Goal: Task Accomplishment & Management: Use online tool/utility

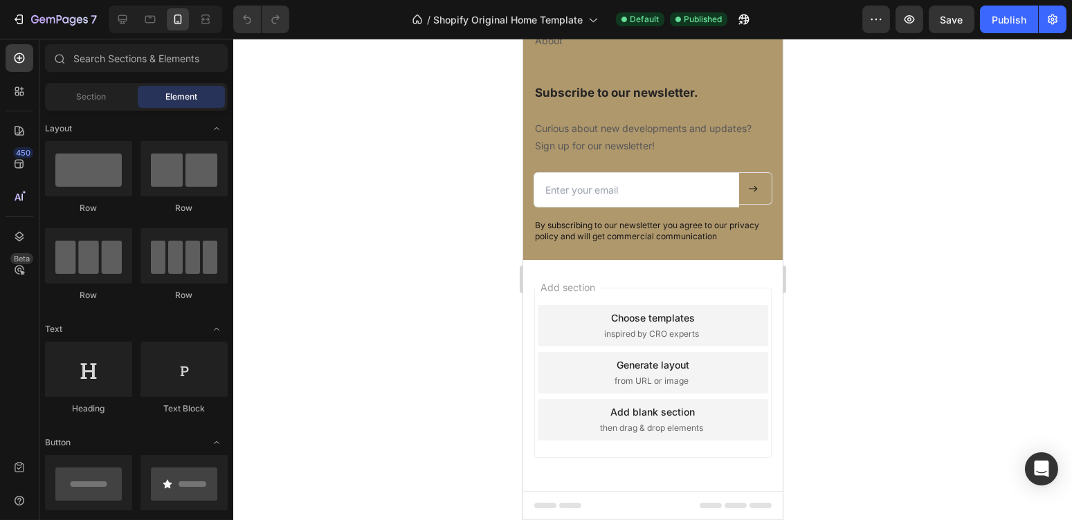
scroll to position [1769, 0]
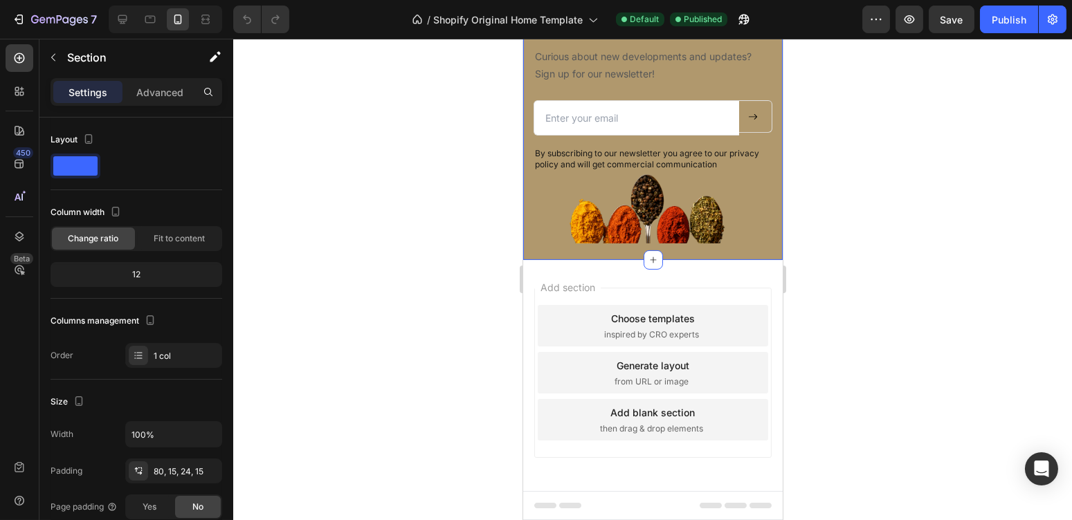
click at [694, 260] on div "Image Image Image Image Image Row Discover Heading Home Text block Smart mailbo…" at bounding box center [652, 9] width 260 height 502
click at [157, 82] on div "Advanced" at bounding box center [159, 92] width 69 height 22
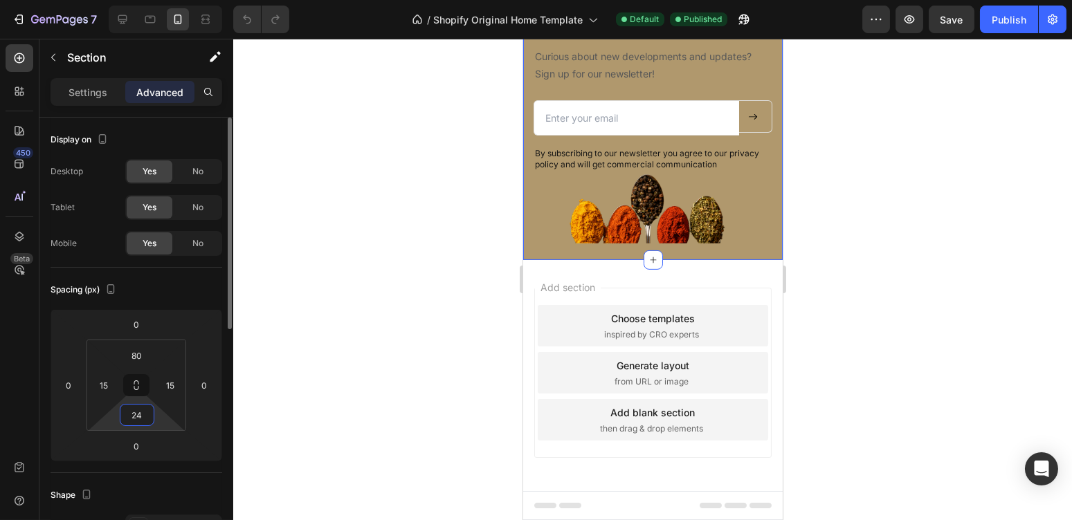
click at [140, 415] on input "24" at bounding box center [137, 415] width 28 height 21
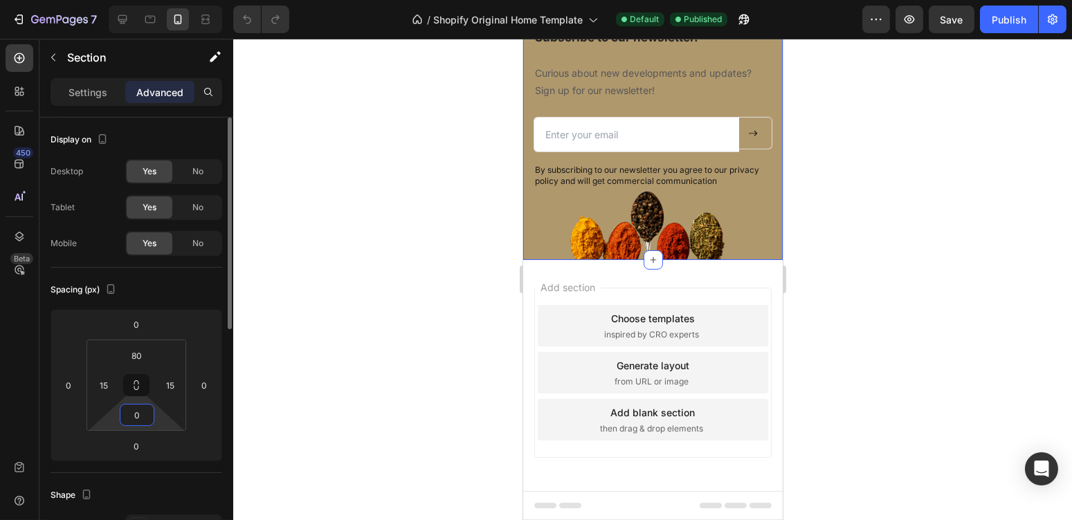
type input "0"
click at [855, 295] on div at bounding box center [652, 280] width 839 height 482
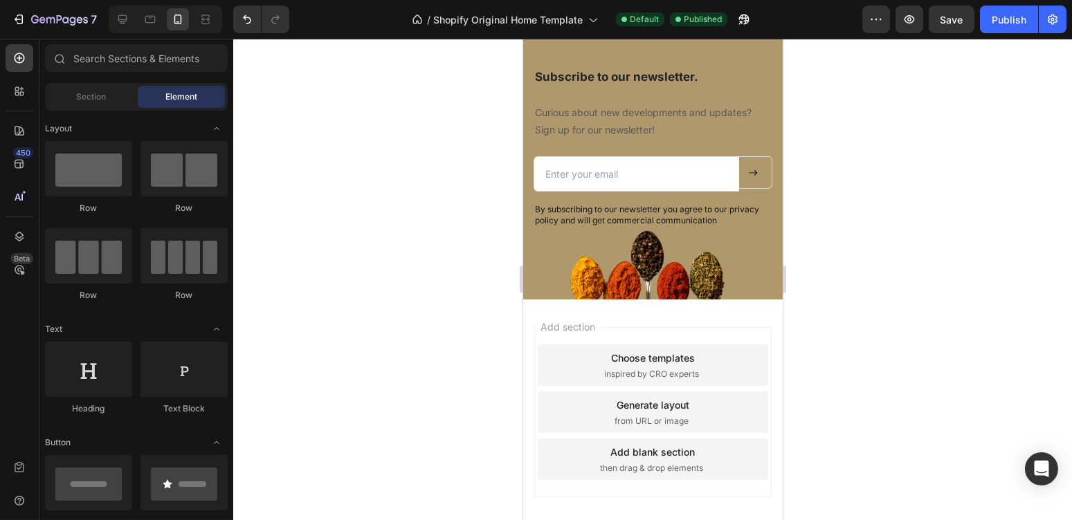
scroll to position [1634, 0]
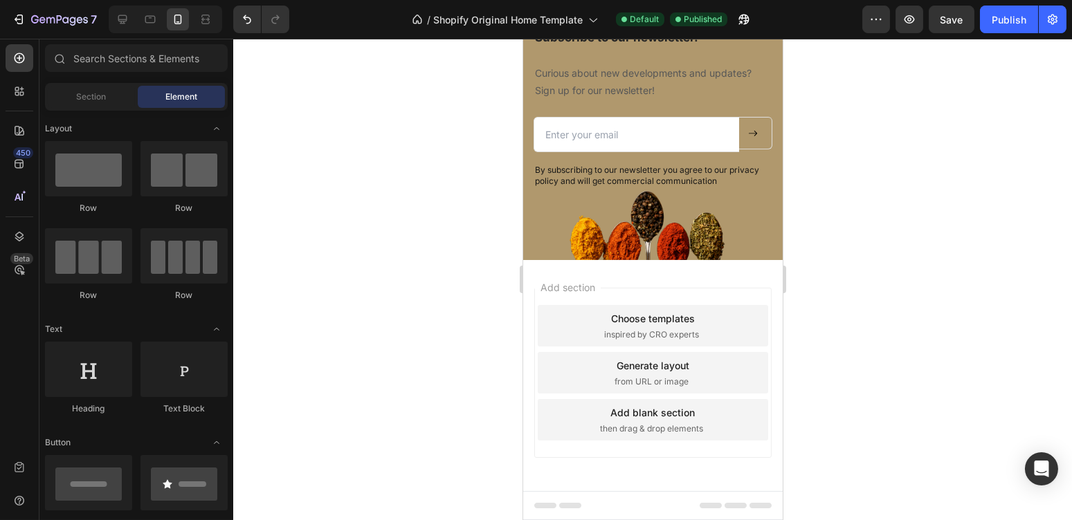
drag, startPoint x: 777, startPoint y: 406, endPoint x: 1307, endPoint y: 455, distance: 531.7
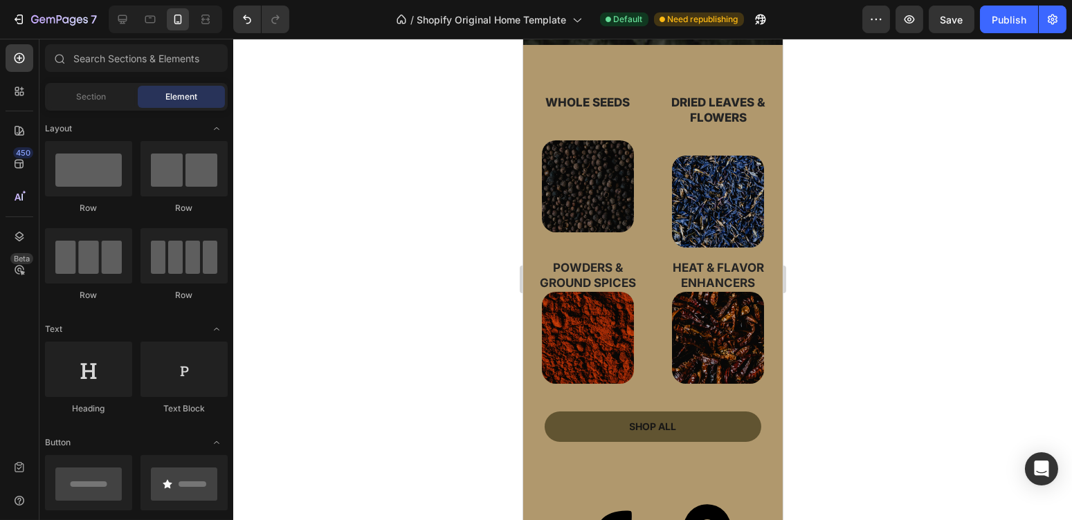
scroll to position [486, 0]
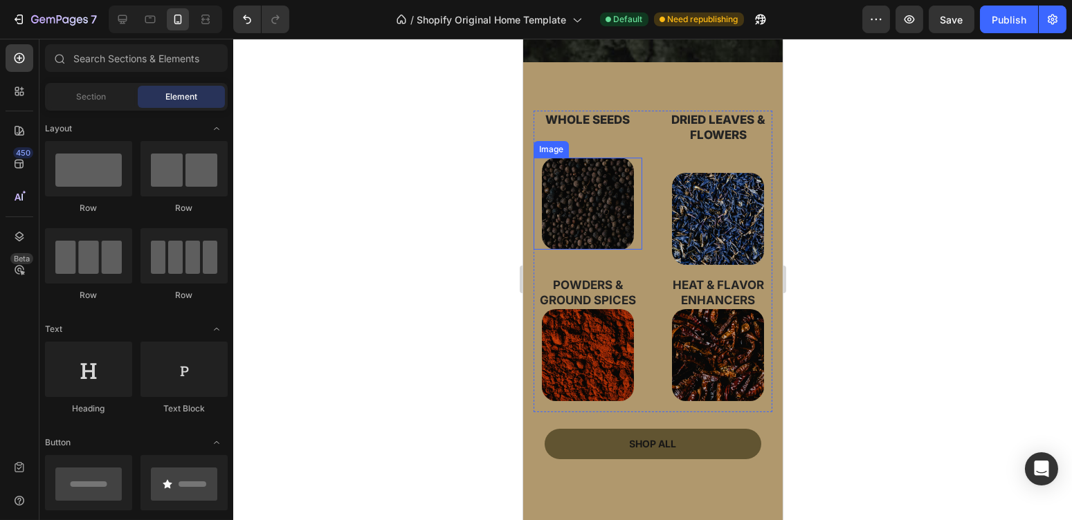
click at [599, 217] on img at bounding box center [587, 204] width 92 height 92
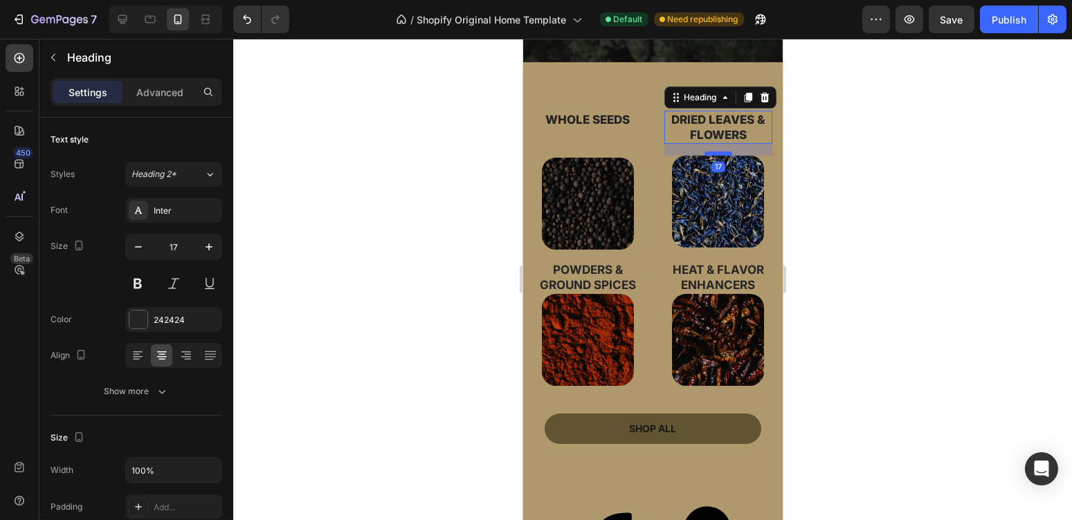
drag, startPoint x: 712, startPoint y: 170, endPoint x: 711, endPoint y: 152, distance: 18.0
click at [711, 152] on div at bounding box center [718, 154] width 28 height 4
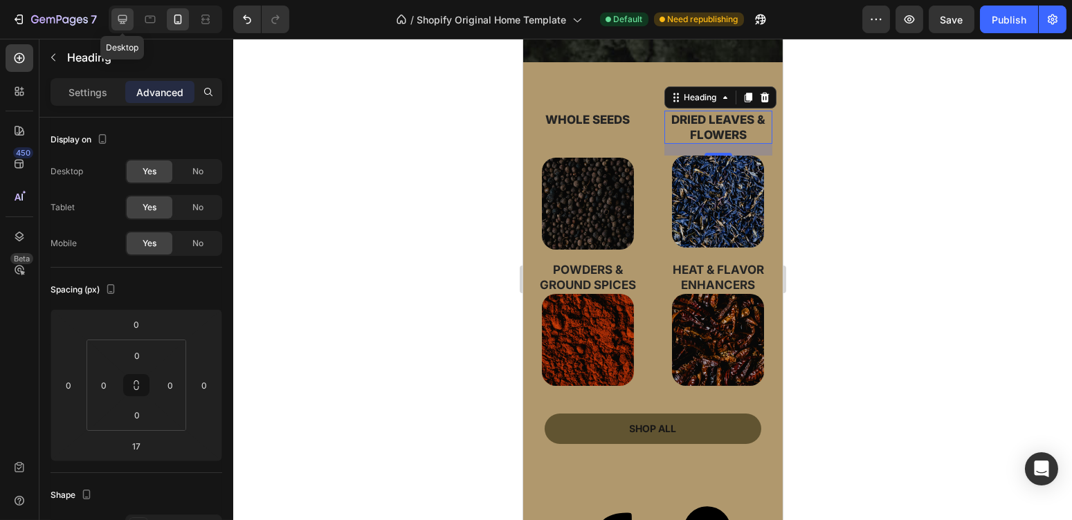
click at [124, 15] on icon at bounding box center [122, 19] width 9 height 9
type input "16"
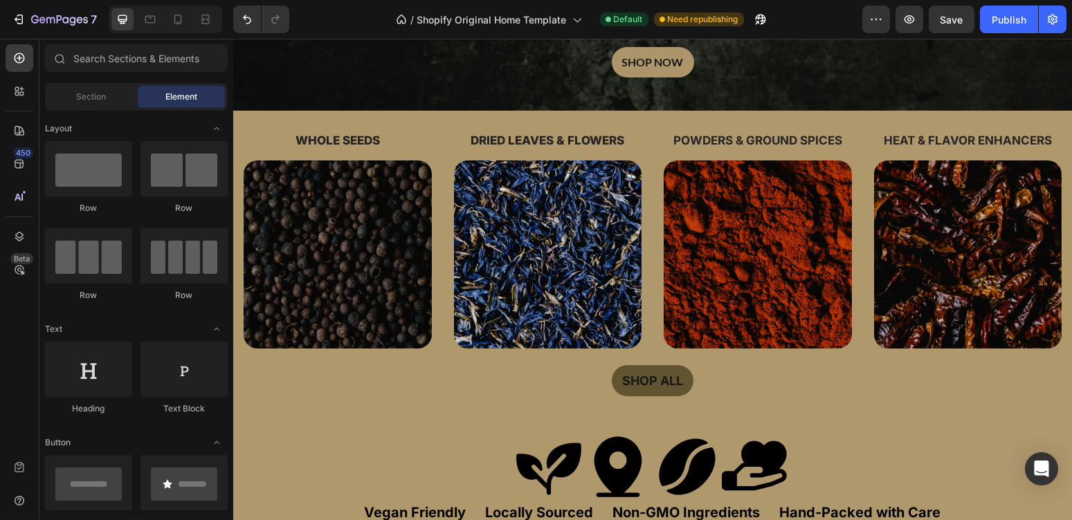
scroll to position [370, 0]
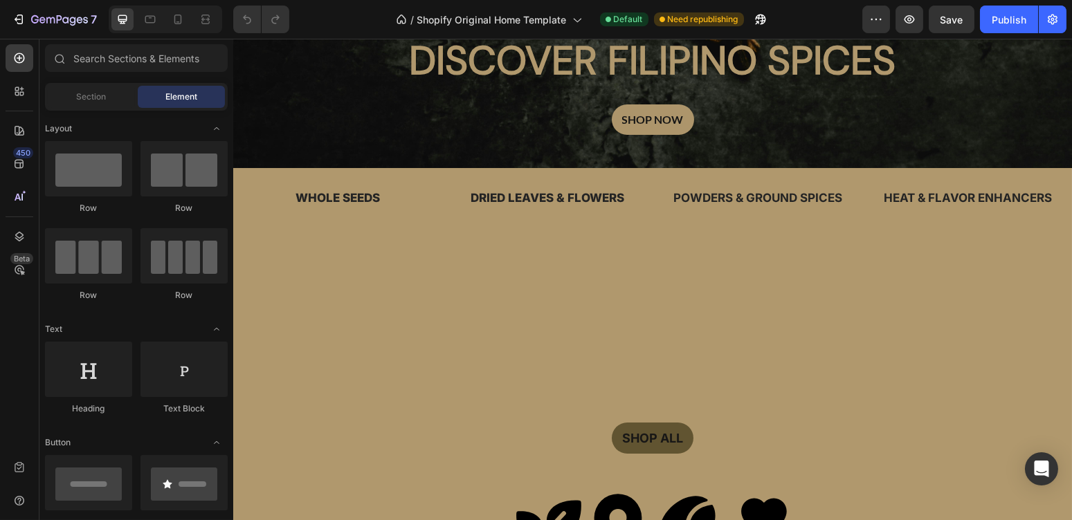
scroll to position [316, 0]
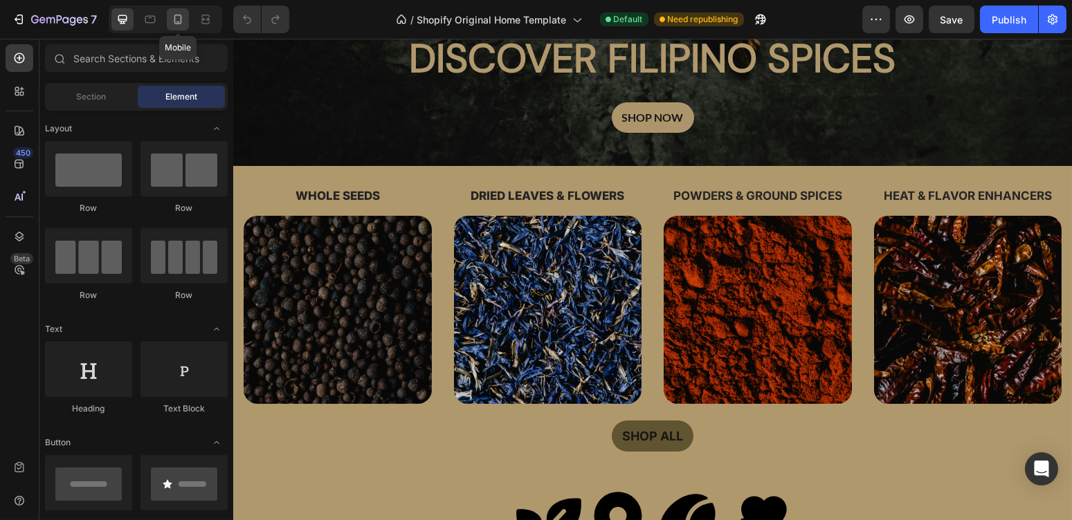
click at [171, 23] on icon at bounding box center [178, 19] width 14 height 14
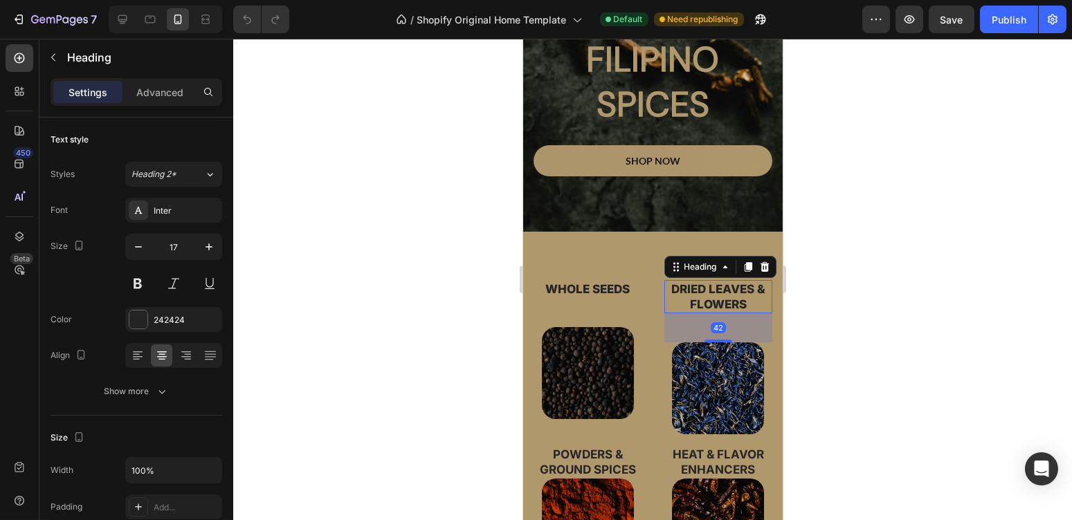
click at [715, 309] on h3 "Dried Leaves & Flowers" at bounding box center [718, 296] width 109 height 33
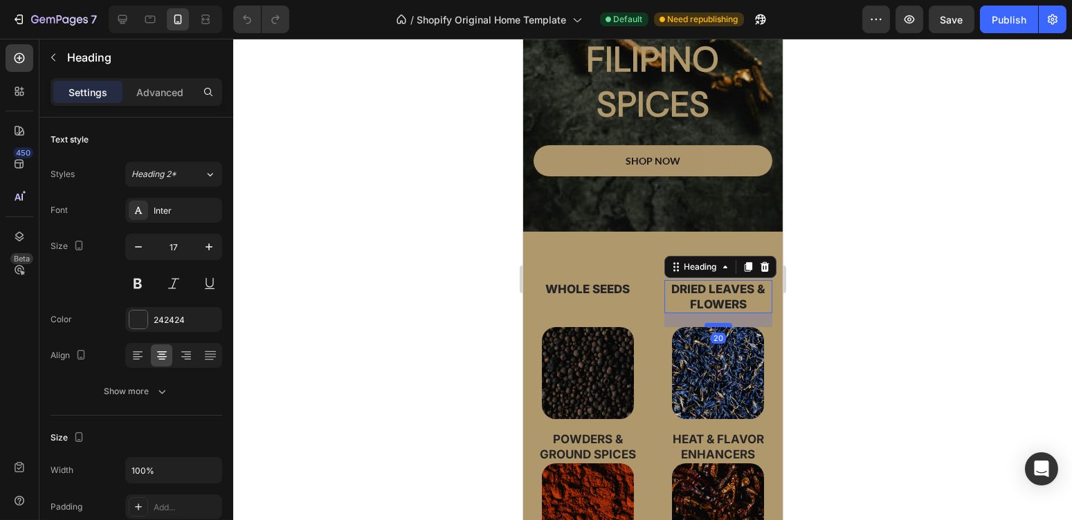
drag, startPoint x: 709, startPoint y: 340, endPoint x: 709, endPoint y: 325, distance: 15.2
click at [709, 325] on div at bounding box center [718, 325] width 28 height 4
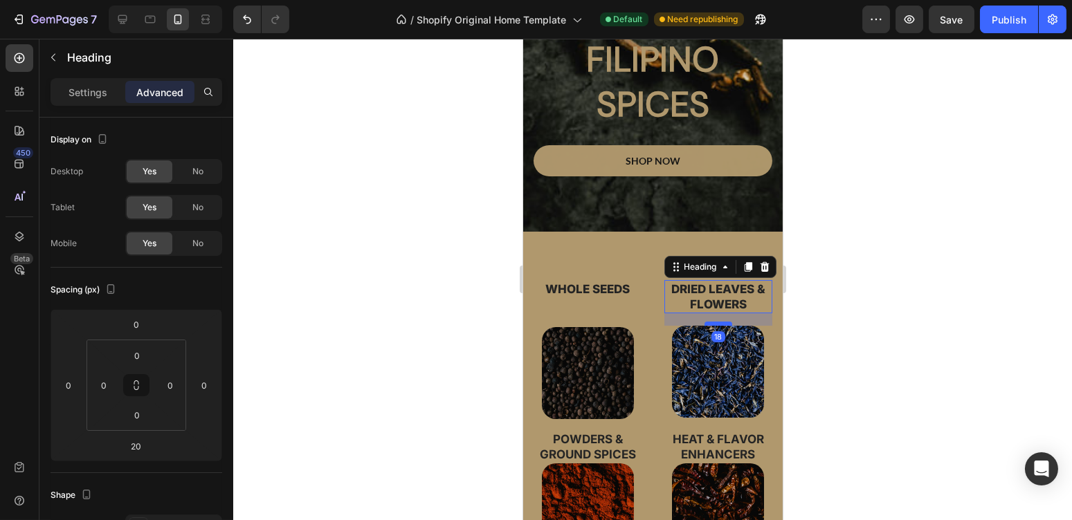
click at [709, 323] on div at bounding box center [718, 324] width 28 height 4
click at [152, 28] on div at bounding box center [150, 19] width 22 height 22
type input "16"
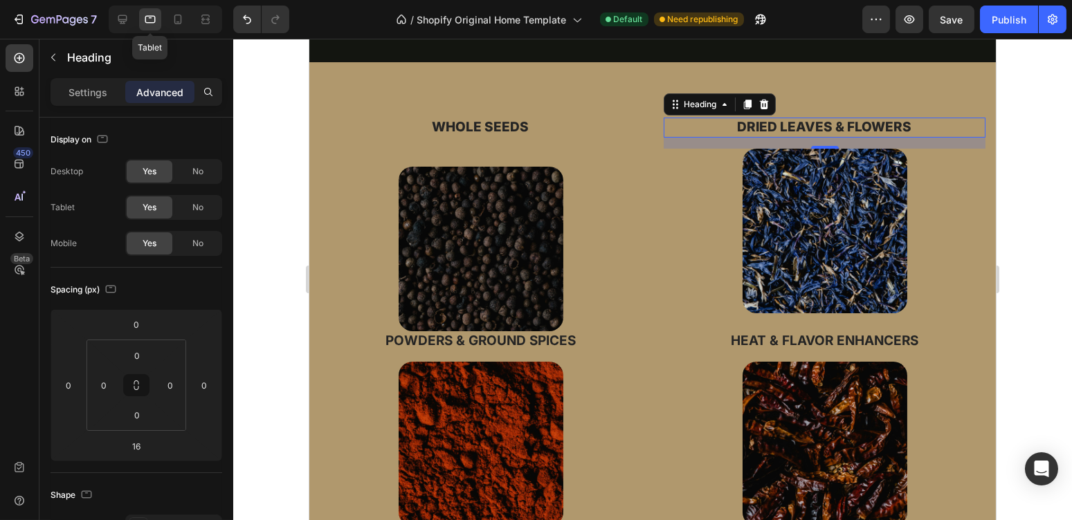
scroll to position [520, 0]
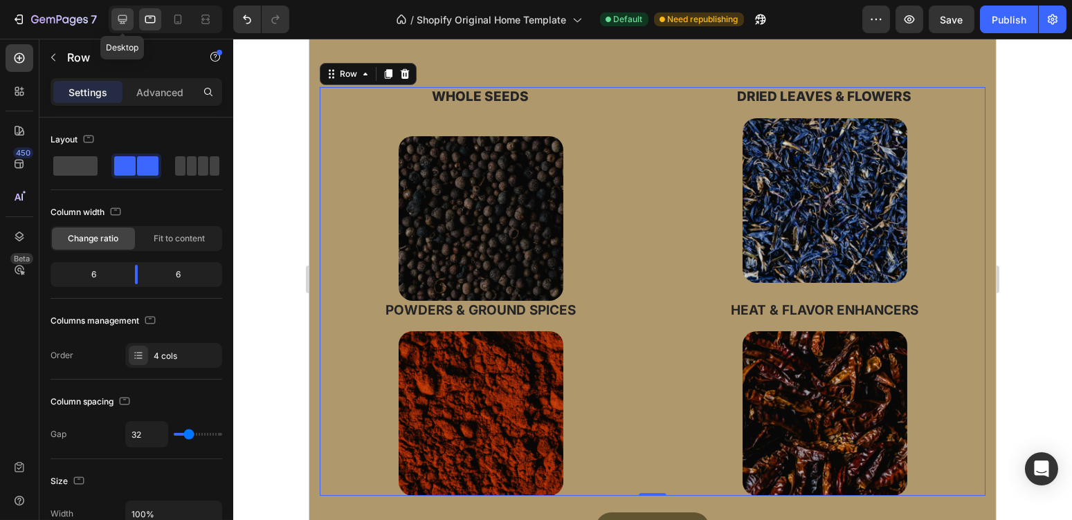
click at [120, 19] on icon at bounding box center [122, 19] width 9 height 9
type input "1200"
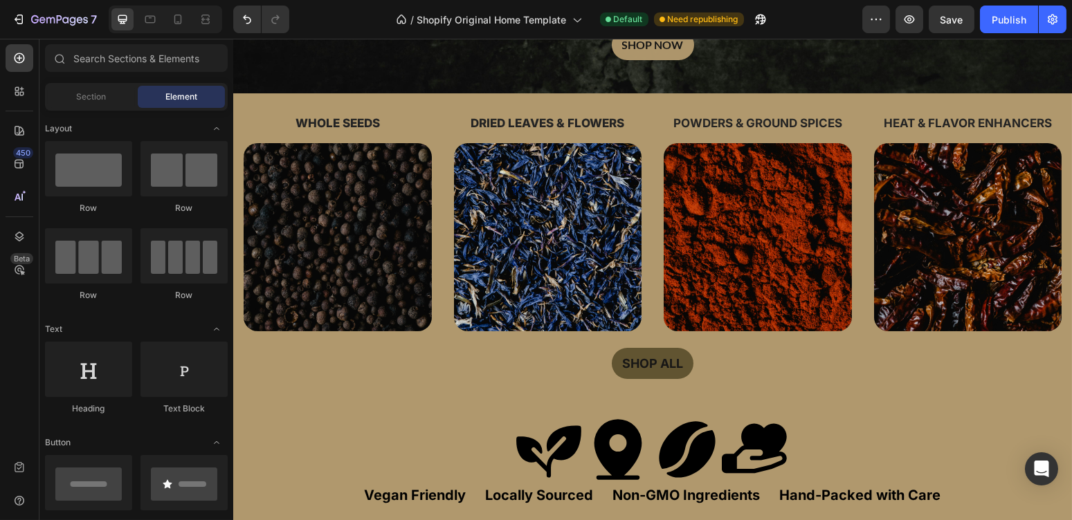
scroll to position [383, 0]
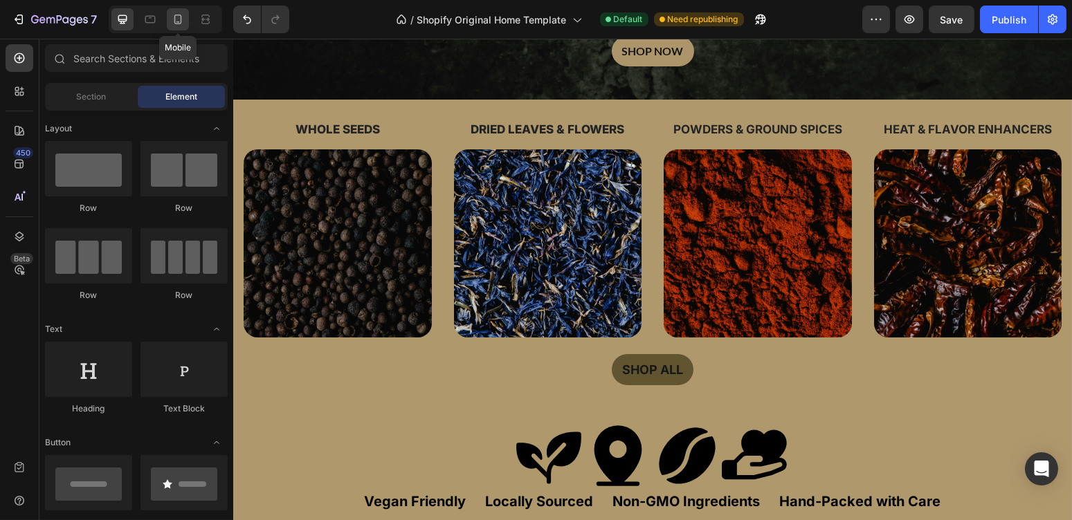
click at [176, 24] on icon at bounding box center [178, 19] width 14 height 14
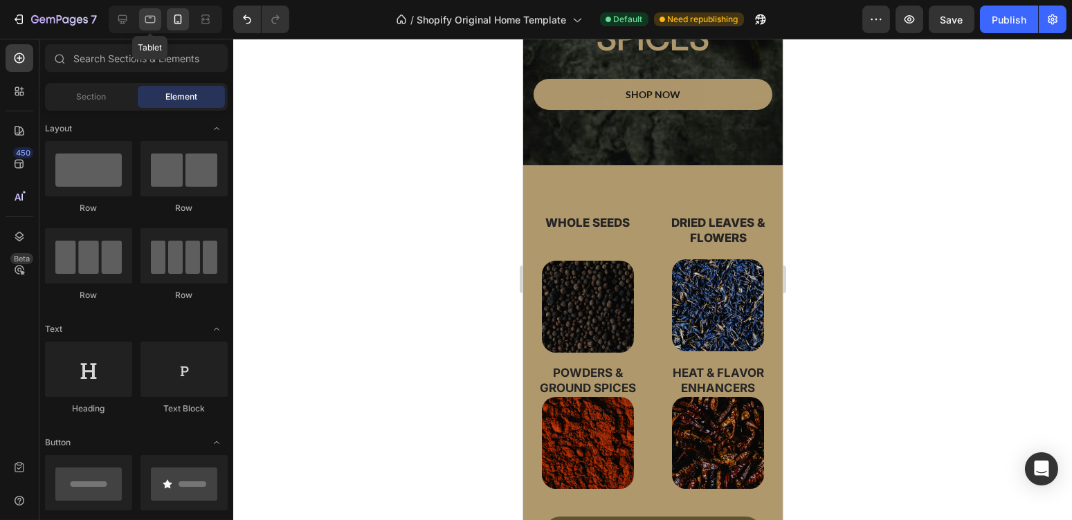
click at [143, 25] on icon at bounding box center [150, 19] width 14 height 14
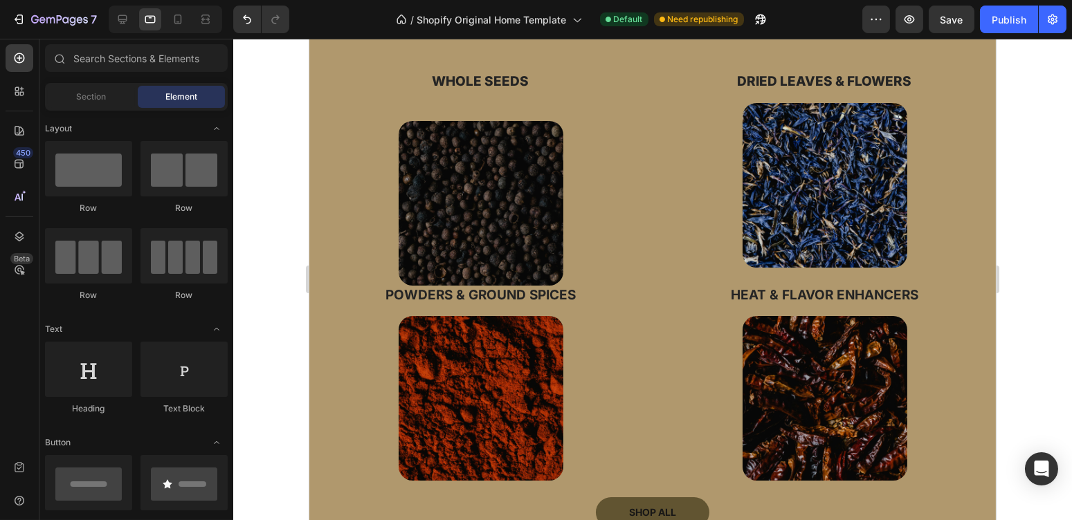
scroll to position [538, 0]
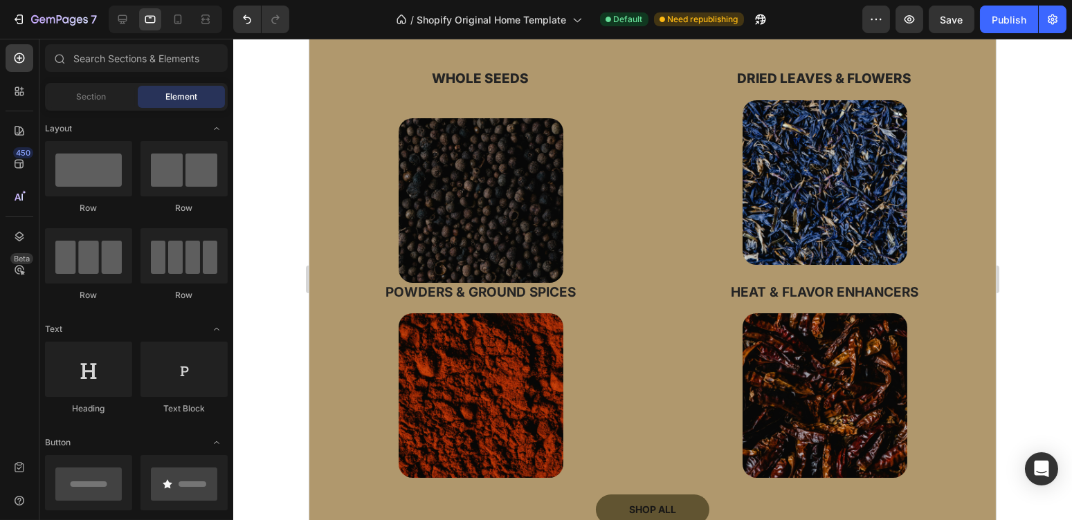
drag, startPoint x: 990, startPoint y: 192, endPoint x: 1311, endPoint y: 269, distance: 330.0
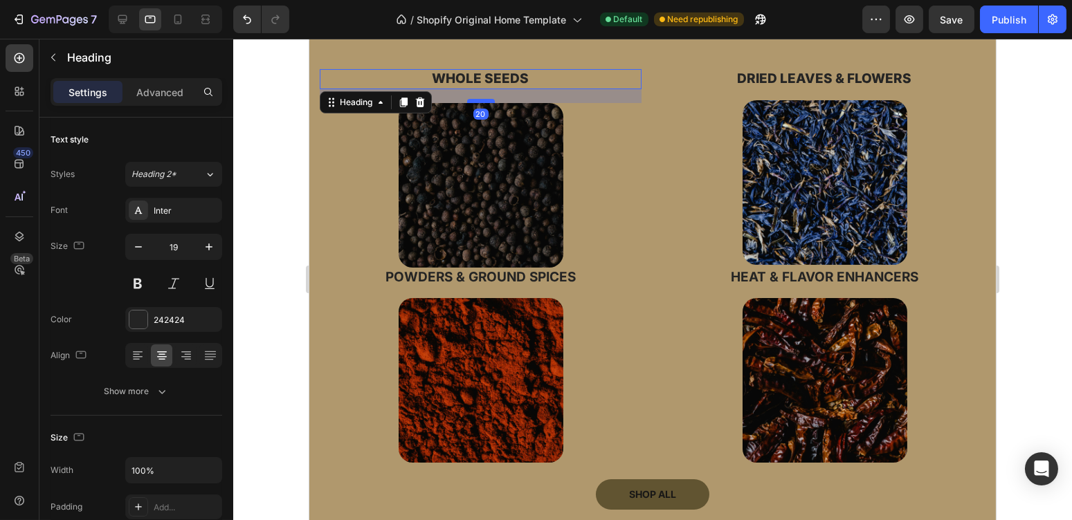
drag, startPoint x: 478, startPoint y: 114, endPoint x: 482, endPoint y: 99, distance: 16.0
click at [482, 99] on div at bounding box center [480, 101] width 28 height 4
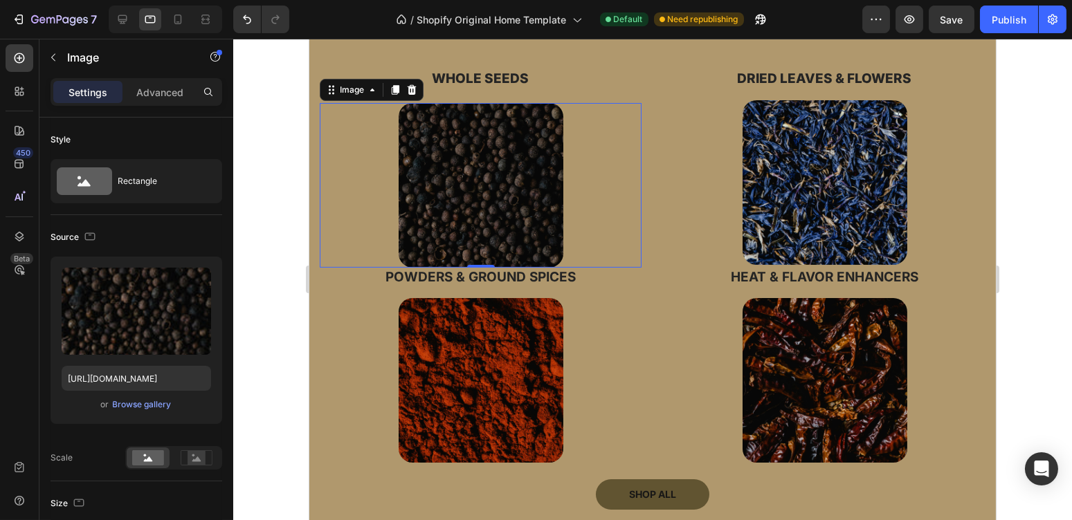
click at [466, 215] on img at bounding box center [480, 185] width 165 height 165
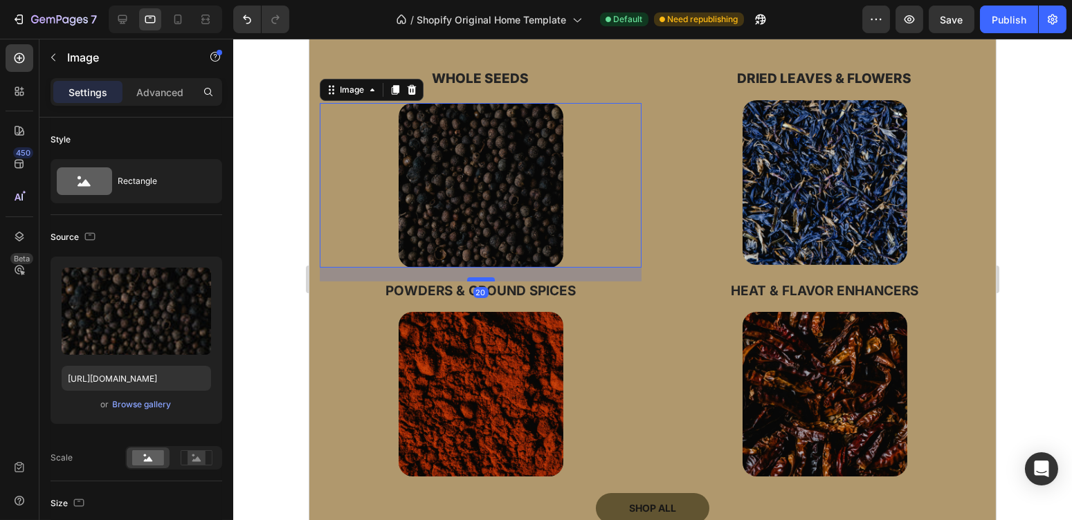
drag, startPoint x: 470, startPoint y: 263, endPoint x: 470, endPoint y: 277, distance: 13.8
click at [470, 278] on div at bounding box center [480, 280] width 28 height 4
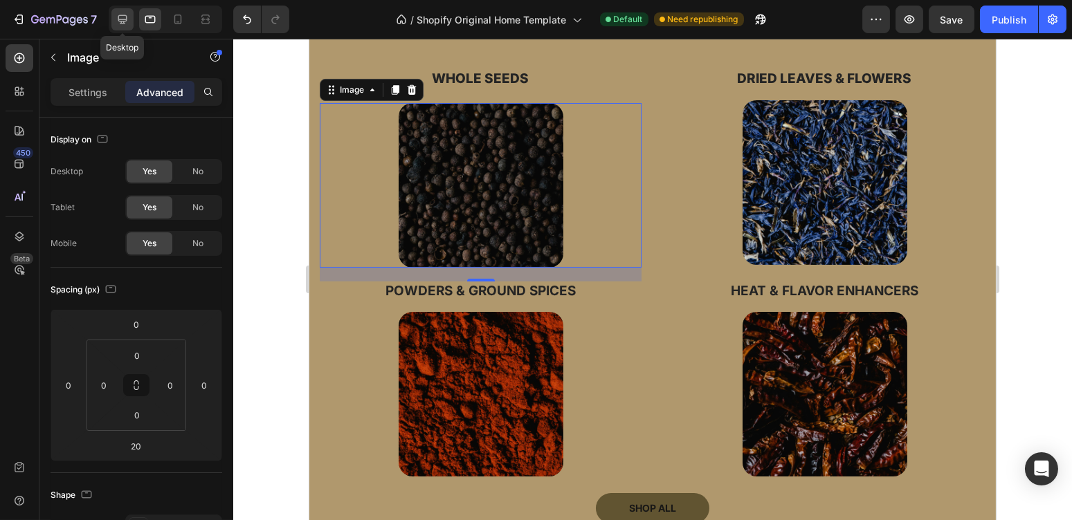
click at [118, 17] on icon at bounding box center [122, 19] width 9 height 9
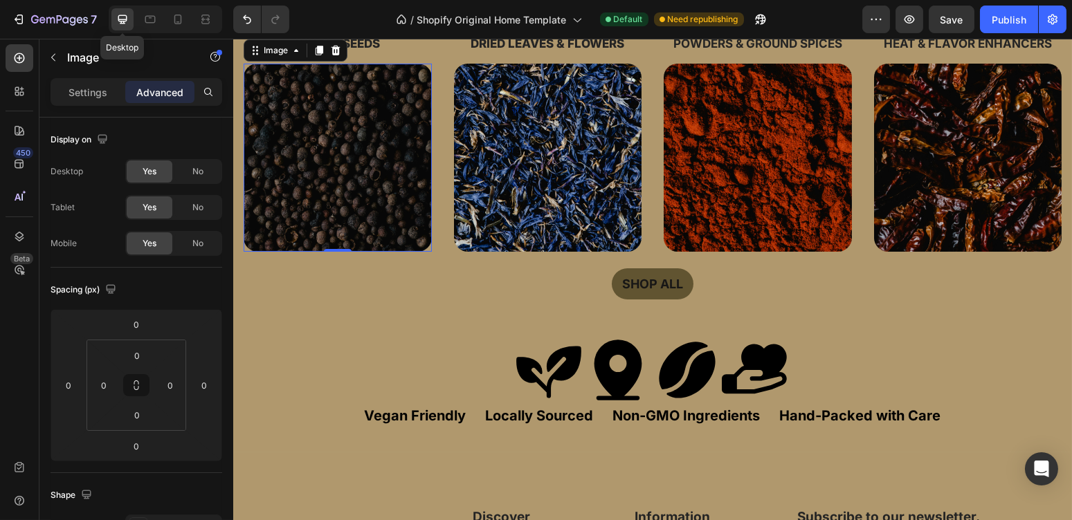
scroll to position [513, 0]
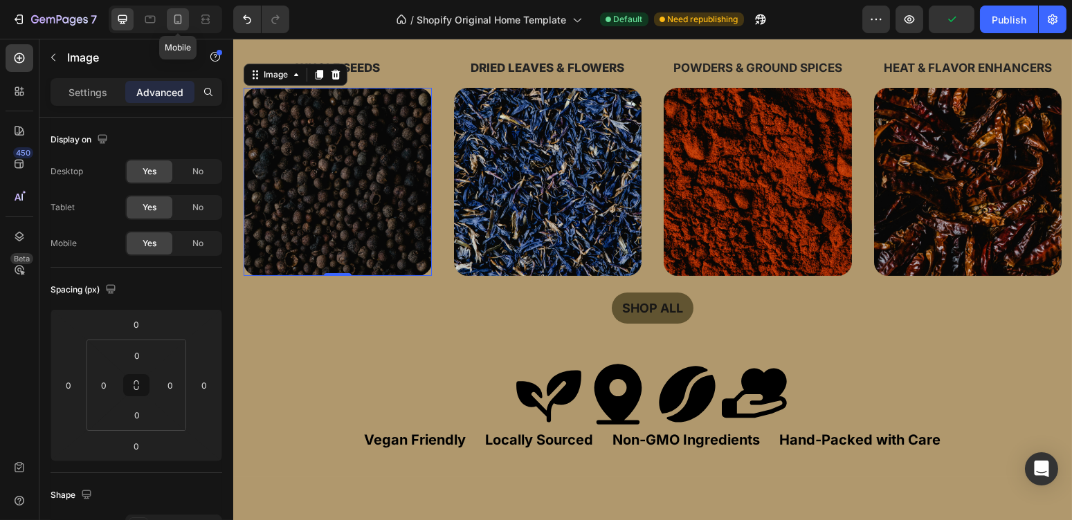
click at [182, 19] on icon at bounding box center [178, 19] width 14 height 14
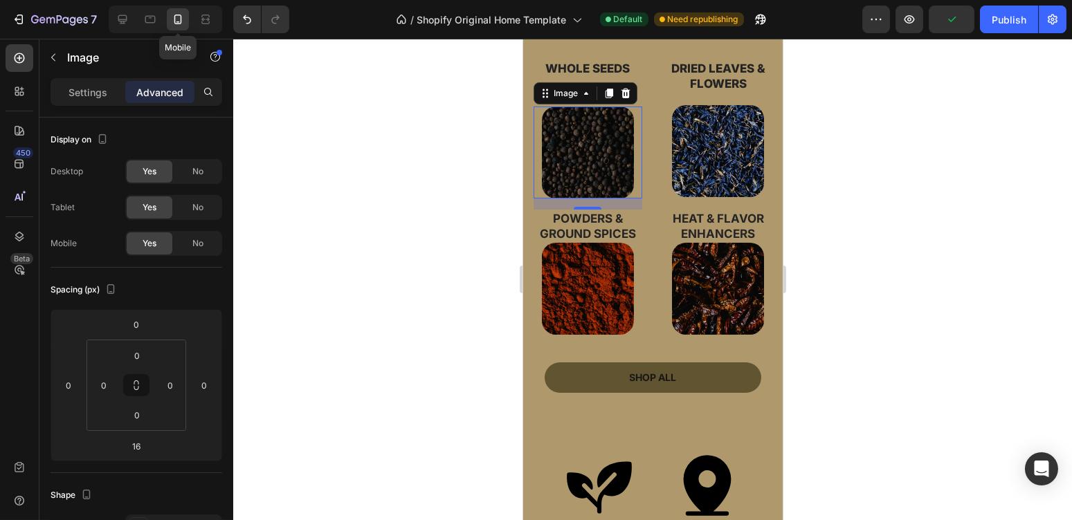
scroll to position [559, 0]
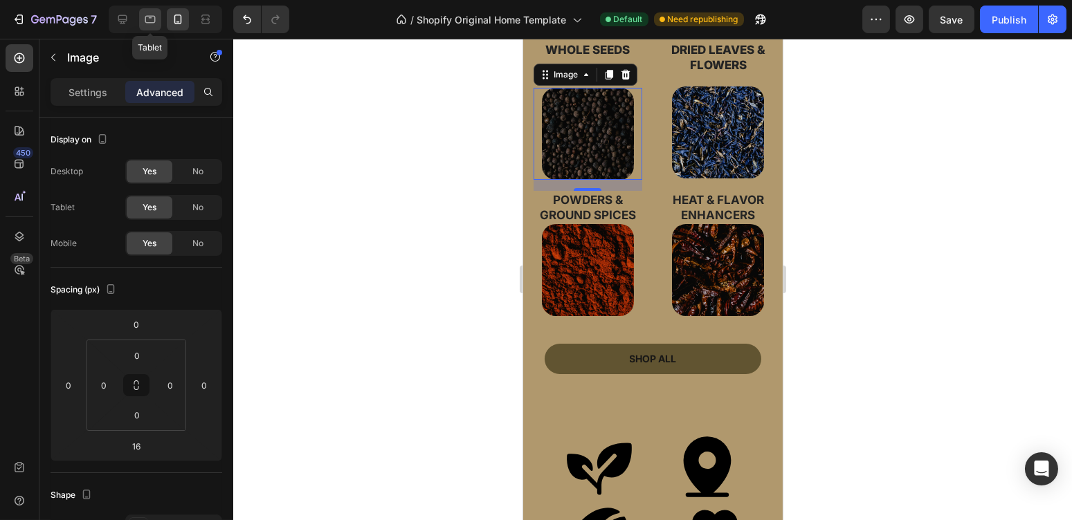
click at [146, 22] on icon at bounding box center [150, 20] width 10 height 8
type input "20"
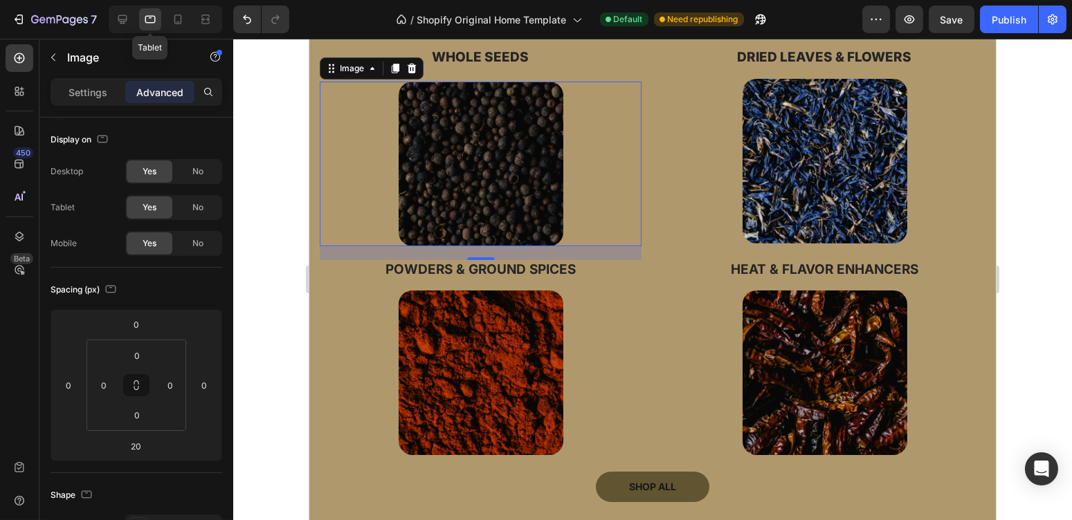
scroll to position [553, 0]
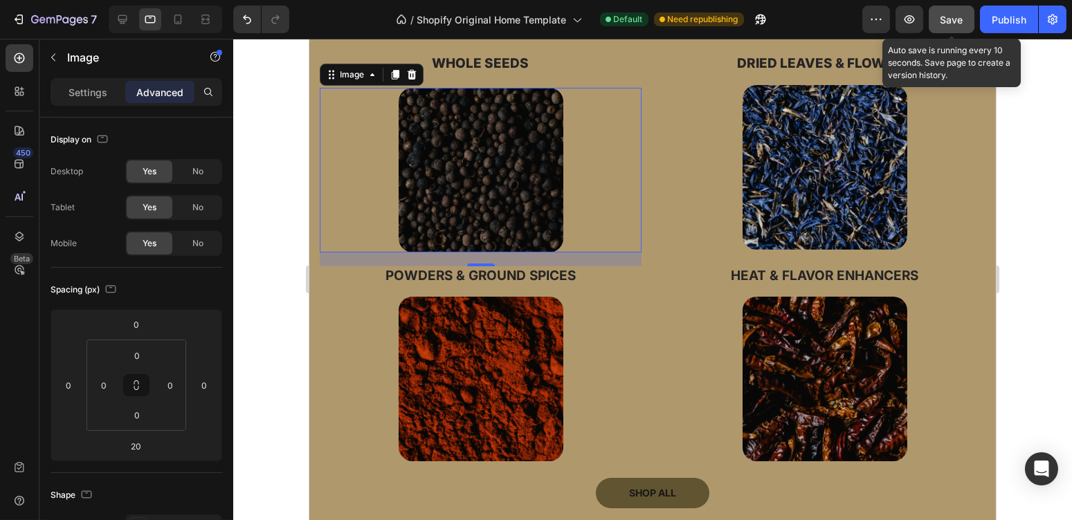
click at [958, 19] on span "Save" at bounding box center [951, 20] width 23 height 12
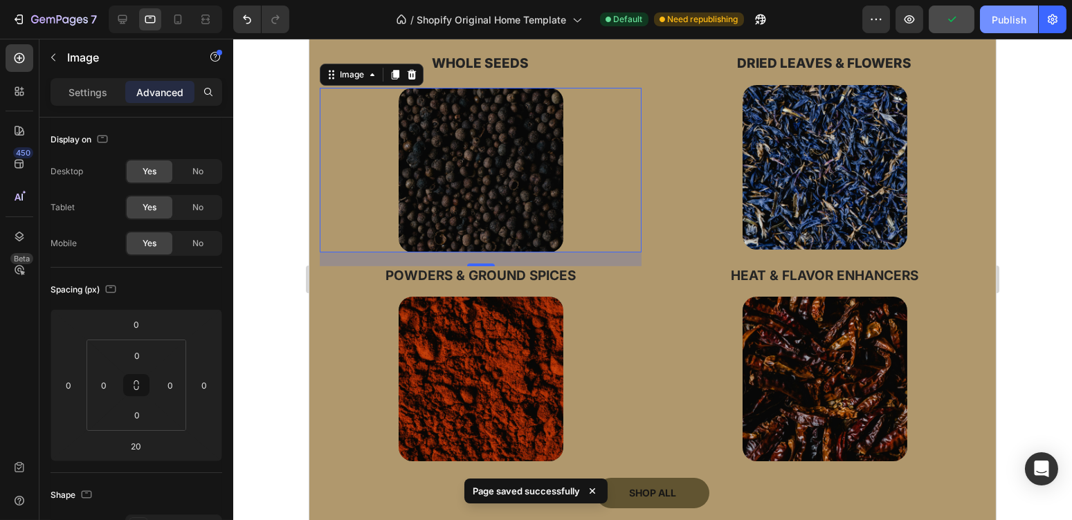
click at [1002, 15] on div "Publish" at bounding box center [1009, 19] width 35 height 15
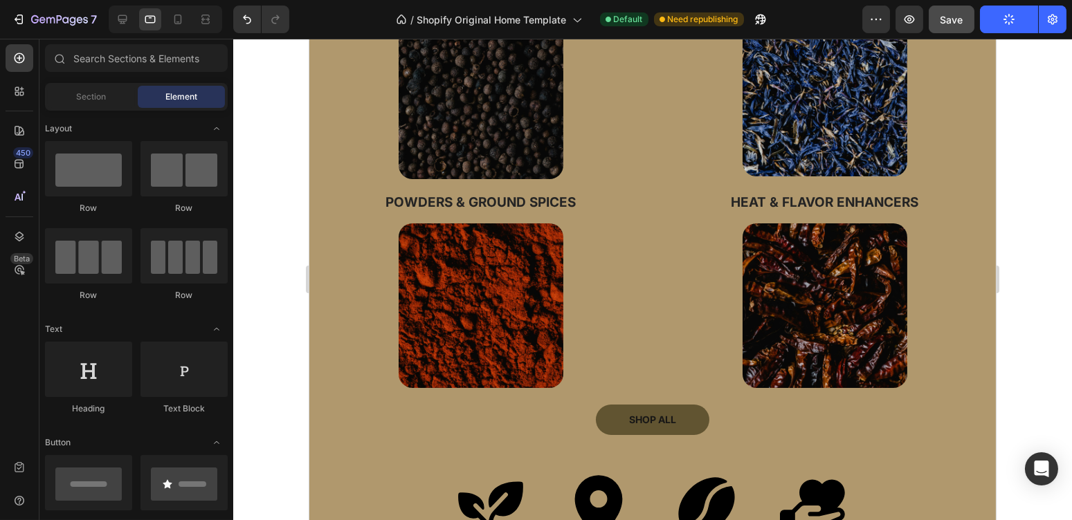
scroll to position [630, 0]
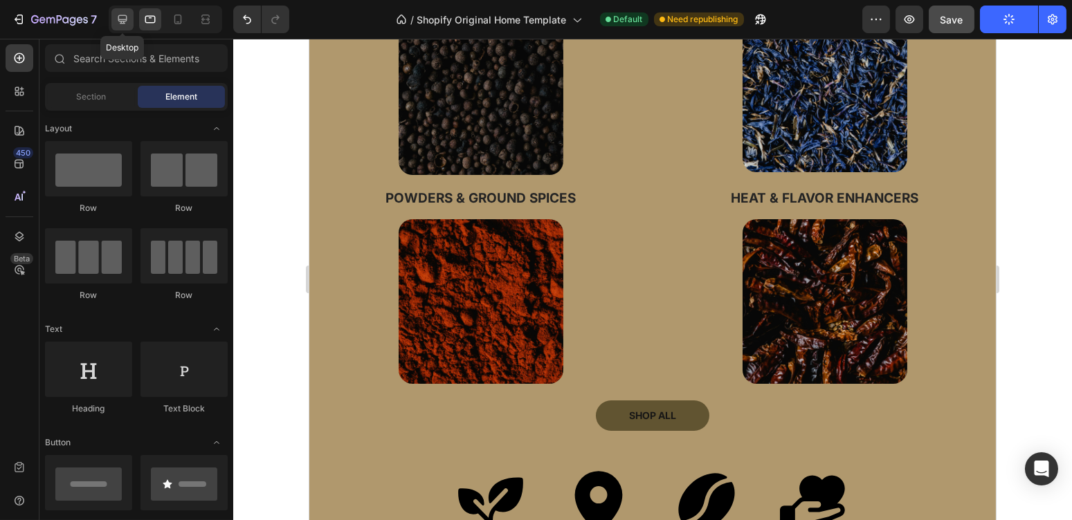
click at [120, 10] on div at bounding box center [122, 19] width 22 height 22
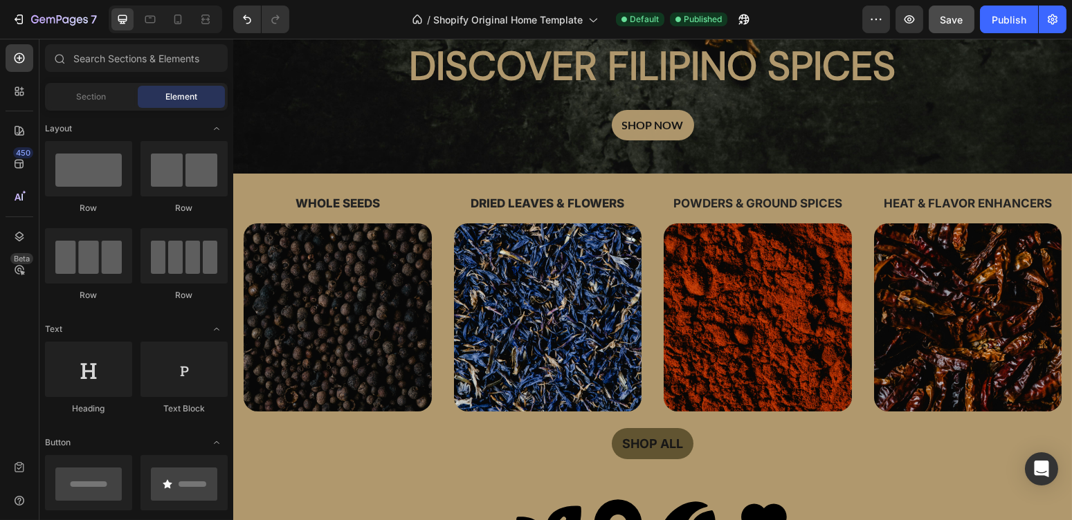
scroll to position [302, 0]
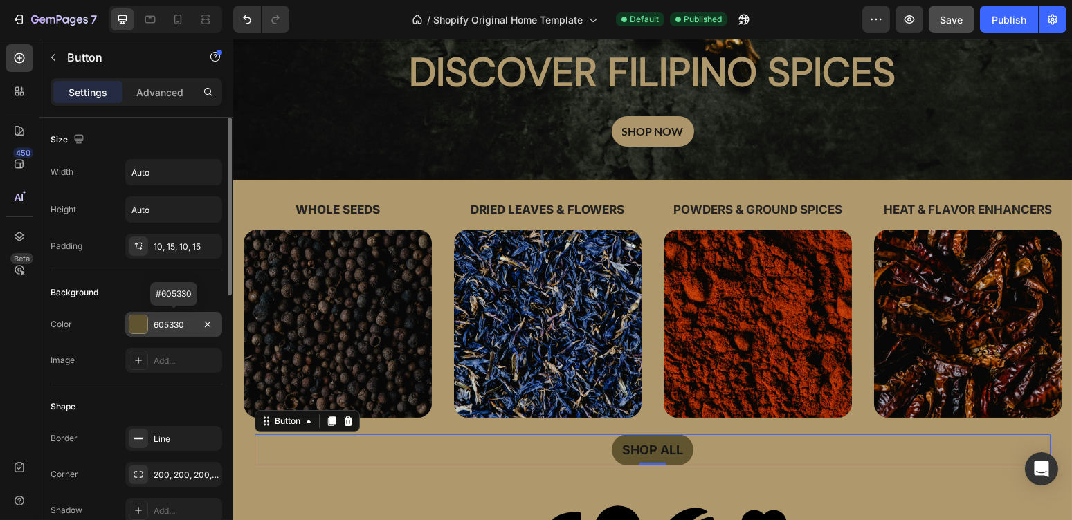
click at [174, 313] on div "605330" at bounding box center [173, 324] width 97 height 25
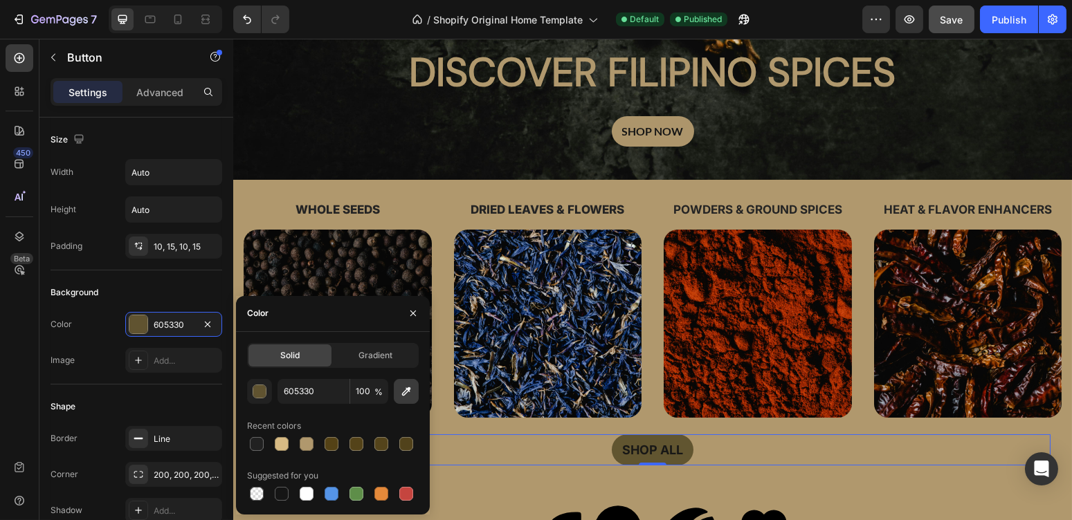
click at [401, 390] on icon "button" at bounding box center [406, 392] width 14 height 14
type input "AD956B"
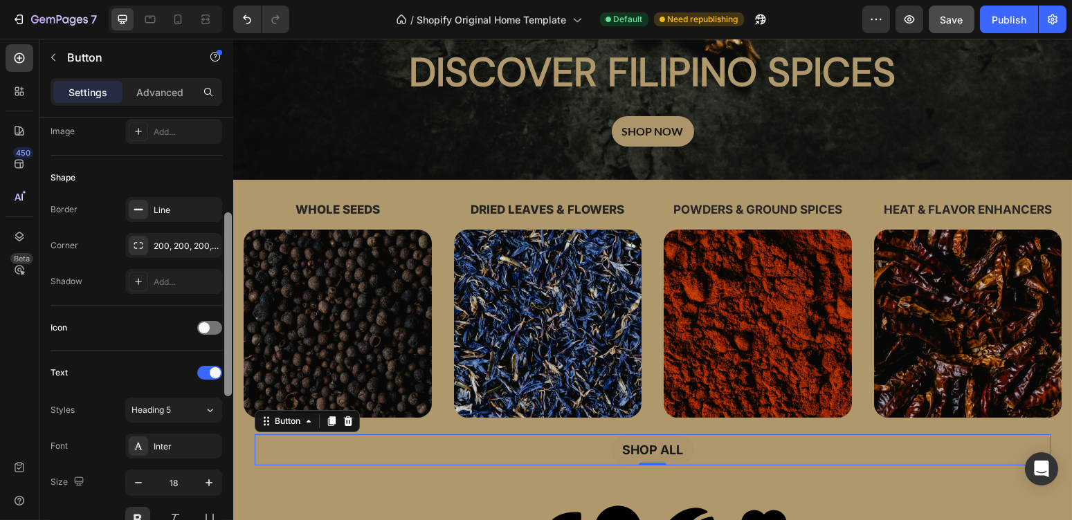
drag, startPoint x: 229, startPoint y: 246, endPoint x: 230, endPoint y: 343, distance: 96.9
click at [230, 343] on div at bounding box center [228, 304] width 8 height 184
click at [192, 202] on div "Line" at bounding box center [174, 208] width 40 height 12
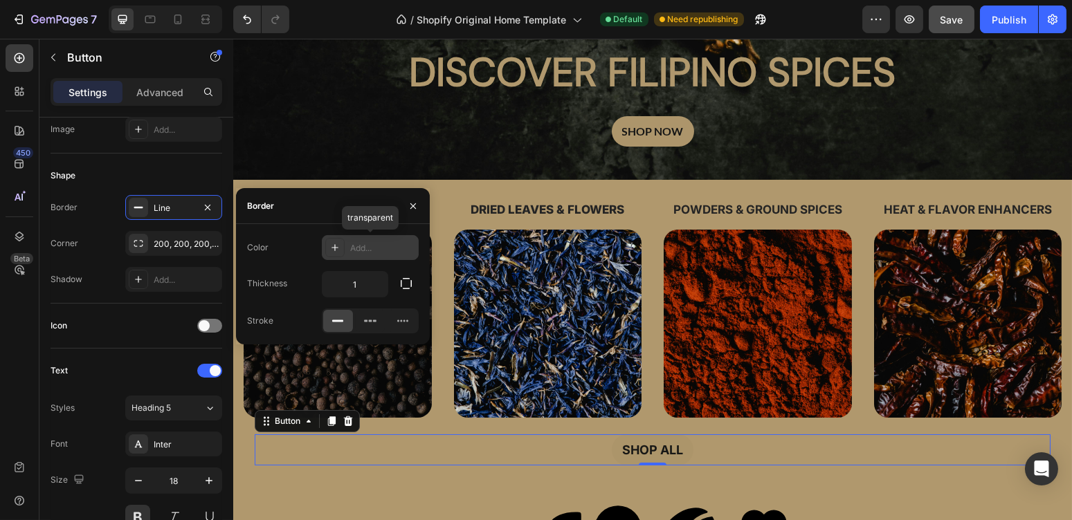
click at [335, 251] on icon at bounding box center [334, 247] width 11 height 11
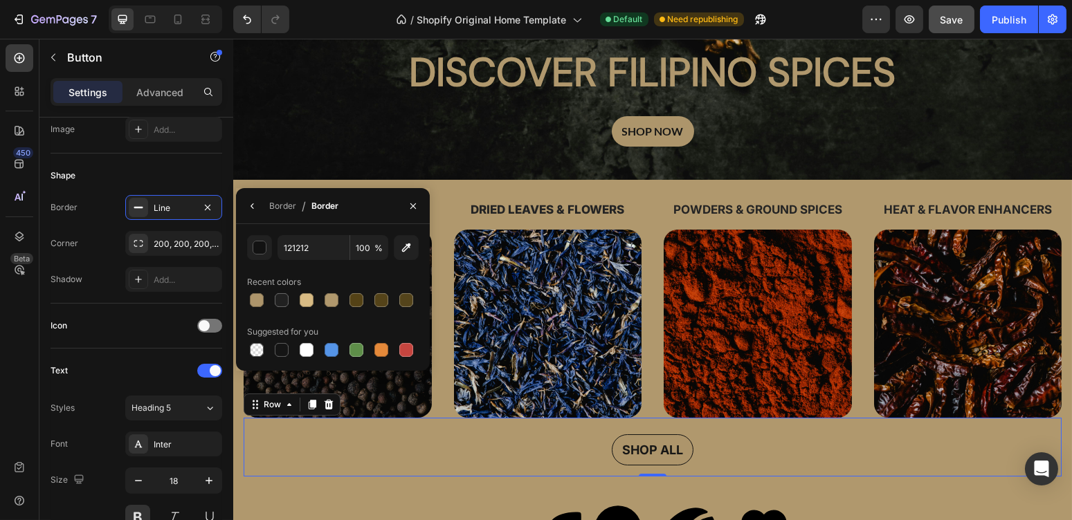
click at [404, 462] on div "SHOP ALL Button Row 0" at bounding box center [652, 447] width 818 height 59
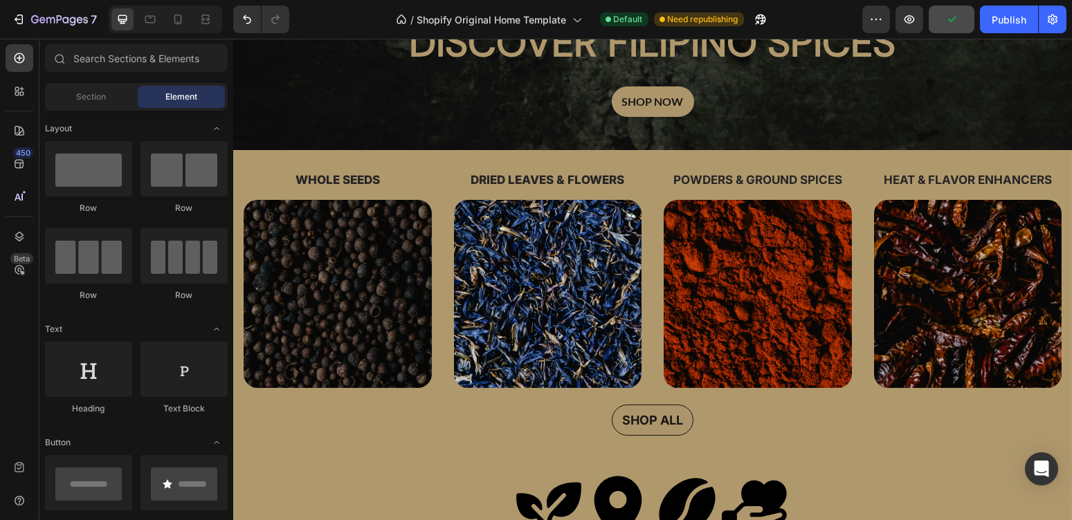
scroll to position [303, 0]
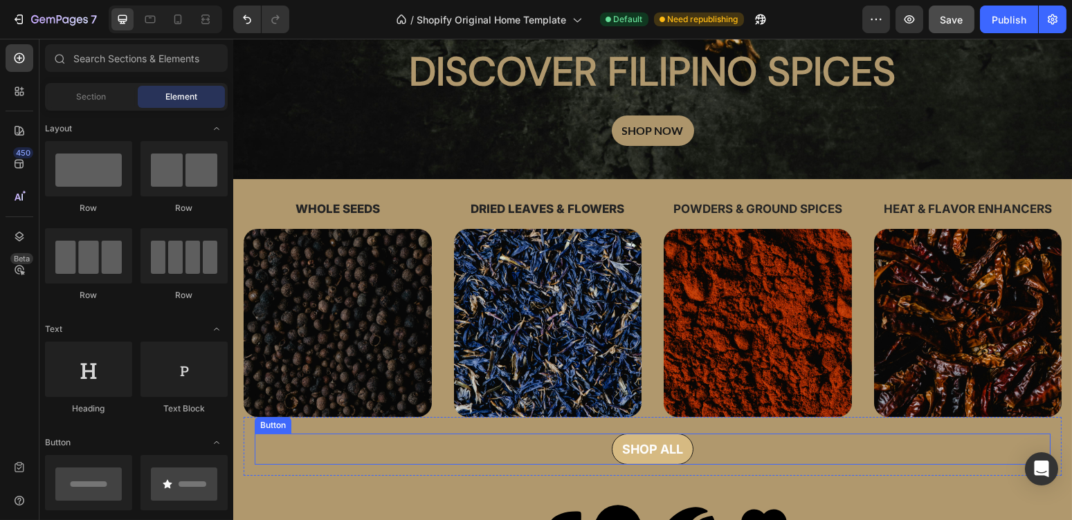
click at [684, 443] on link "SHOP ALL" at bounding box center [652, 449] width 82 height 31
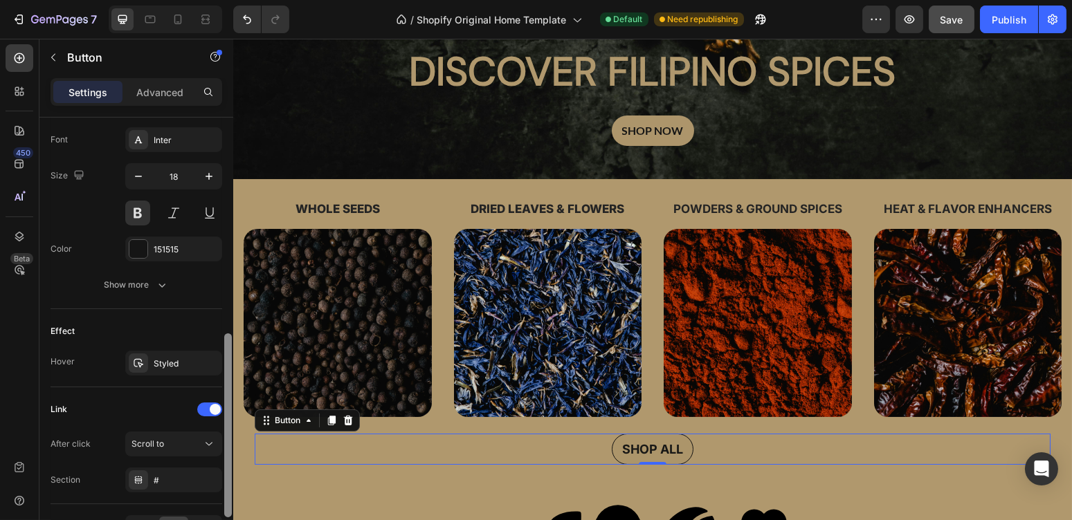
scroll to position [549, 0]
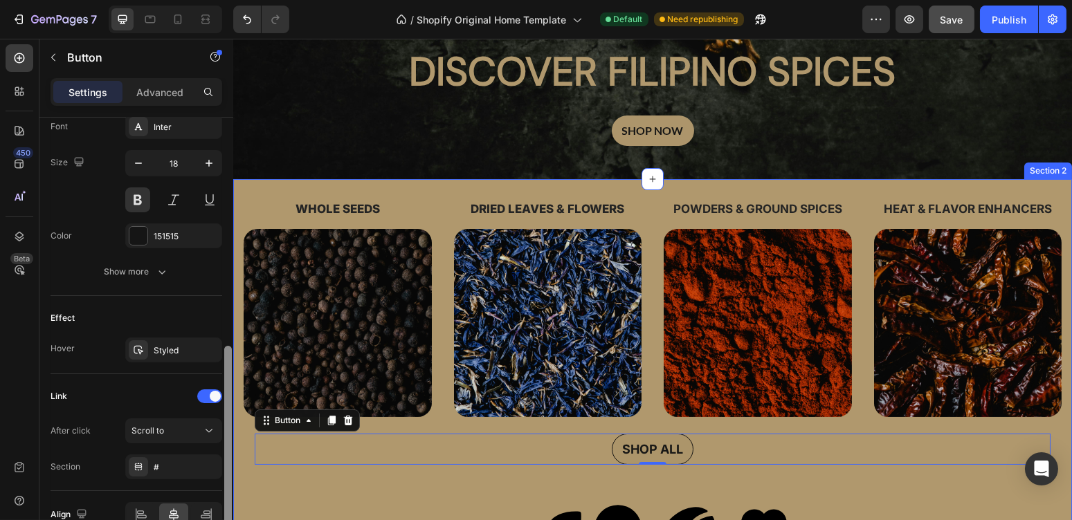
drag, startPoint x: 460, startPoint y: 284, endPoint x: 236, endPoint y: 478, distance: 296.8
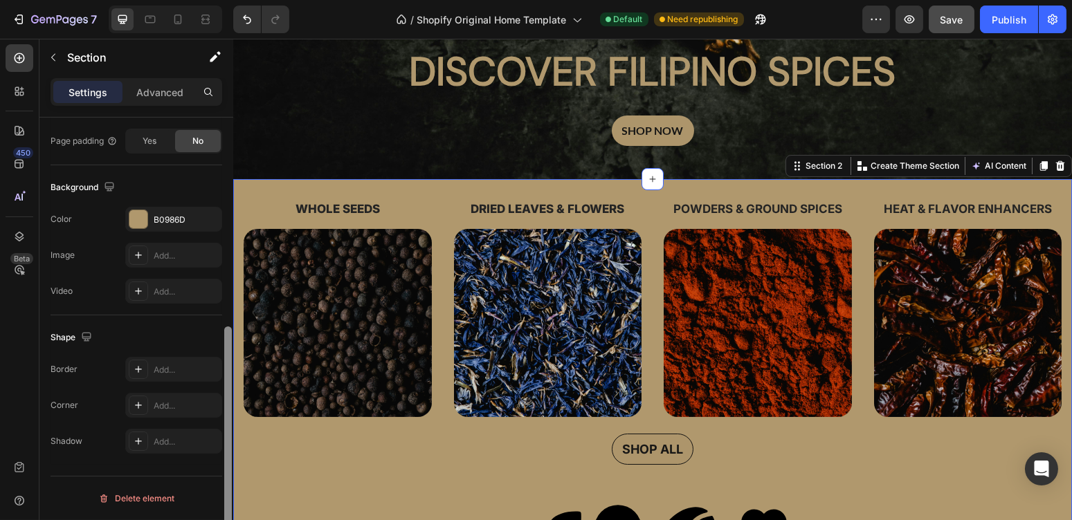
scroll to position [0, 0]
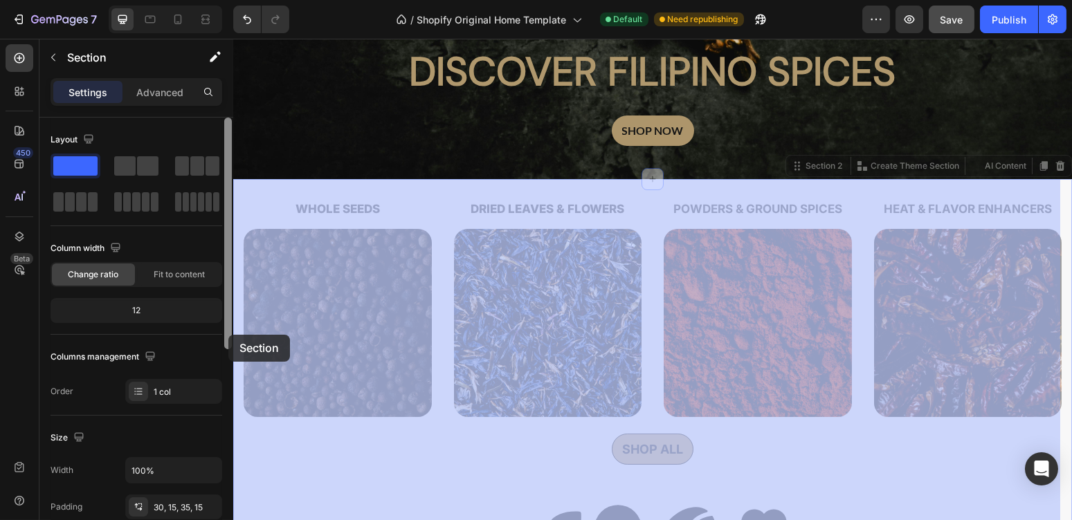
drag, startPoint x: 236, startPoint y: 478, endPoint x: 228, endPoint y: 335, distance: 143.5
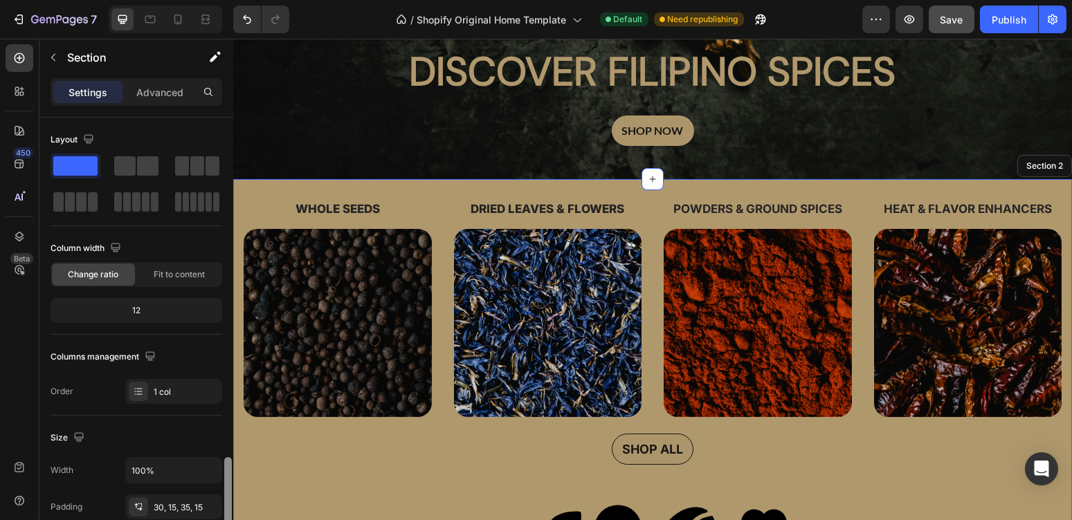
click at [291, 421] on div "SHOP ALL Button Row" at bounding box center [652, 446] width 818 height 59
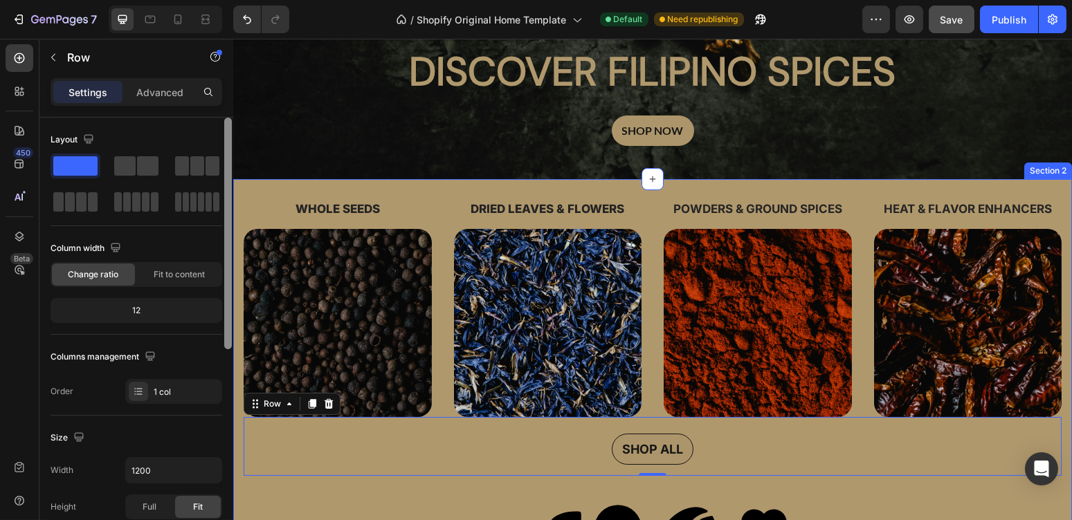
scroll to position [165, 0]
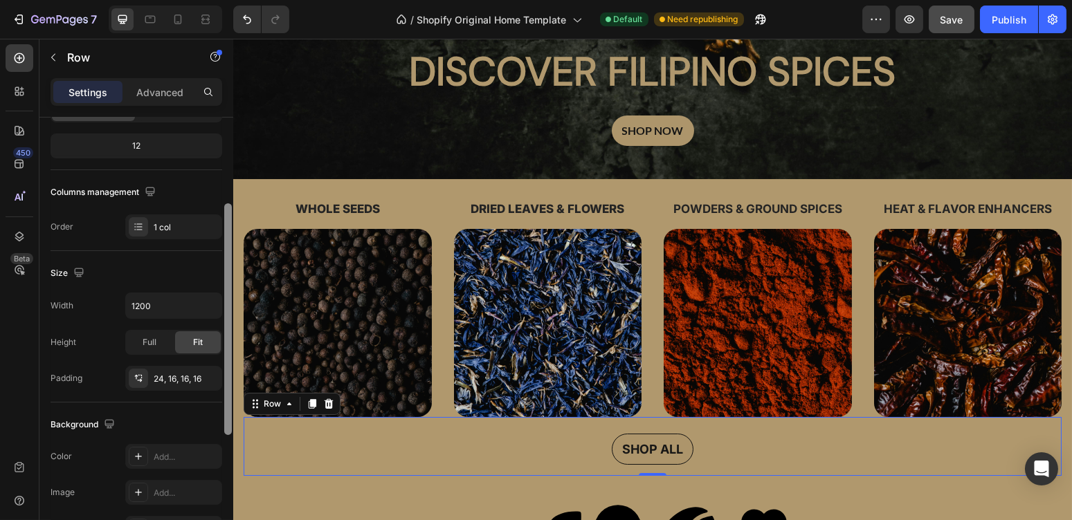
click at [226, 311] on div at bounding box center [228, 319] width 8 height 232
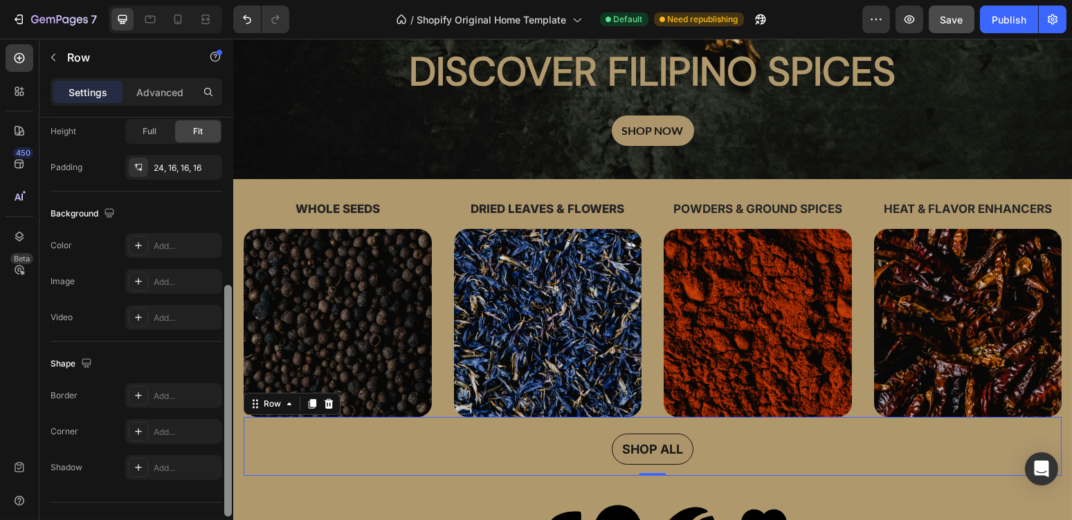
scroll to position [382, 0]
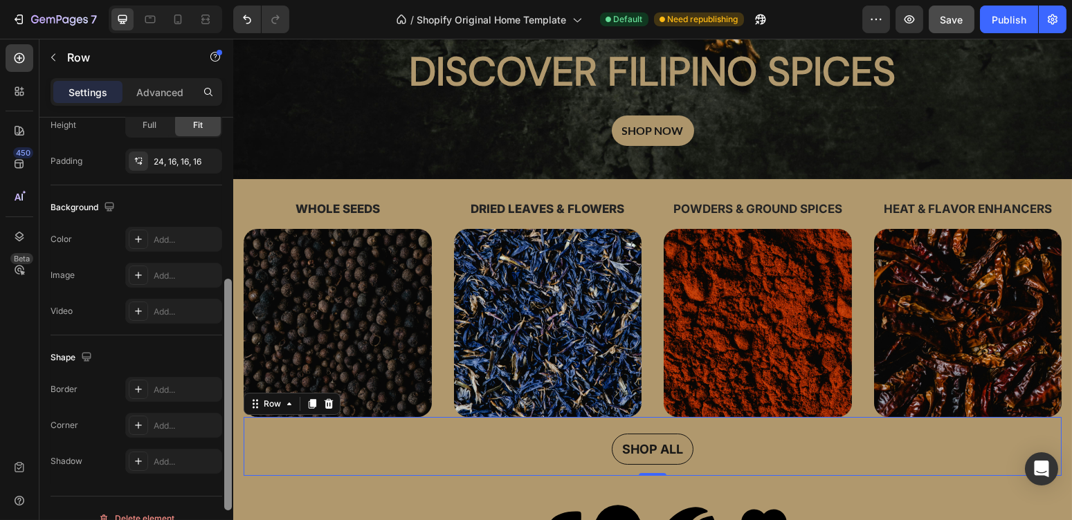
drag, startPoint x: 230, startPoint y: 360, endPoint x: 218, endPoint y: 474, distance: 114.8
click at [218, 474] on div "Layout Column width Change ratio Fit to content 12 Columns management Order 1 c…" at bounding box center [136, 339] width 194 height 442
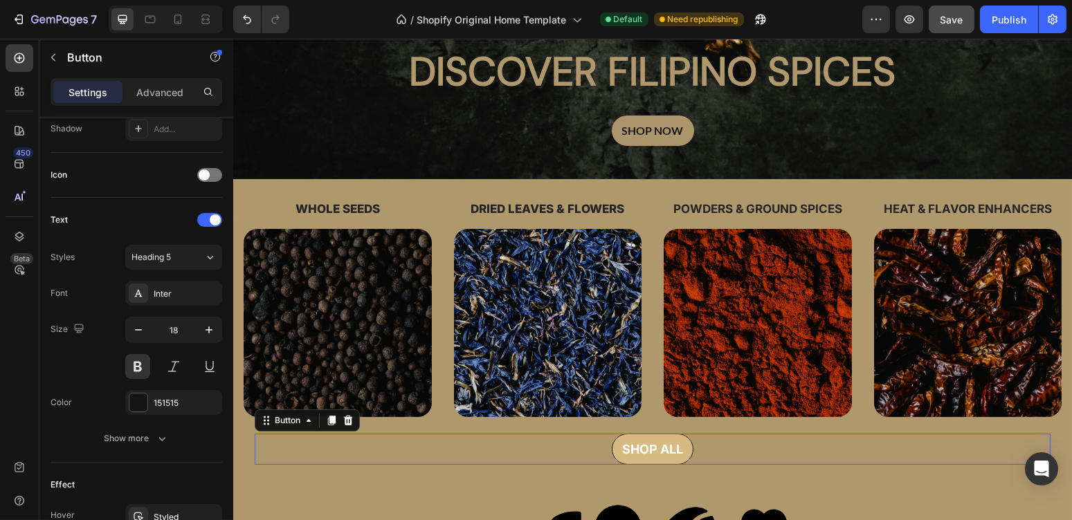
click at [611, 446] on link "SHOP ALL" at bounding box center [652, 449] width 82 height 31
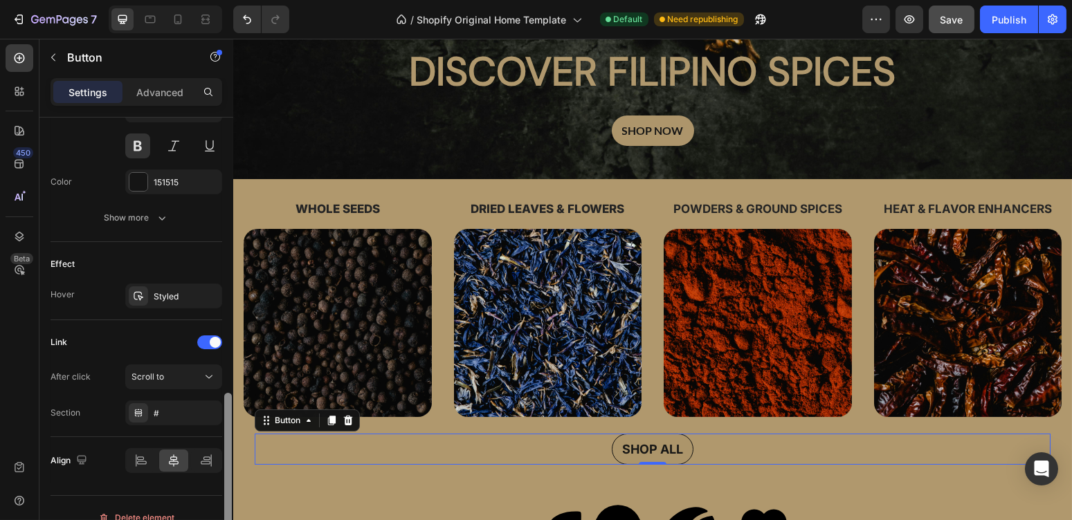
scroll to position [620, 0]
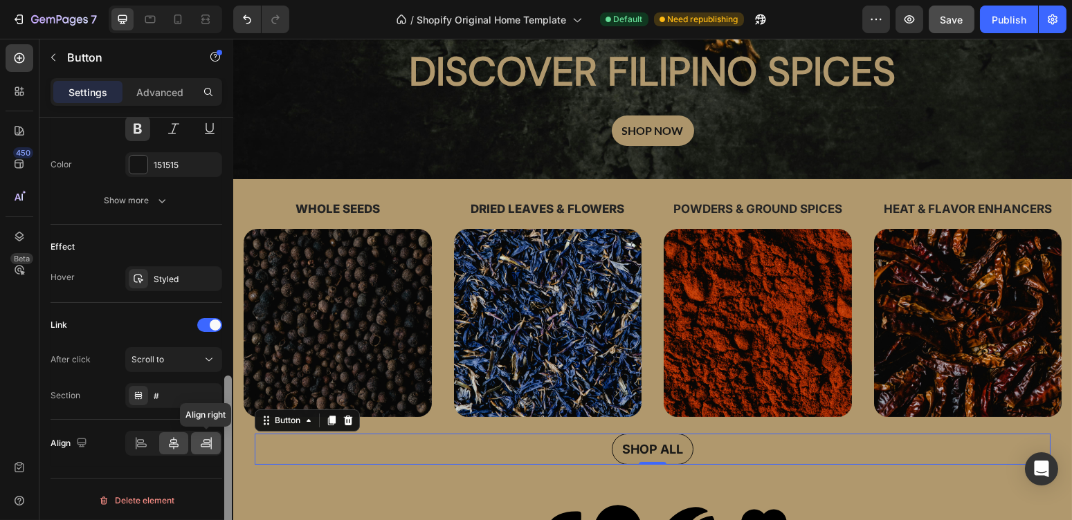
drag, startPoint x: 227, startPoint y: 156, endPoint x: 215, endPoint y: 433, distance: 277.1
click at [215, 433] on div "Size Width Auto Height Auto Padding 10, 15, 10, 15 Background Color AD956B Imag…" at bounding box center [136, 339] width 194 height 442
click at [212, 349] on button "Scroll to" at bounding box center [173, 359] width 97 height 25
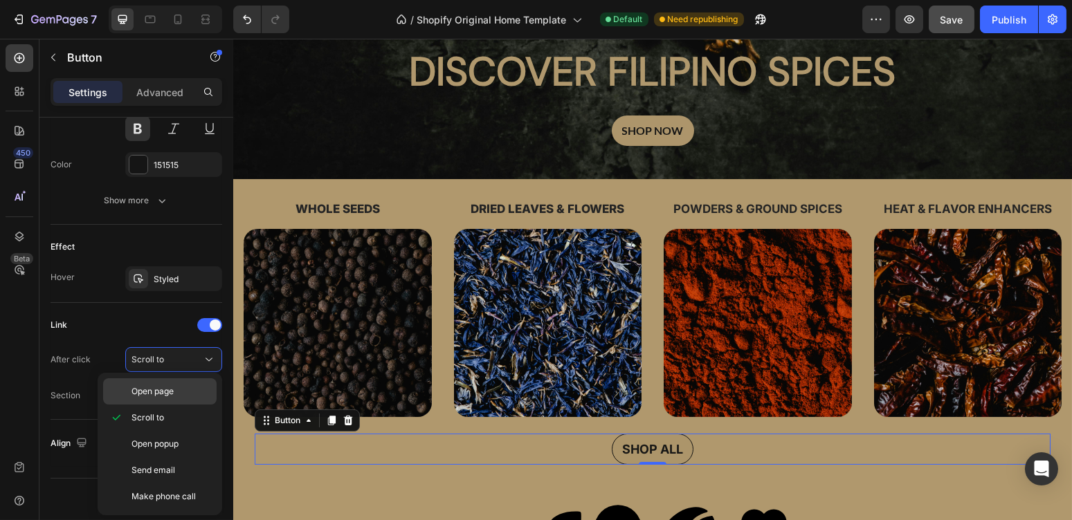
click at [189, 394] on p "Open page" at bounding box center [170, 391] width 79 height 12
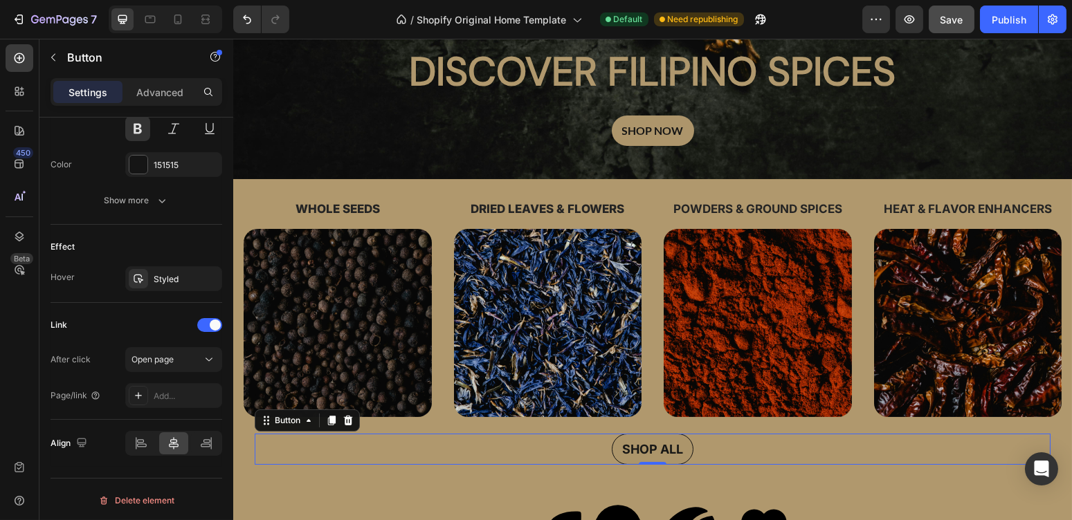
click at [189, 394] on div "Add..." at bounding box center [186, 396] width 65 height 12
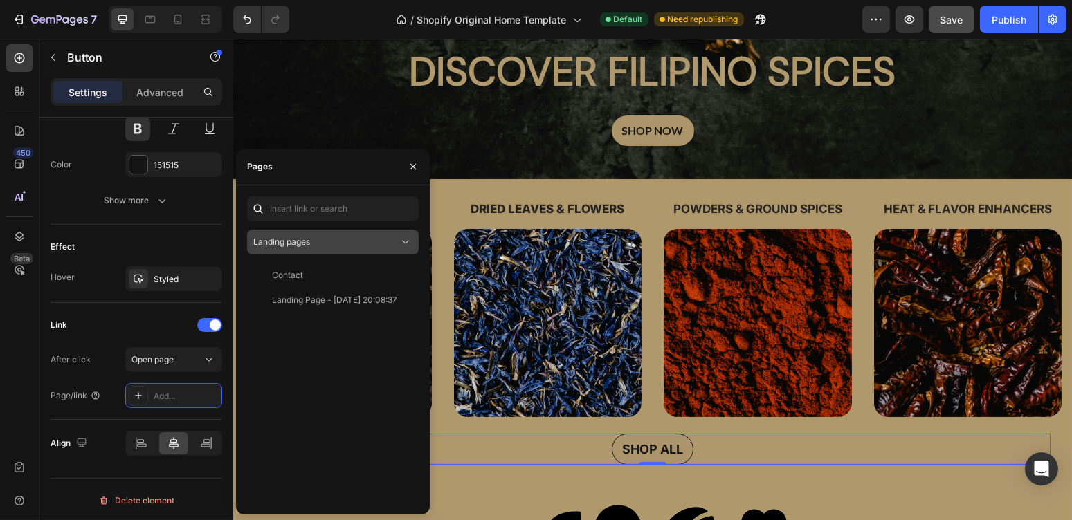
click at [381, 242] on div "Landing pages" at bounding box center [325, 242] width 145 height 12
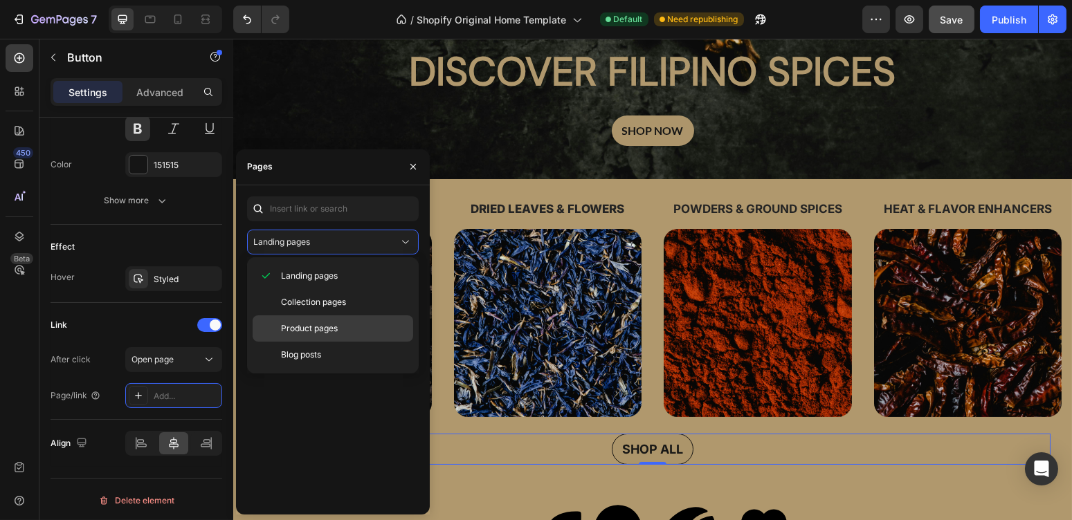
click at [370, 323] on p "Product pages" at bounding box center [344, 328] width 126 height 12
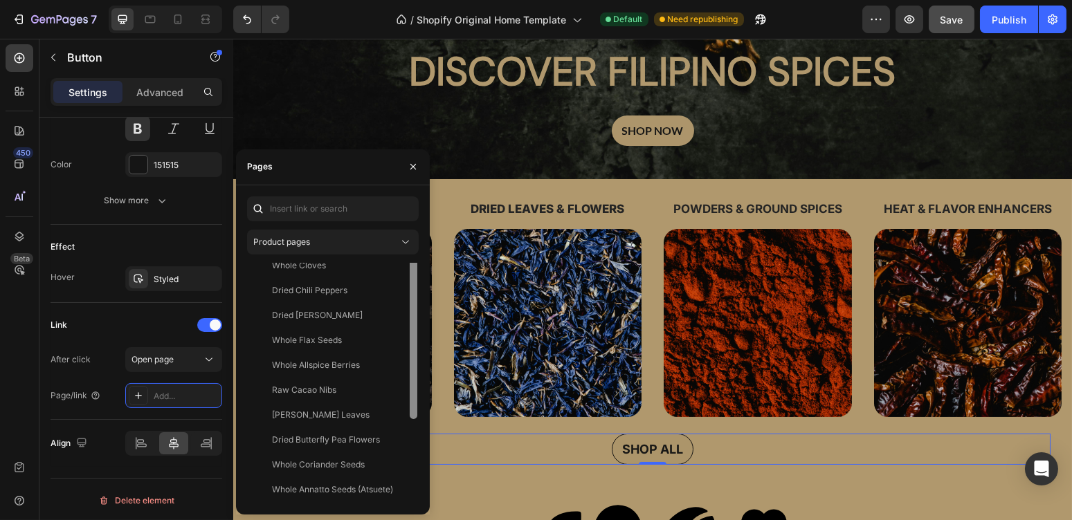
scroll to position [0, 0]
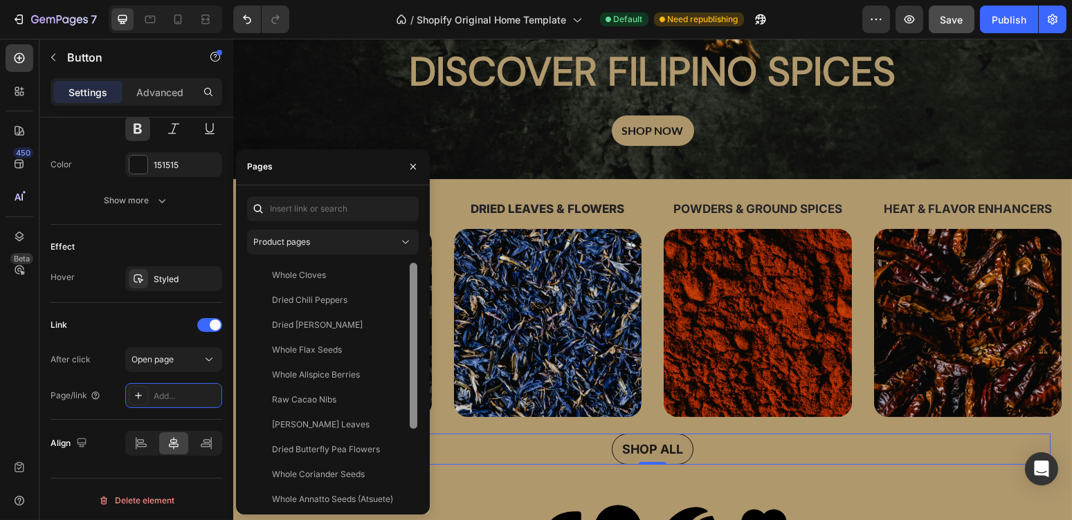
drag, startPoint x: 417, startPoint y: 294, endPoint x: 423, endPoint y: 273, distance: 21.7
click at [423, 273] on div "Product pages Whole Cloves View Dried Chili Peppers View Dried [PERSON_NAME] Vi…" at bounding box center [333, 350] width 194 height 307
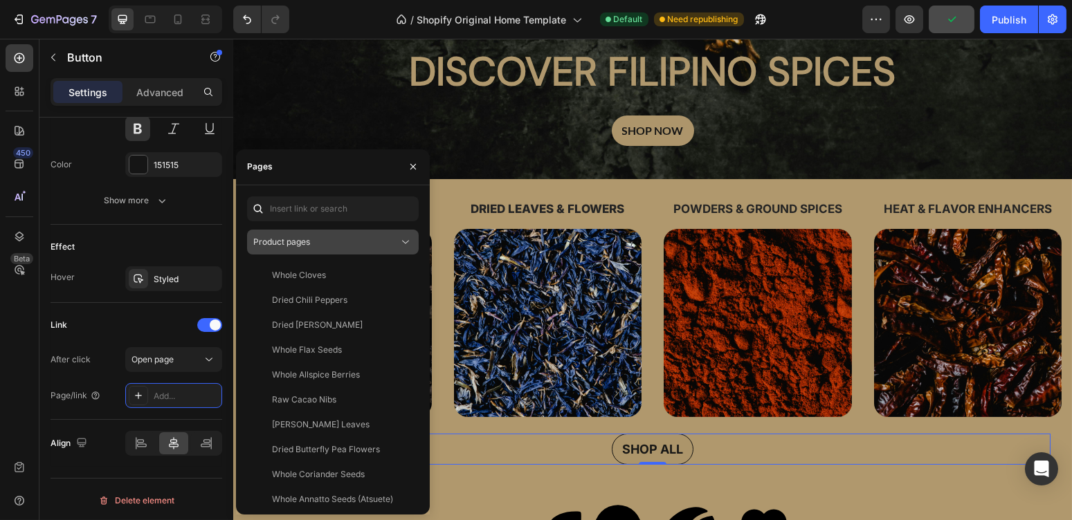
click at [384, 246] on div "Product pages" at bounding box center [325, 242] width 145 height 12
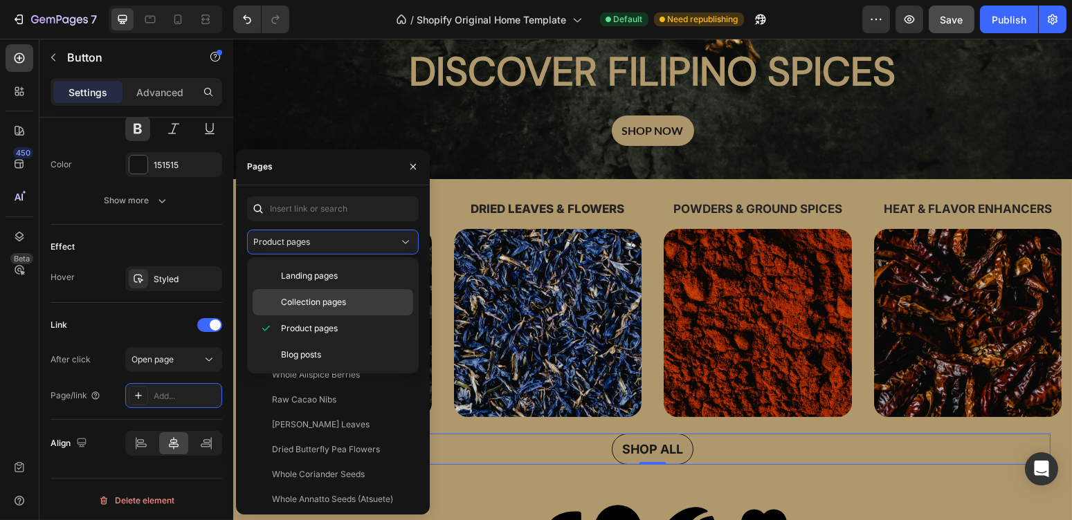
click at [374, 295] on div "Collection pages" at bounding box center [333, 302] width 161 height 26
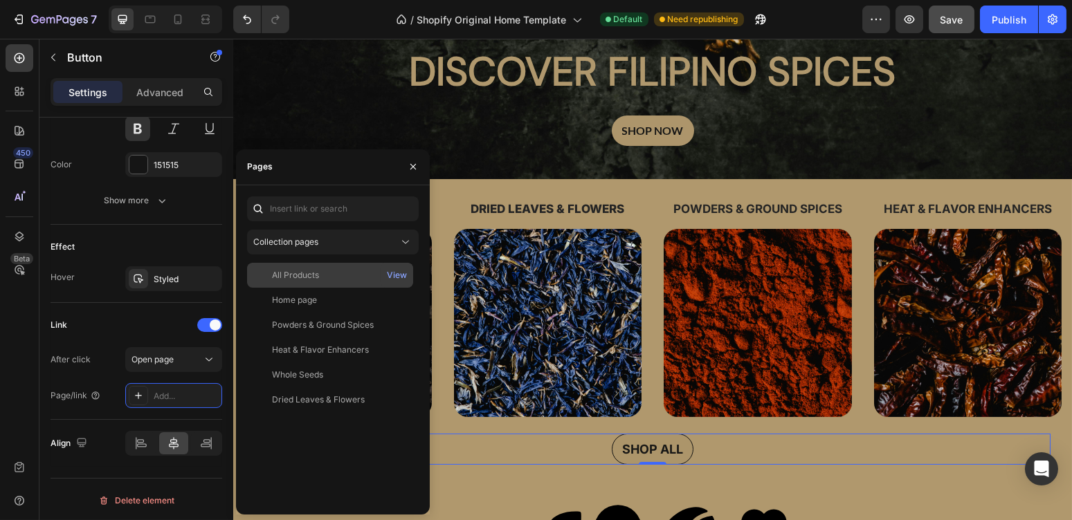
click at [376, 288] on div "All Products View" at bounding box center [330, 300] width 166 height 25
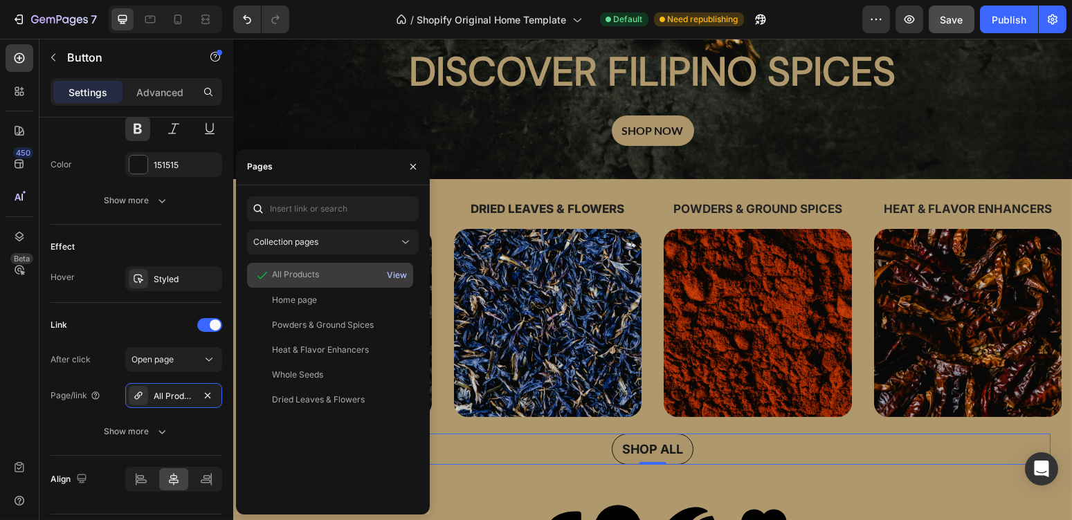
click at [397, 275] on div "View" at bounding box center [397, 275] width 20 height 12
click at [411, 168] on icon "button" at bounding box center [413, 167] width 6 height 6
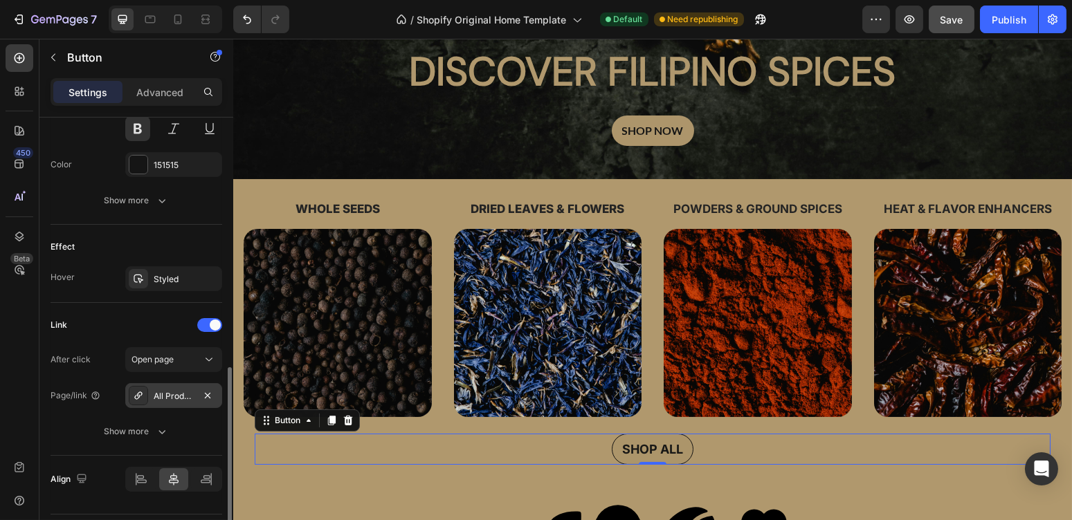
click at [178, 393] on div "All Products" at bounding box center [174, 396] width 40 height 12
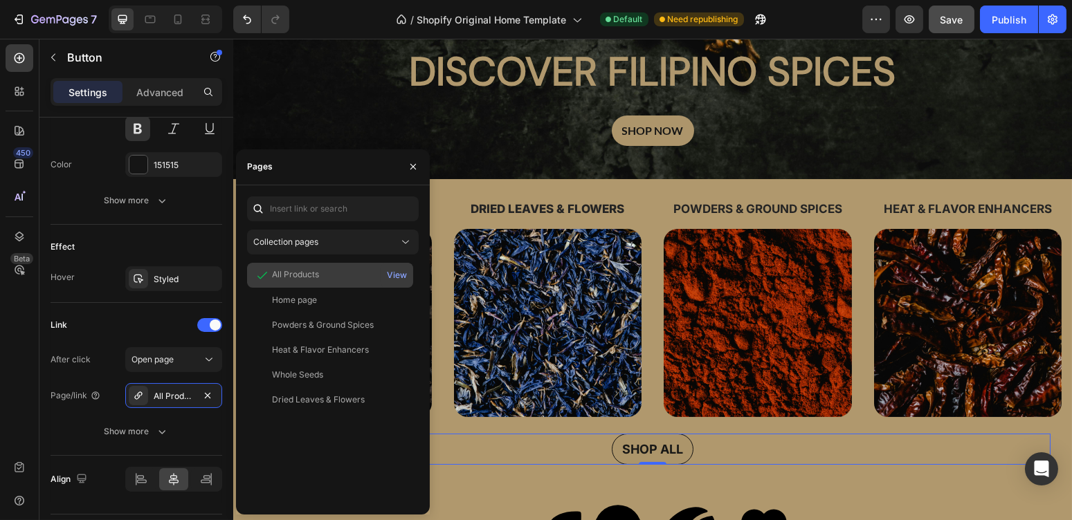
click at [337, 269] on div "All Products" at bounding box center [330, 276] width 155 height 14
click at [397, 271] on div "View" at bounding box center [397, 275] width 20 height 12
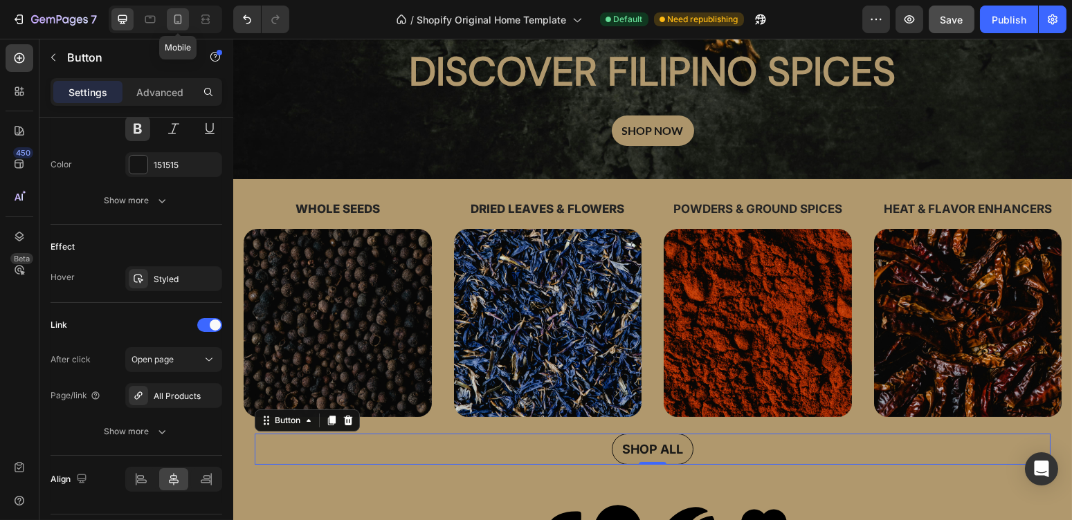
click at [178, 17] on icon at bounding box center [178, 19] width 14 height 14
type input "14"
type input "100%"
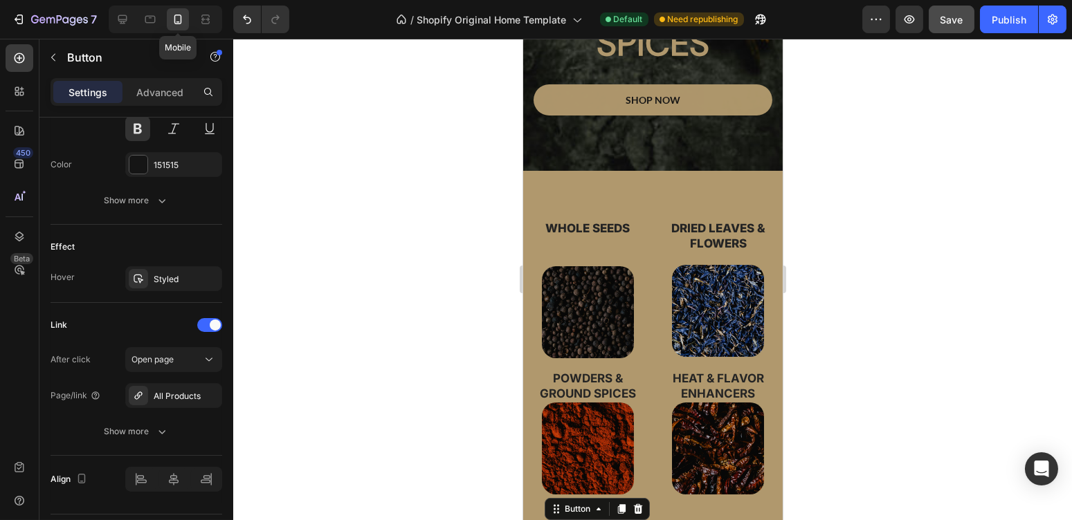
click at [178, 17] on icon at bounding box center [178, 19] width 14 height 14
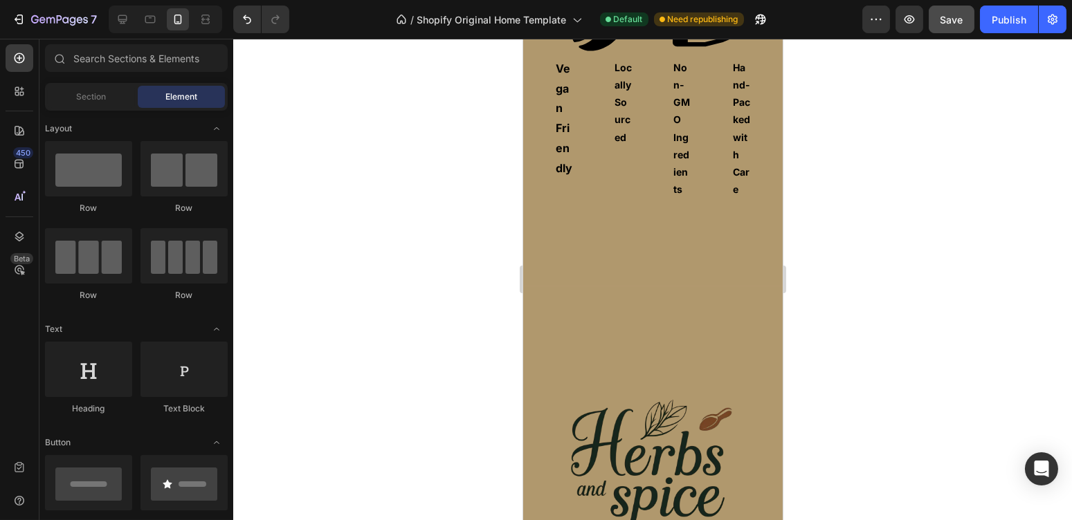
scroll to position [1001, 0]
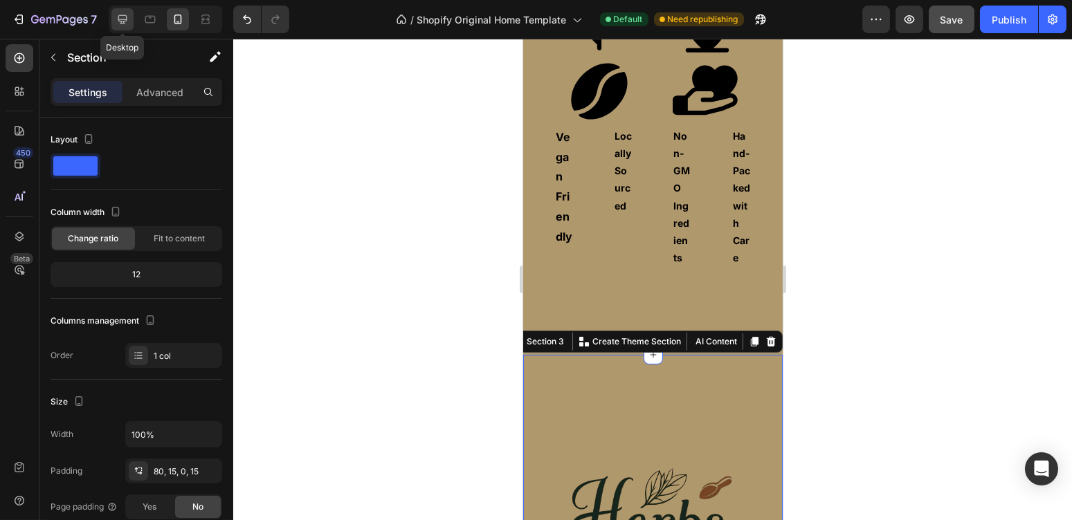
click at [118, 19] on icon at bounding box center [122, 19] width 9 height 9
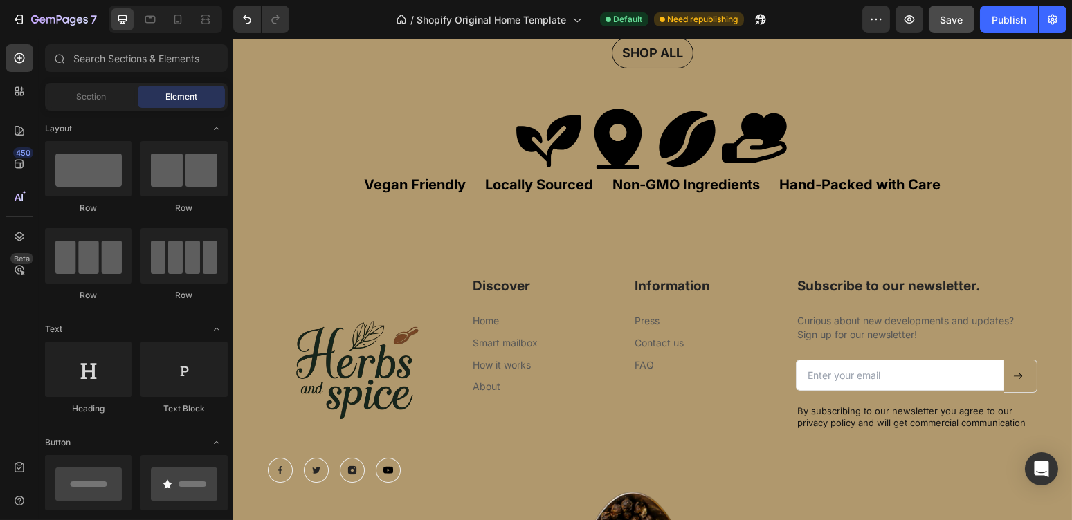
scroll to position [759, 0]
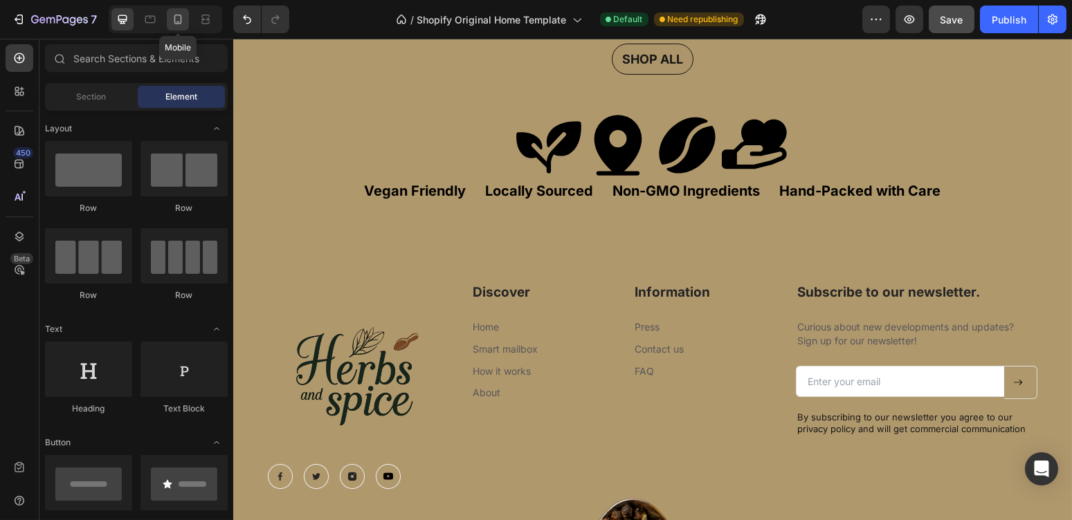
click at [179, 22] on icon at bounding box center [178, 19] width 14 height 14
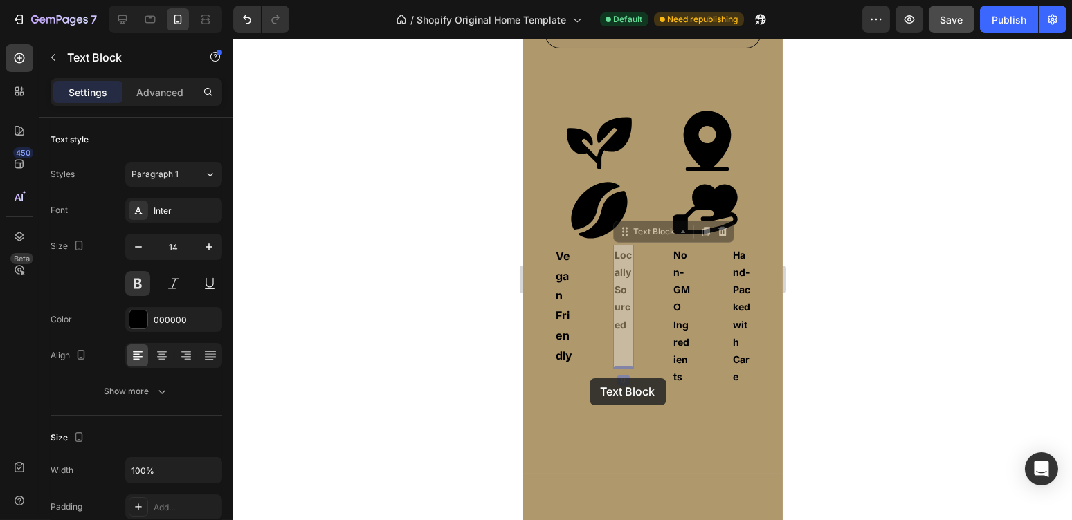
scroll to position [376, 0]
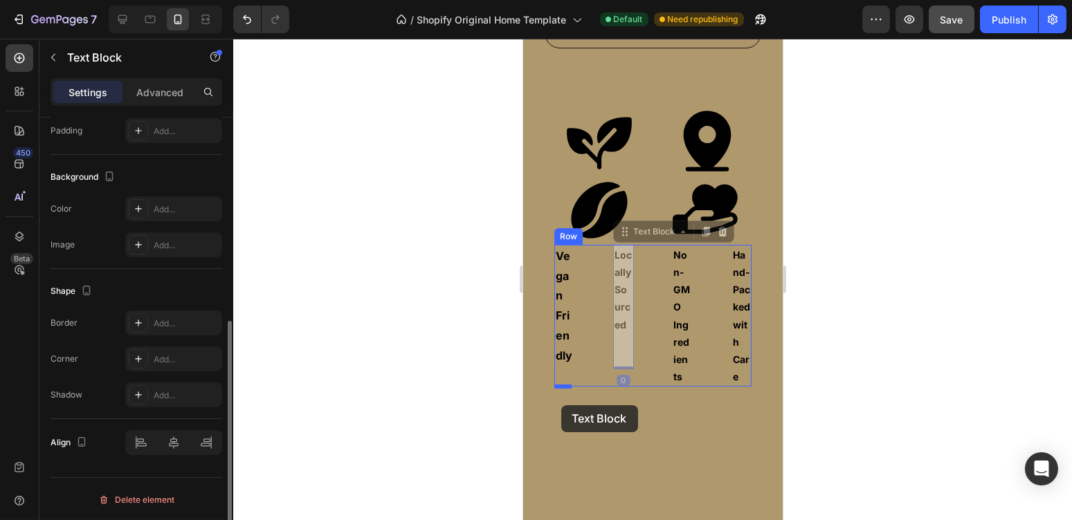
drag, startPoint x: 620, startPoint y: 306, endPoint x: 561, endPoint y: 406, distance: 116.1
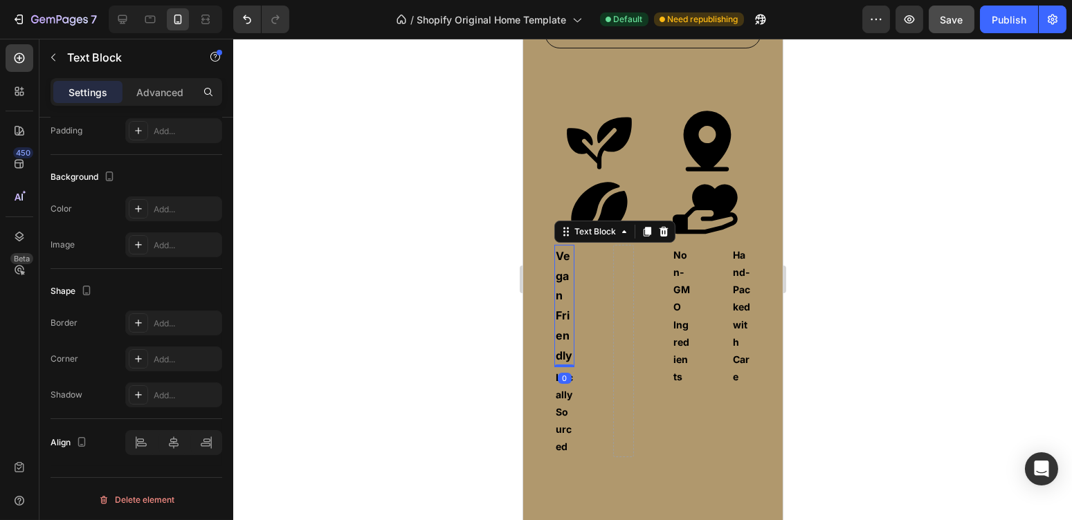
drag, startPoint x: 563, startPoint y: 383, endPoint x: 566, endPoint y: 298, distance: 84.5
click at [566, 298] on div "Vegan Friendly Text Block 0" at bounding box center [564, 306] width 20 height 122
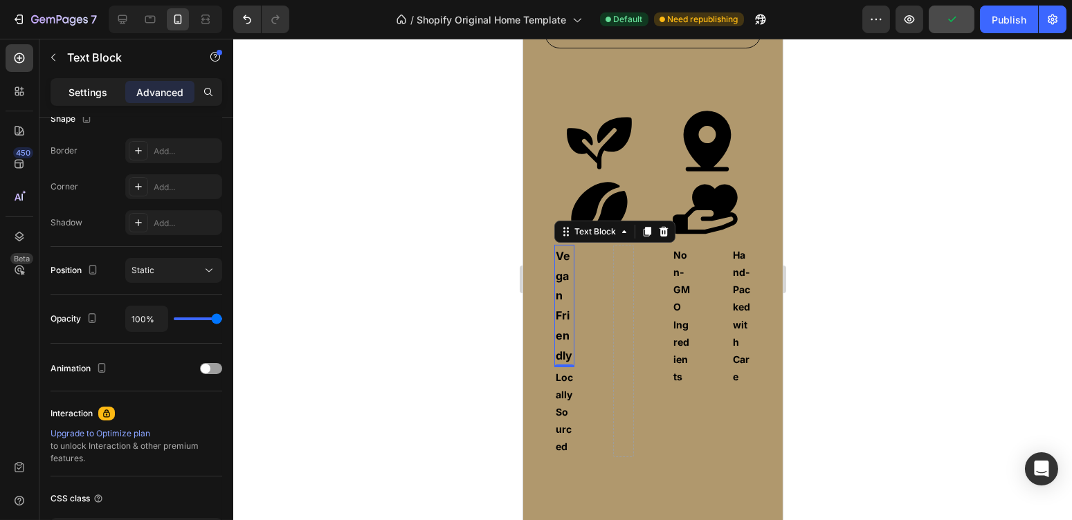
click at [73, 91] on p "Settings" at bounding box center [88, 92] width 39 height 15
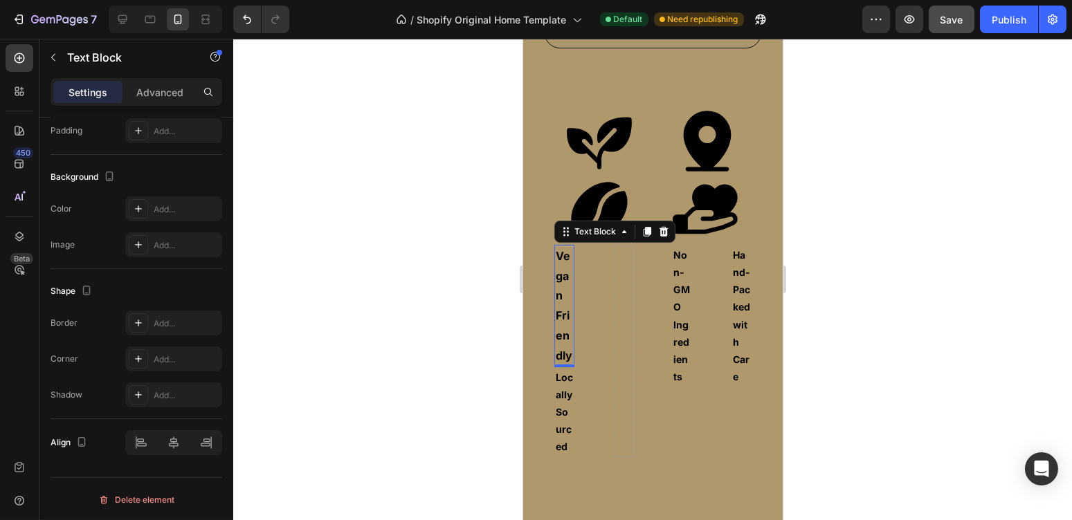
click at [561, 366] on p "Vegan Friendly" at bounding box center [563, 306] width 17 height 120
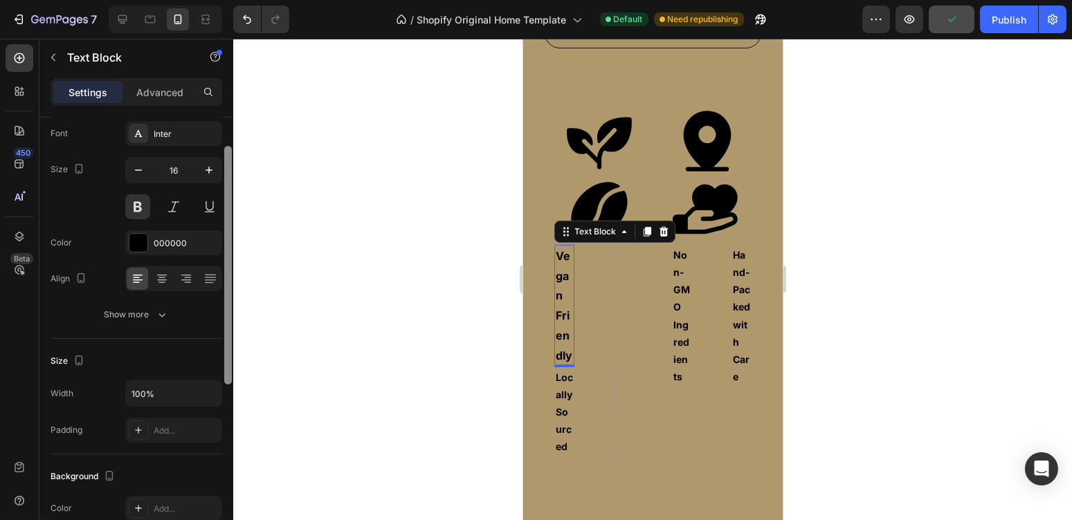
scroll to position [66, 0]
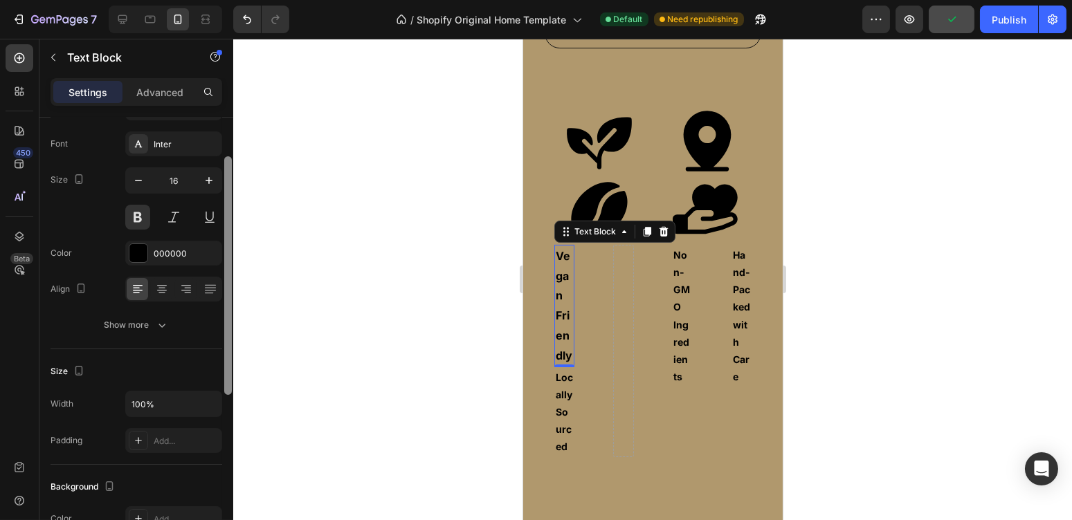
drag, startPoint x: 228, startPoint y: 385, endPoint x: 233, endPoint y: 218, distance: 167.6
click at [233, 0] on div "7 / Shopify Original Home Template Default Need republishing Preview Publish 45…" at bounding box center [536, 0] width 1072 height 0
click at [164, 290] on icon at bounding box center [162, 289] width 14 height 14
click at [134, 290] on icon at bounding box center [138, 290] width 10 height 1
click at [151, 287] on div at bounding box center [161, 289] width 21 height 22
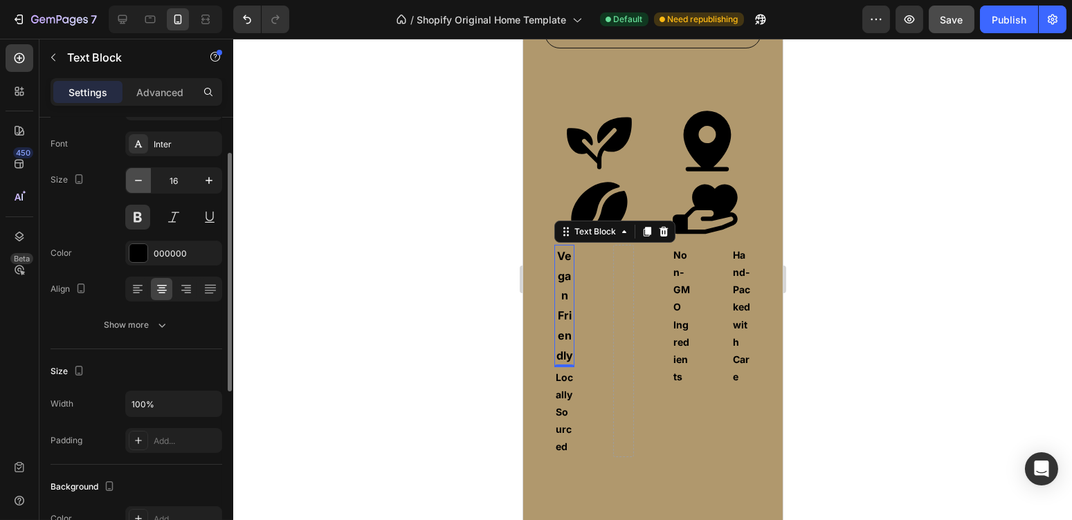
click at [138, 177] on icon "button" at bounding box center [138, 181] width 14 height 14
click at [207, 182] on icon "button" at bounding box center [209, 181] width 14 height 14
type input "16"
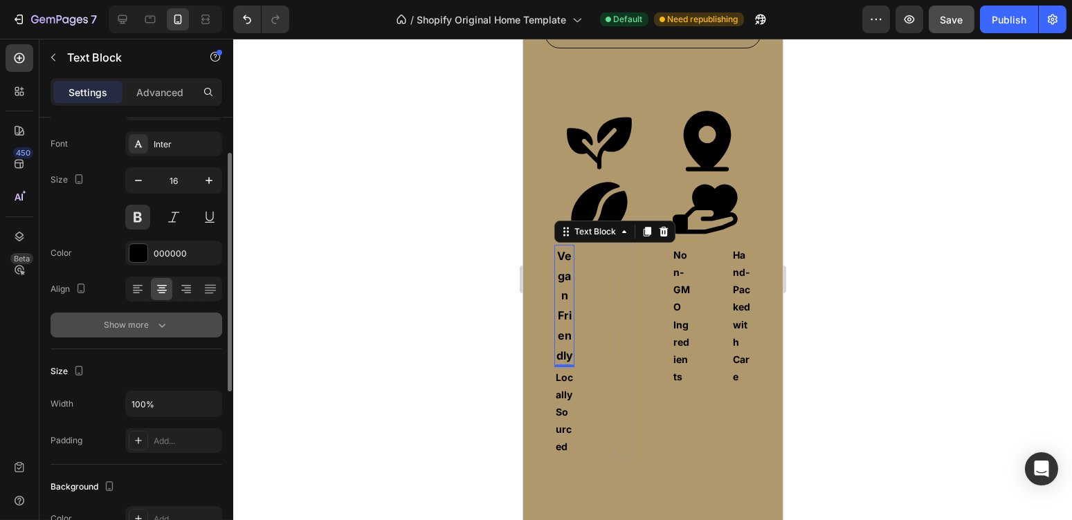
click at [161, 313] on button "Show more" at bounding box center [137, 325] width 172 height 25
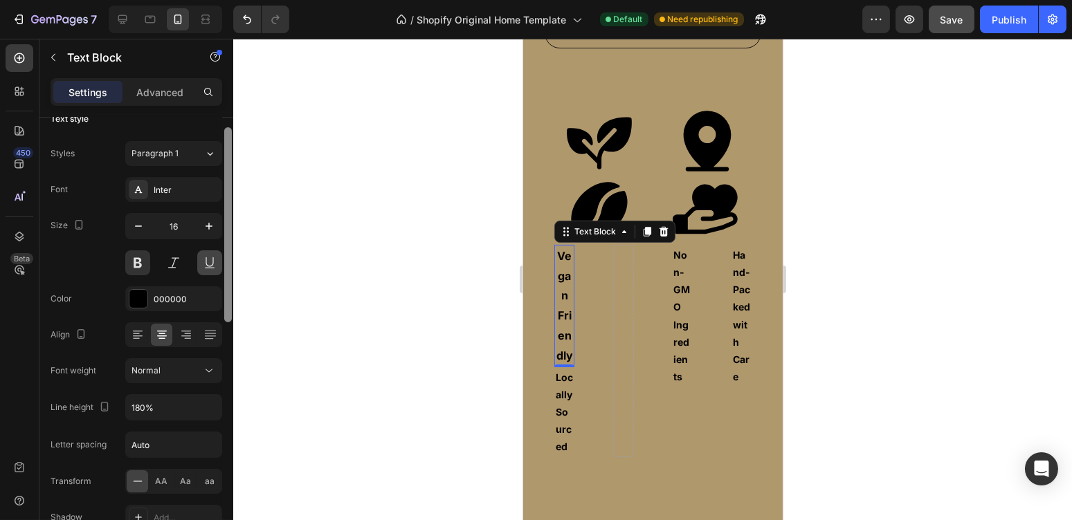
scroll to position [0, 0]
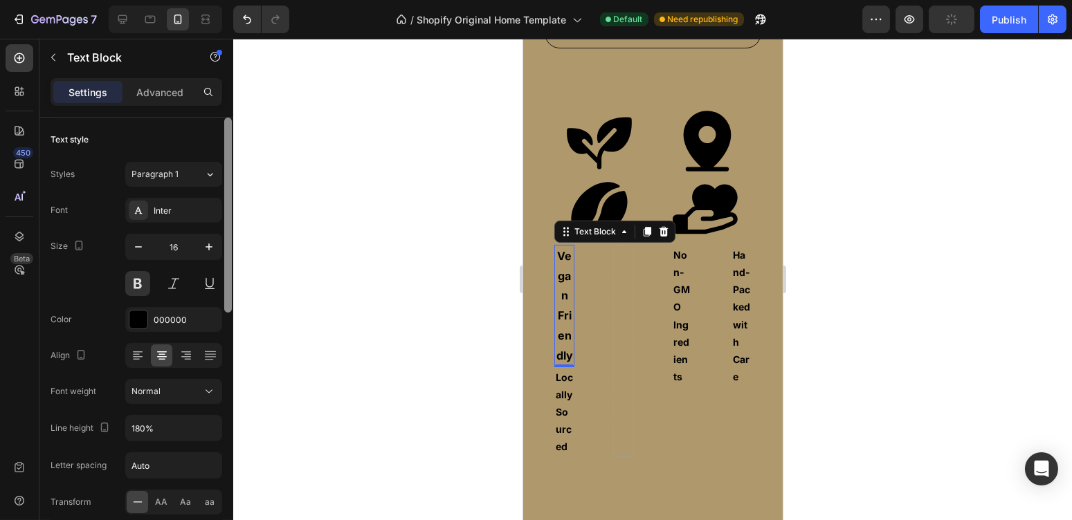
drag, startPoint x: 226, startPoint y: 311, endPoint x: 224, endPoint y: 256, distance: 54.7
click at [224, 256] on div at bounding box center [228, 215] width 8 height 195
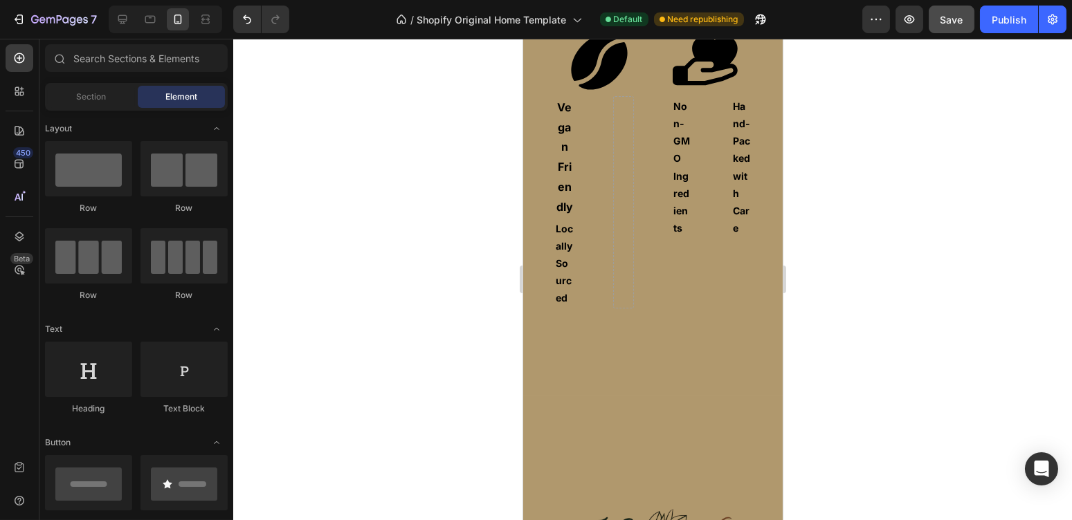
scroll to position [1098, 0]
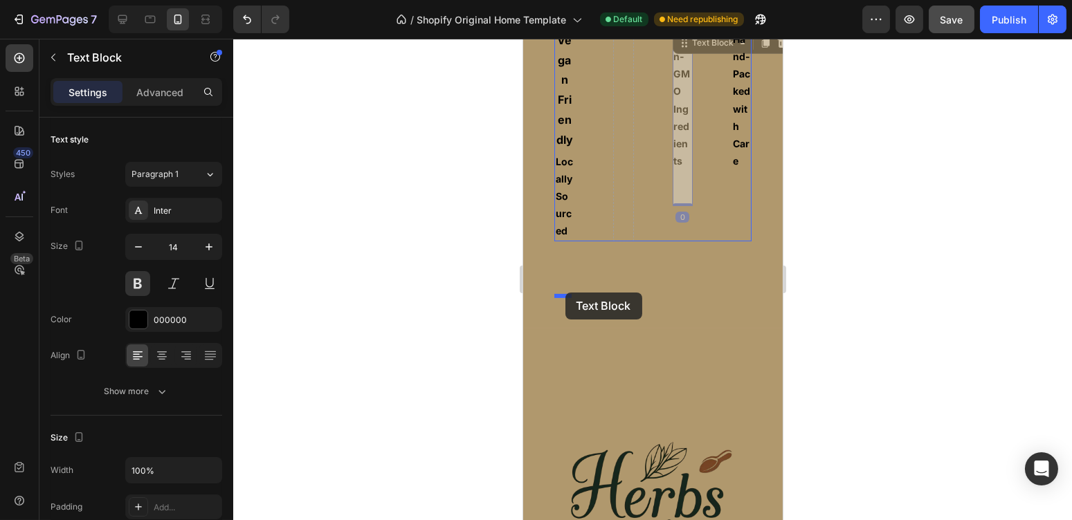
drag, startPoint x: 673, startPoint y: 134, endPoint x: 565, endPoint y: 293, distance: 192.7
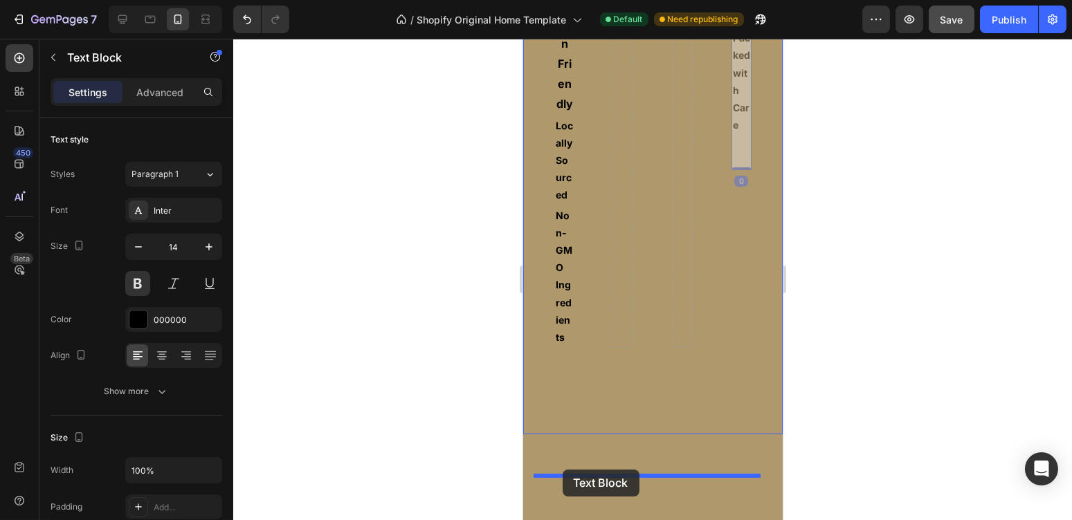
scroll to position [1145, 0]
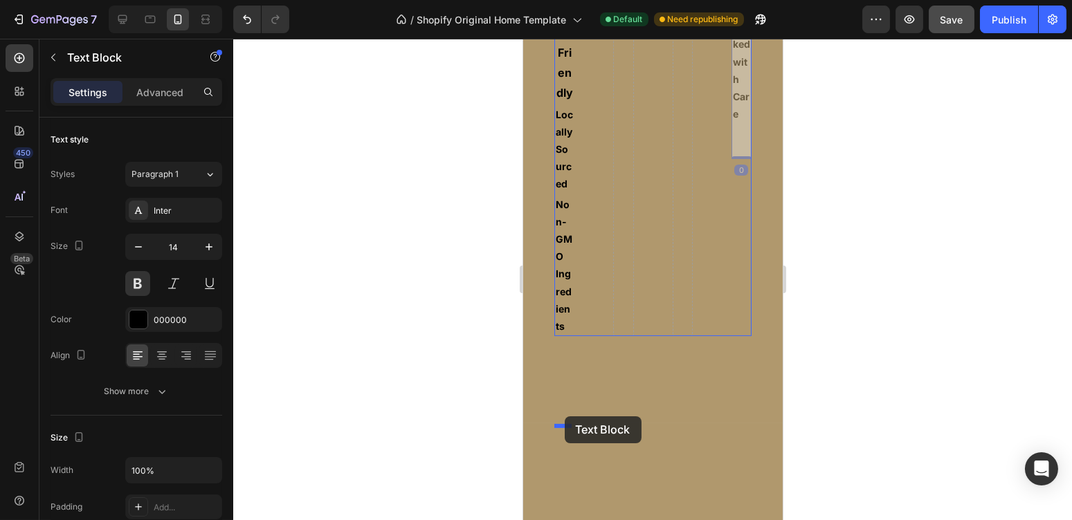
drag, startPoint x: 729, startPoint y: 132, endPoint x: 564, endPoint y: 417, distance: 329.0
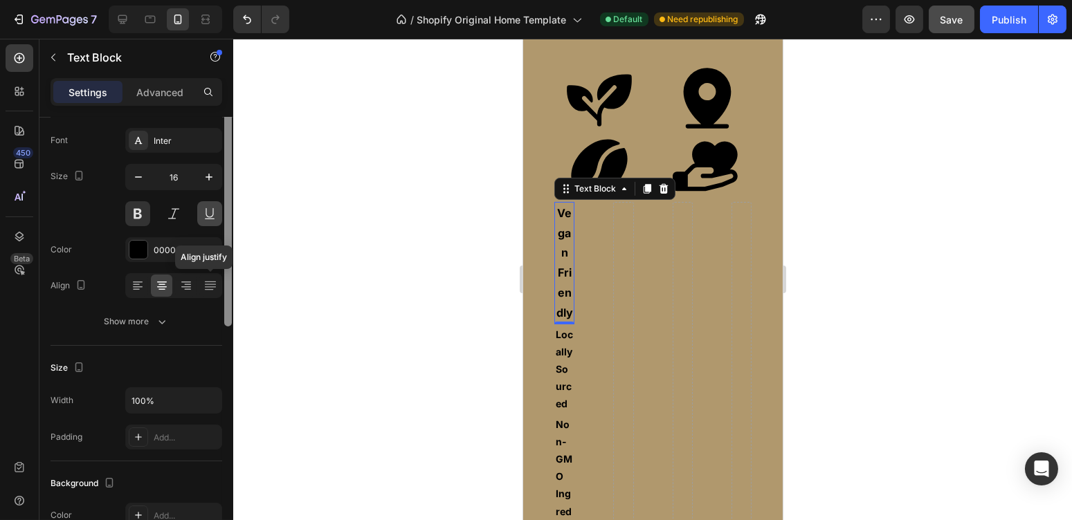
scroll to position [0, 0]
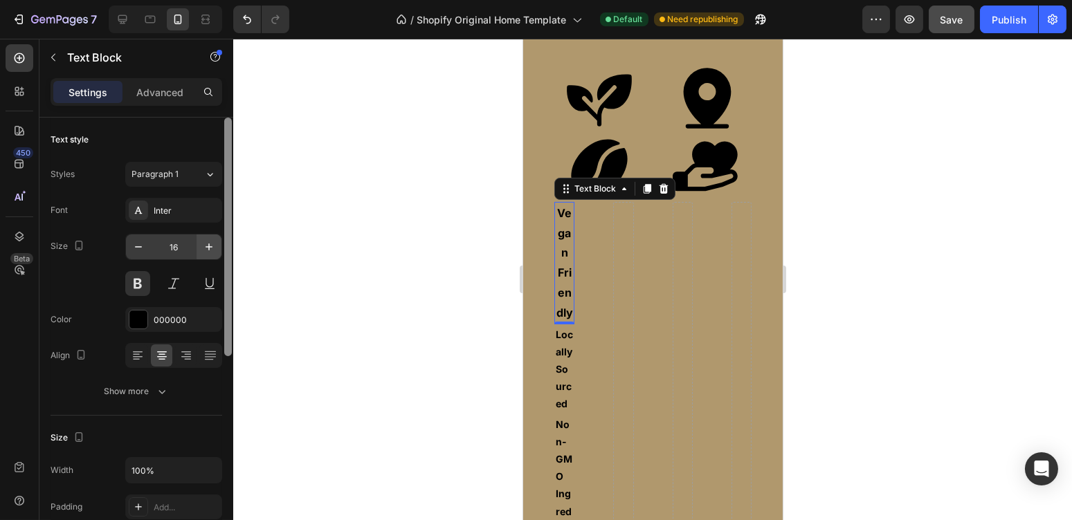
drag, startPoint x: 225, startPoint y: 309, endPoint x: 205, endPoint y: 245, distance: 67.4
click at [205, 245] on div "Text style Styles Paragraph 1 Font Inter Size 16 Color 000000 Align Show more S…" at bounding box center [136, 339] width 194 height 442
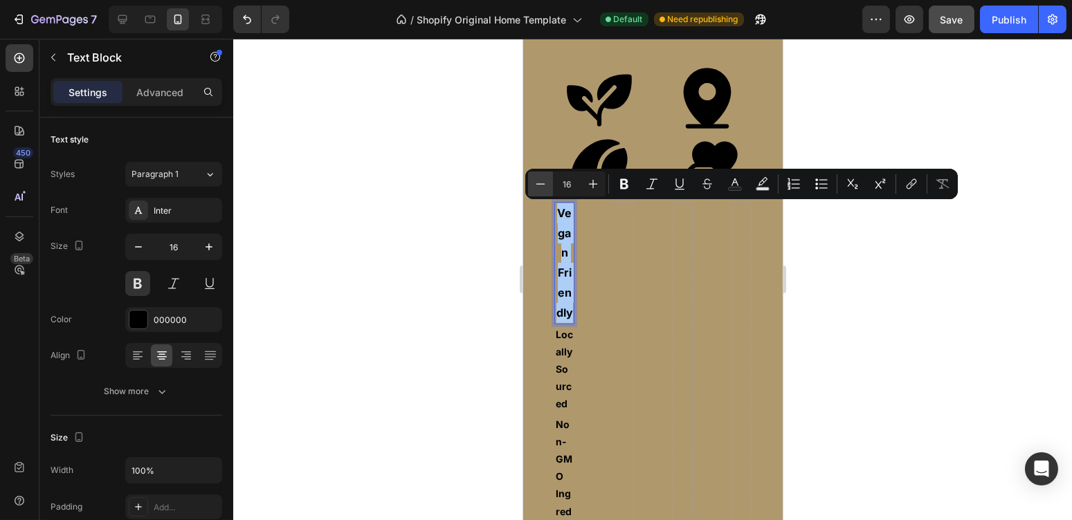
click at [540, 185] on icon "Editor contextual toolbar" at bounding box center [541, 184] width 14 height 14
click at [595, 185] on icon "Editor contextual toolbar" at bounding box center [593, 184] width 14 height 14
click at [541, 185] on icon "Editor contextual toolbar" at bounding box center [541, 184] width 14 height 14
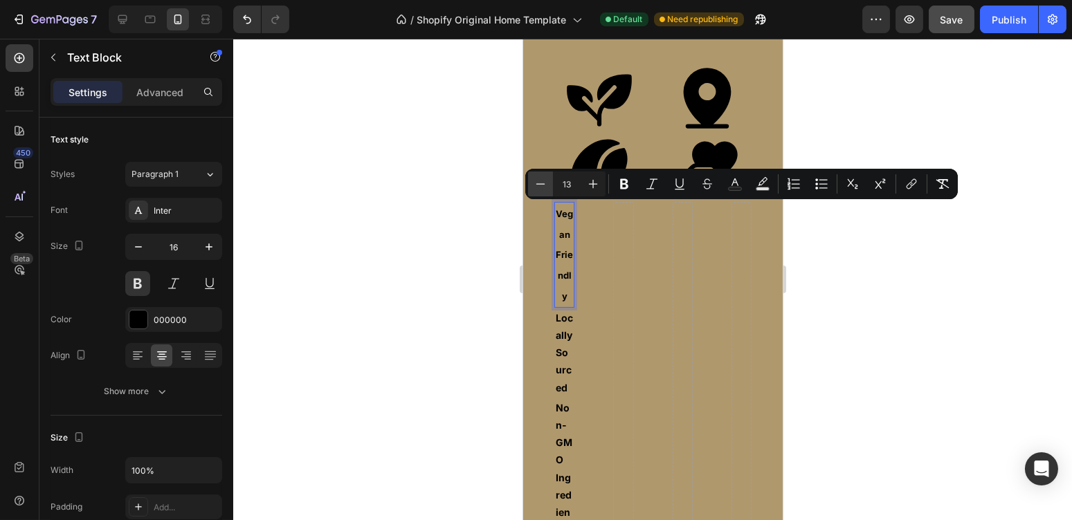
click at [541, 185] on icon "Editor contextual toolbar" at bounding box center [541, 184] width 14 height 14
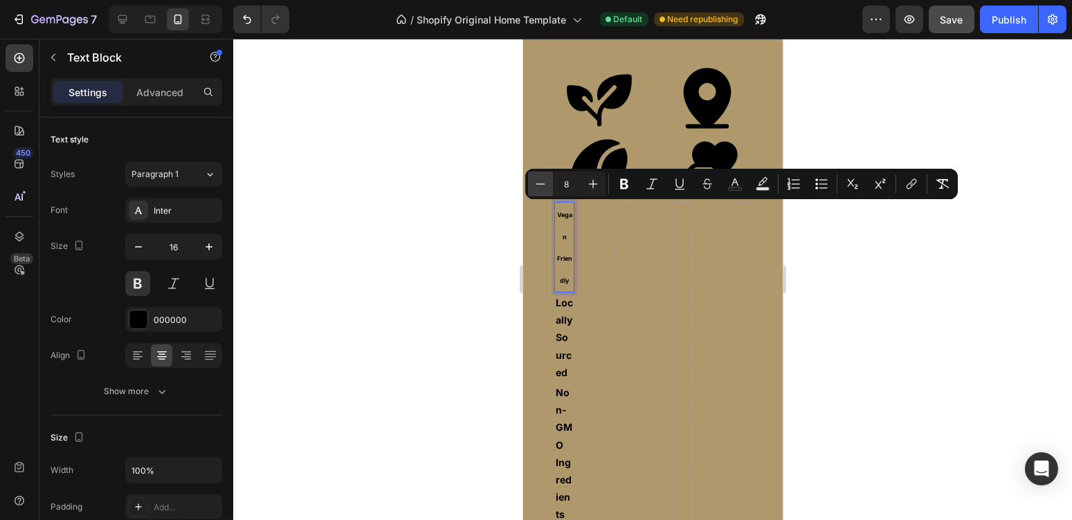
click at [541, 185] on icon "Editor contextual toolbar" at bounding box center [541, 184] width 14 height 14
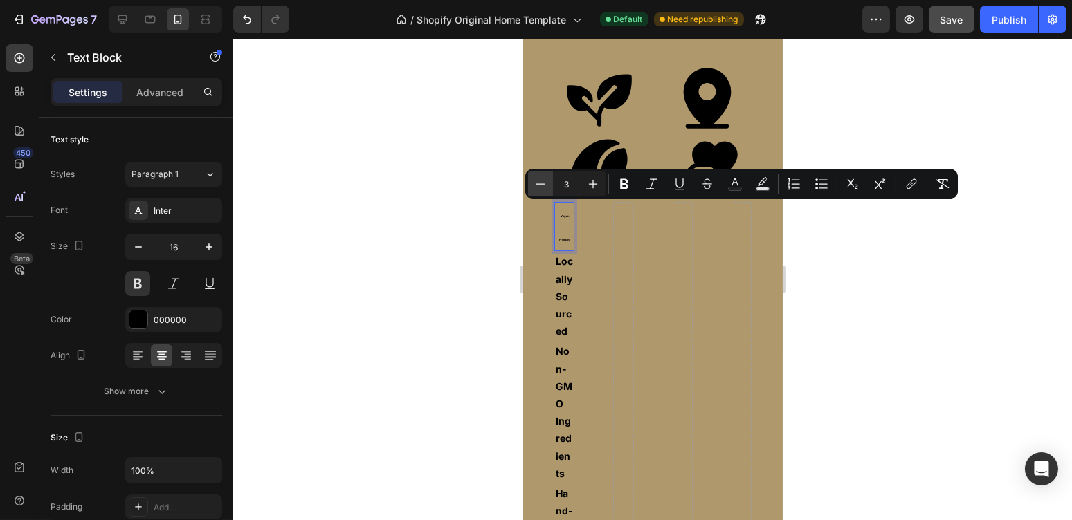
click at [541, 185] on icon "Editor contextual toolbar" at bounding box center [541, 184] width 14 height 14
click at [593, 184] on icon "Editor contextual toolbar" at bounding box center [593, 184] width 9 height 9
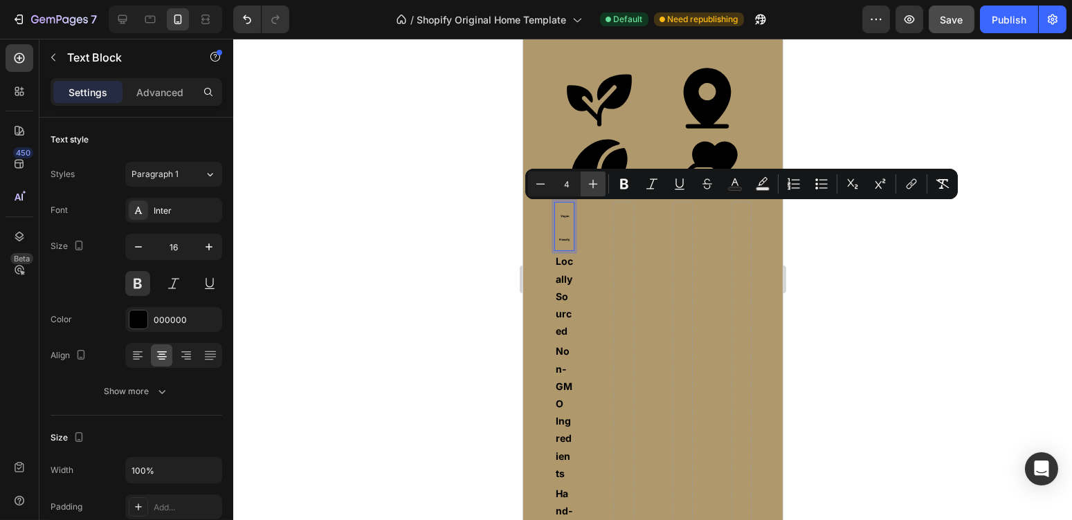
click at [593, 184] on icon "Editor contextual toolbar" at bounding box center [593, 184] width 9 height 9
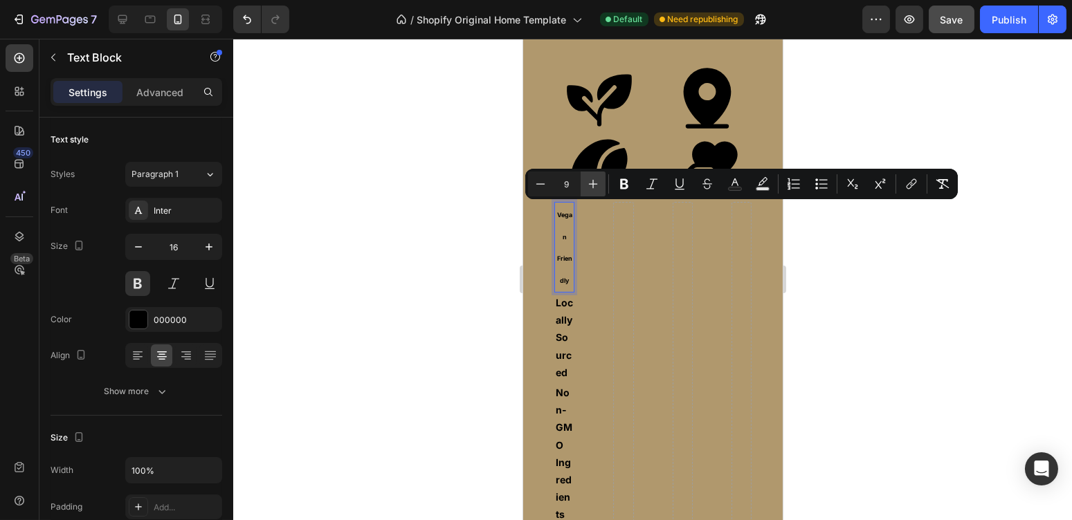
click at [593, 184] on icon "Editor contextual toolbar" at bounding box center [593, 184] width 9 height 9
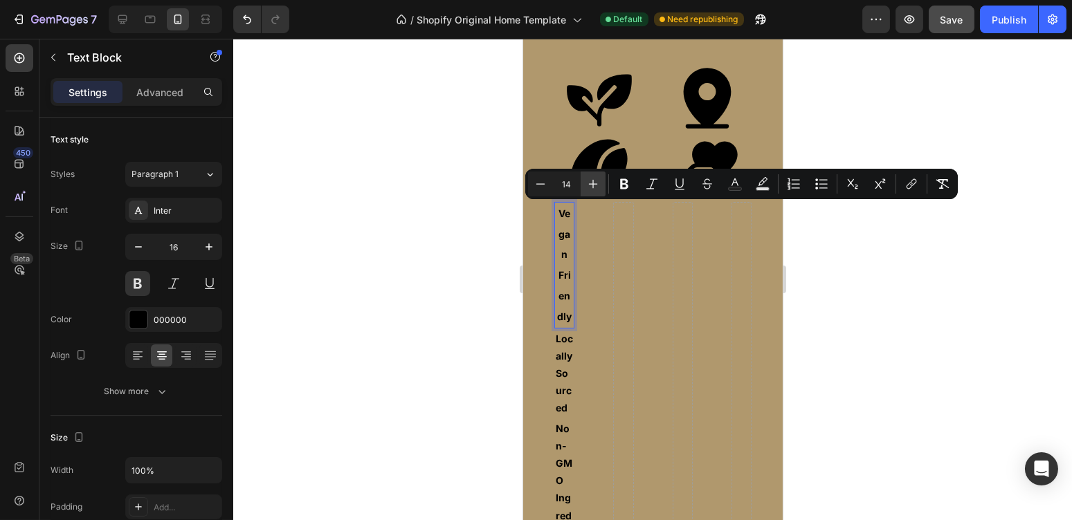
click at [593, 184] on icon "Editor contextual toolbar" at bounding box center [593, 184] width 9 height 9
type input "16"
click at [649, 298] on div "Vegan Friendly Text Block Locally Sourced Text Block Non-GMO Ingredients Text B…" at bounding box center [652, 450] width 197 height 497
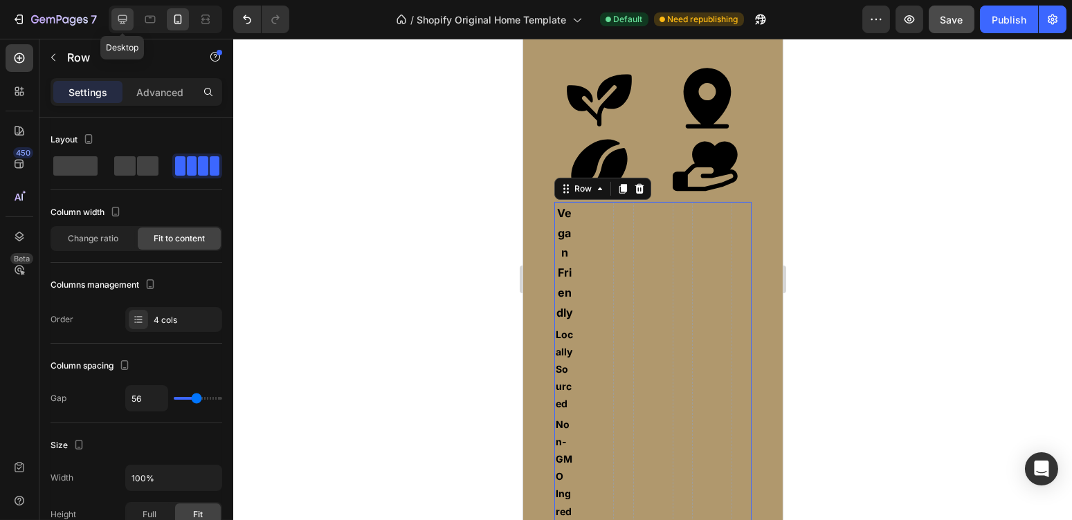
click at [121, 19] on icon at bounding box center [122, 19] width 9 height 9
type input "24"
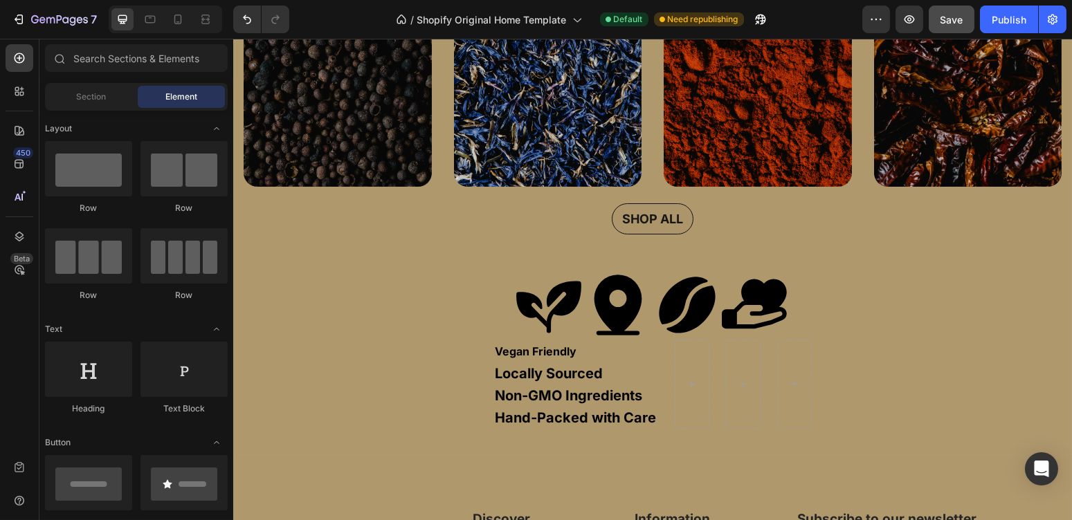
scroll to position [615, 0]
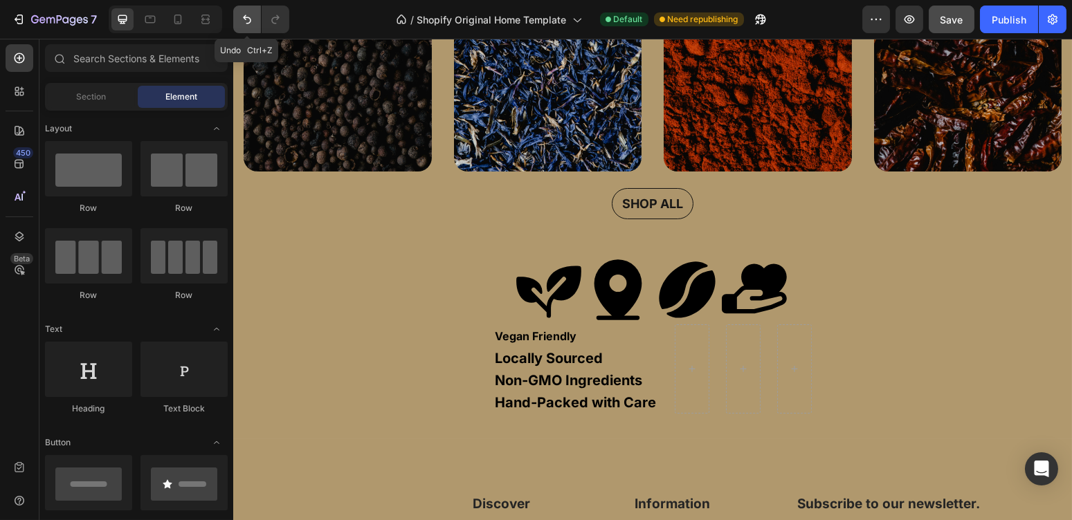
click at [240, 17] on icon "Undo/Redo" at bounding box center [247, 19] width 14 height 14
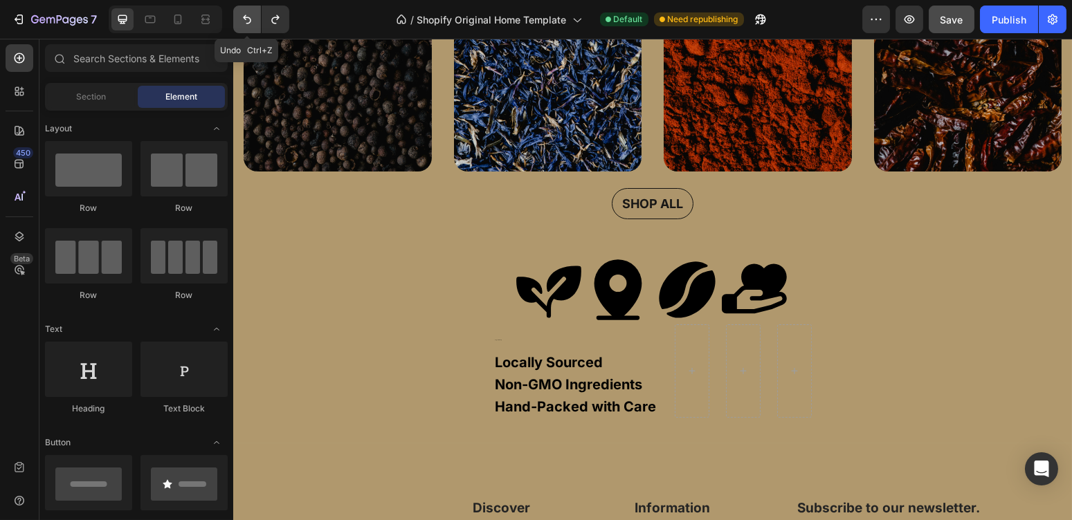
click at [240, 17] on icon "Undo/Redo" at bounding box center [247, 19] width 14 height 14
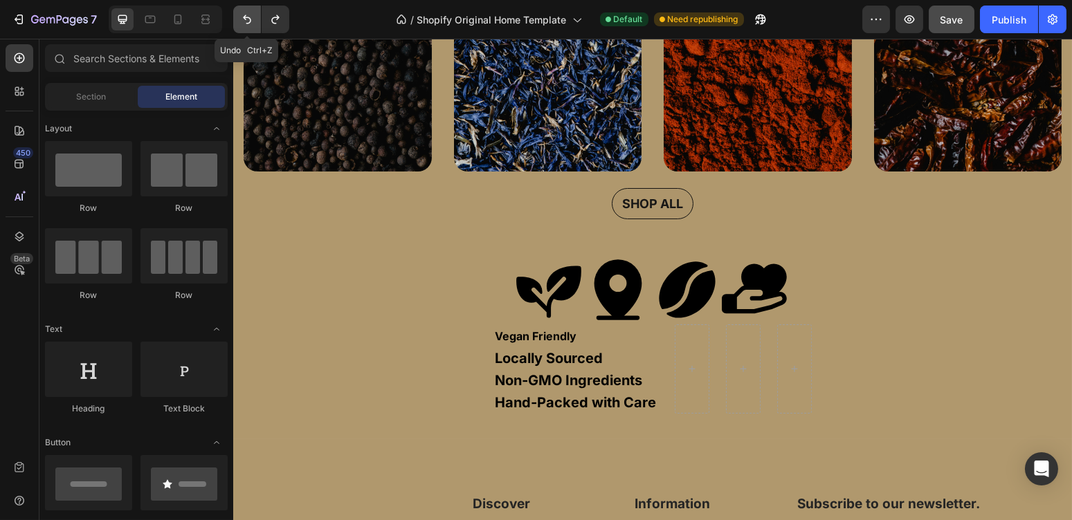
click at [240, 17] on icon "Undo/Redo" at bounding box center [247, 19] width 14 height 14
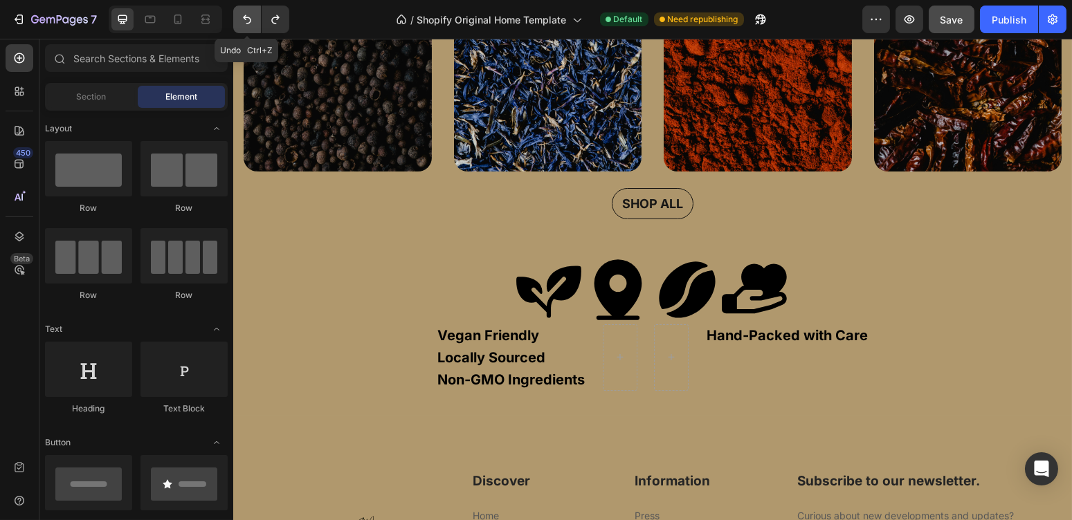
click at [240, 17] on icon "Undo/Redo" at bounding box center [247, 19] width 14 height 14
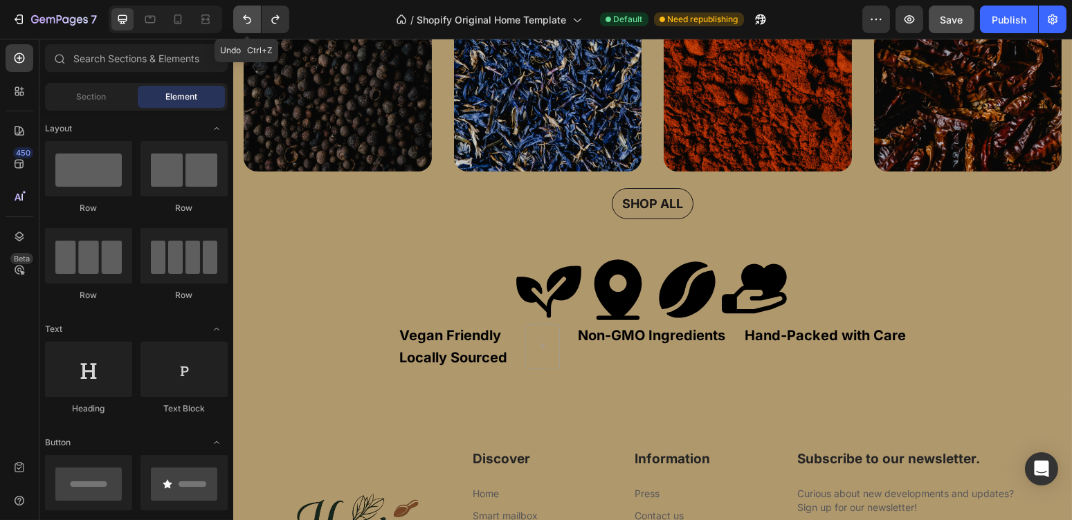
click at [240, 17] on icon "Undo/Redo" at bounding box center [247, 19] width 14 height 14
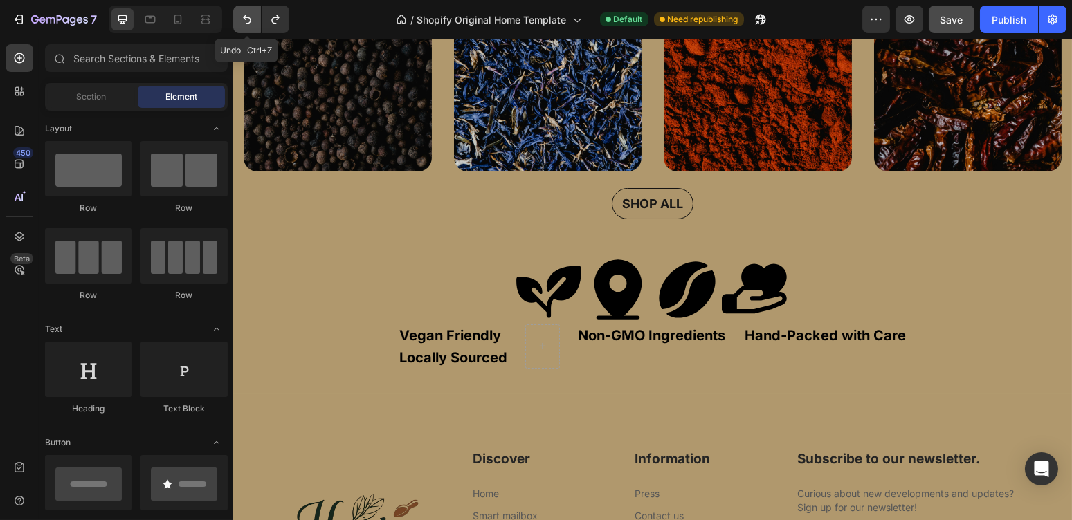
click at [240, 17] on icon "Undo/Redo" at bounding box center [247, 19] width 14 height 14
drag, startPoint x: 10, startPoint y: 1, endPoint x: 245, endPoint y: 13, distance: 235.6
click at [245, 13] on icon "Undo/Redo" at bounding box center [247, 19] width 14 height 14
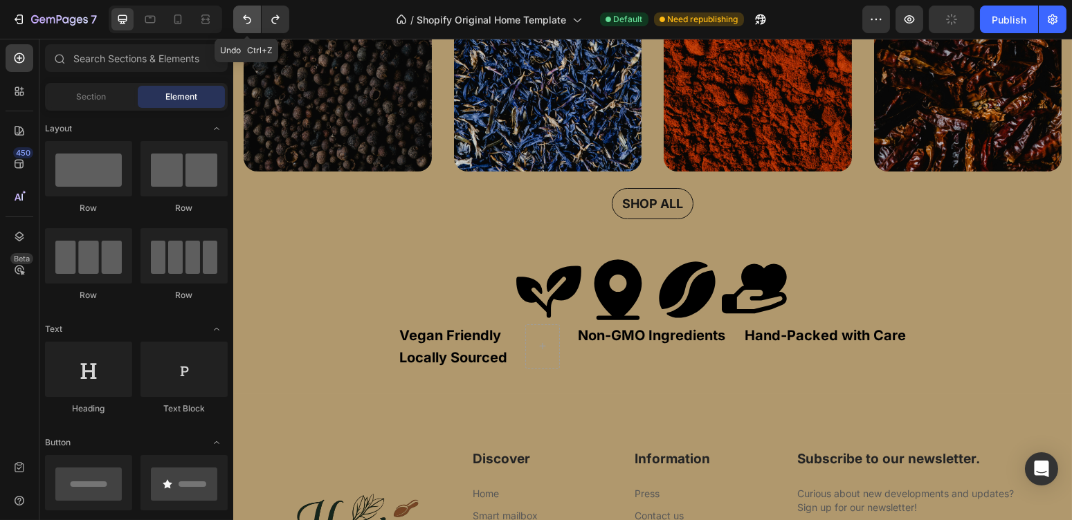
click at [245, 13] on icon "Undo/Redo" at bounding box center [247, 19] width 14 height 14
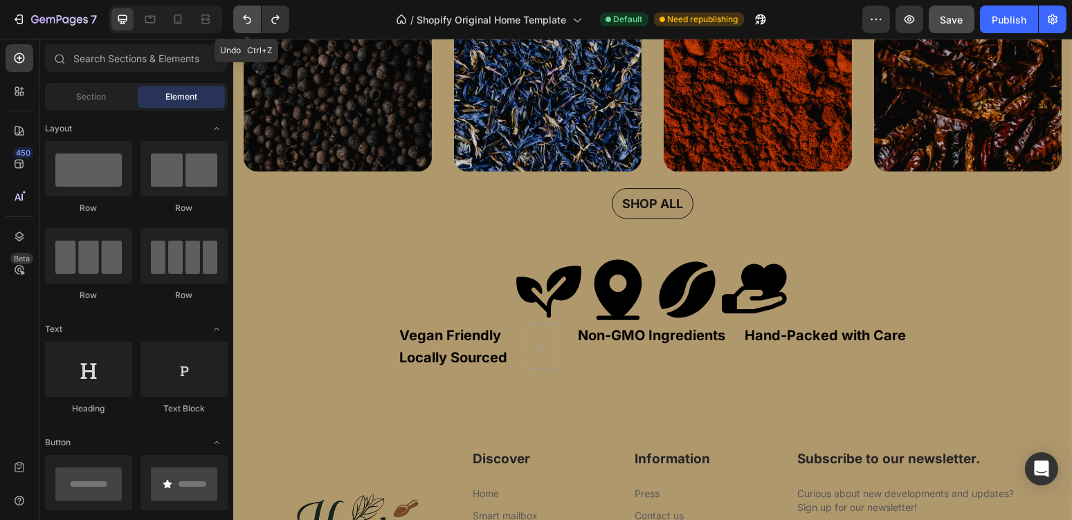
click at [245, 13] on icon "Undo/Redo" at bounding box center [247, 19] width 14 height 14
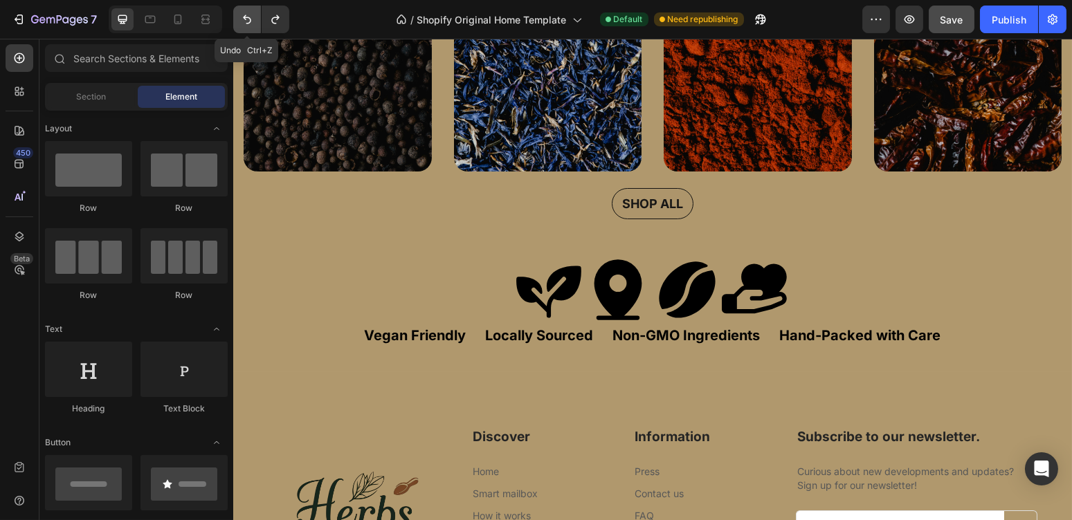
click at [245, 13] on icon "Undo/Redo" at bounding box center [247, 19] width 14 height 14
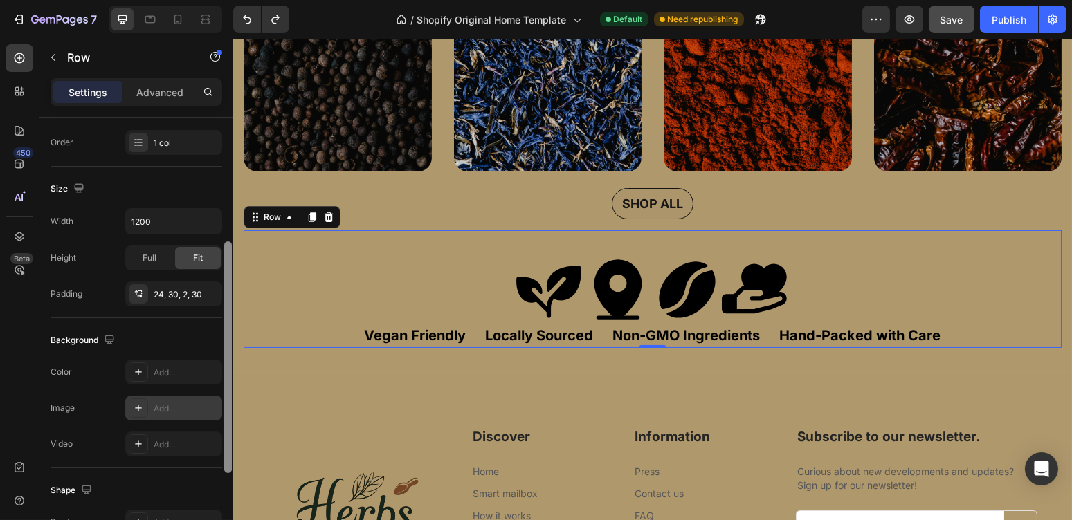
scroll to position [245, 0]
drag, startPoint x: 227, startPoint y: 275, endPoint x: 217, endPoint y: 404, distance: 129.1
click at [217, 404] on div "Layout Column width Change ratio Fit to content 12 Columns management Order 1 c…" at bounding box center [136, 339] width 194 height 442
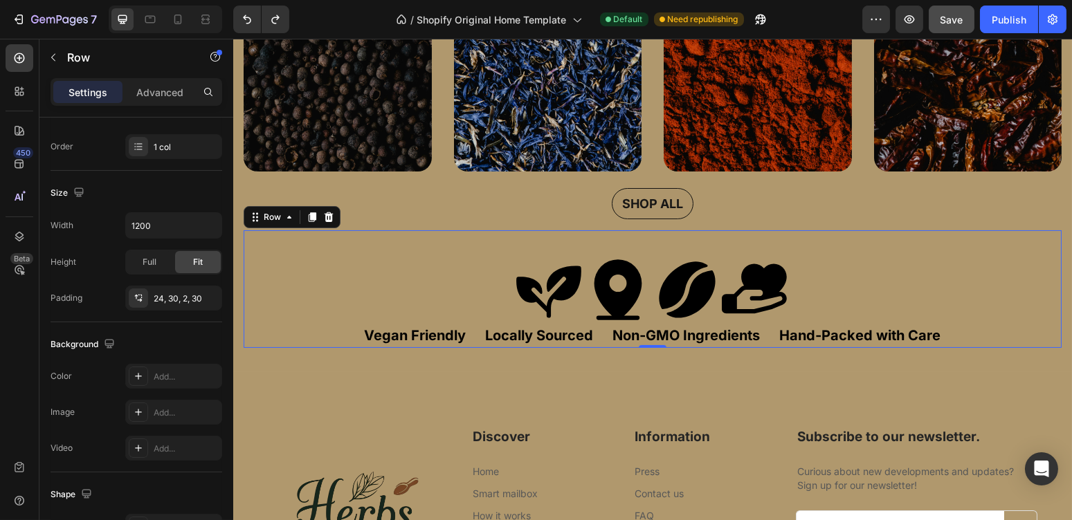
click at [153, 80] on div "Settings Advanced" at bounding box center [137, 92] width 172 height 28
click at [153, 93] on p "Advanced" at bounding box center [159, 92] width 47 height 15
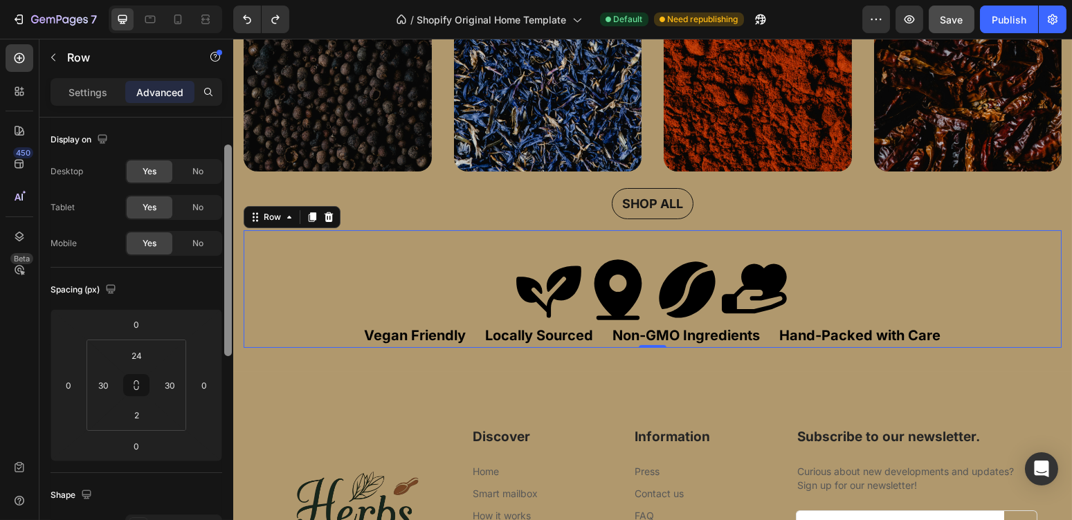
scroll to position [0, 0]
drag, startPoint x: 224, startPoint y: 369, endPoint x: 228, endPoint y: 194, distance: 175.1
click at [228, 194] on div at bounding box center [228, 224] width 8 height 212
click at [91, 93] on p "Settings" at bounding box center [88, 92] width 39 height 15
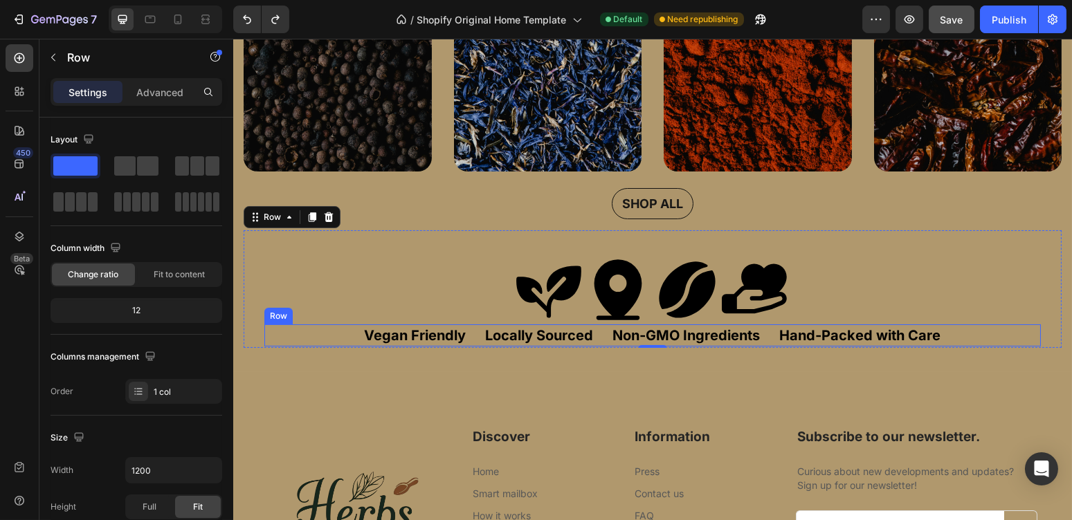
click at [324, 334] on div "Vegan Friendly Text Block Locally Sourced Text Block Non-GMO Ingredients Text B…" at bounding box center [652, 336] width 776 height 22
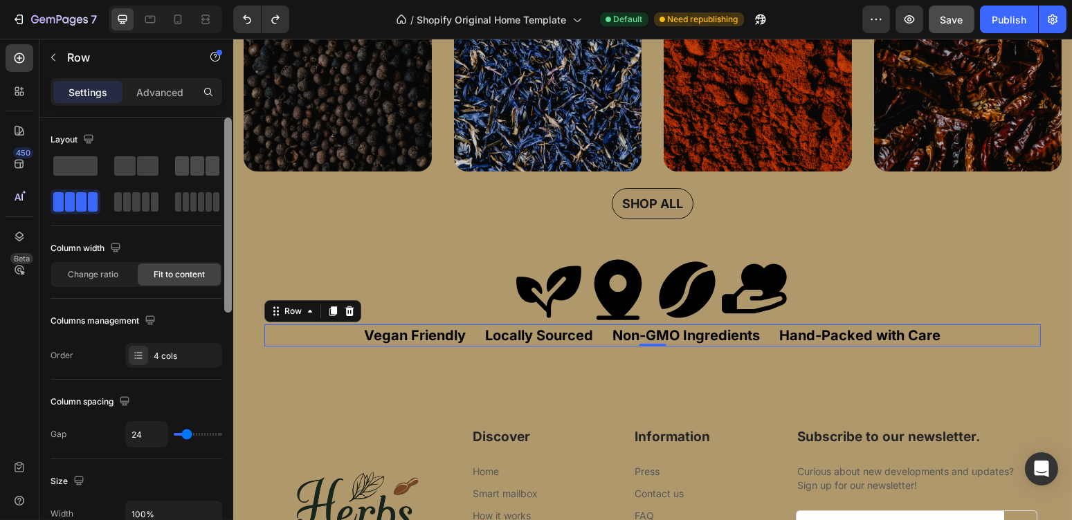
drag, startPoint x: 227, startPoint y: 256, endPoint x: 218, endPoint y: 174, distance: 82.8
click at [218, 174] on div "Layout Column width Change ratio Fit to content Columns management Order 4 cols…" at bounding box center [136, 339] width 194 height 442
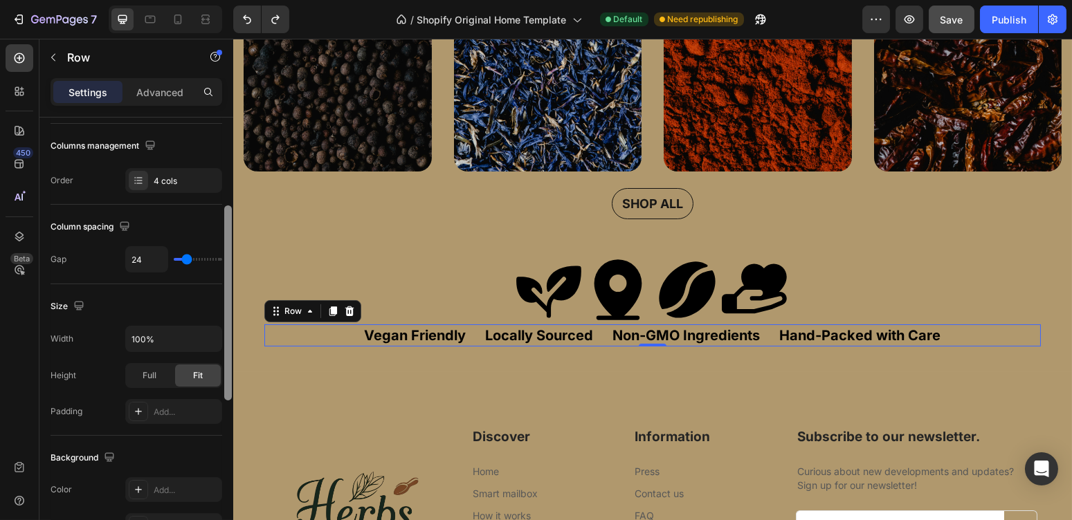
scroll to position [183, 0]
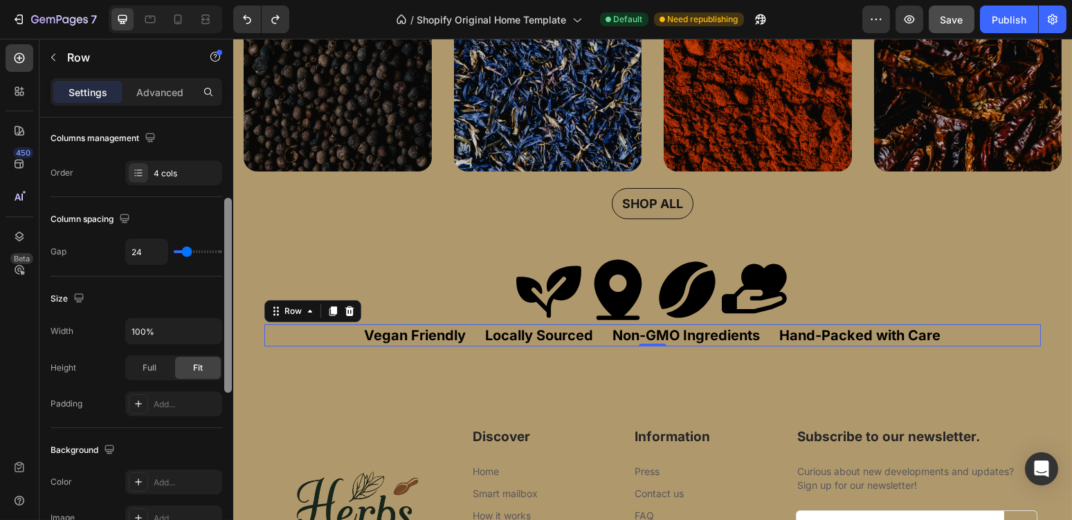
drag, startPoint x: 228, startPoint y: 270, endPoint x: 228, endPoint y: 351, distance: 81.0
click at [228, 351] on div at bounding box center [228, 295] width 8 height 195
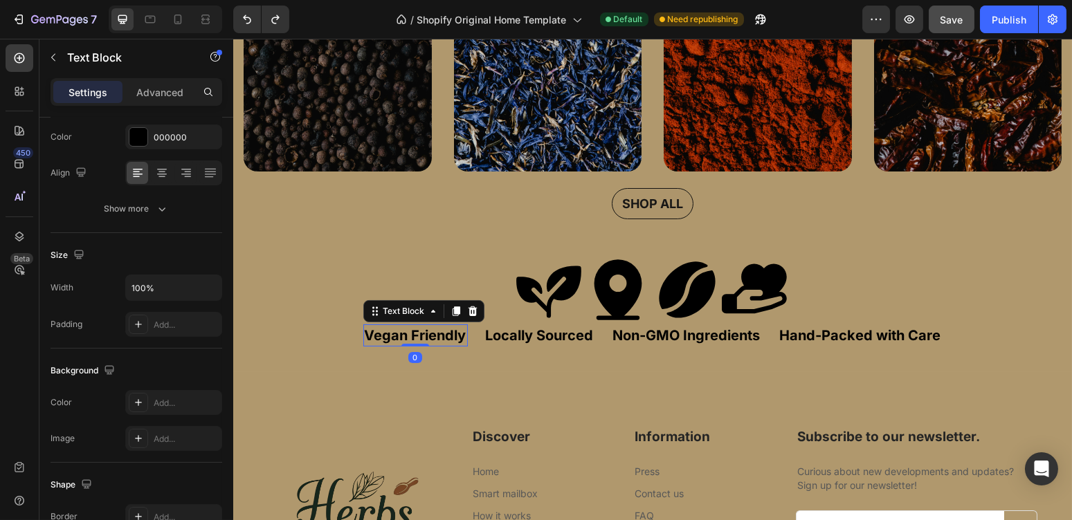
click at [374, 334] on p "Vegan Friendly" at bounding box center [415, 335] width 102 height 19
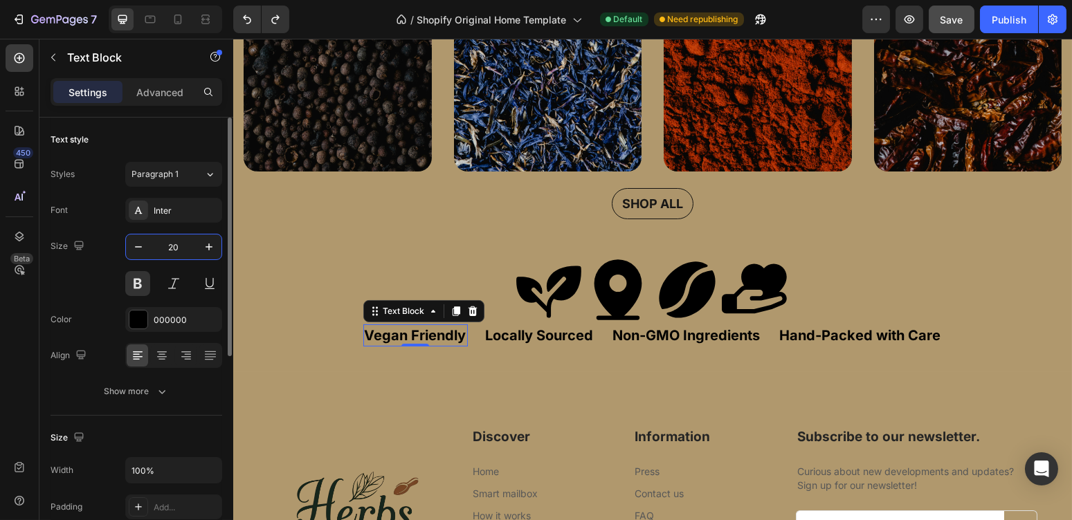
click at [174, 246] on input "20" at bounding box center [174, 247] width 46 height 25
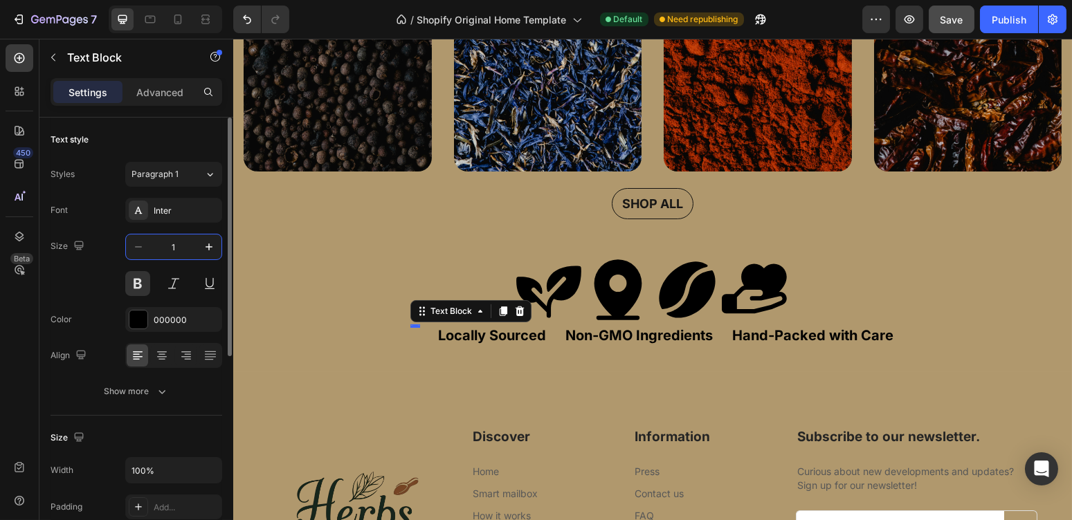
type input "13"
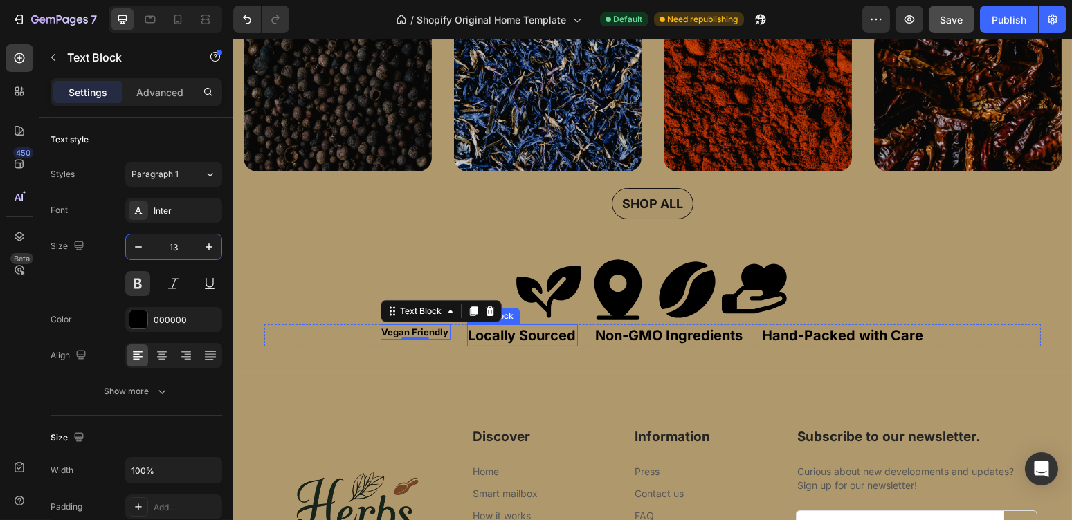
click at [523, 330] on p "Locally Sourced" at bounding box center [522, 335] width 108 height 19
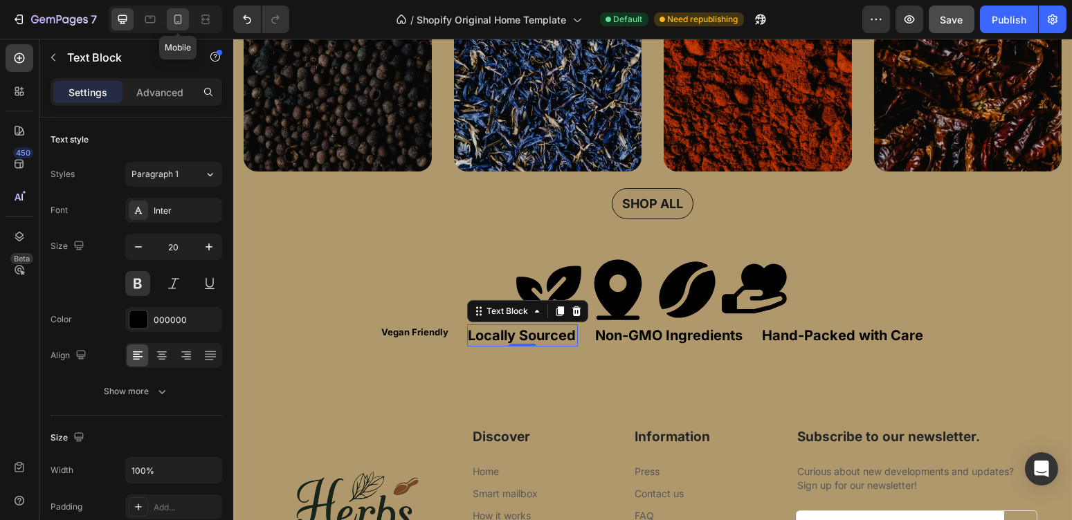
click at [174, 17] on icon at bounding box center [178, 19] width 14 height 14
type input "14"
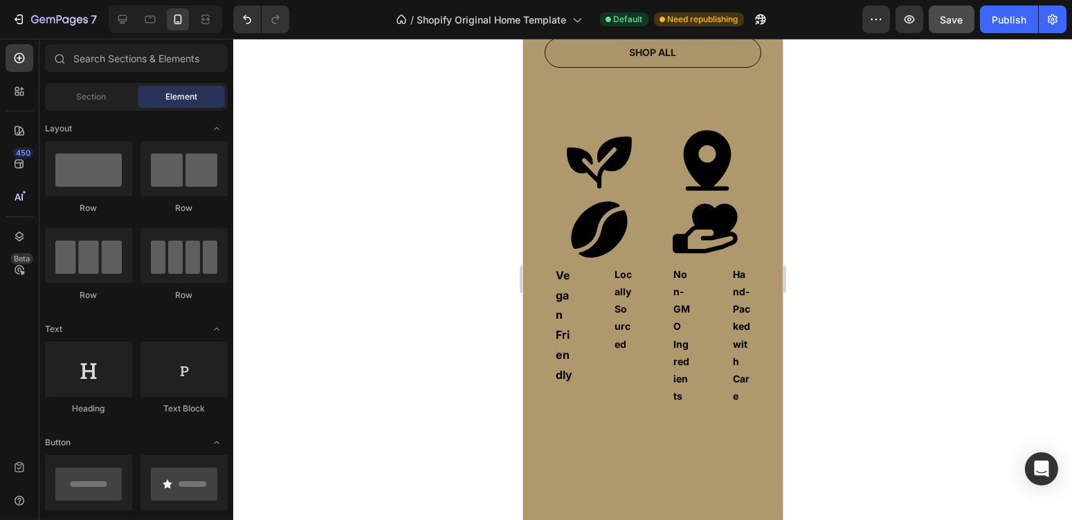
scroll to position [839, 0]
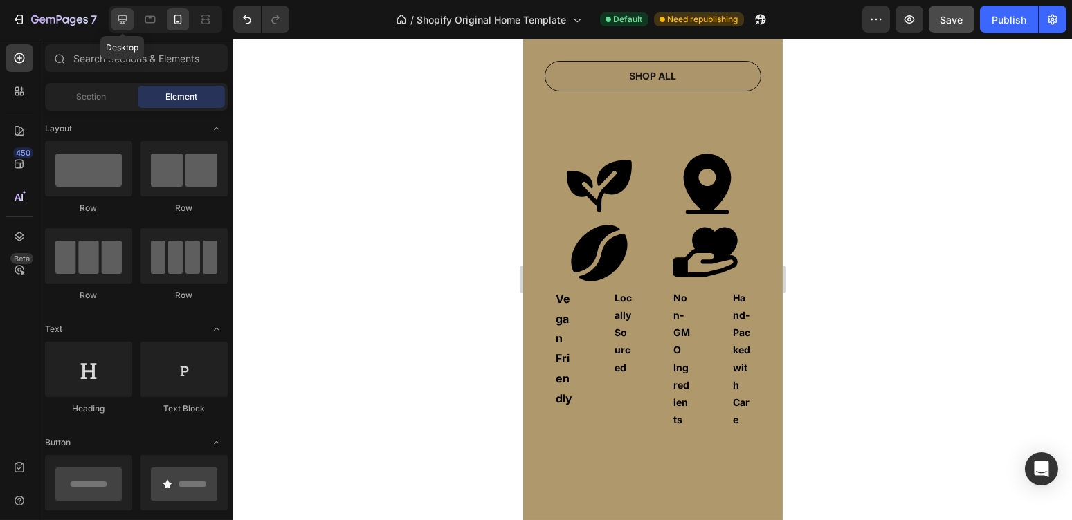
click at [127, 19] on icon at bounding box center [123, 19] width 14 height 14
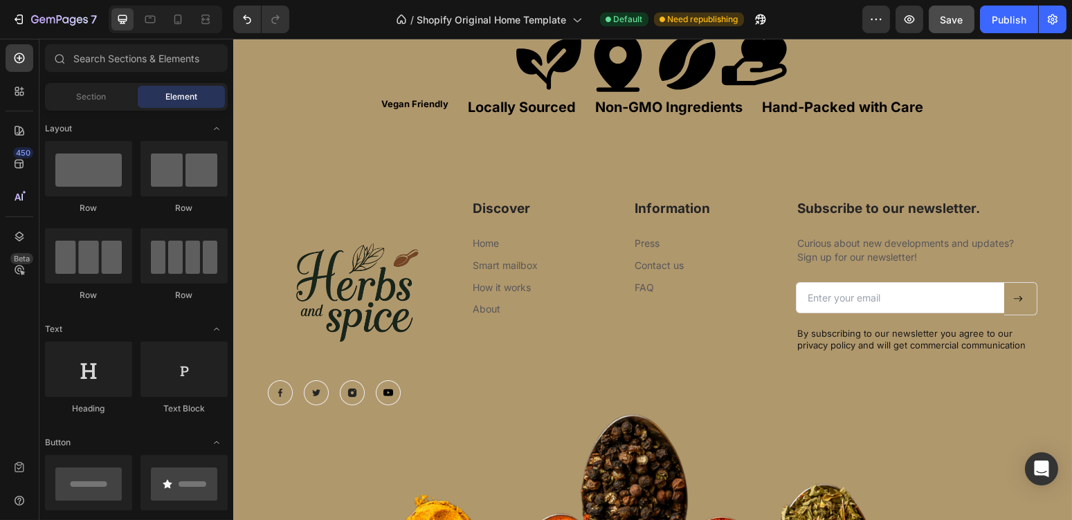
scroll to position [543, 0]
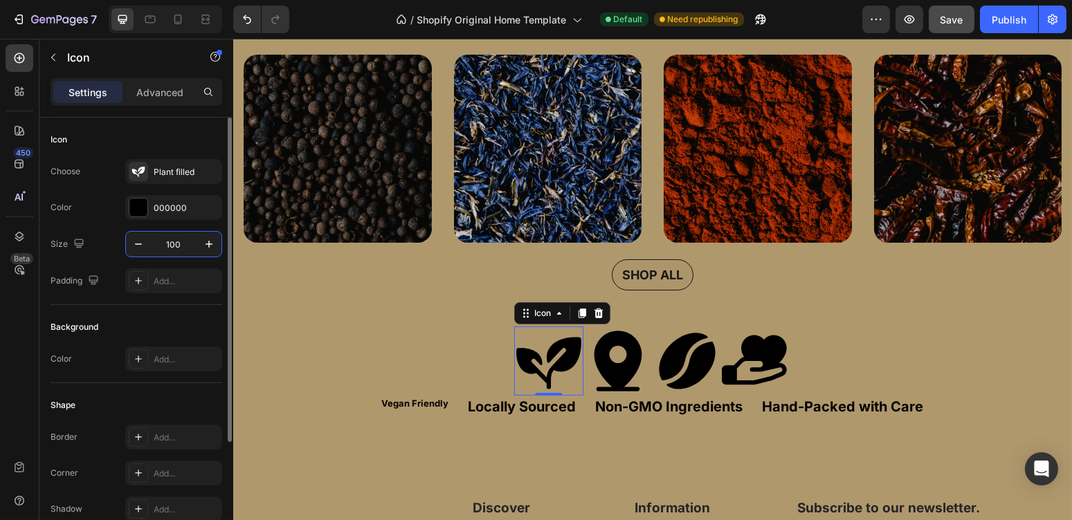
click at [173, 249] on input "100" at bounding box center [174, 244] width 46 height 25
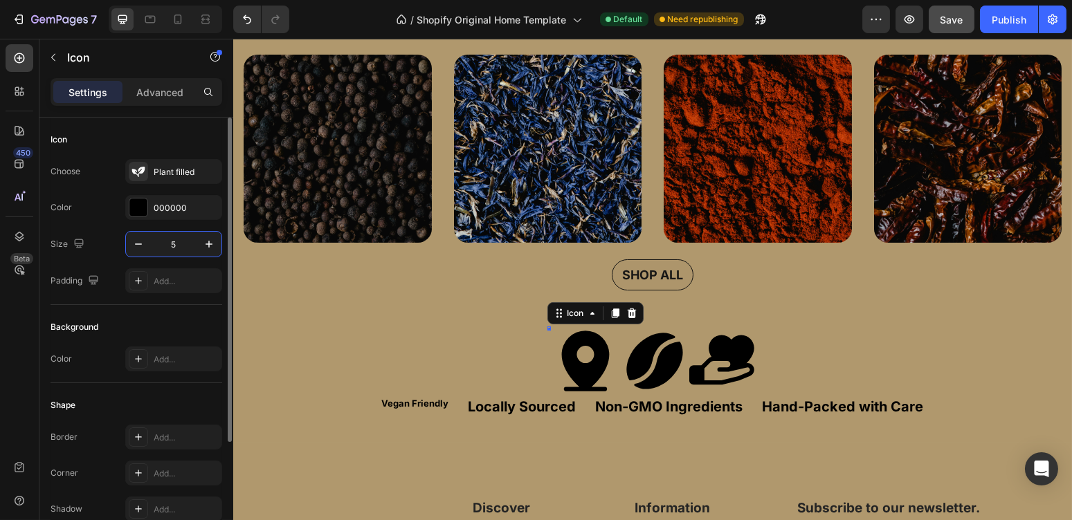
type input "50"
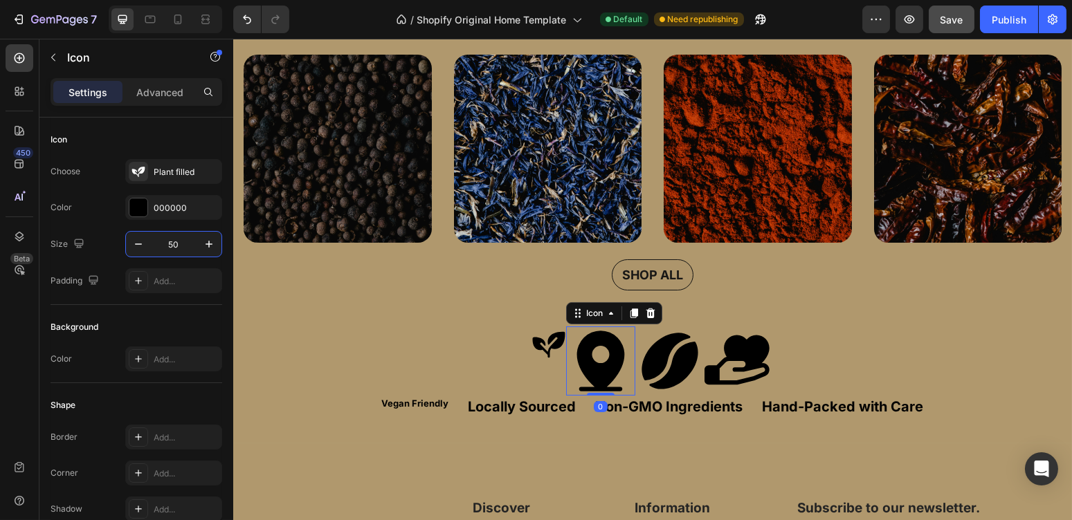
click at [618, 367] on icon at bounding box center [599, 361] width 69 height 69
click at [174, 239] on input "100" at bounding box center [174, 244] width 46 height 25
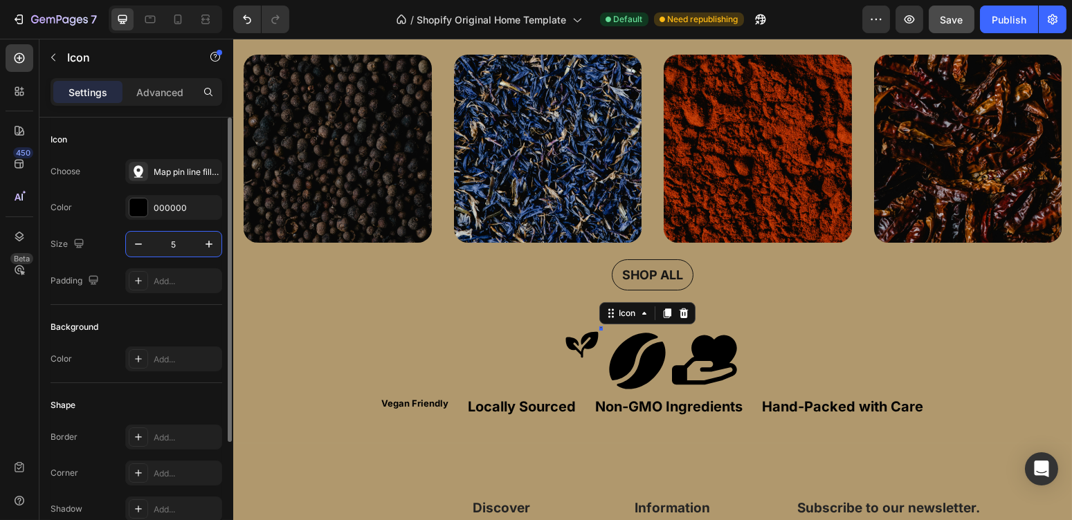
type input "50"
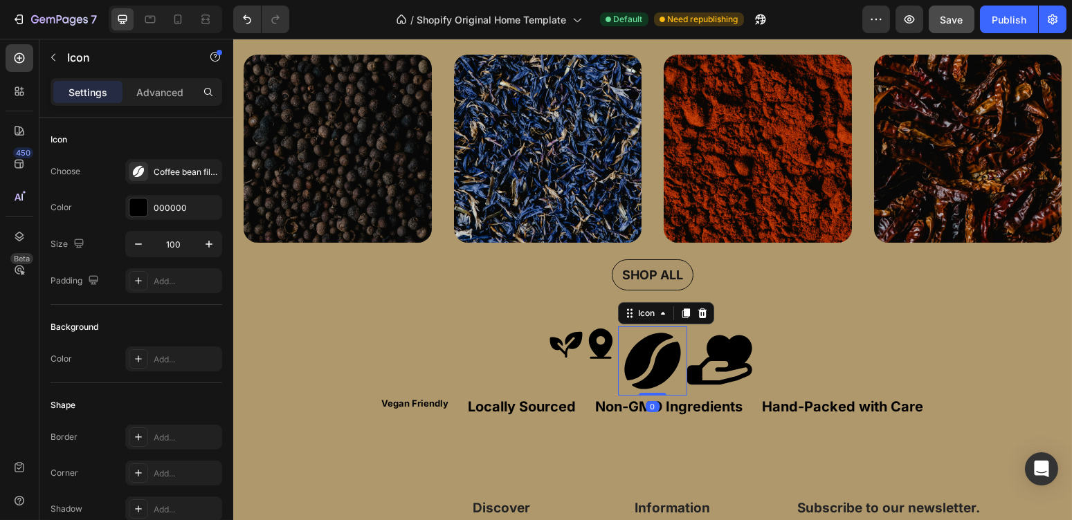
click at [655, 349] on icon at bounding box center [652, 361] width 56 height 56
click at [176, 235] on input "100" at bounding box center [174, 244] width 46 height 25
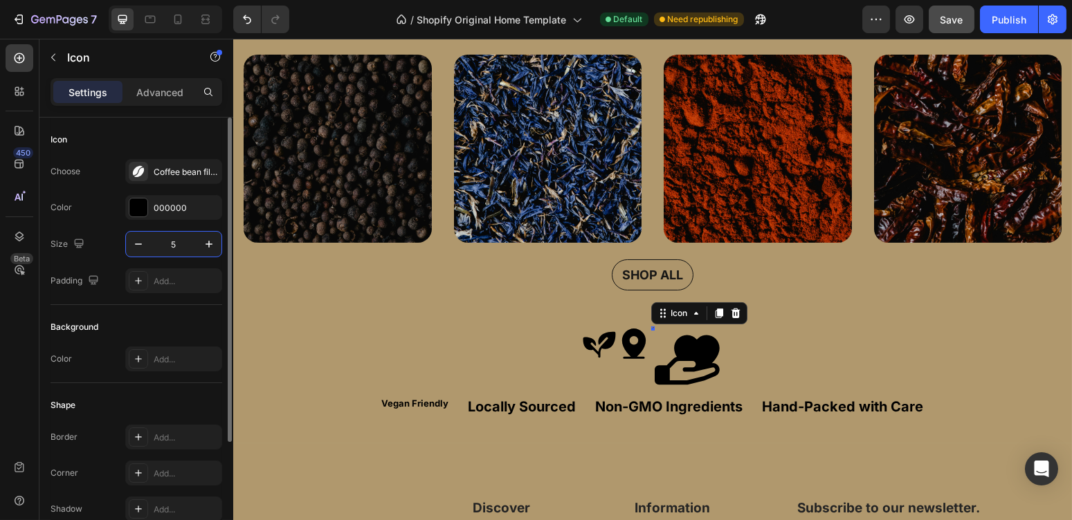
type input "50"
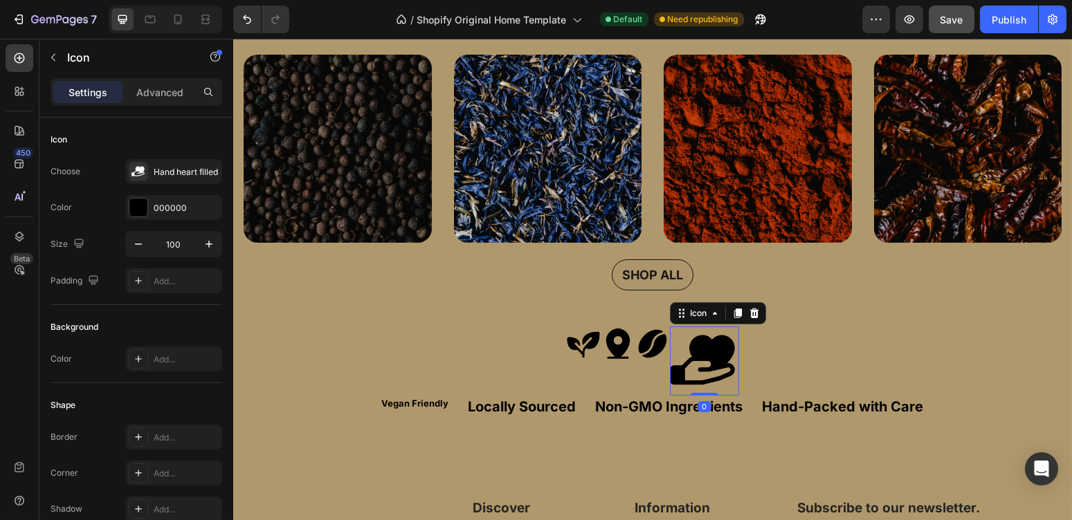
click at [713, 358] on icon at bounding box center [701, 360] width 65 height 50
click at [176, 242] on input "100" at bounding box center [174, 244] width 46 height 25
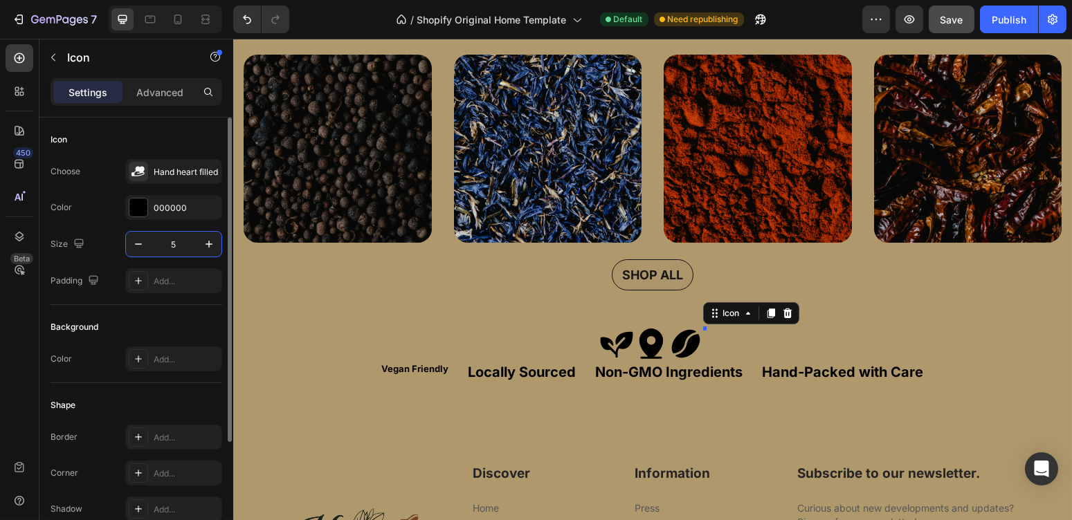
type input "50"
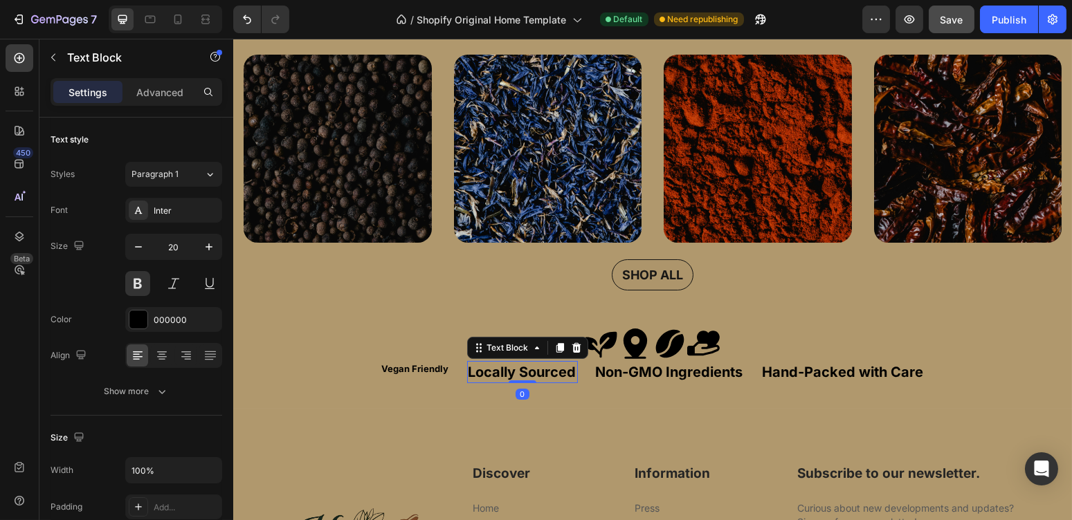
click at [496, 369] on p "Locally Sourced" at bounding box center [522, 372] width 108 height 19
click at [173, 248] on input "20" at bounding box center [174, 247] width 46 height 25
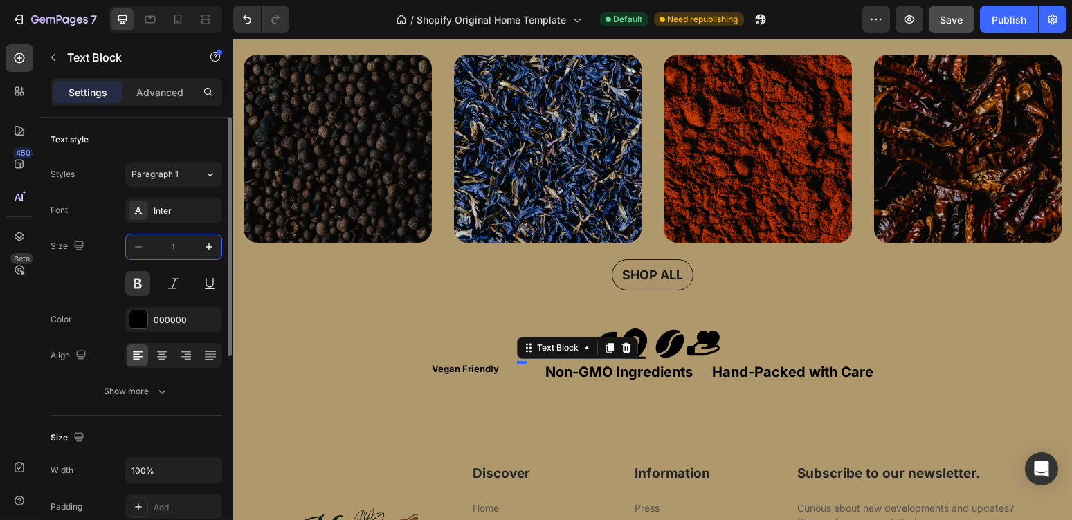
type input "12"
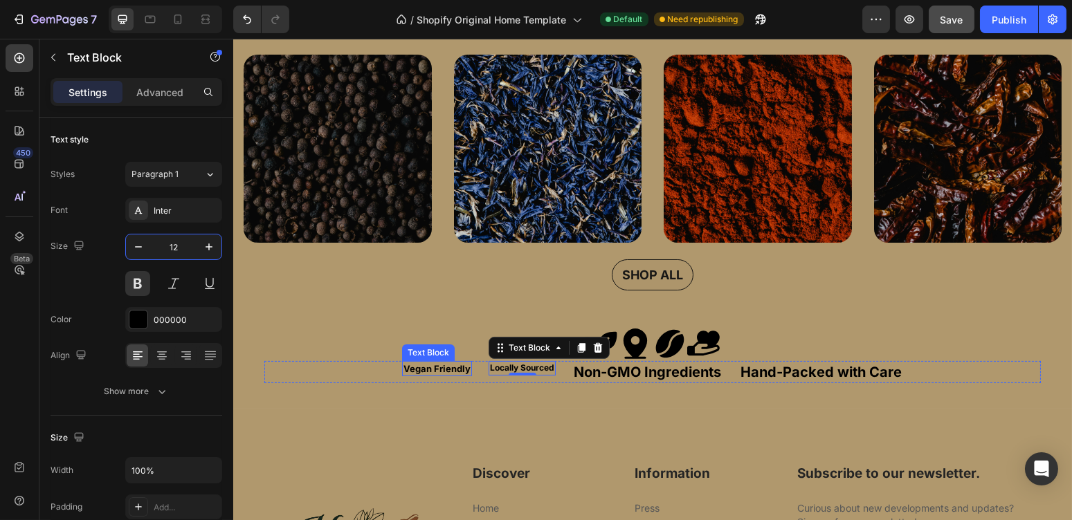
click at [441, 363] on p "Vegan Friendly" at bounding box center [436, 369] width 67 height 12
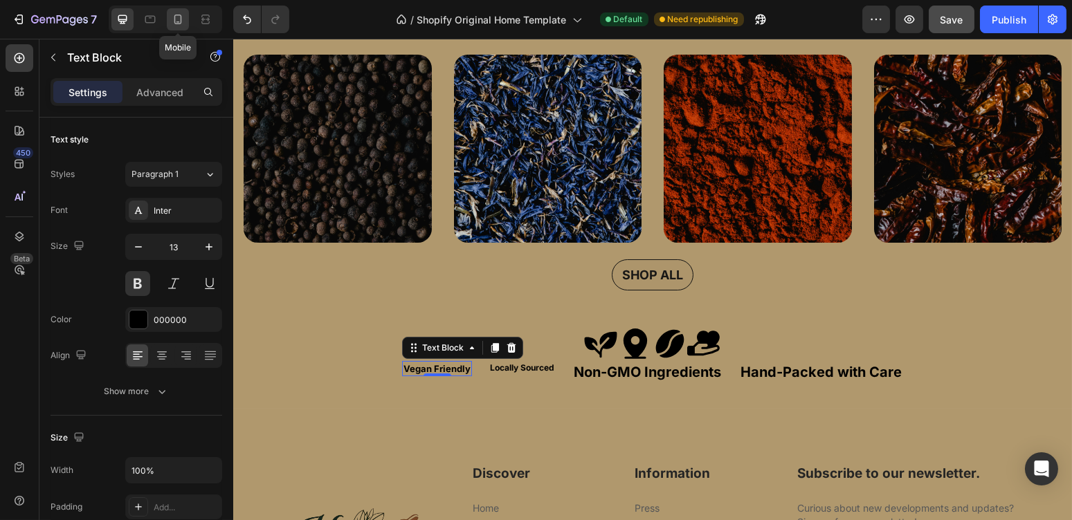
click at [181, 23] on icon at bounding box center [178, 20] width 8 height 10
type input "16"
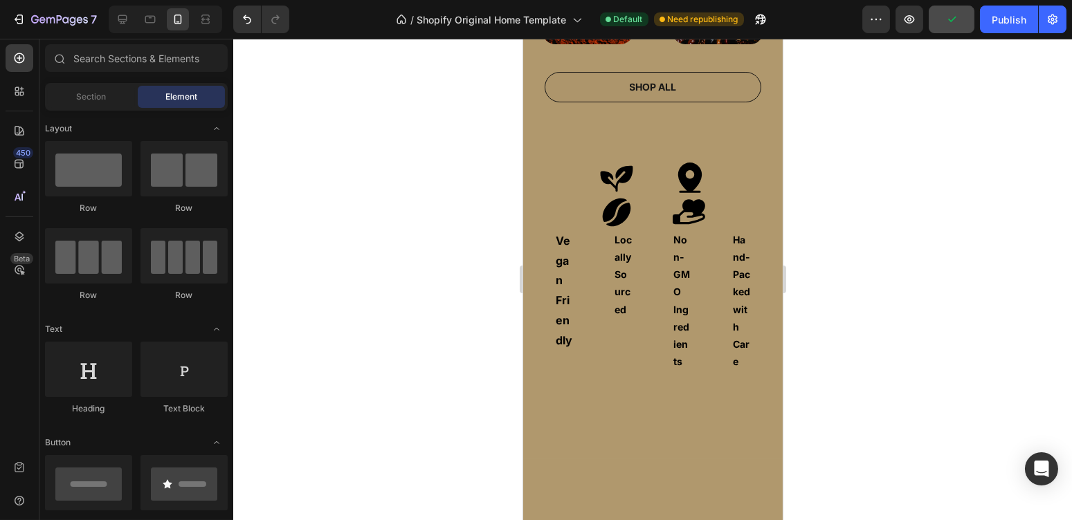
scroll to position [825, 0]
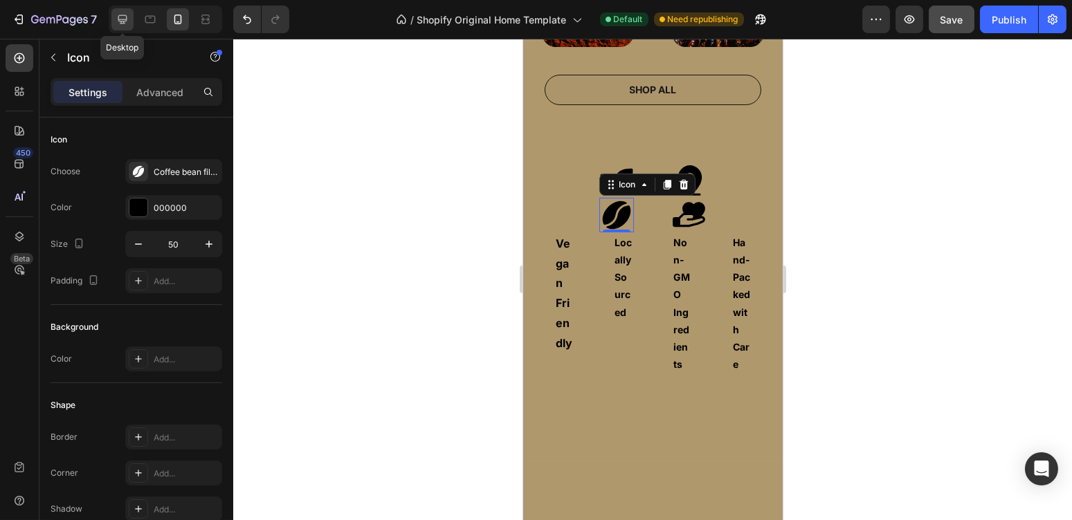
click at [126, 28] on div at bounding box center [122, 19] width 22 height 22
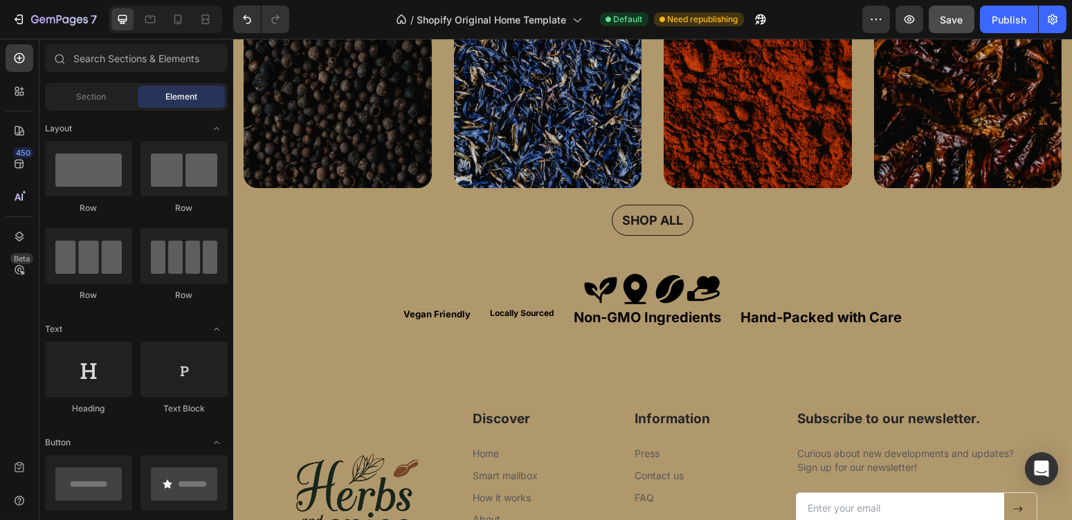
scroll to position [542, 0]
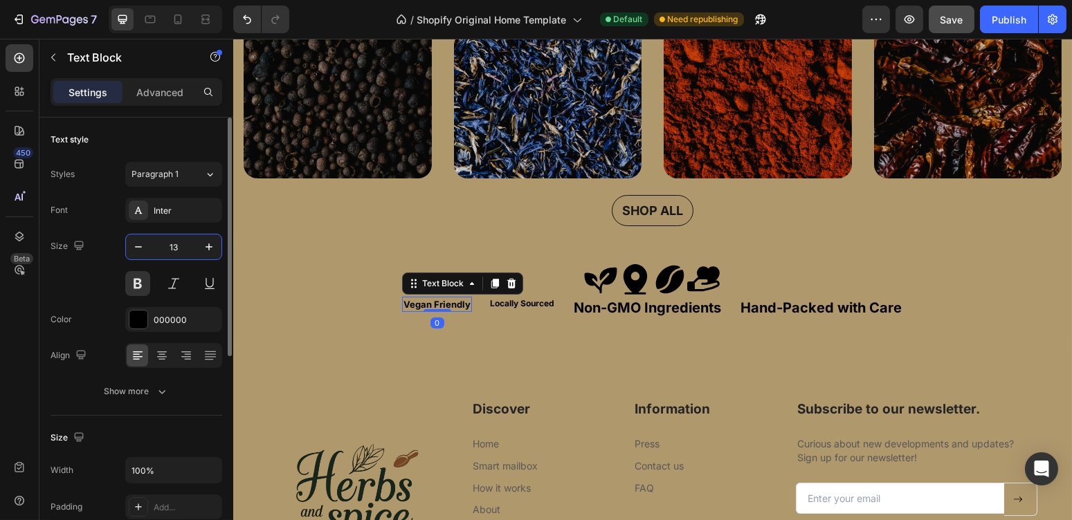
click at [178, 245] on input "13" at bounding box center [174, 247] width 46 height 25
click at [135, 251] on icon "button" at bounding box center [138, 247] width 14 height 14
type input "12"
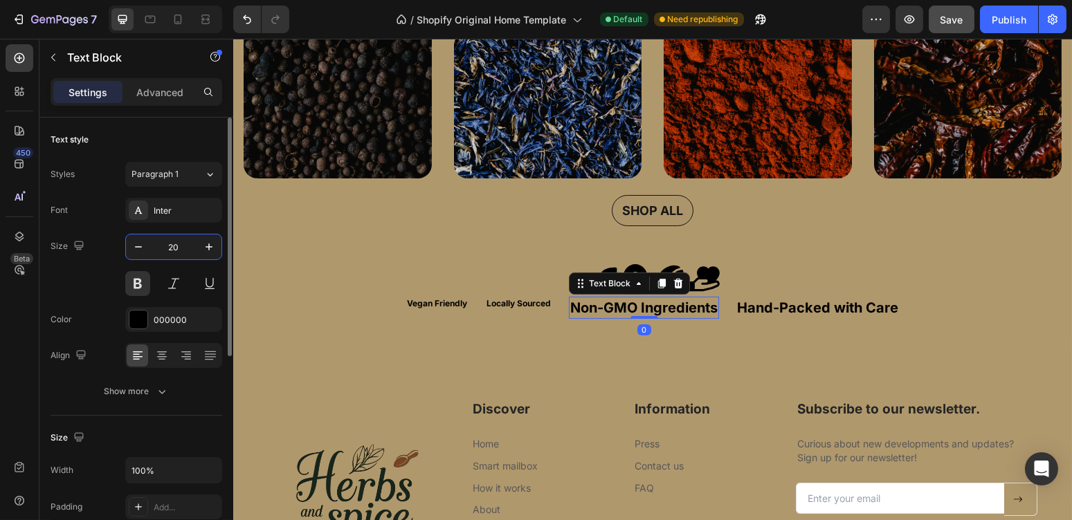
click at [176, 251] on input "20" at bounding box center [174, 247] width 46 height 25
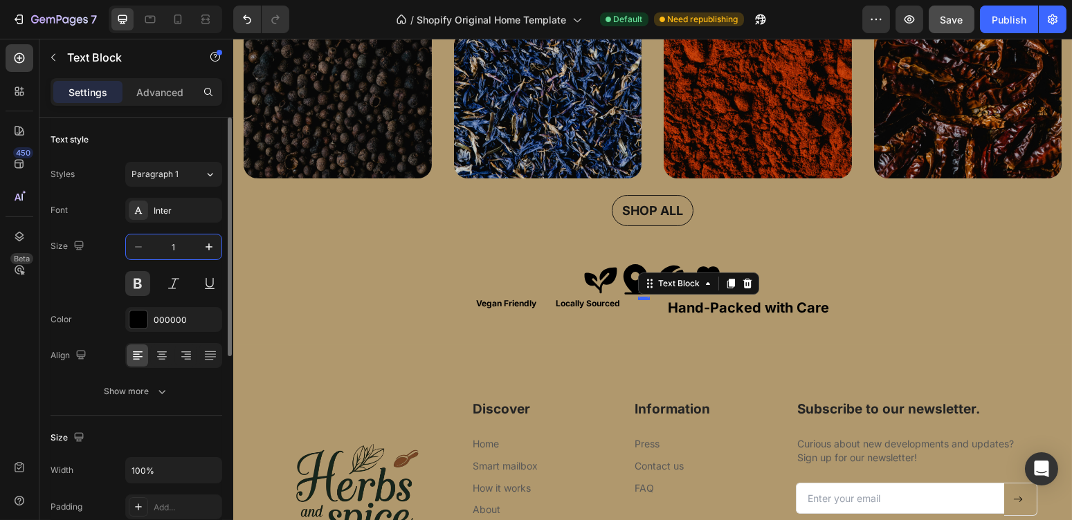
type input "12"
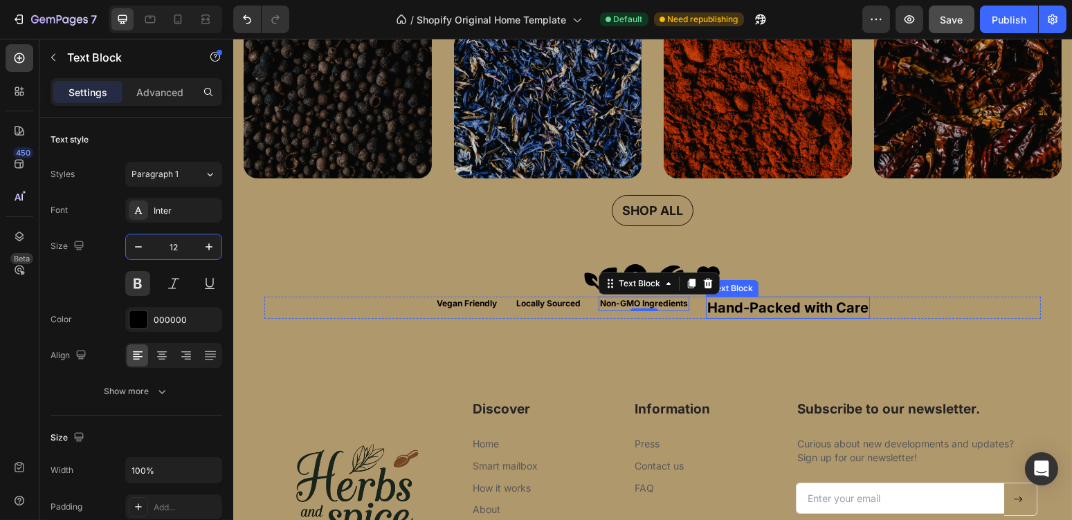
click at [807, 307] on p "Hand-Packed with Care" at bounding box center [787, 307] width 161 height 19
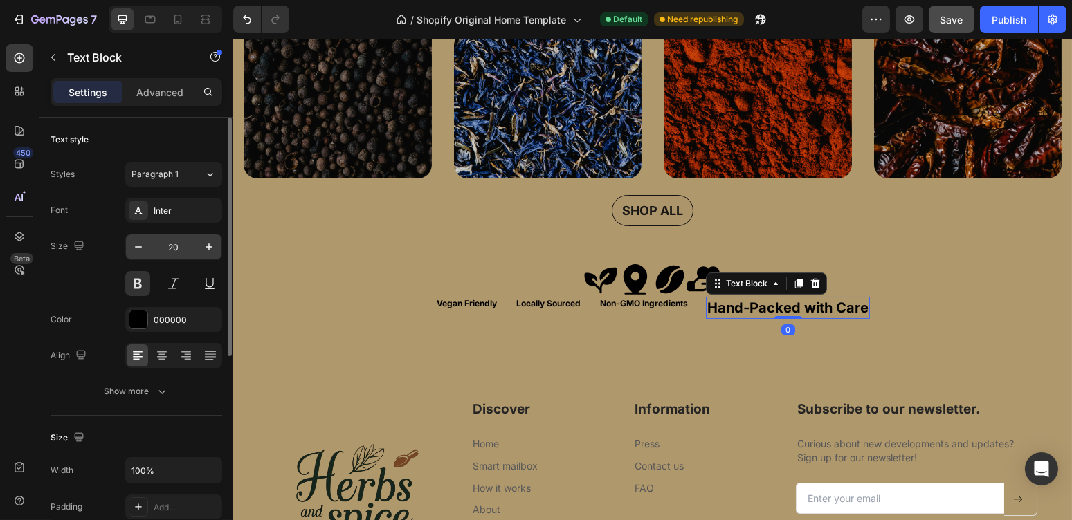
click at [177, 253] on input "20" at bounding box center [174, 247] width 46 height 25
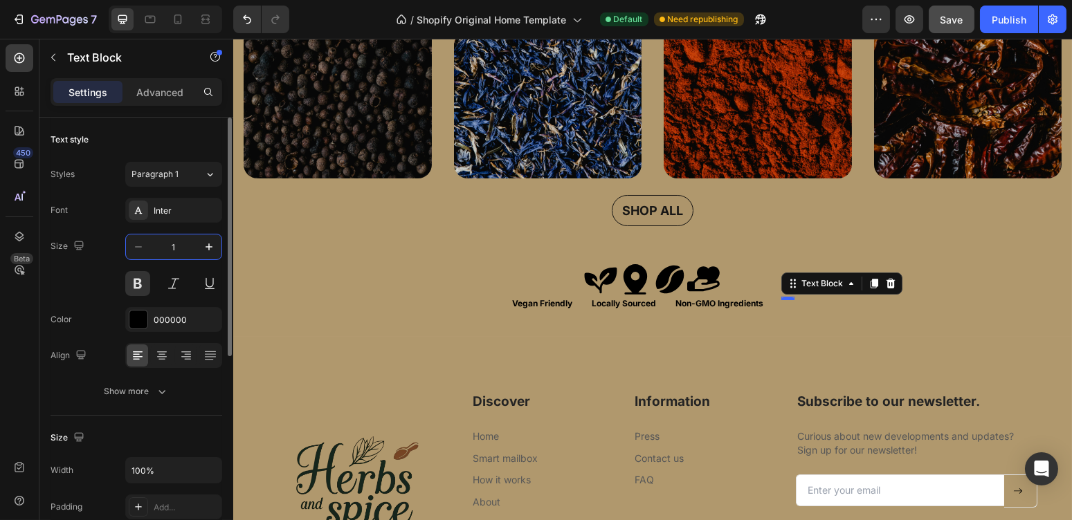
type input "12"
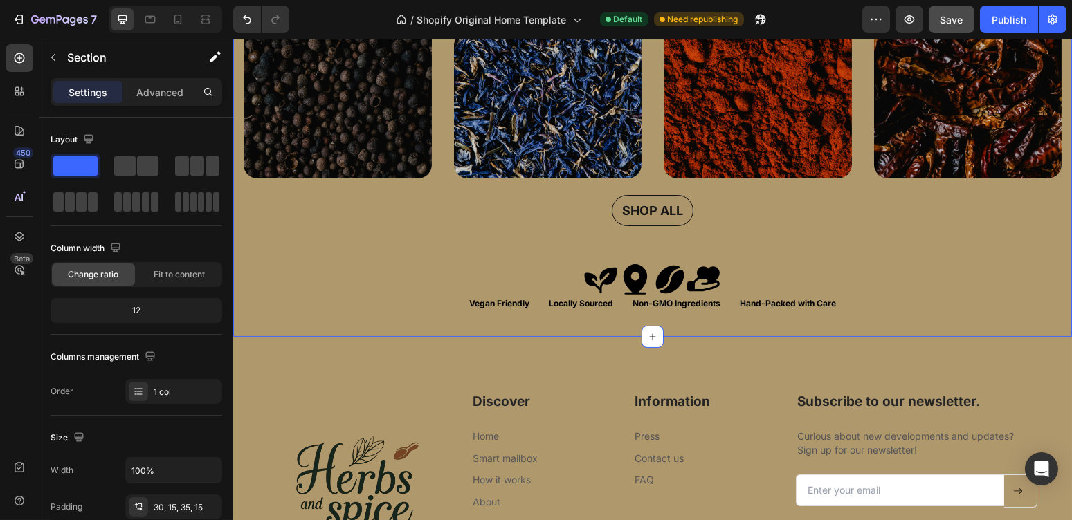
click at [553, 320] on div "Whole Seeds Heading Image Dried Leaves & Flowers Heading Image Powders & Ground…" at bounding box center [652, 138] width 839 height 397
click at [184, 17] on icon at bounding box center [178, 19] width 14 height 14
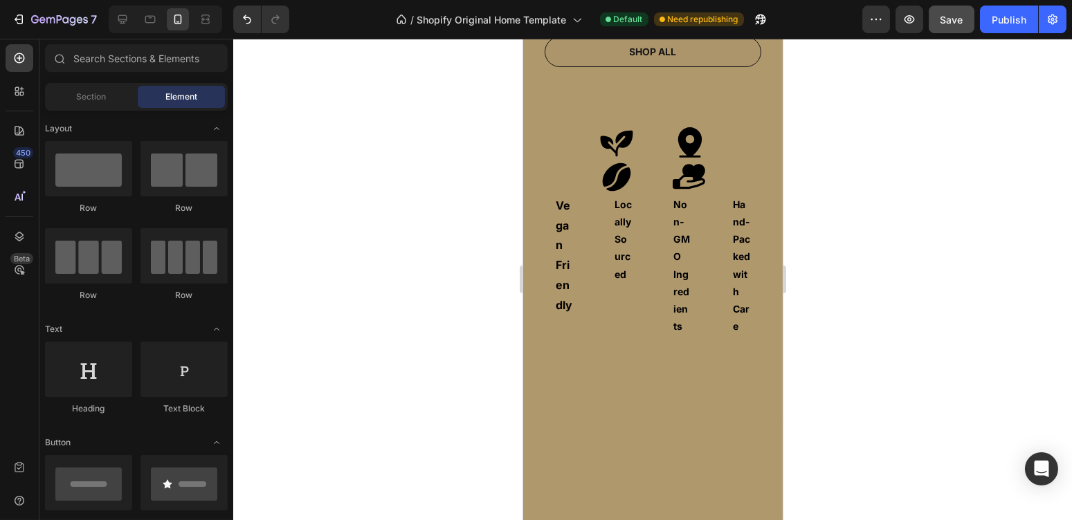
scroll to position [852, 0]
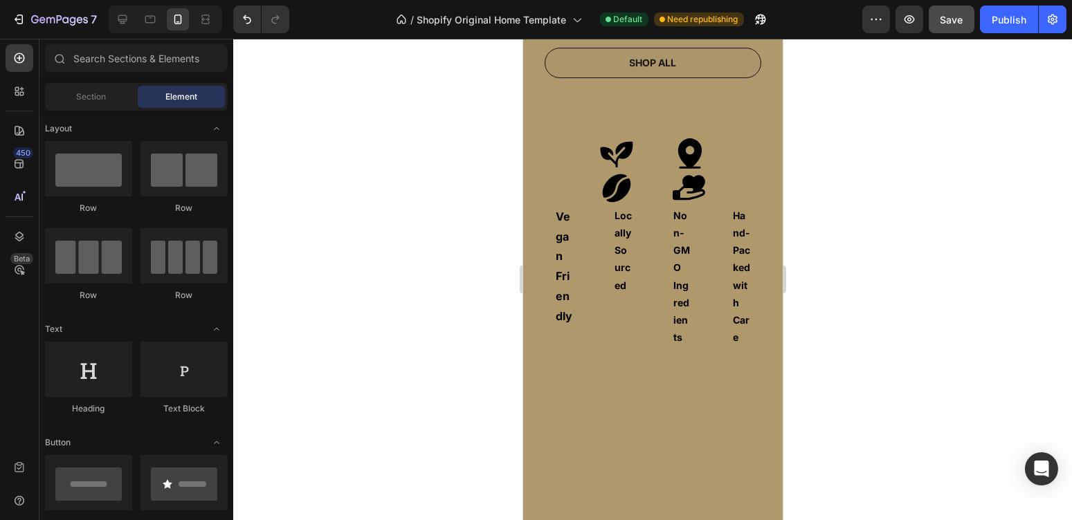
click at [895, 74] on div at bounding box center [652, 280] width 839 height 482
click at [614, 245] on p "Locally Sourced" at bounding box center [622, 250] width 17 height 87
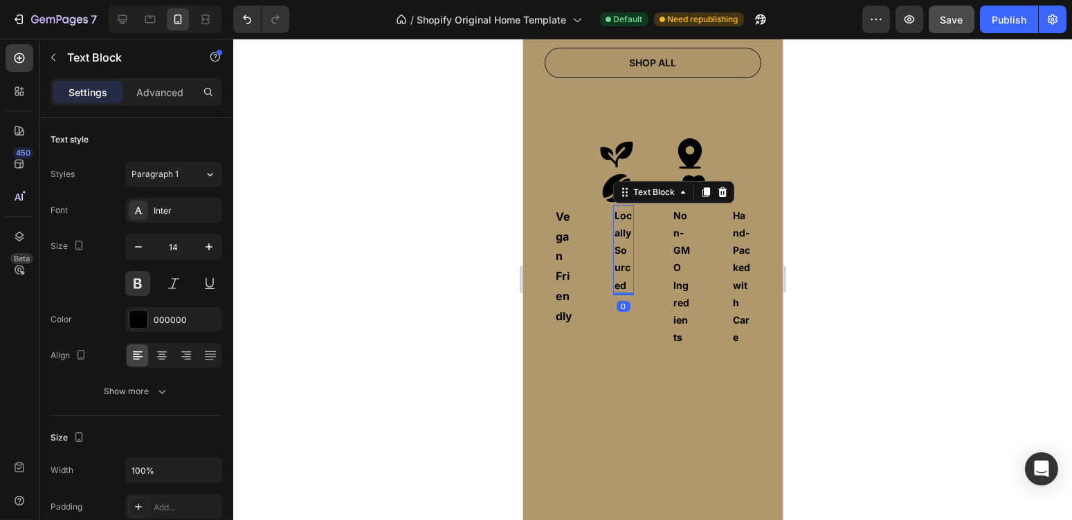
drag, startPoint x: 617, startPoint y: 328, endPoint x: 616, endPoint y: 293, distance: 35.3
click at [616, 293] on div "Locally Sourced Text Block 0" at bounding box center [622, 251] width 20 height 90
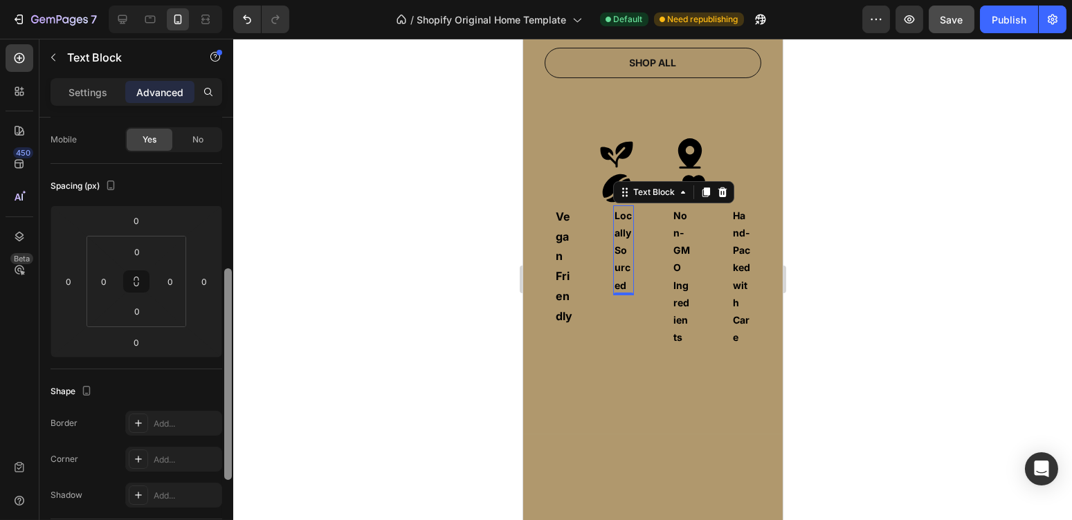
scroll to position [0, 0]
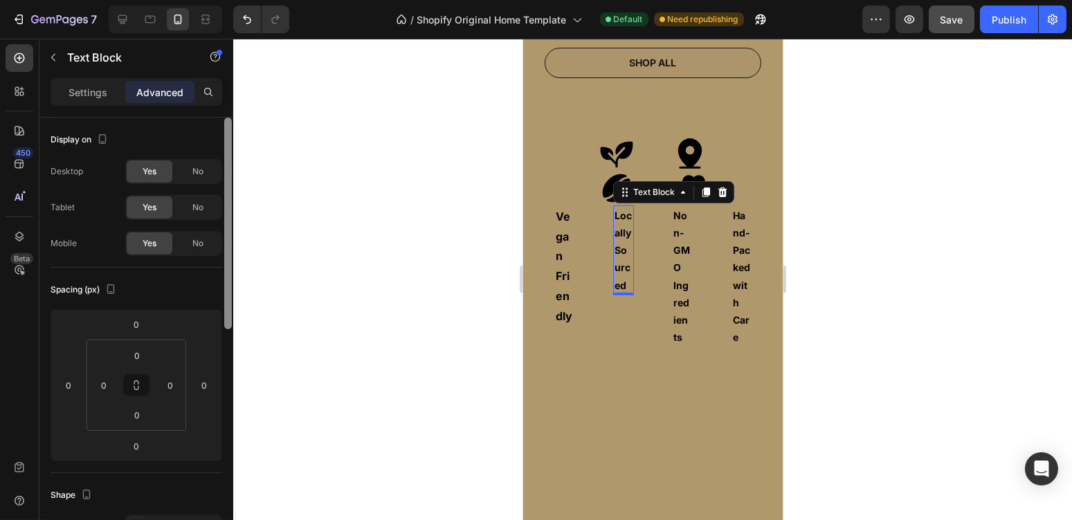
drag, startPoint x: 227, startPoint y: 203, endPoint x: 254, endPoint y: 118, distance: 89.3
click at [254, 0] on div "7 / Shopify Original Home Template Default Need republishing Preview Save Publi…" at bounding box center [536, 0] width 1072 height 0
click at [91, 82] on div "Settings" at bounding box center [87, 92] width 69 height 22
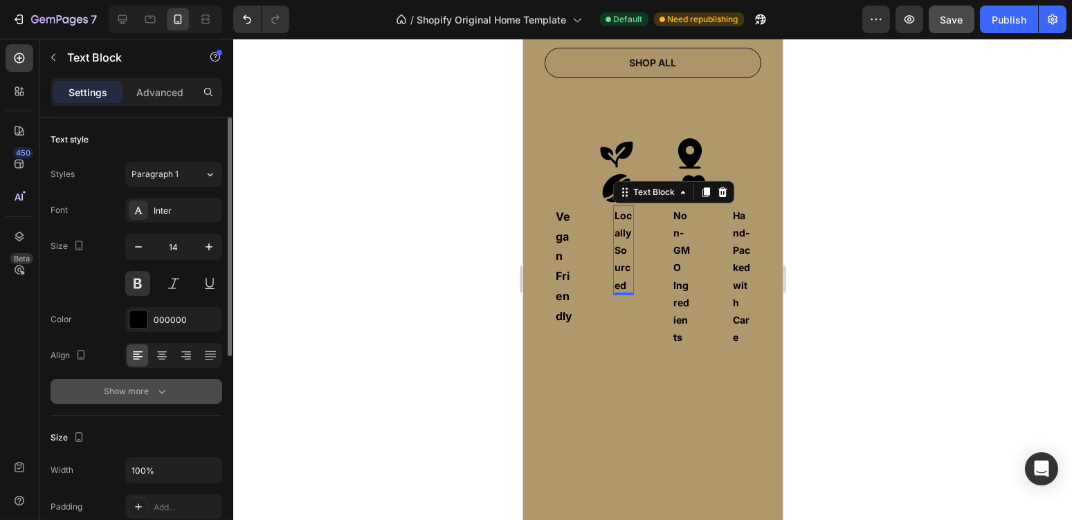
click at [186, 383] on button "Show more" at bounding box center [137, 391] width 172 height 25
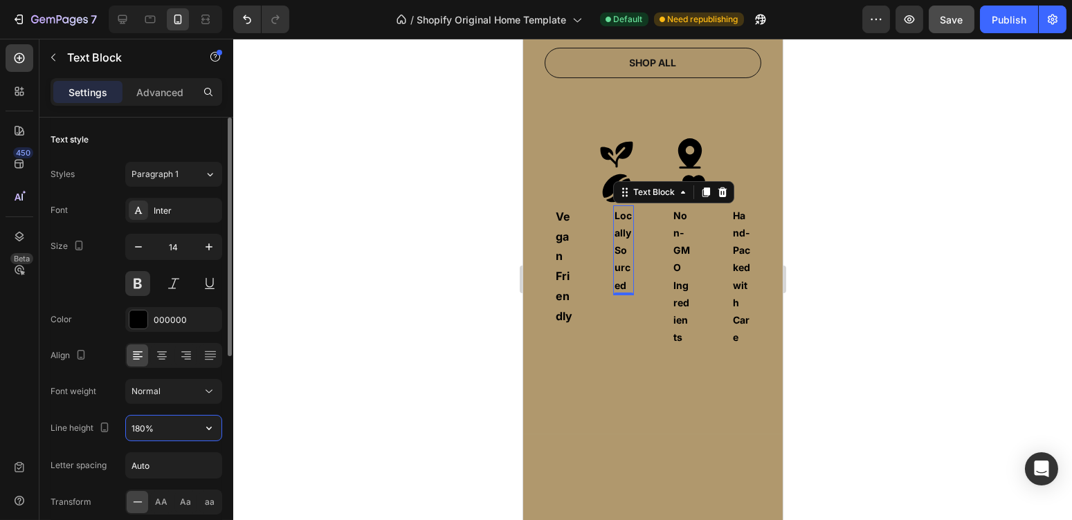
click at [173, 427] on input "180%" at bounding box center [174, 428] width 96 height 25
click at [213, 429] on icon "button" at bounding box center [209, 428] width 14 height 14
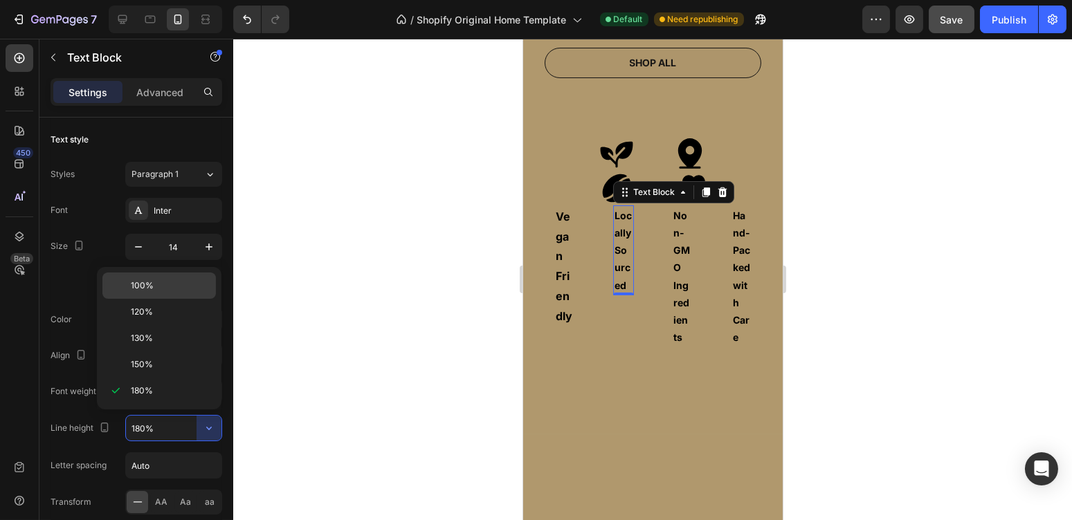
click at [187, 284] on p "100%" at bounding box center [170, 286] width 79 height 12
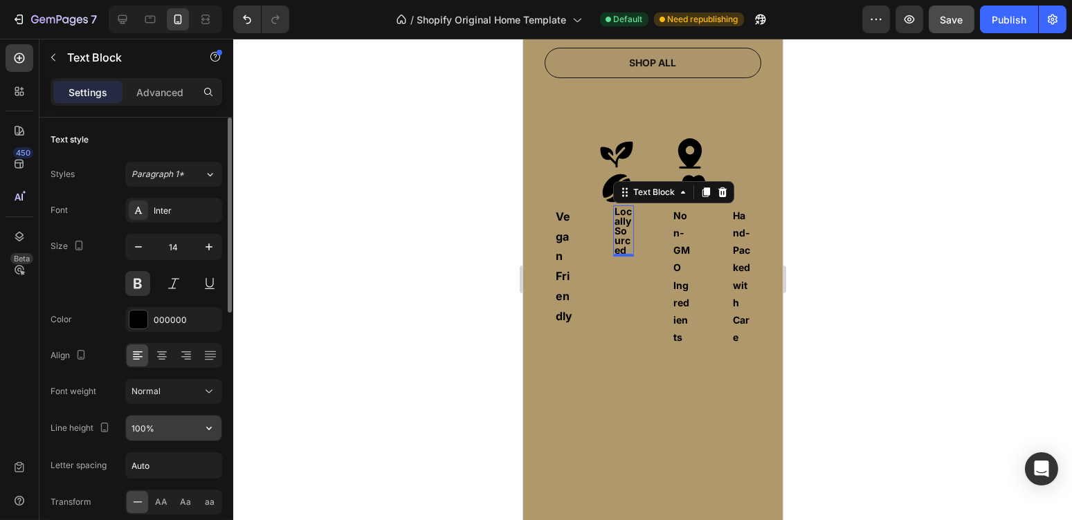
click at [201, 433] on button "button" at bounding box center [209, 428] width 25 height 25
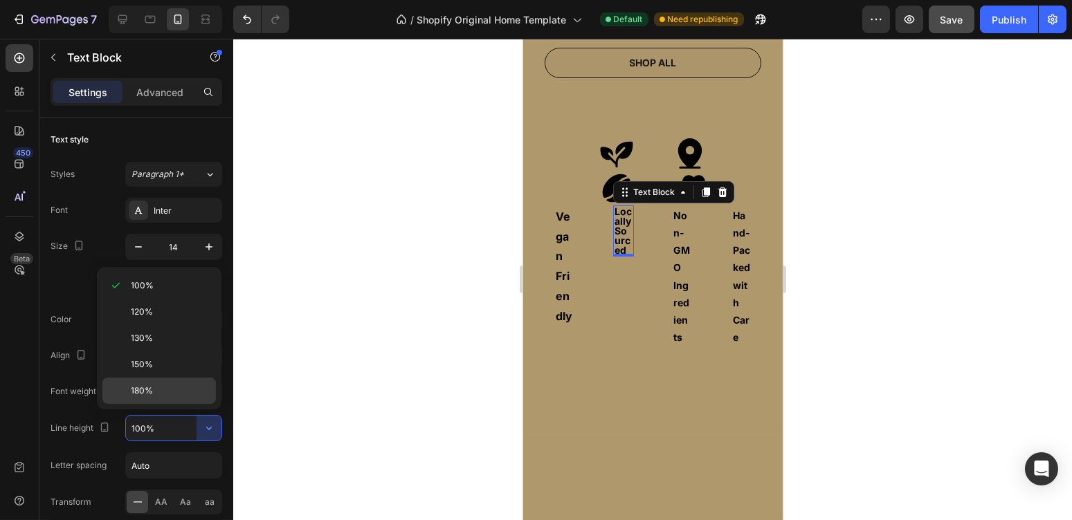
click at [203, 389] on p "180%" at bounding box center [170, 391] width 79 height 12
type input "180%"
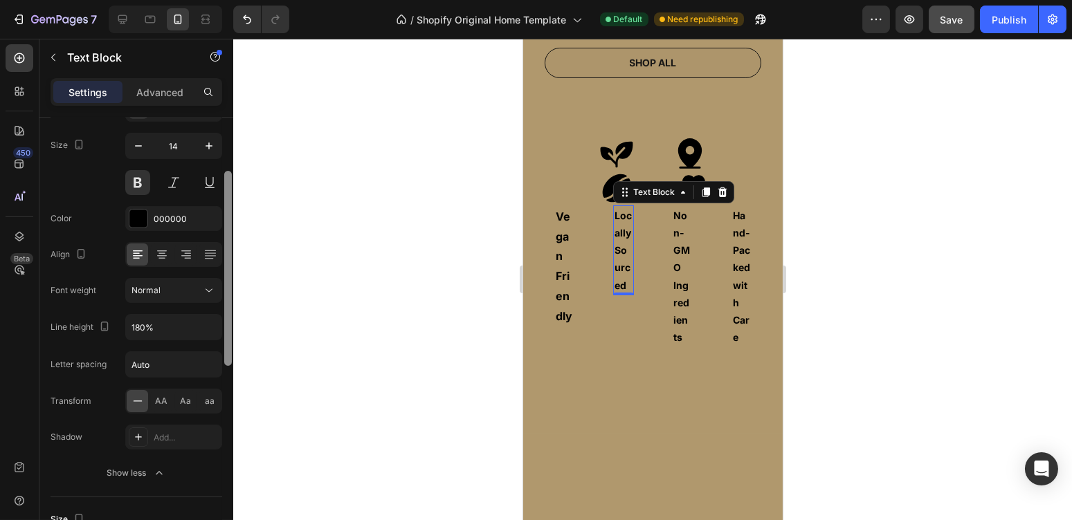
scroll to position [113, 0]
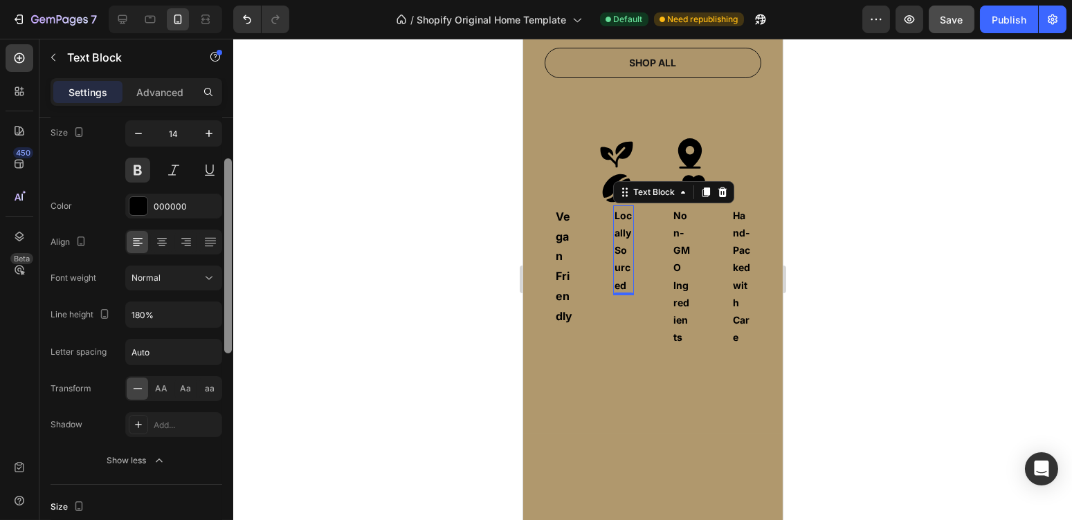
drag, startPoint x: 226, startPoint y: 284, endPoint x: 233, endPoint y: 334, distance: 50.9
click at [233, 0] on div "7 / Shopify Original Home Template Default Need republishing Preview Save Publi…" at bounding box center [536, 0] width 1072 height 0
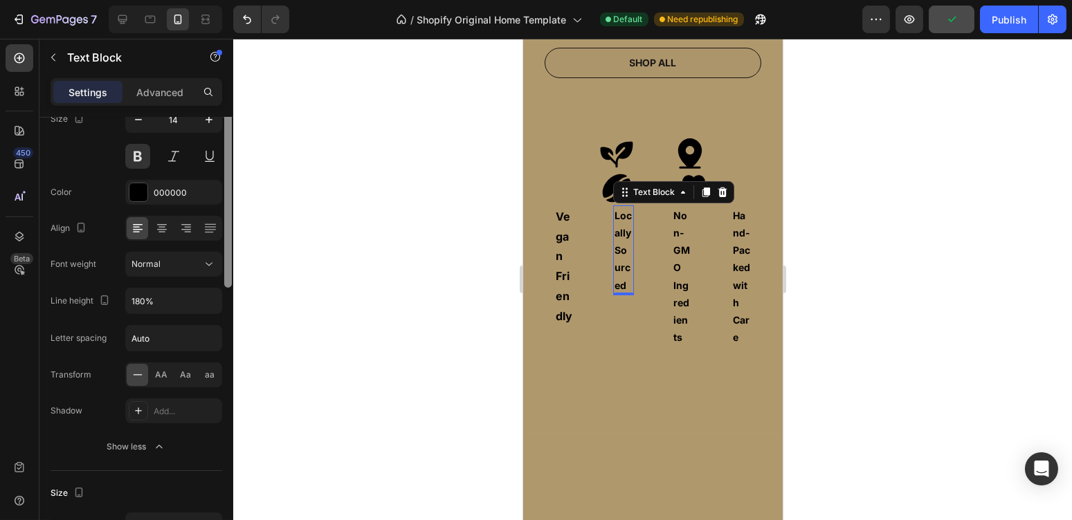
scroll to position [0, 0]
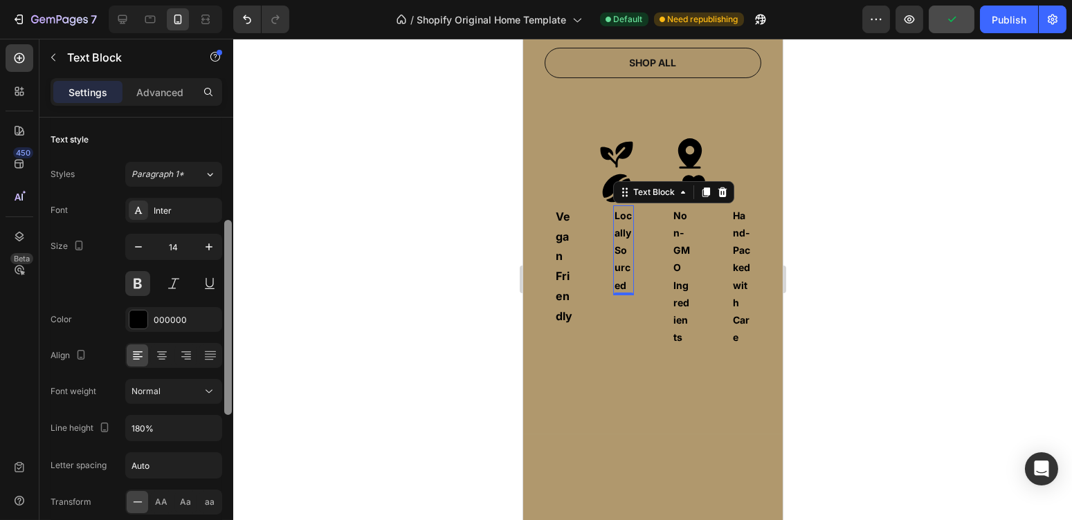
drag, startPoint x: 228, startPoint y: 333, endPoint x: 224, endPoint y: 214, distance: 119.1
click at [224, 220] on div at bounding box center [228, 317] width 8 height 195
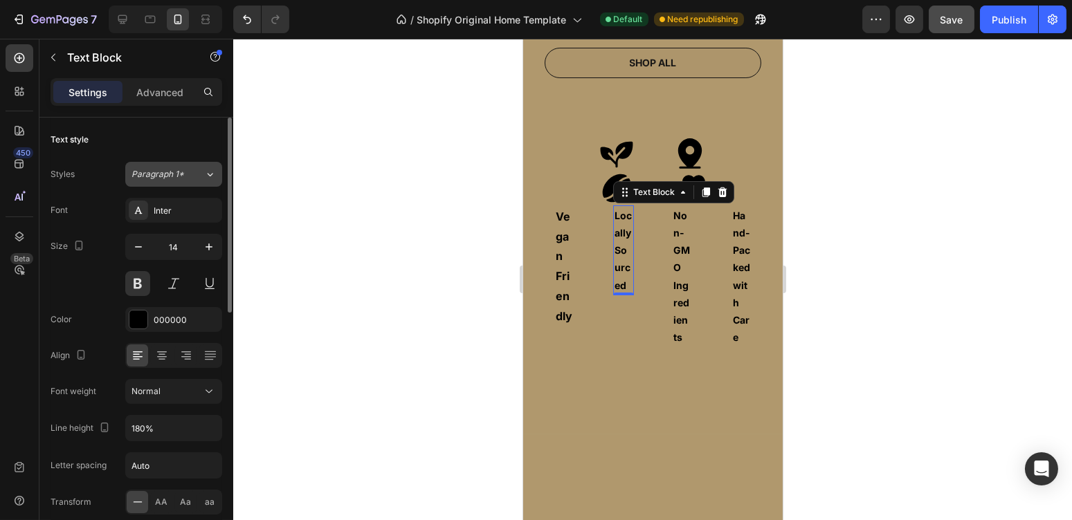
click at [195, 168] on div "Paragraph 1*" at bounding box center [167, 174] width 73 height 12
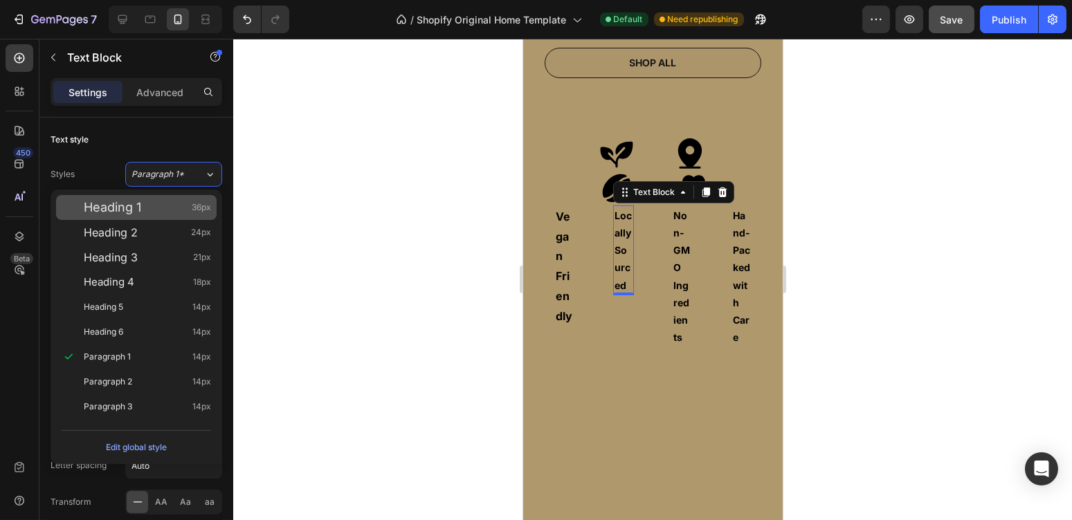
click at [186, 203] on div "Heading 1 36px" at bounding box center [147, 208] width 127 height 14
type input "36"
type input "120%"
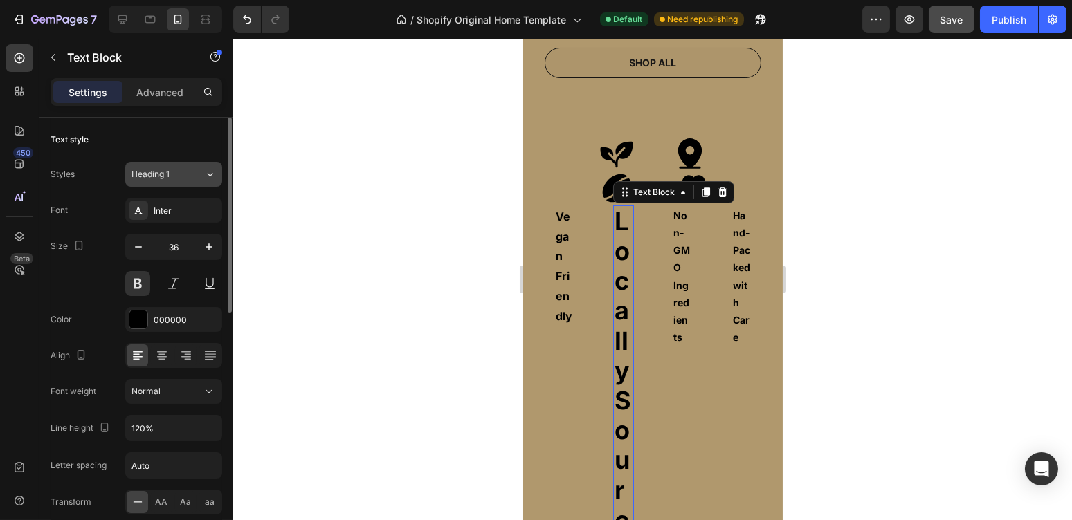
click at [199, 174] on div "Heading 1" at bounding box center [167, 174] width 73 height 12
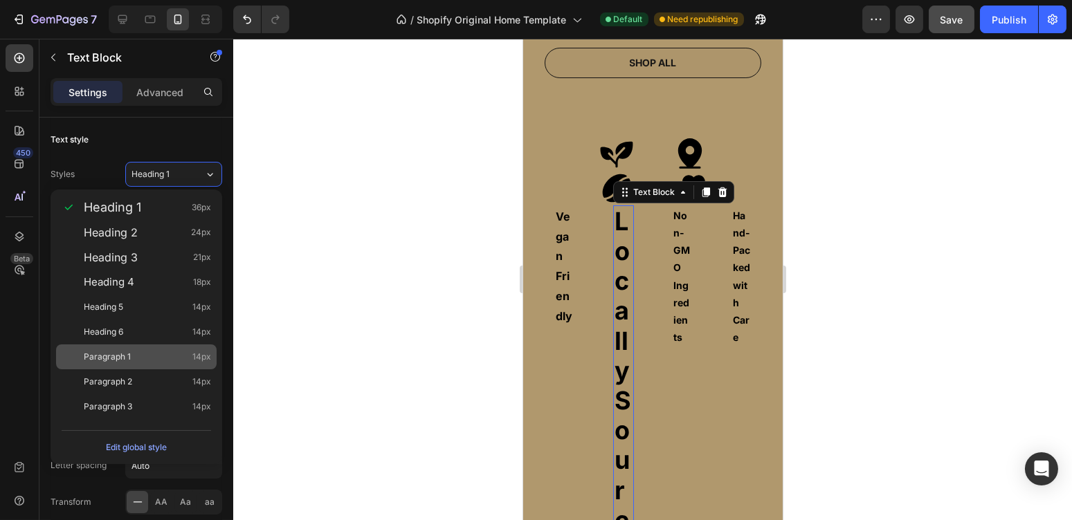
click at [168, 358] on div "Paragraph 1 14px" at bounding box center [147, 357] width 127 height 14
type input "14"
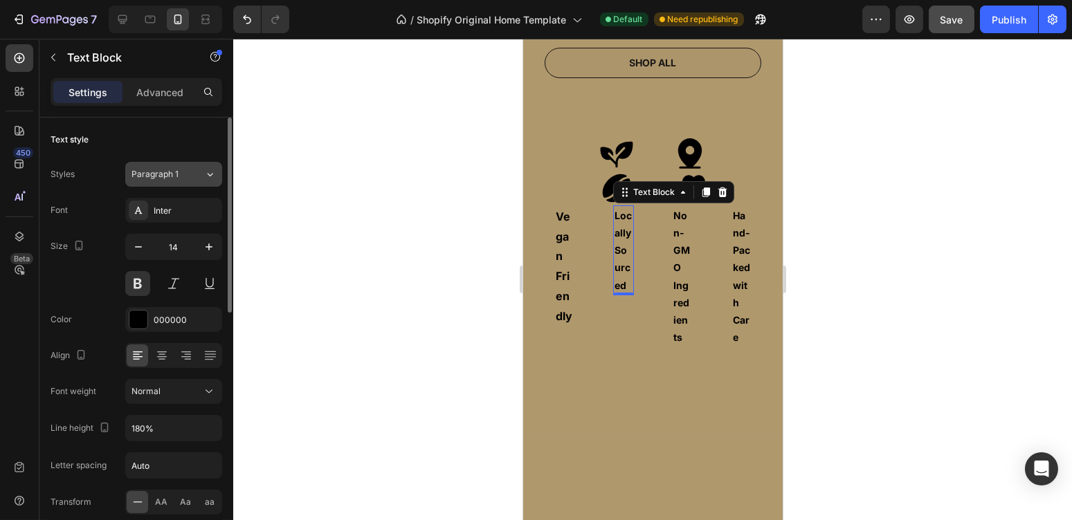
click at [203, 166] on button "Paragraph 1" at bounding box center [173, 174] width 97 height 25
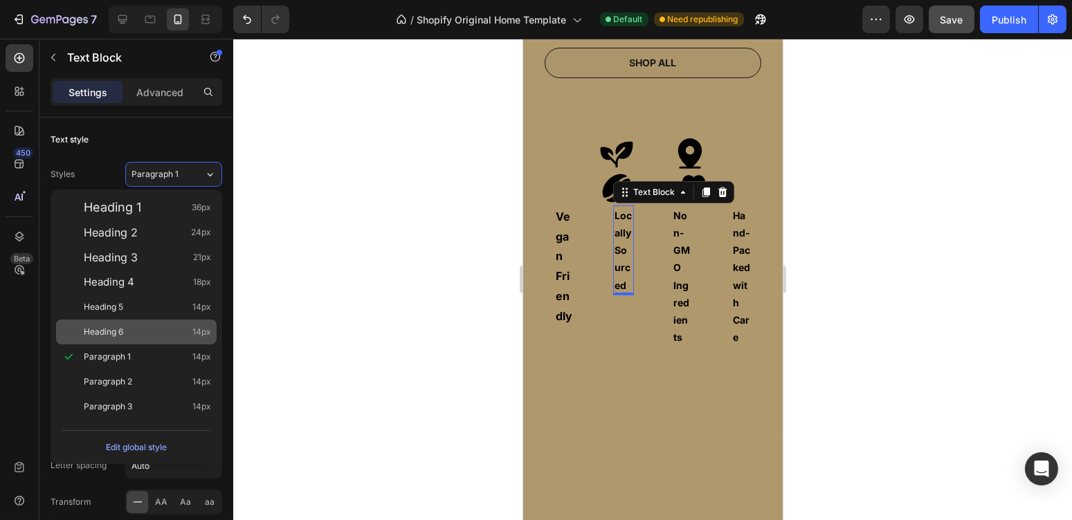
click at [185, 331] on div "Heading 6 14px" at bounding box center [147, 332] width 127 height 14
type input "150%"
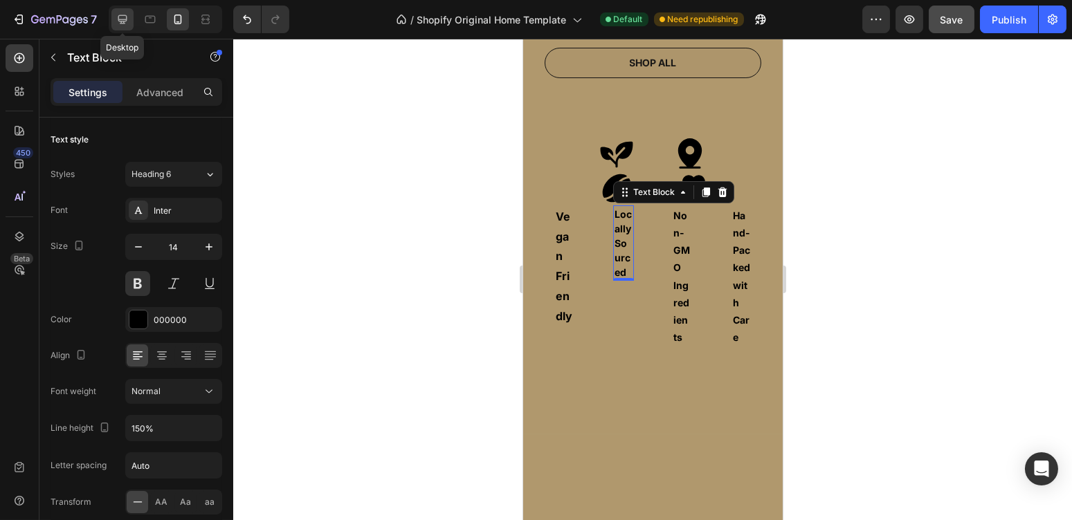
click at [120, 22] on icon at bounding box center [123, 19] width 14 height 14
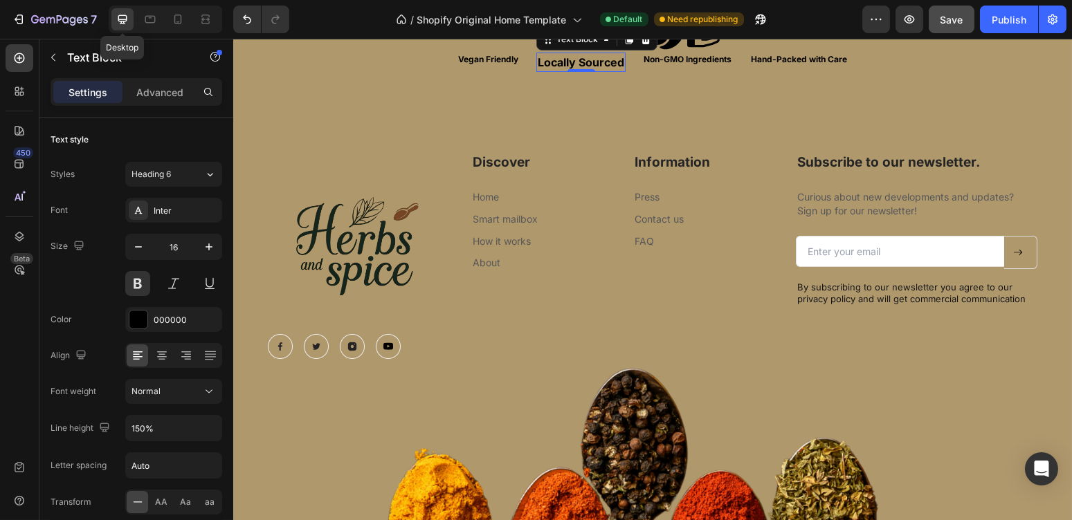
scroll to position [813, 0]
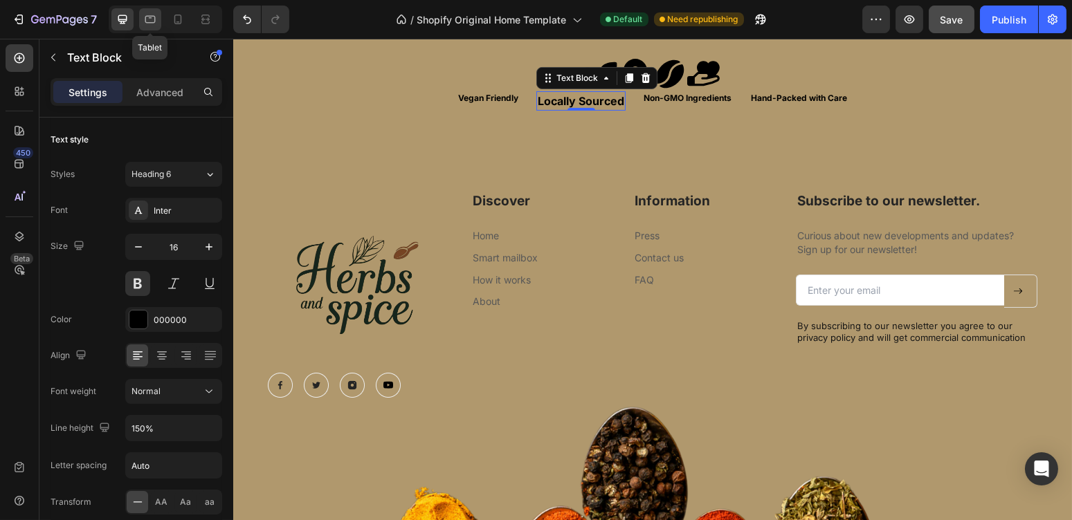
click at [153, 19] on icon at bounding box center [150, 19] width 14 height 14
type input "14"
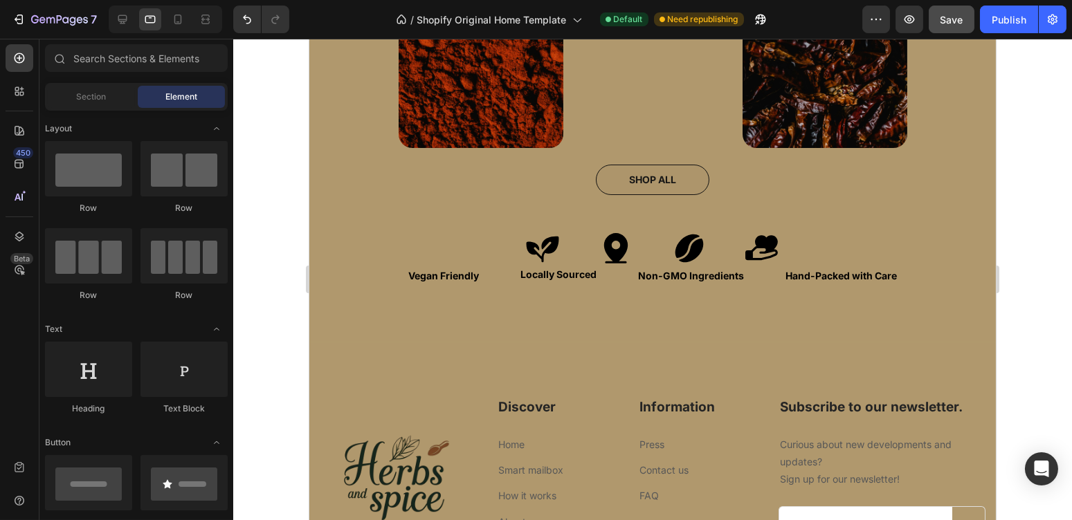
scroll to position [849, 0]
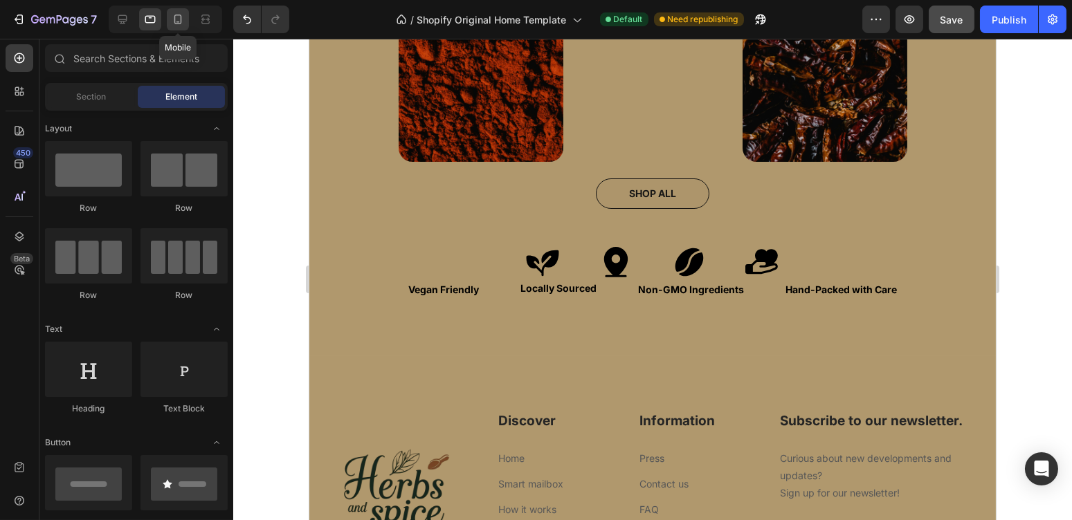
click at [176, 12] on icon at bounding box center [178, 19] width 14 height 14
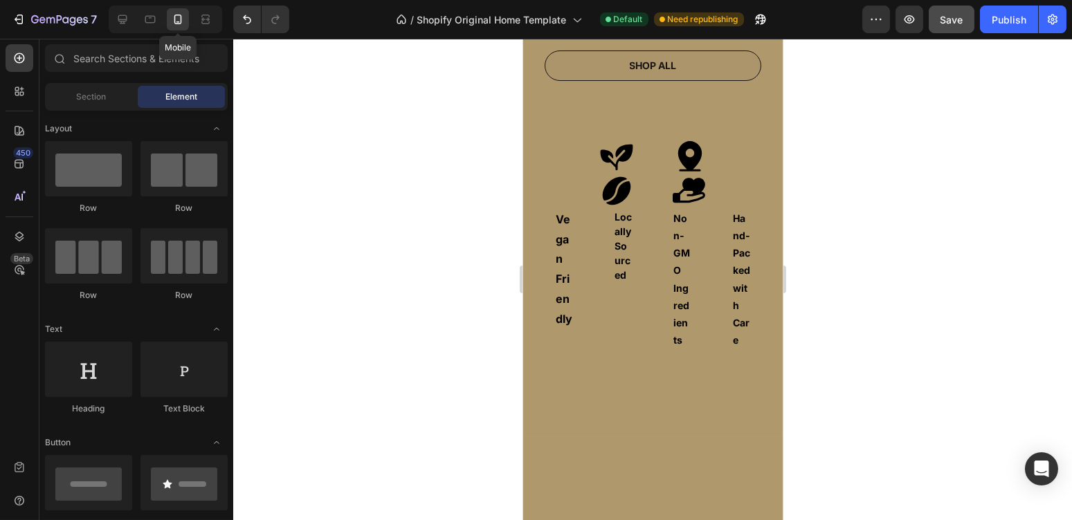
scroll to position [864, 0]
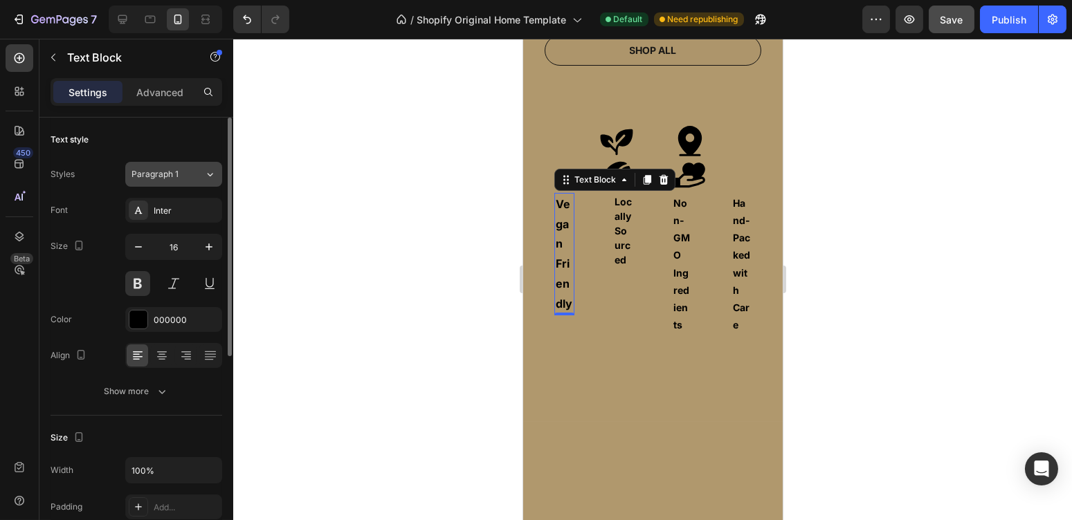
click at [193, 173] on div "Paragraph 1" at bounding box center [167, 174] width 73 height 12
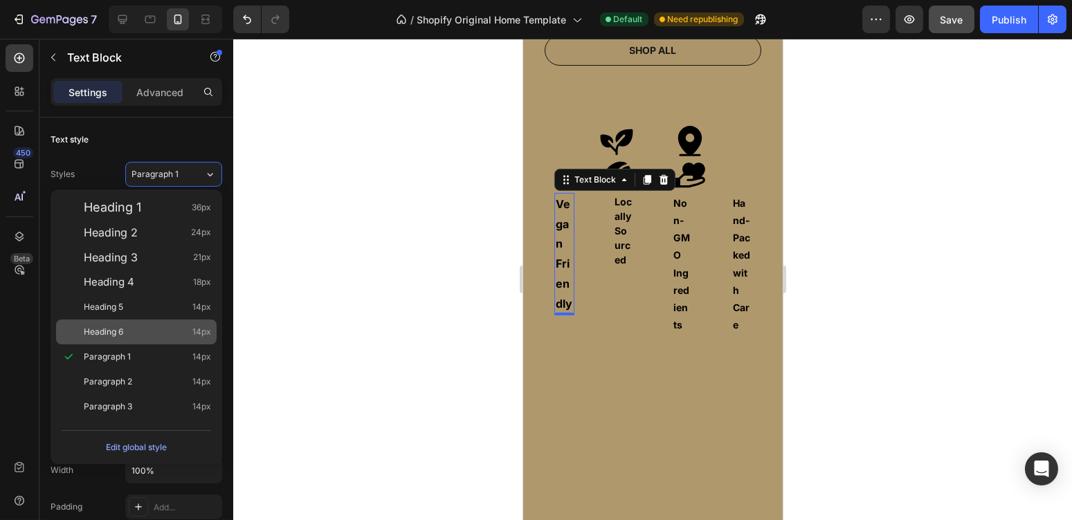
click at [185, 328] on div "Heading 6 14px" at bounding box center [147, 332] width 127 height 14
type input "14"
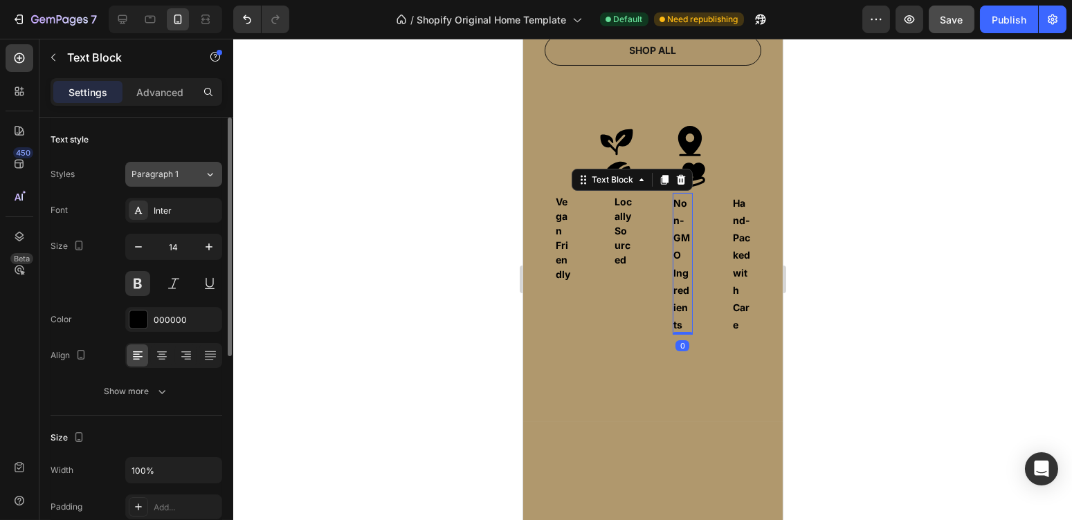
click at [204, 174] on icon at bounding box center [210, 174] width 12 height 14
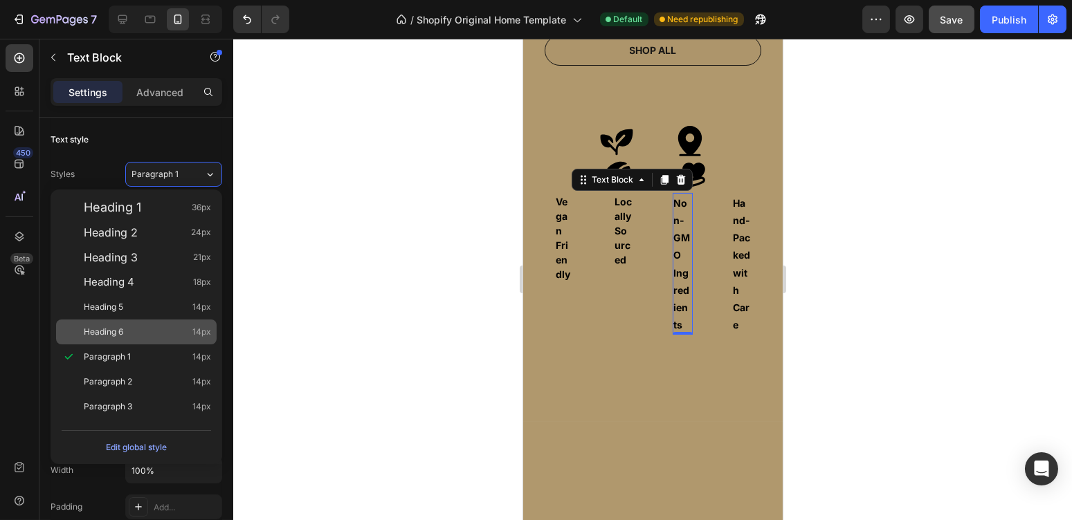
click at [184, 322] on div "Heading 6 14px" at bounding box center [136, 332] width 161 height 25
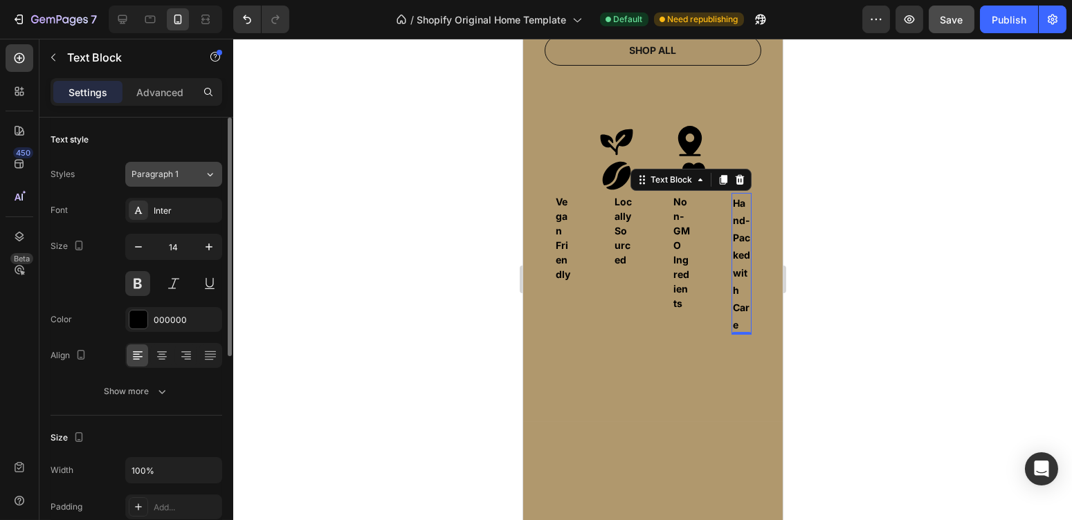
click at [197, 174] on div "Paragraph 1" at bounding box center [167, 174] width 73 height 12
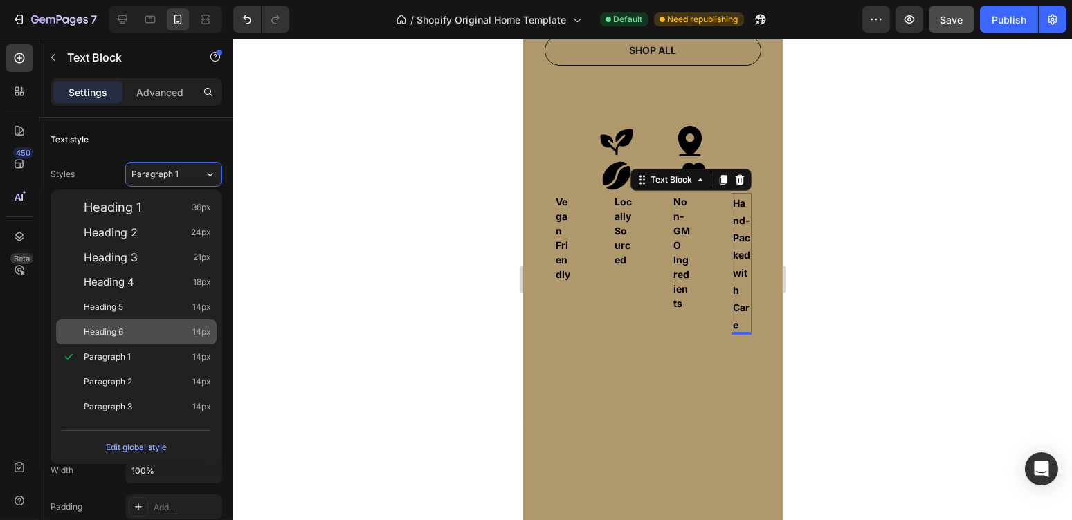
click at [154, 325] on div "Heading 6 14px" at bounding box center [147, 332] width 127 height 14
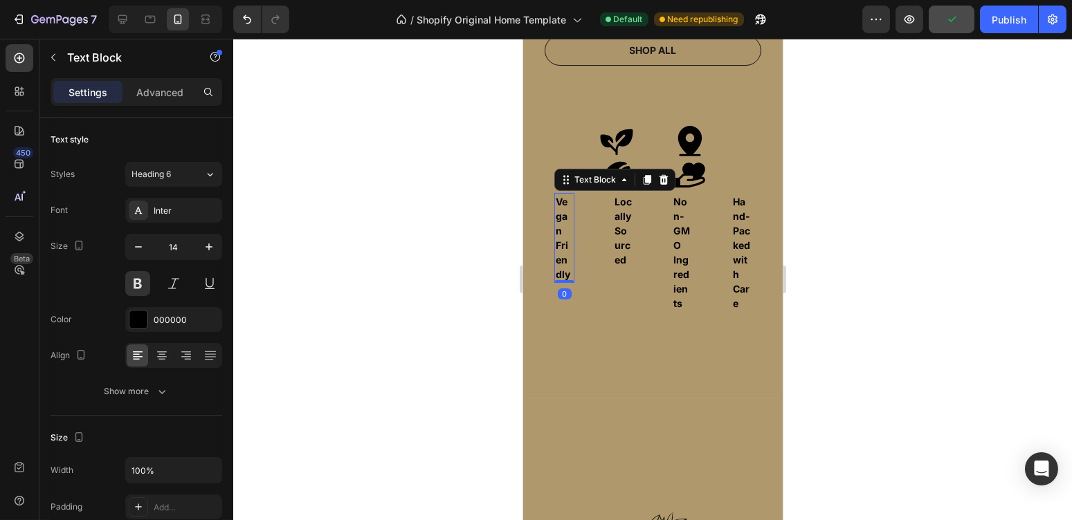
click at [561, 224] on p "Vegan Friendly" at bounding box center [563, 237] width 17 height 87
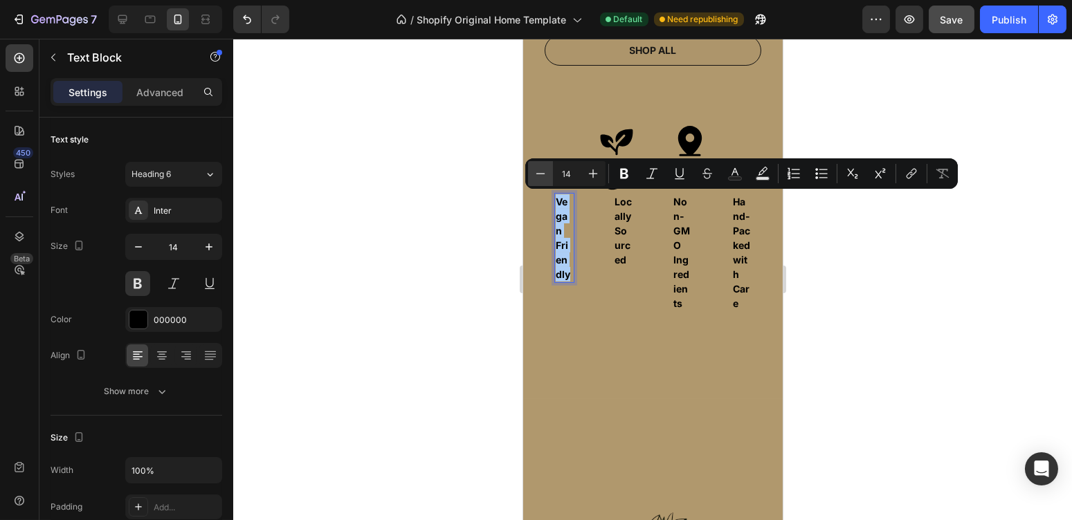
click at [540, 171] on icon "Editor contextual toolbar" at bounding box center [541, 174] width 14 height 14
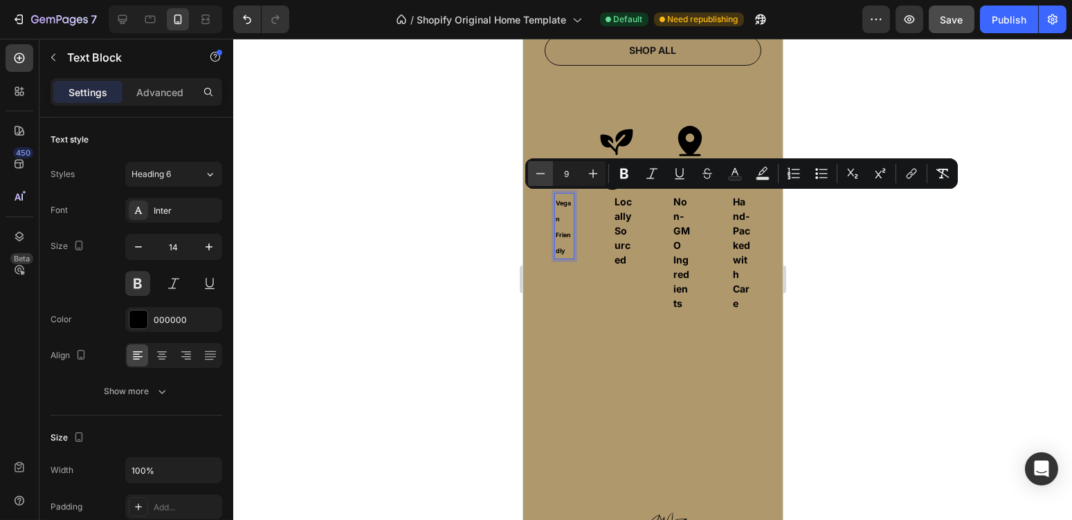
click at [540, 171] on icon "Editor contextual toolbar" at bounding box center [541, 174] width 14 height 14
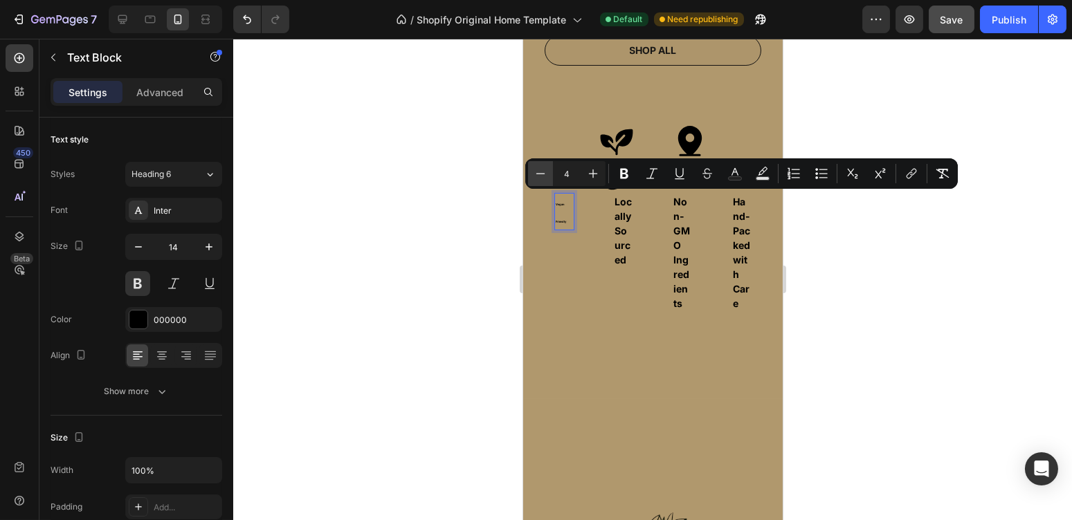
click at [540, 171] on icon "Editor contextual toolbar" at bounding box center [541, 174] width 14 height 14
type input "2"
click at [572, 174] on input "14" at bounding box center [567, 173] width 28 height 17
type input "1"
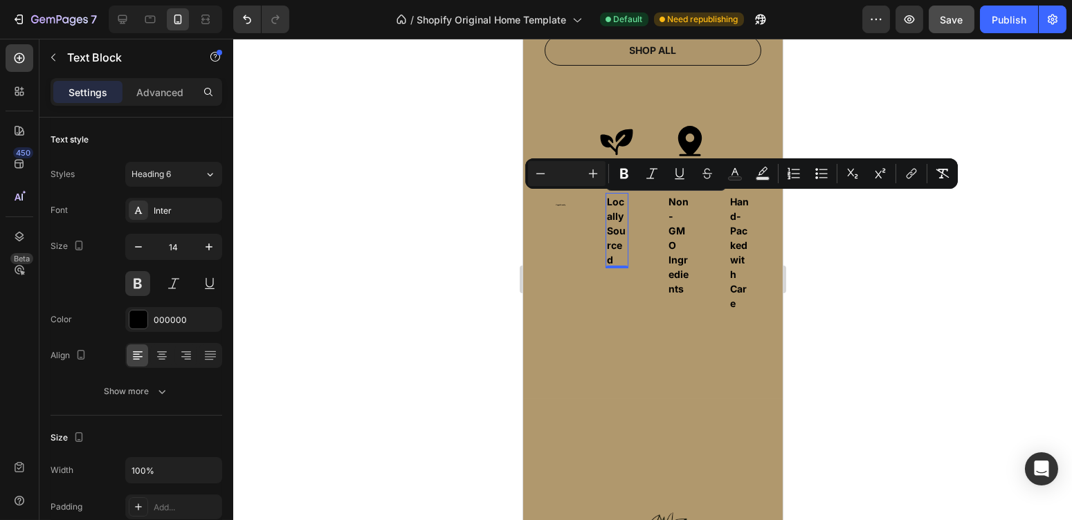
type input "8"
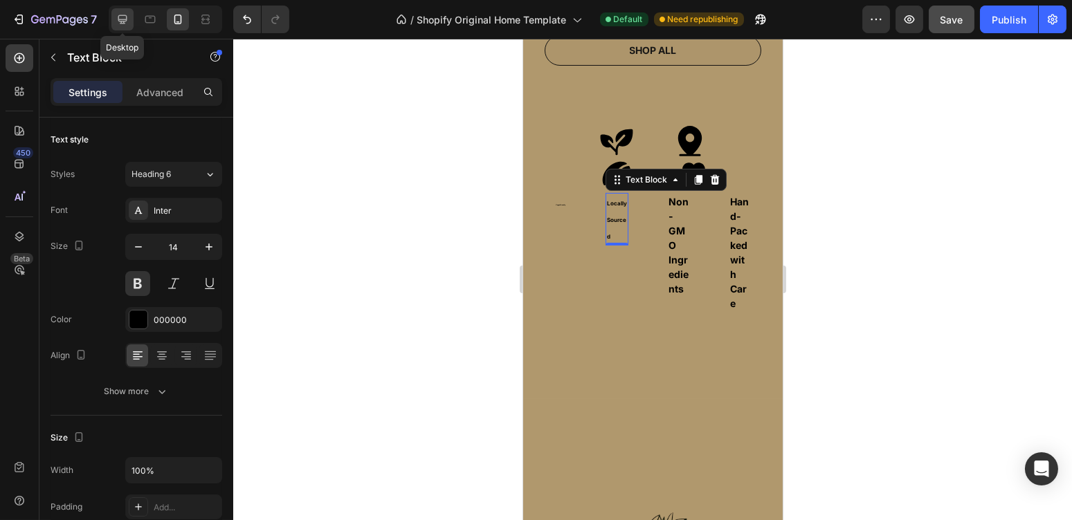
click at [120, 13] on icon at bounding box center [123, 19] width 14 height 14
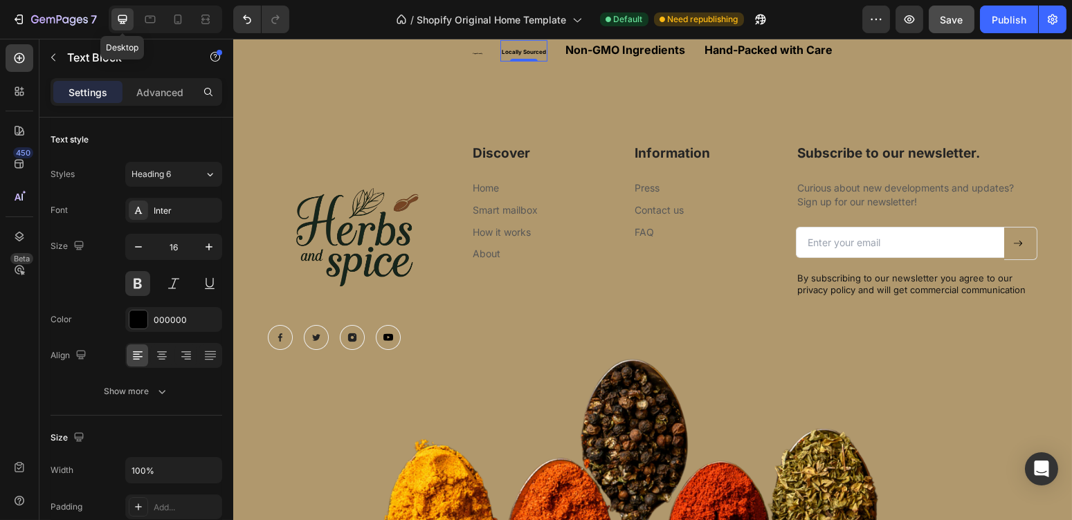
scroll to position [813, 0]
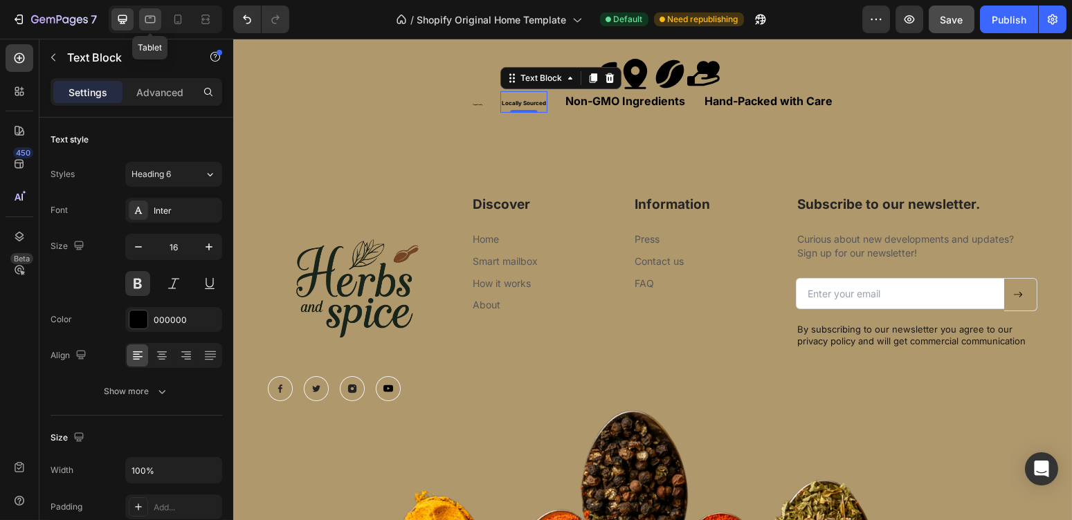
click at [156, 19] on icon at bounding box center [150, 19] width 14 height 14
type input "14"
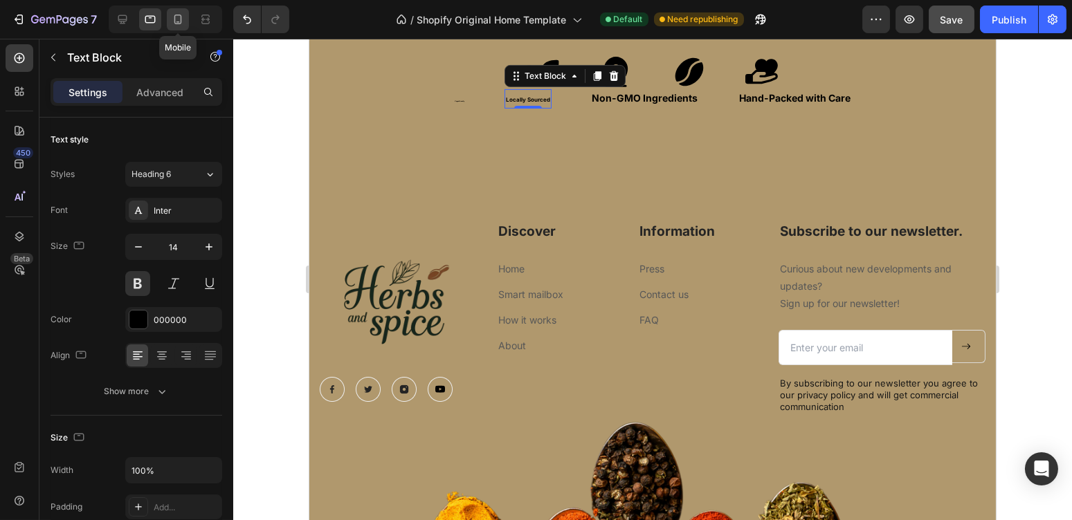
click at [172, 19] on icon at bounding box center [178, 19] width 14 height 14
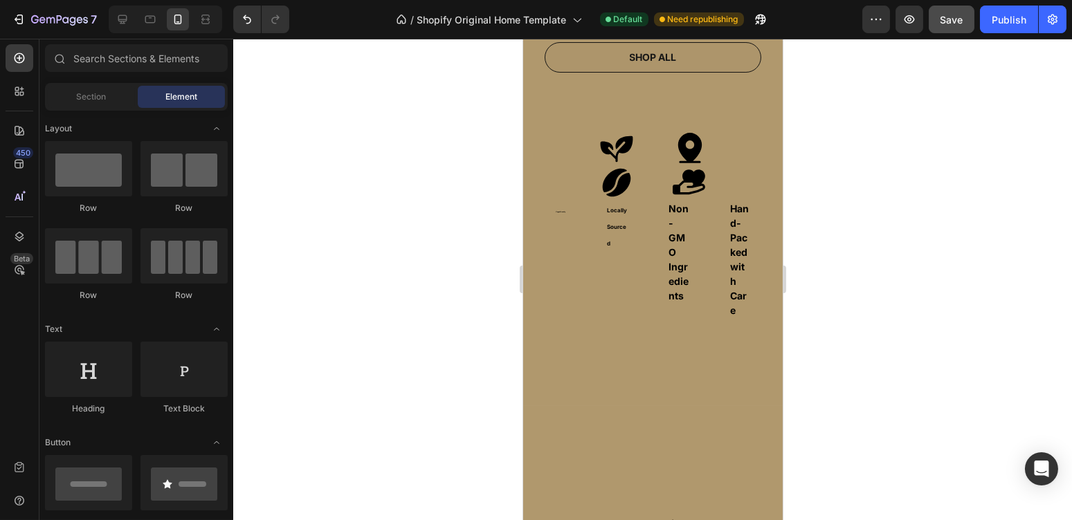
scroll to position [860, 0]
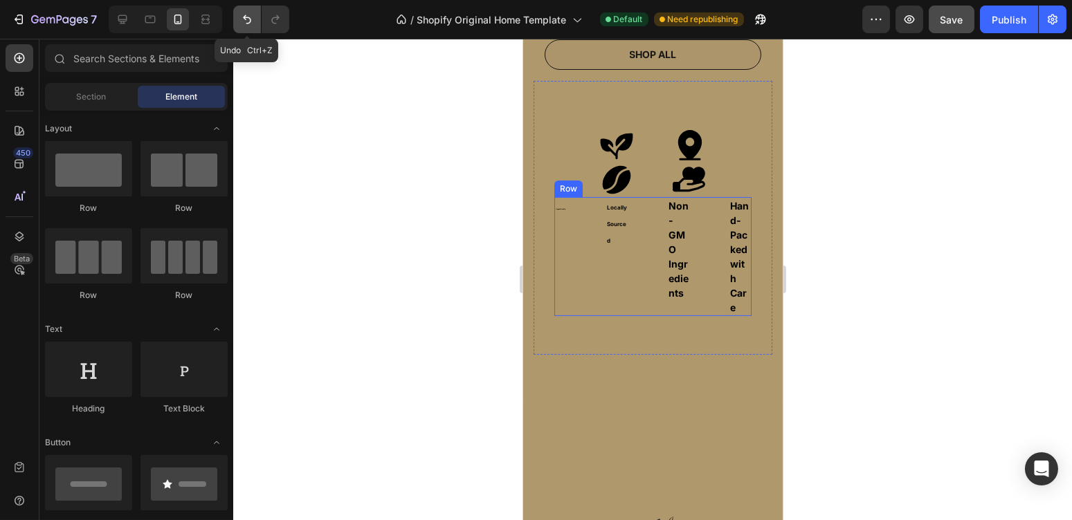
click at [240, 21] on icon "Undo/Redo" at bounding box center [247, 19] width 14 height 14
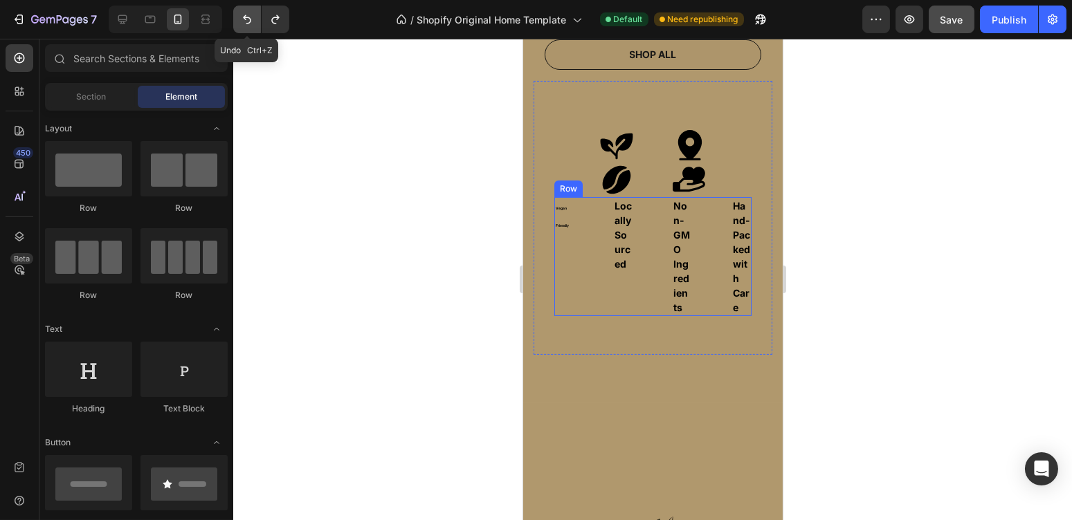
click at [240, 21] on icon "Undo/Redo" at bounding box center [247, 19] width 14 height 14
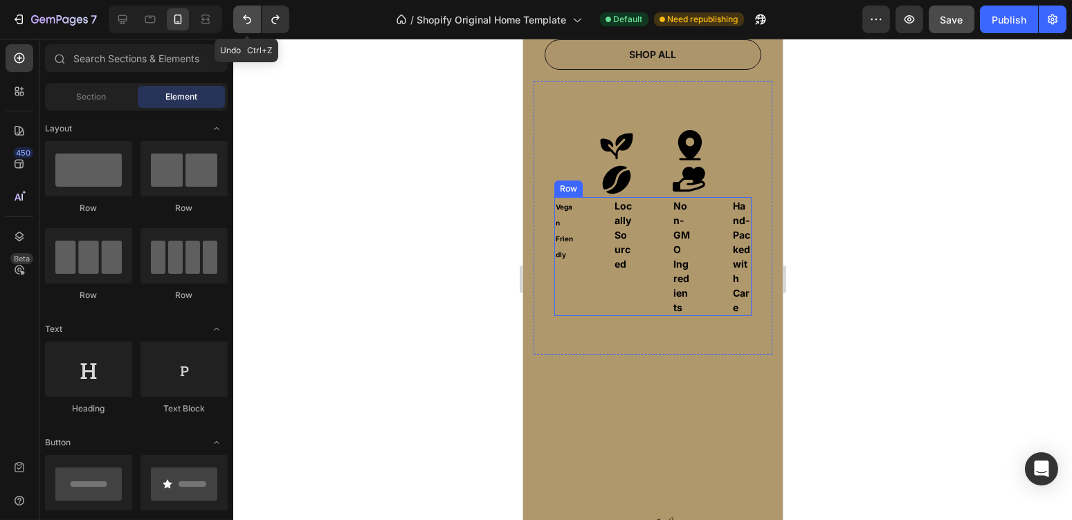
click at [240, 21] on icon "Undo/Redo" at bounding box center [247, 19] width 14 height 14
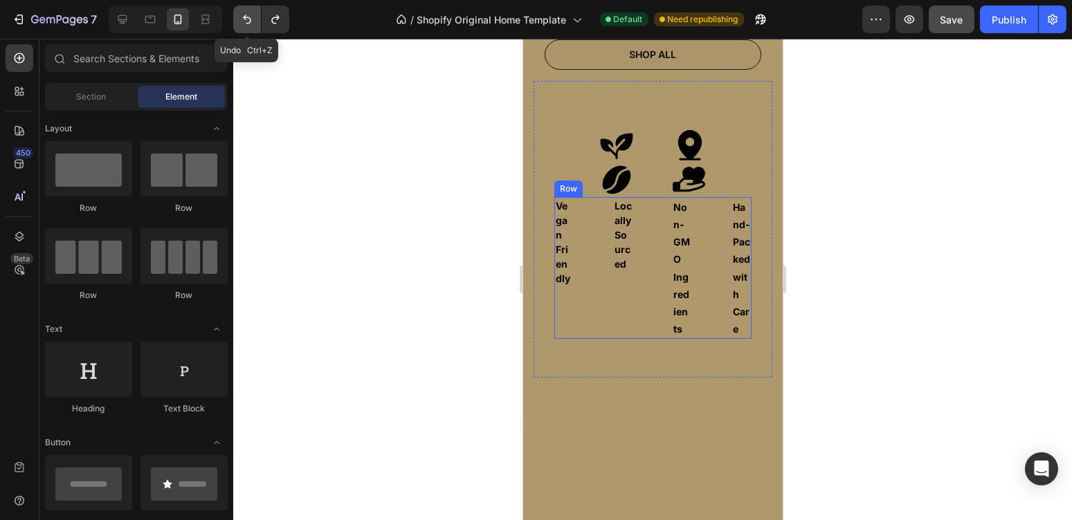
click at [240, 21] on icon "Undo/Redo" at bounding box center [247, 19] width 14 height 14
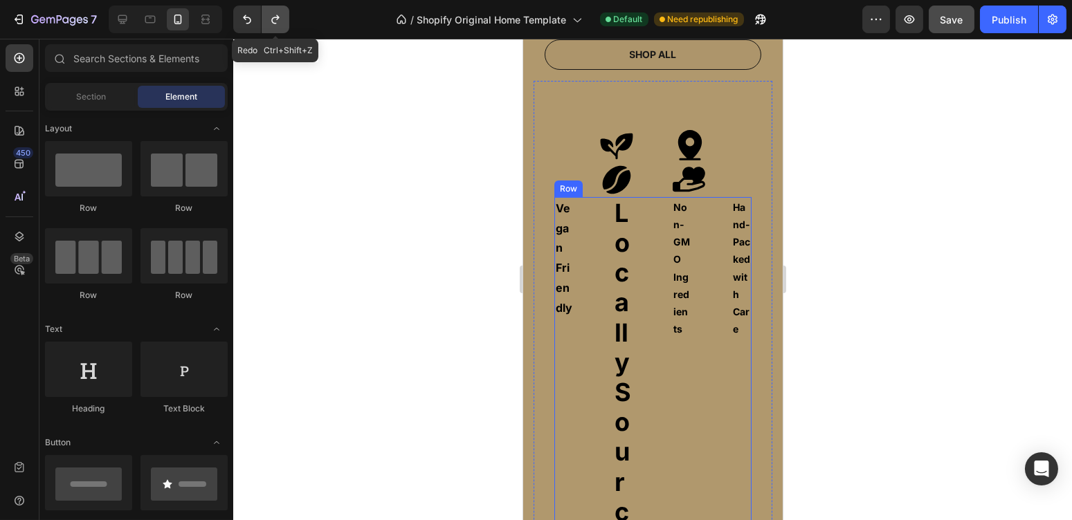
click at [266, 17] on button "Undo/Redo" at bounding box center [276, 20] width 28 height 28
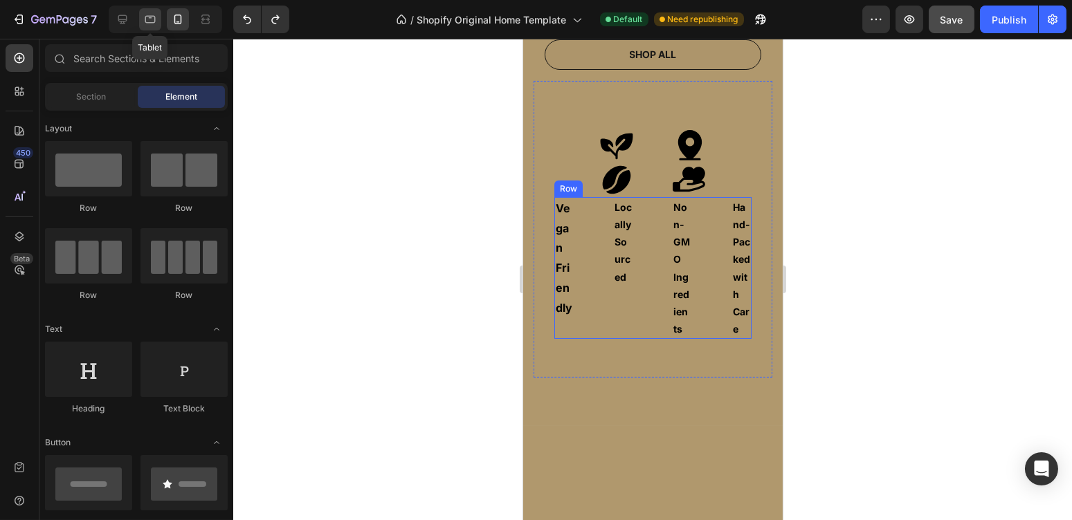
click at [150, 24] on icon at bounding box center [150, 19] width 14 height 14
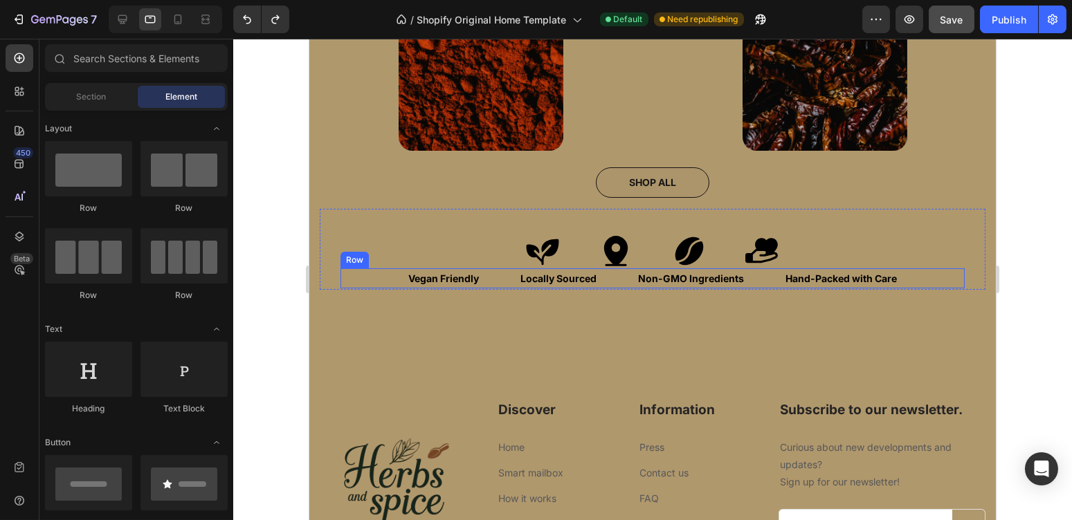
click at [107, 22] on div at bounding box center [162, 20] width 119 height 28
click at [118, 19] on icon at bounding box center [122, 19] width 9 height 9
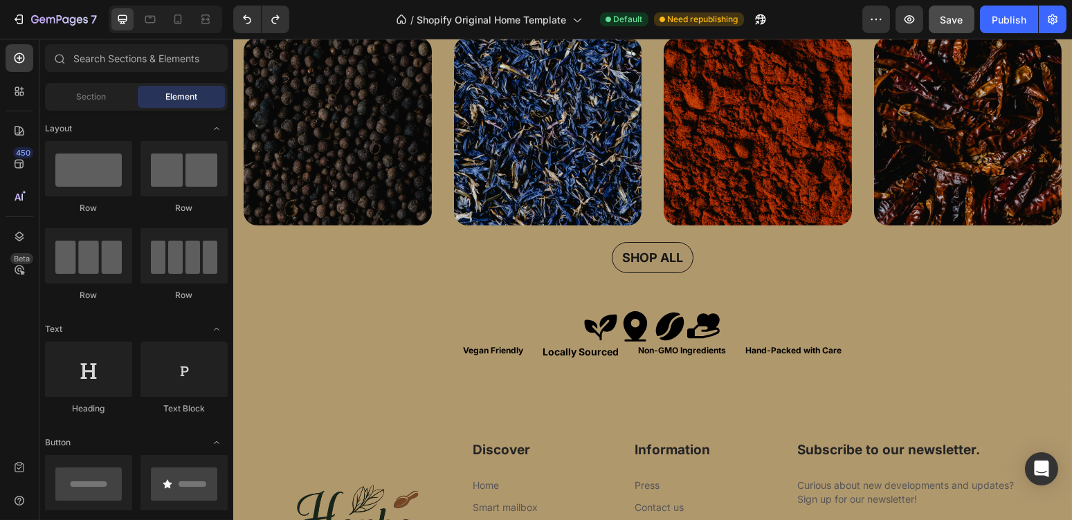
scroll to position [502, 0]
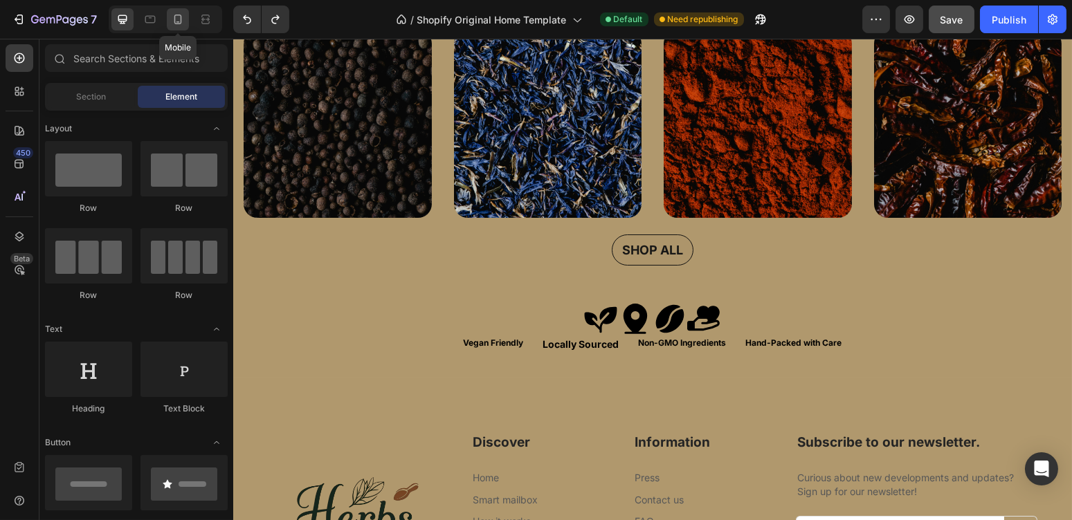
click at [181, 22] on icon at bounding box center [178, 19] width 14 height 14
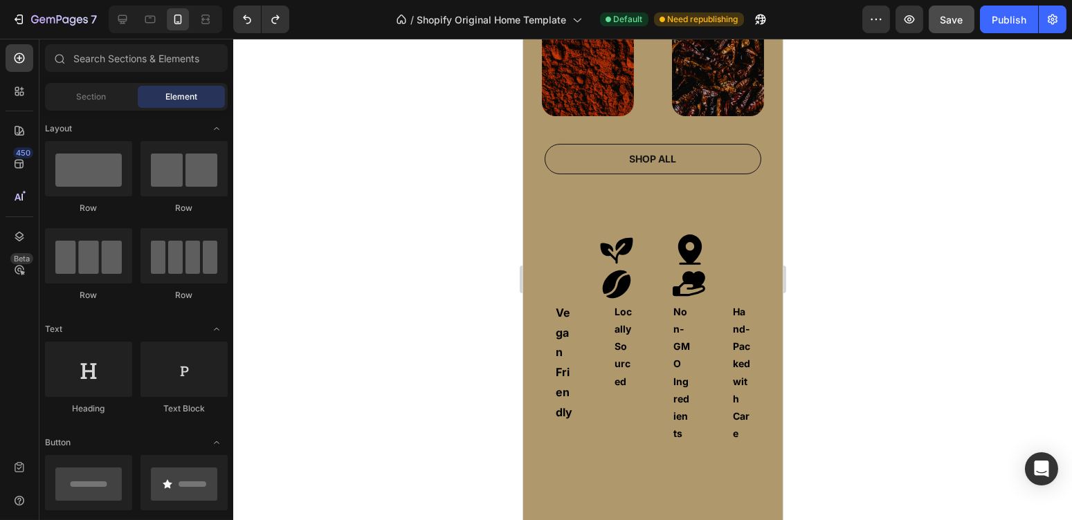
scroll to position [757, 0]
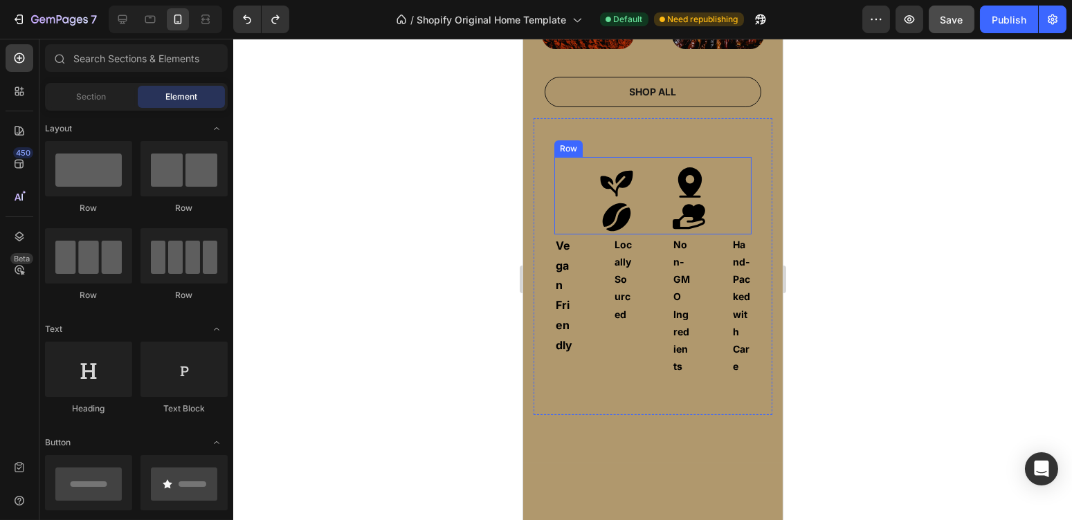
click at [573, 206] on div "Icon Icon Icon Icon Row" at bounding box center [652, 196] width 197 height 78
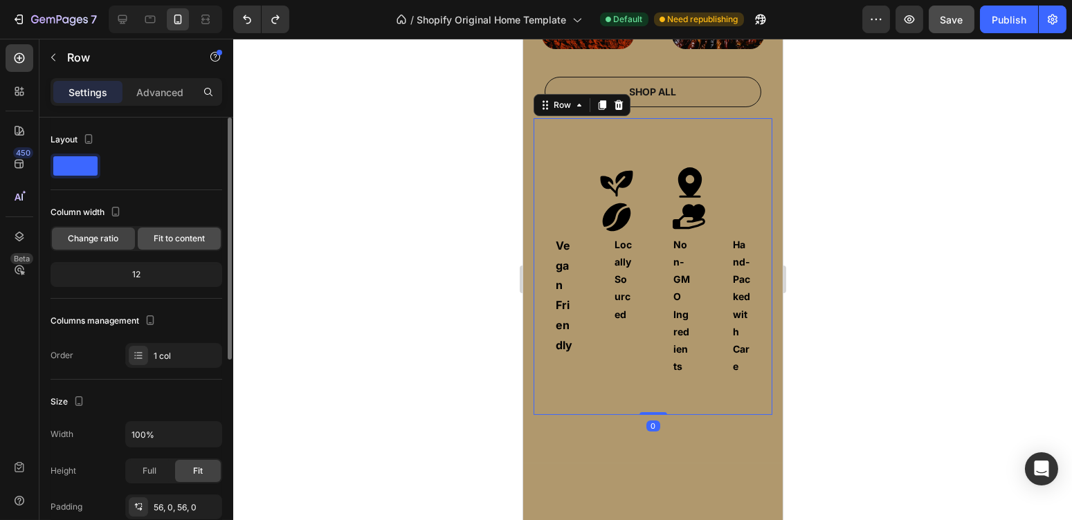
click at [197, 237] on span "Fit to content" at bounding box center [179, 239] width 51 height 12
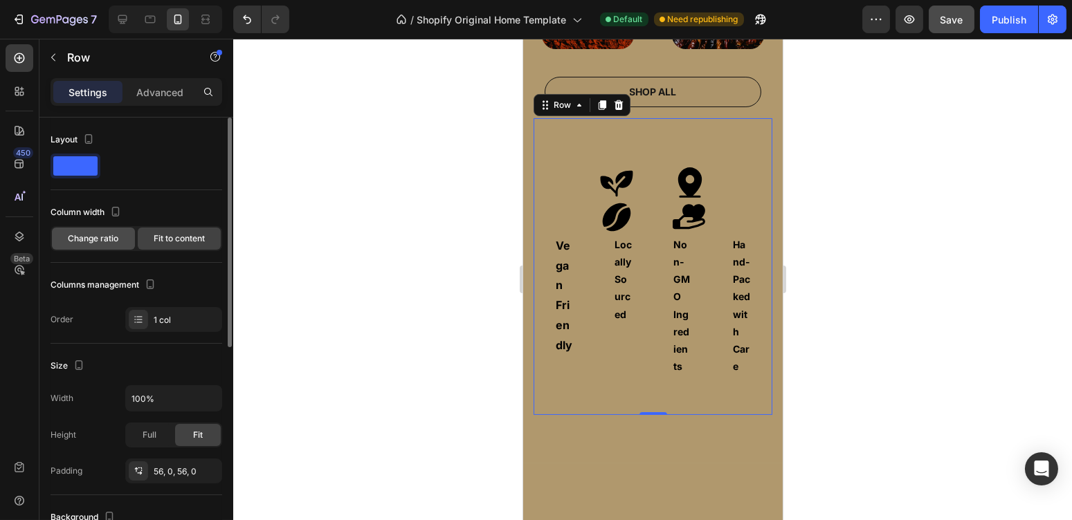
click at [102, 235] on span "Change ratio" at bounding box center [94, 239] width 51 height 12
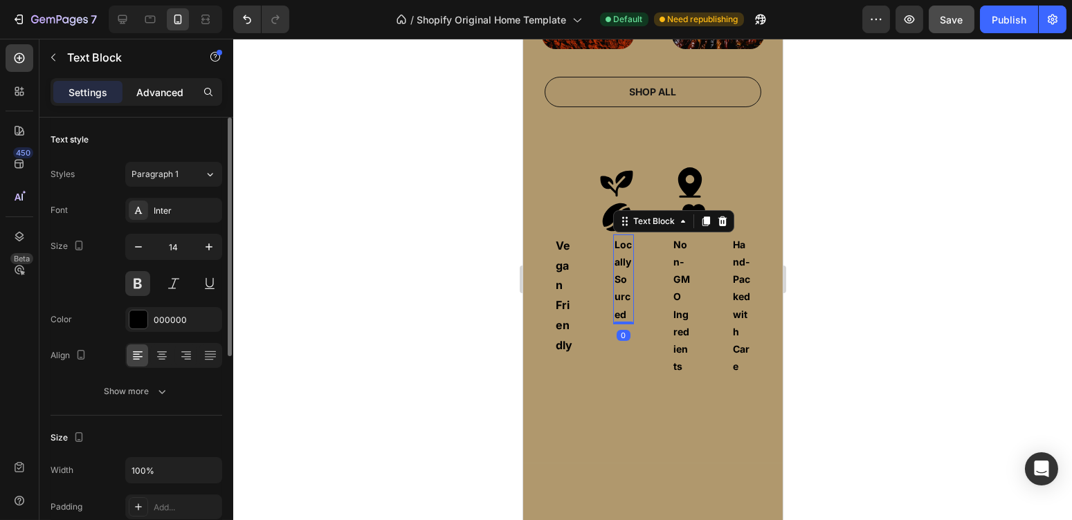
click at [154, 85] on p "Advanced" at bounding box center [159, 92] width 47 height 15
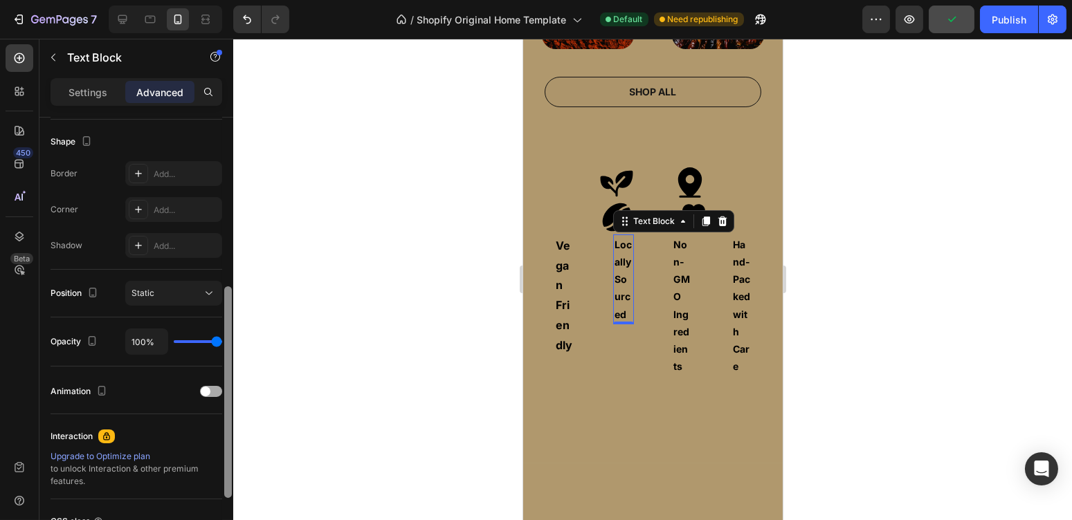
scroll to position [353, 0]
drag, startPoint x: 226, startPoint y: 215, endPoint x: 221, endPoint y: 385, distance: 169.6
click at [221, 385] on div "Display on Desktop Yes No Tablet Yes No Mobile Yes No Spacing (px) 0 0 0 0 0 0 …" at bounding box center [136, 339] width 194 height 442
click at [197, 293] on div "Static" at bounding box center [166, 294] width 71 height 12
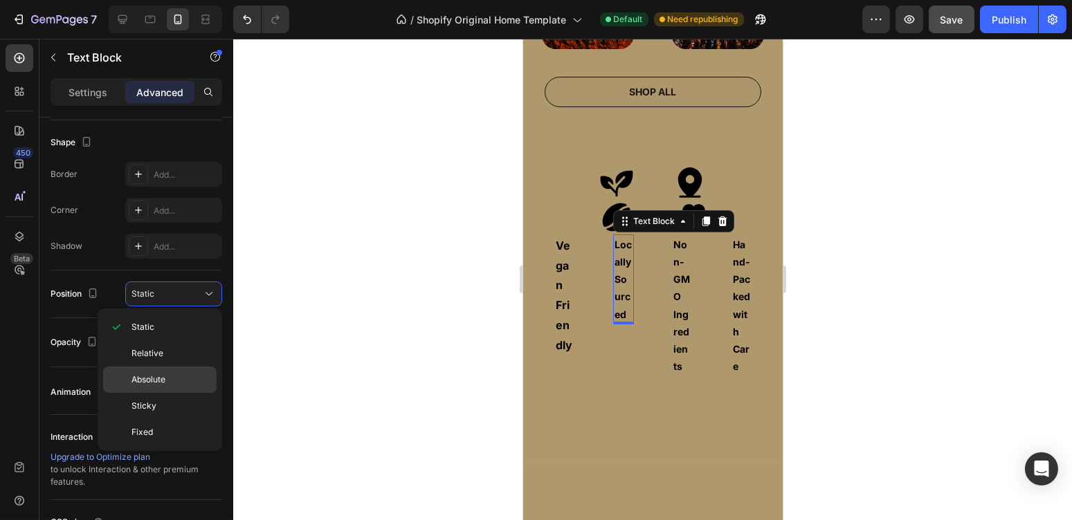
click at [185, 379] on p "Absolute" at bounding box center [170, 380] width 79 height 12
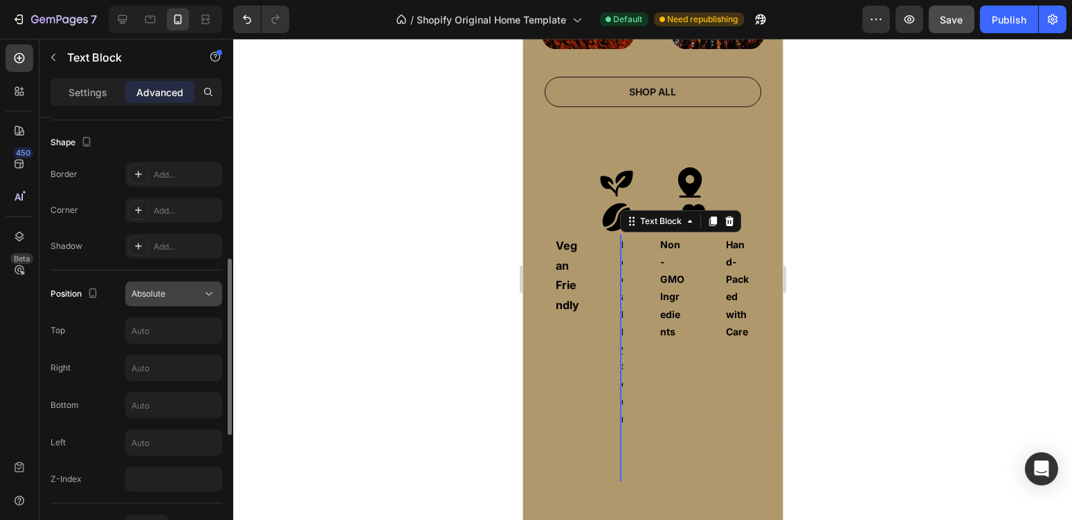
click at [183, 303] on button "Absolute" at bounding box center [173, 294] width 97 height 25
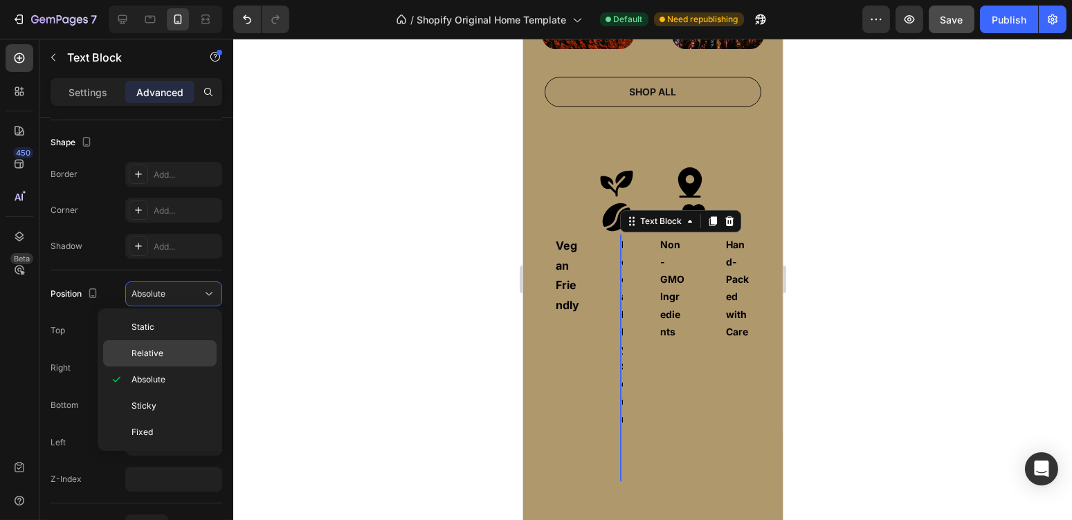
click at [176, 347] on p "Relative" at bounding box center [170, 353] width 79 height 12
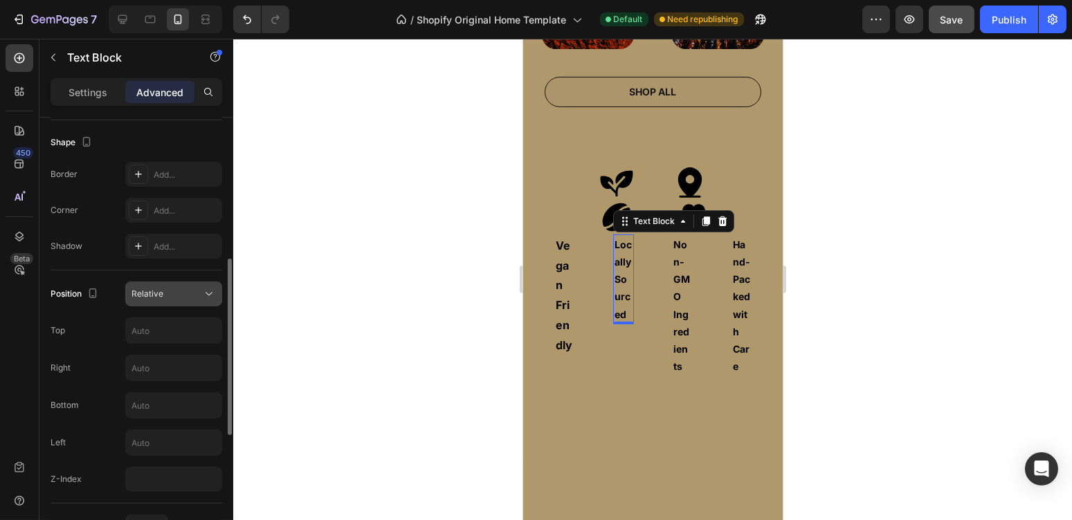
click at [190, 299] on div "Relative" at bounding box center [173, 294] width 84 height 14
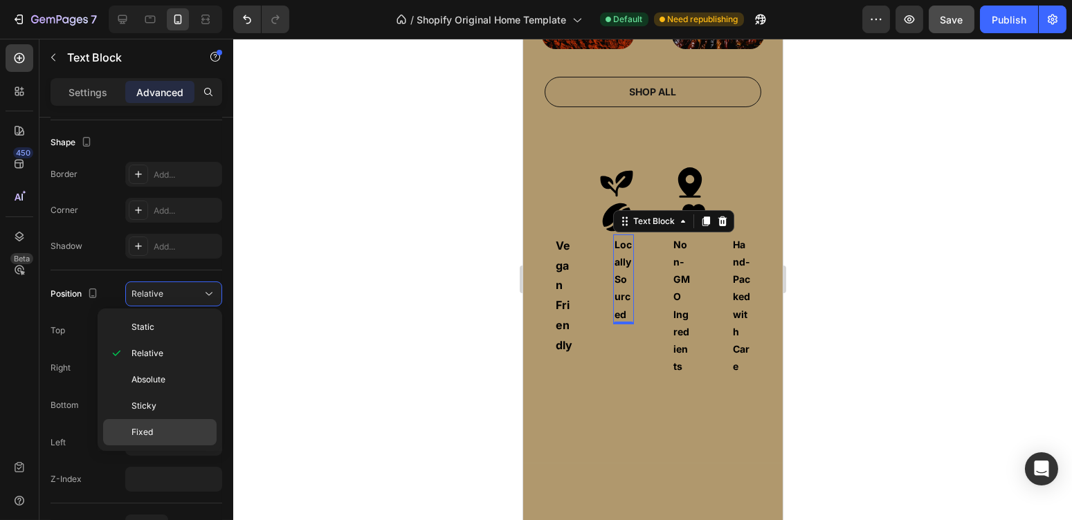
click at [181, 430] on p "Fixed" at bounding box center [170, 432] width 79 height 12
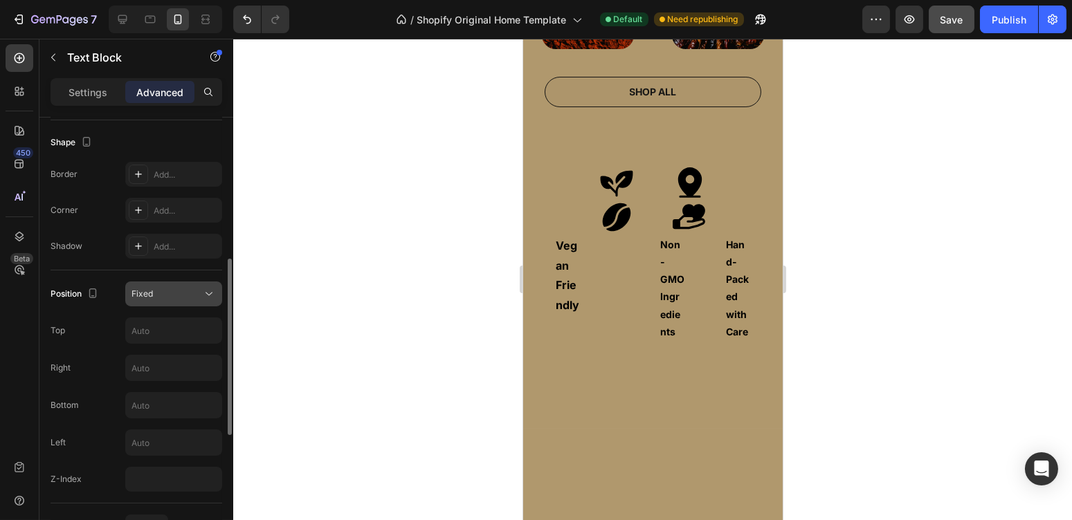
click at [202, 296] on icon at bounding box center [209, 294] width 14 height 14
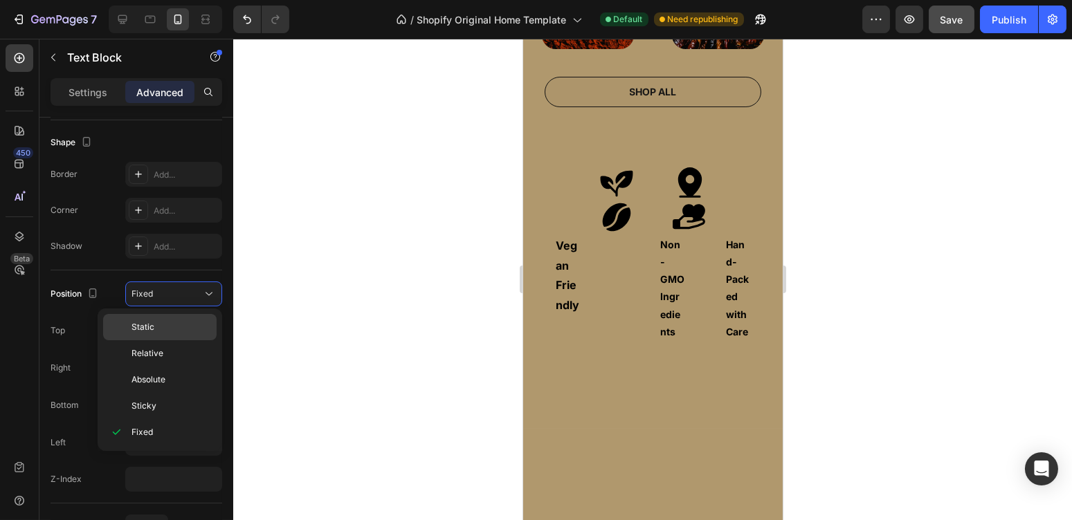
click at [188, 325] on p "Static" at bounding box center [170, 327] width 79 height 12
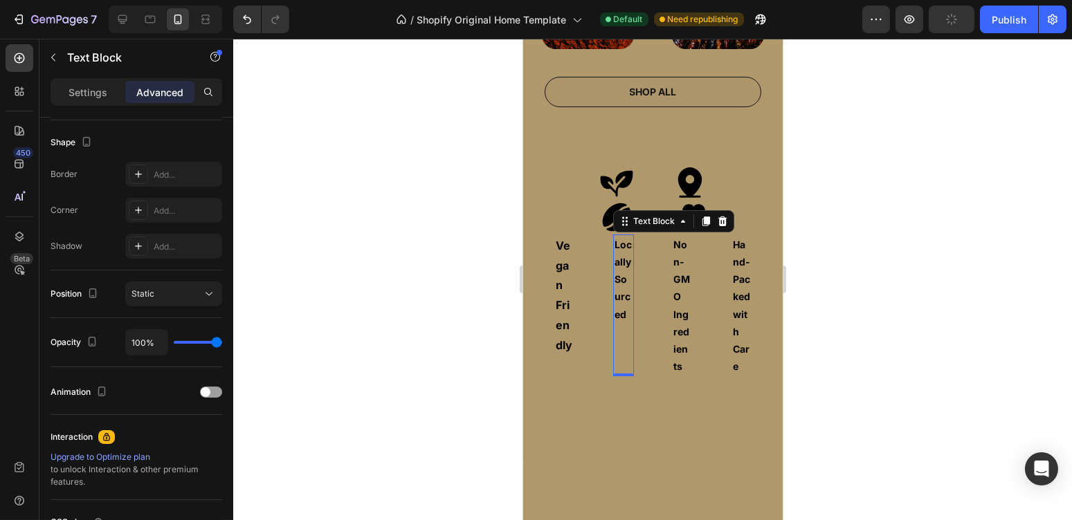
click at [90, 81] on div "Settings" at bounding box center [87, 92] width 69 height 22
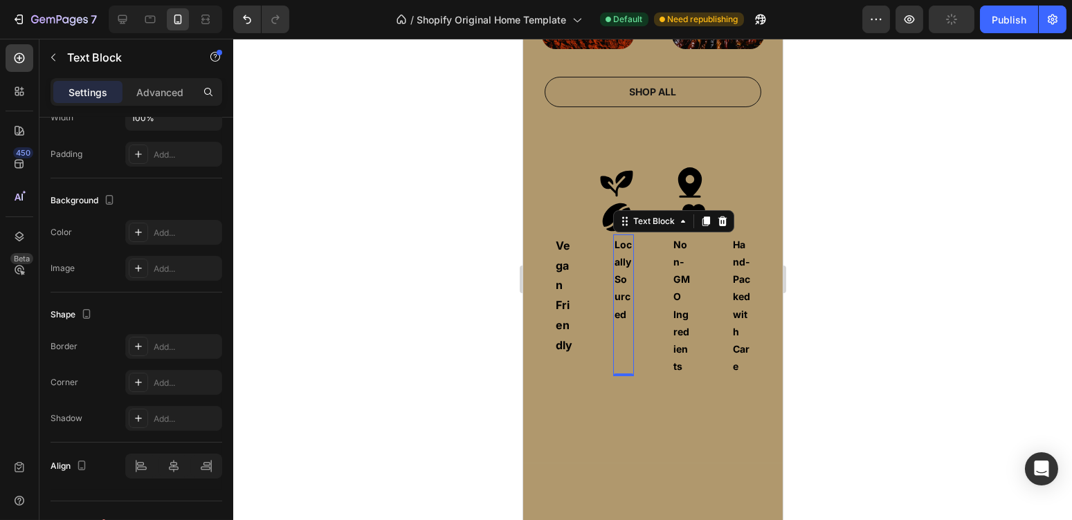
click at [90, 81] on div "Settings" at bounding box center [87, 92] width 69 height 22
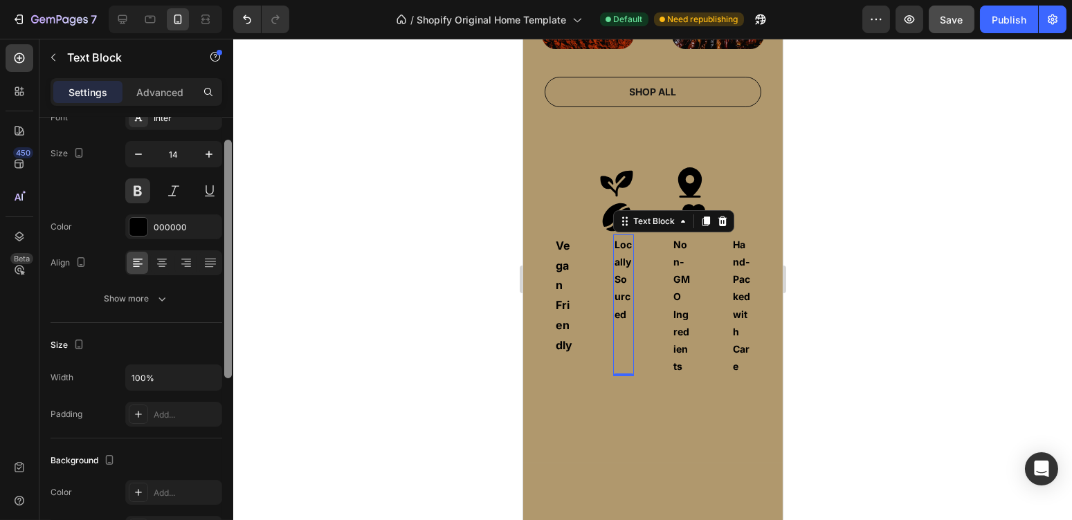
scroll to position [106, 0]
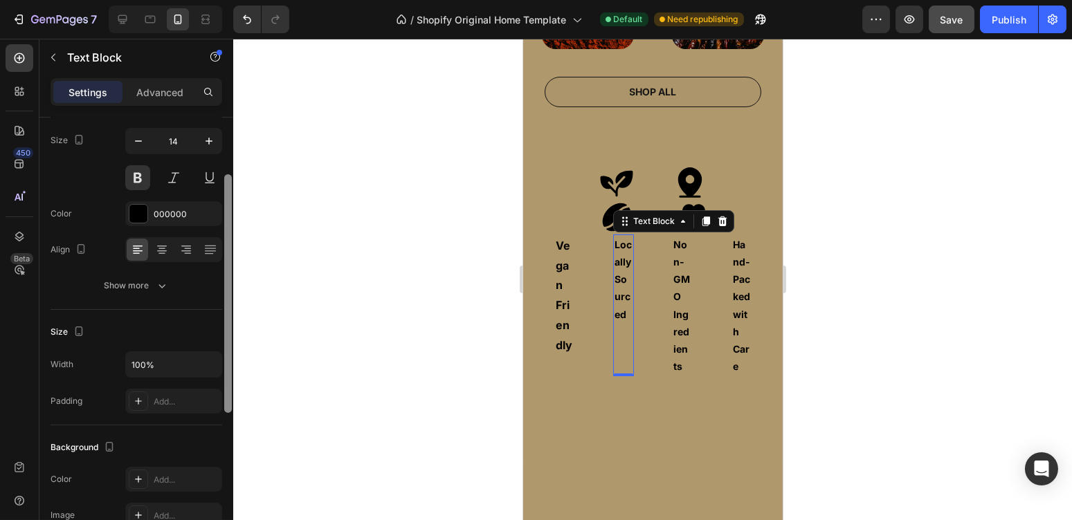
drag, startPoint x: 226, startPoint y: 463, endPoint x: 211, endPoint y: 329, distance: 134.4
click at [211, 329] on div "Text style Styles Paragraph 1 Font Inter Size 14 Color 000000 Align Show more S…" at bounding box center [136, 339] width 194 height 442
click at [176, 358] on input "100%" at bounding box center [174, 364] width 96 height 25
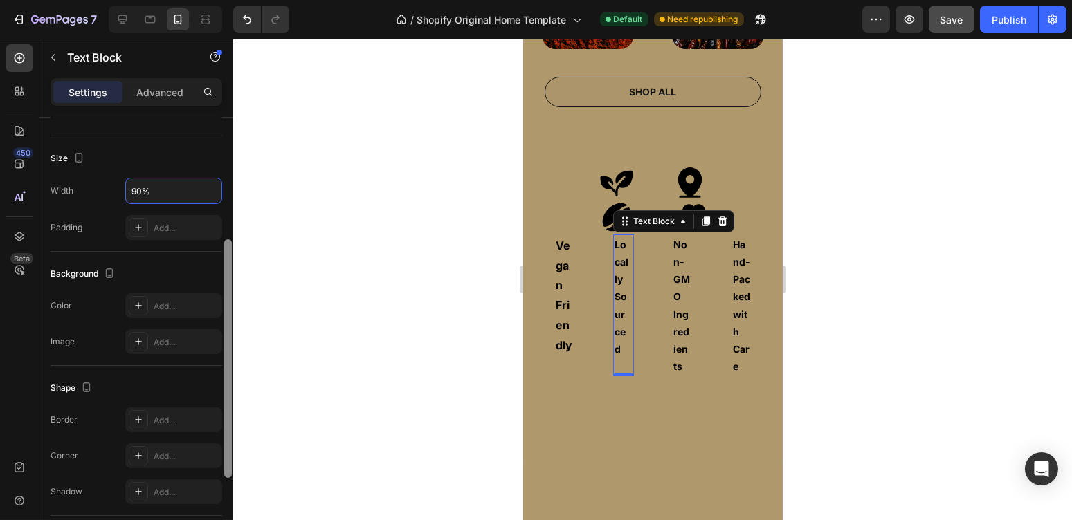
scroll to position [376, 0]
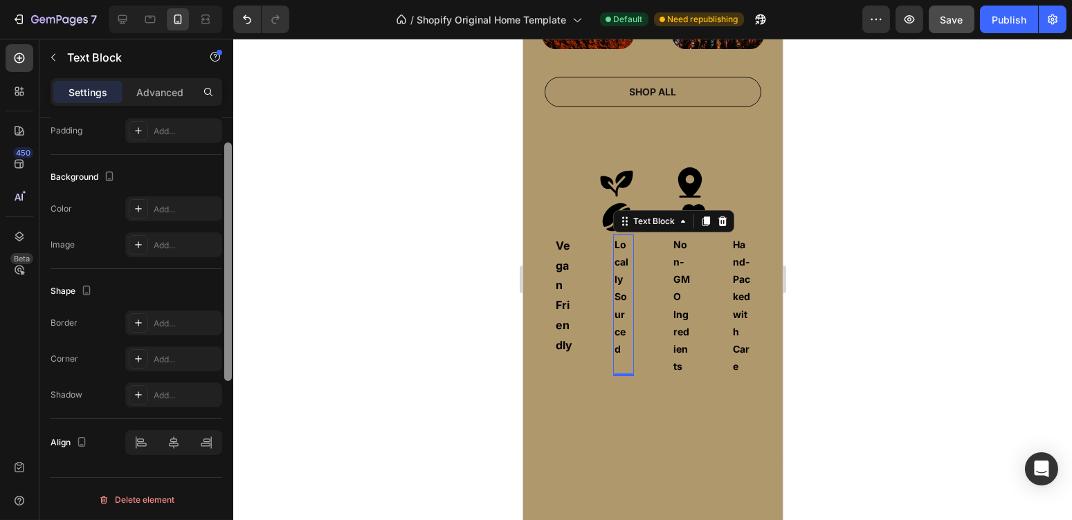
drag, startPoint x: 229, startPoint y: 304, endPoint x: 218, endPoint y: 464, distance: 159.6
click at [218, 464] on div "Text style Styles Paragraph 1 Font Inter Size 14 Color 000000 Align Show more S…" at bounding box center [136, 339] width 194 height 442
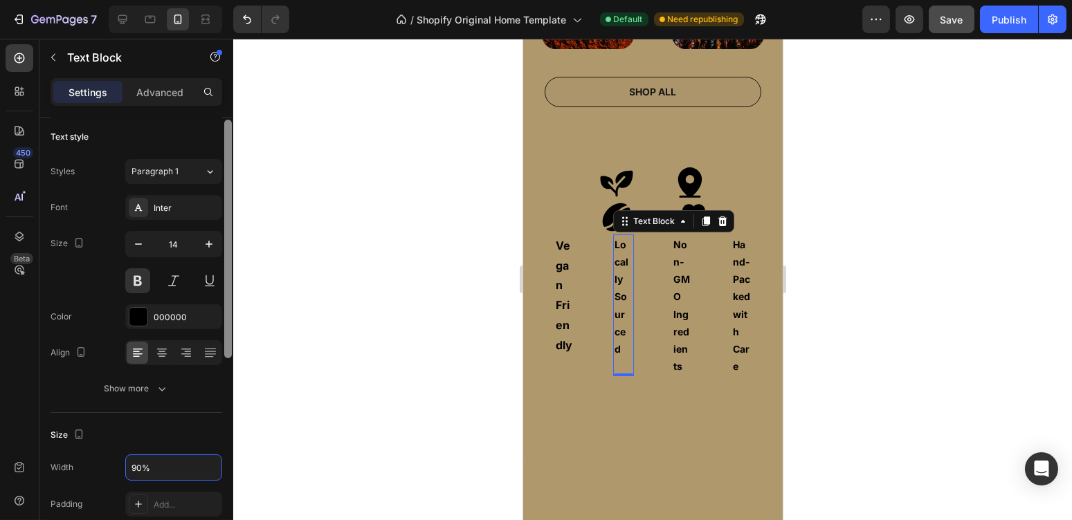
scroll to position [0, 0]
drag, startPoint x: 228, startPoint y: 484, endPoint x: 239, endPoint y: 280, distance: 204.4
click at [239, 0] on div "7 / Shopify Original Home Template Default Need republishing Preview Save Publi…" at bounding box center [536, 0] width 1072 height 0
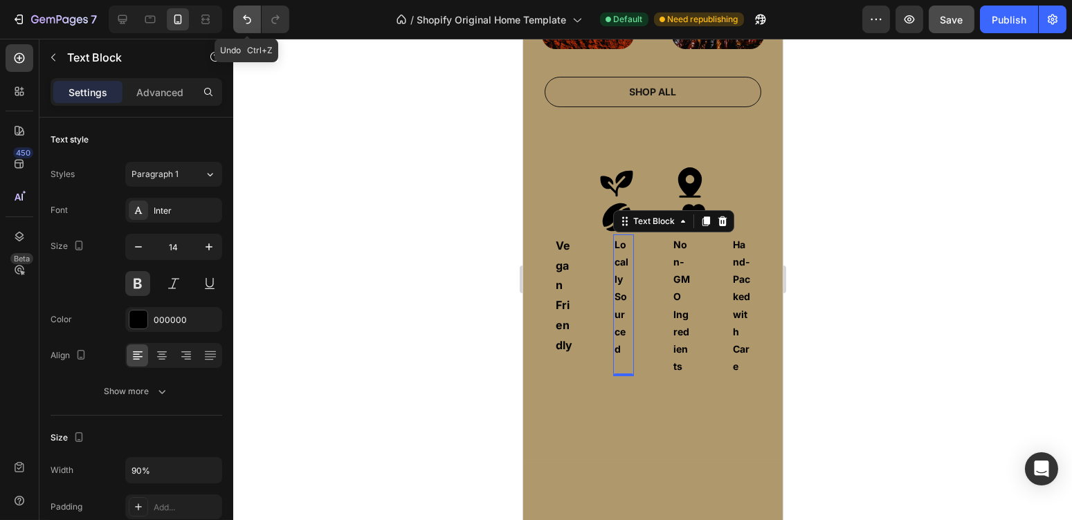
click at [248, 19] on icon "Undo/Redo" at bounding box center [247, 19] width 14 height 14
type input "100%"
click at [129, 22] on div at bounding box center [122, 19] width 22 height 22
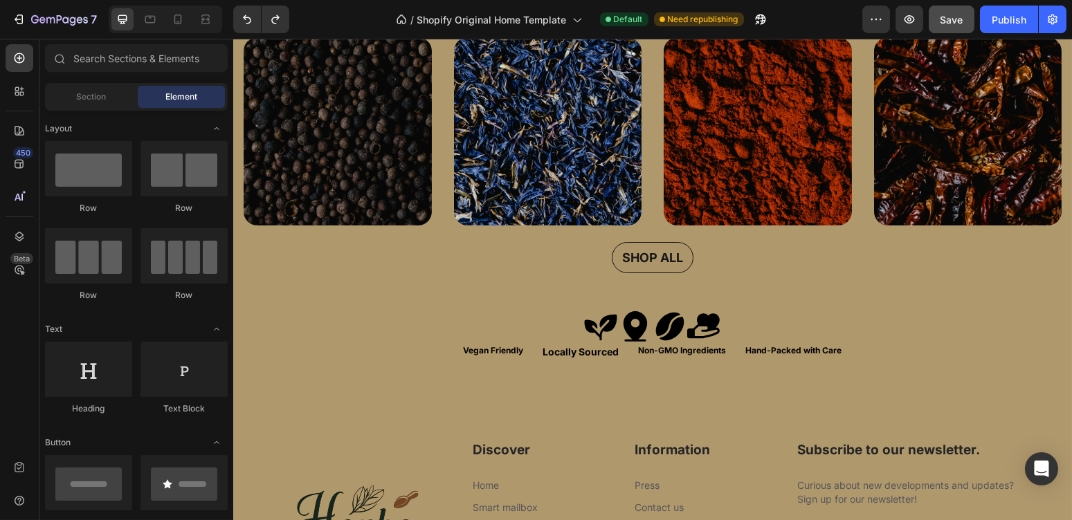
scroll to position [487, 0]
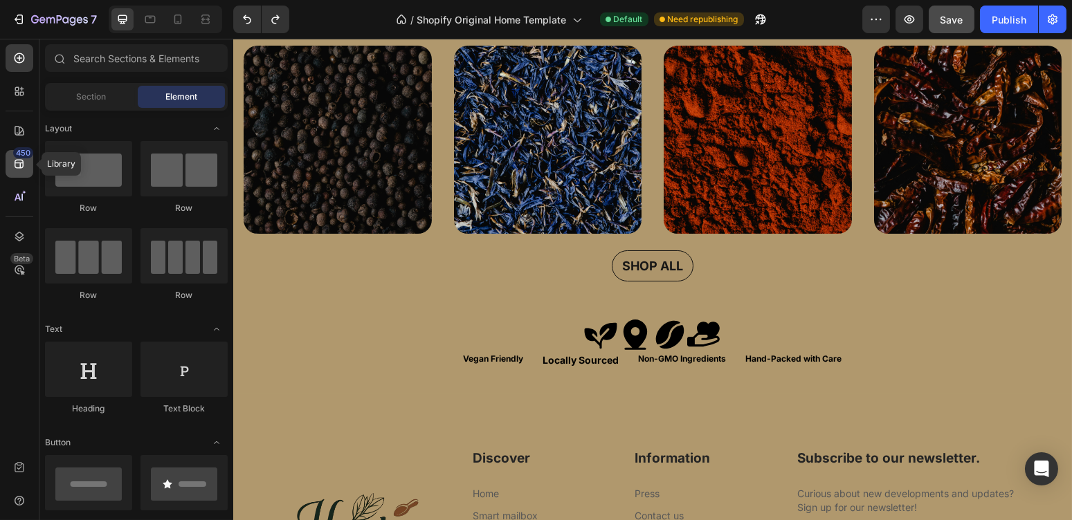
click at [13, 155] on div "450" at bounding box center [23, 152] width 20 height 11
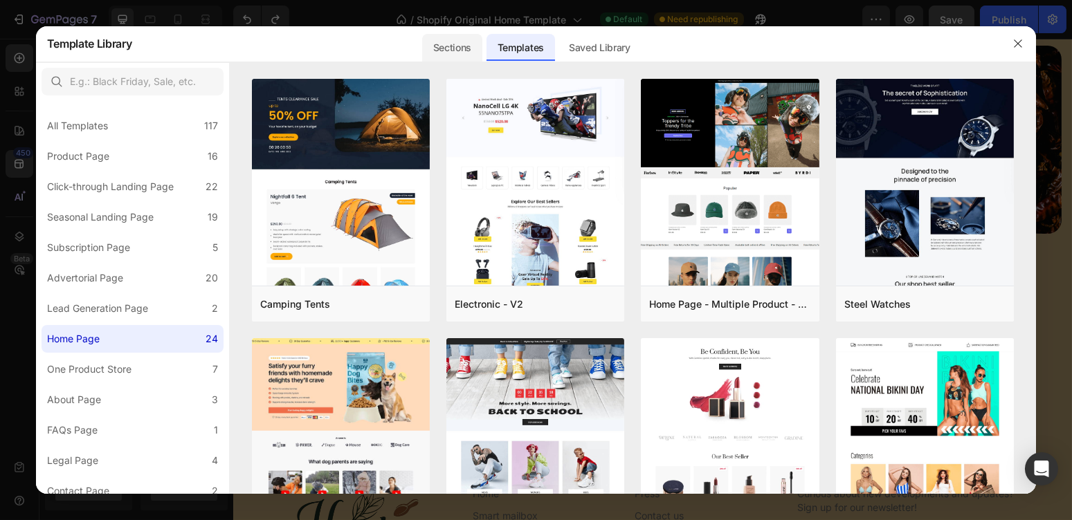
click at [450, 46] on div "Sections" at bounding box center [452, 48] width 60 height 28
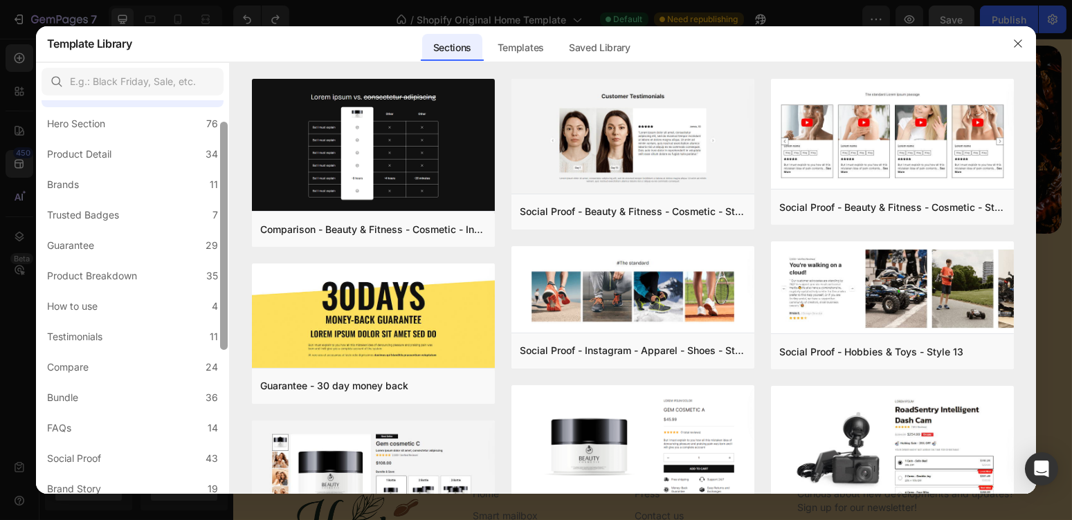
drag, startPoint x: 224, startPoint y: 197, endPoint x: 224, endPoint y: 217, distance: 20.1
click at [224, 217] on div at bounding box center [224, 236] width 8 height 228
click at [203, 251] on label "Guarantee 29" at bounding box center [133, 244] width 182 height 28
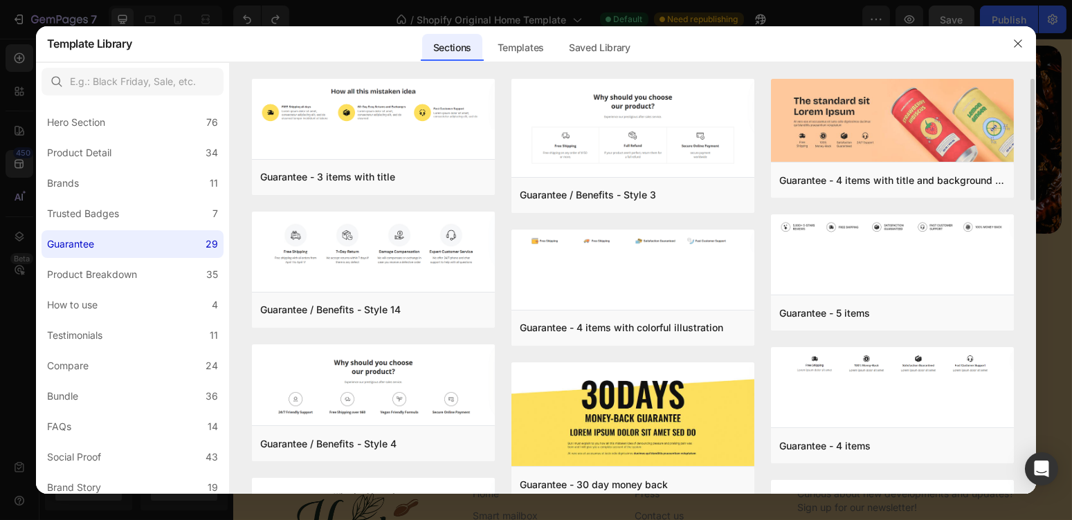
drag, startPoint x: 1031, startPoint y: 96, endPoint x: 1032, endPoint y: 138, distance: 42.9
click at [1032, 138] on div "Guarantee - 3 items with title Add to page Preview Guarantee / Benefits - Style…" at bounding box center [633, 287] width 807 height 416
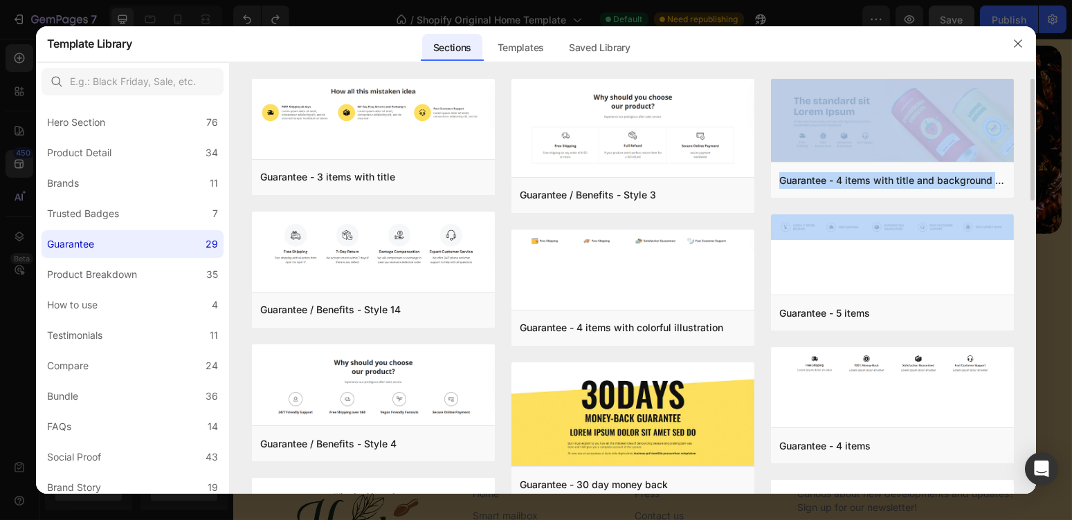
drag, startPoint x: 1034, startPoint y: 150, endPoint x: 1030, endPoint y: 223, distance: 72.8
click at [1030, 223] on div "Guarantee - 3 items with title Add to page Preview Guarantee / Benefits - Style…" at bounding box center [633, 287] width 807 height 416
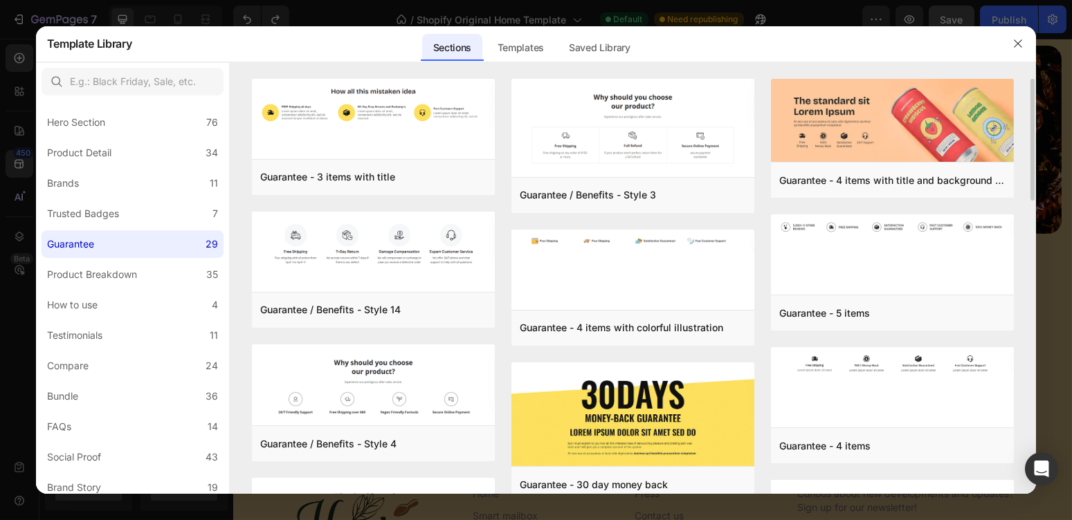
click at [1024, 201] on div "Guarantee - 3 items with title Add to page Preview Guarantee / Benefits - Style…" at bounding box center [633, 287] width 807 height 416
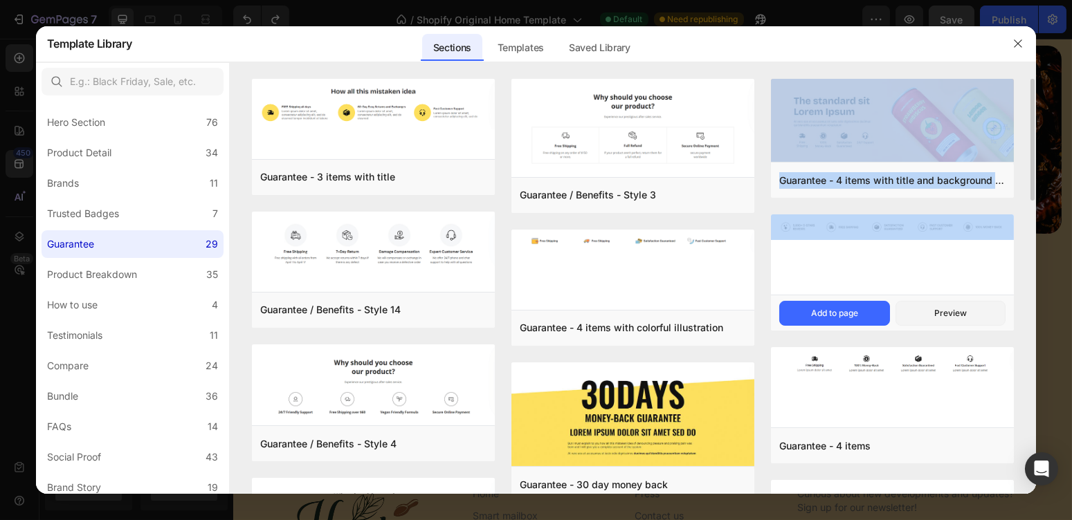
drag, startPoint x: 1032, startPoint y: 167, endPoint x: 1012, endPoint y: 236, distance: 71.9
click at [1012, 236] on div "Guarantee - 3 items with title Add to page Preview Guarantee / Benefits - Style…" at bounding box center [633, 287] width 807 height 416
click at [1012, 236] on img at bounding box center [892, 228] width 243 height 26
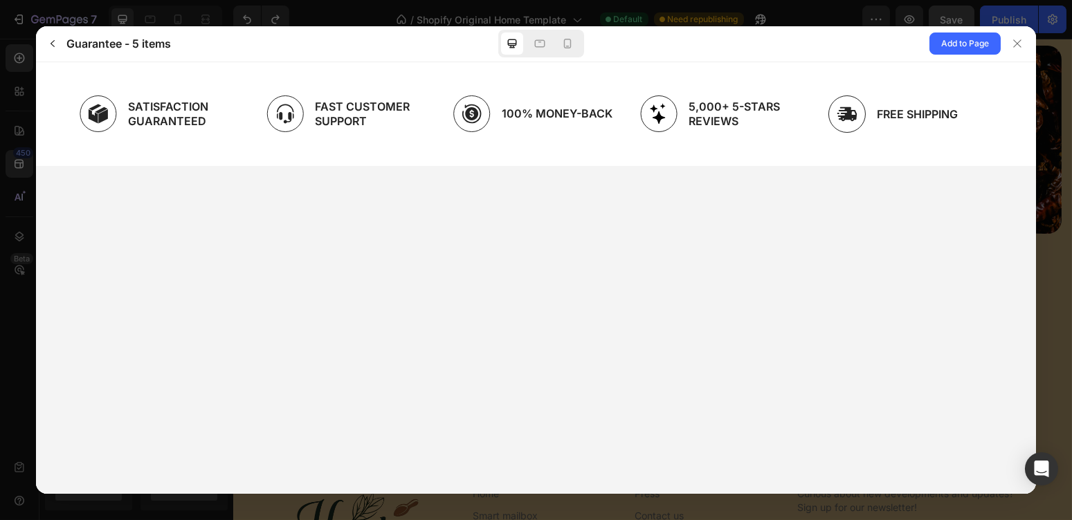
scroll to position [0, 0]
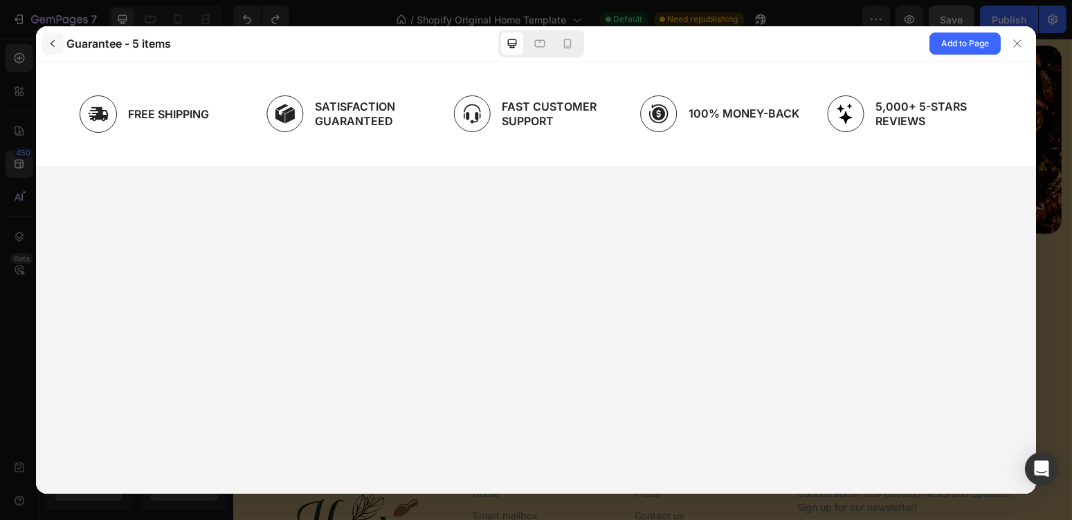
click at [57, 46] on button "button" at bounding box center [53, 44] width 22 height 22
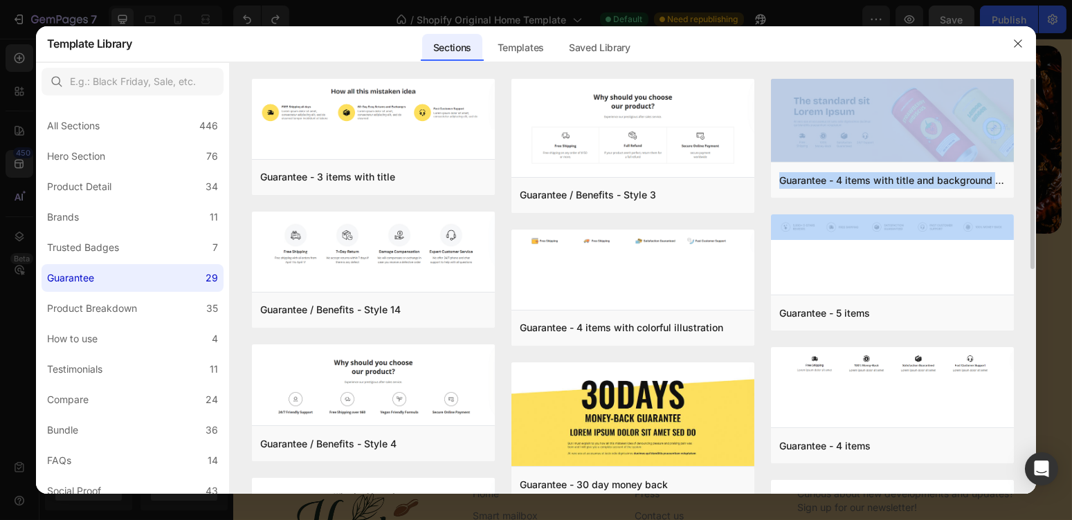
drag, startPoint x: 1033, startPoint y: 190, endPoint x: 1022, endPoint y: 210, distance: 22.6
click at [1022, 210] on div "Guarantee - 3 items with title Add to page Preview Guarantee / Benefits - Style…" at bounding box center [633, 287] width 807 height 416
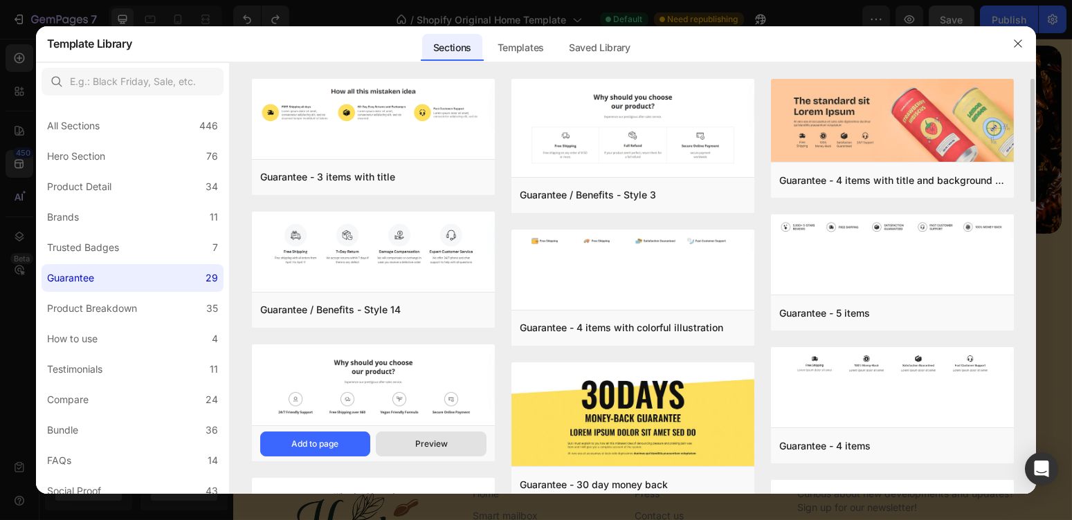
click at [433, 443] on div "Preview" at bounding box center [431, 444] width 33 height 12
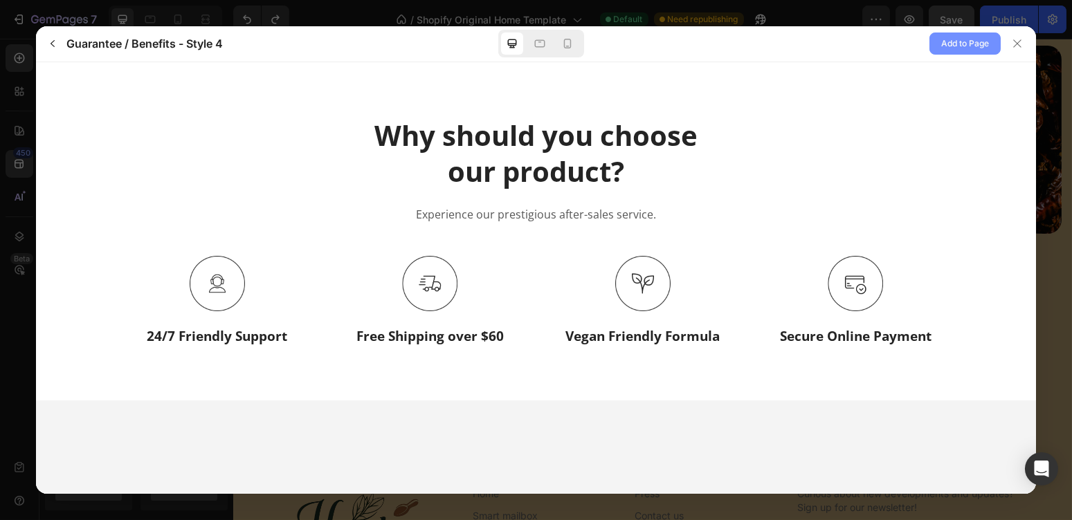
click at [961, 44] on span "Add to Page" at bounding box center [965, 43] width 48 height 17
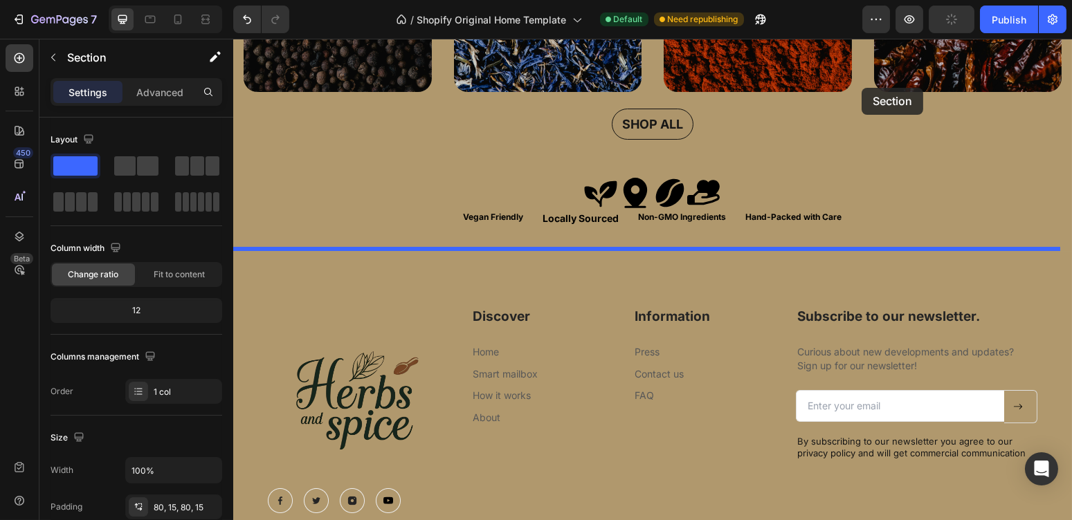
scroll to position [585, 0]
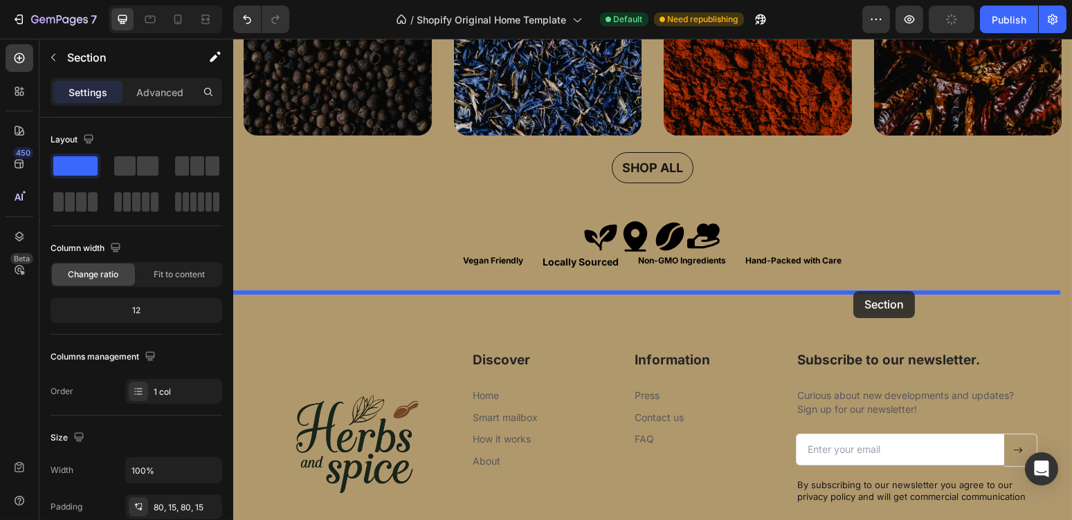
drag, startPoint x: 900, startPoint y: 314, endPoint x: 853, endPoint y: 291, distance: 52.9
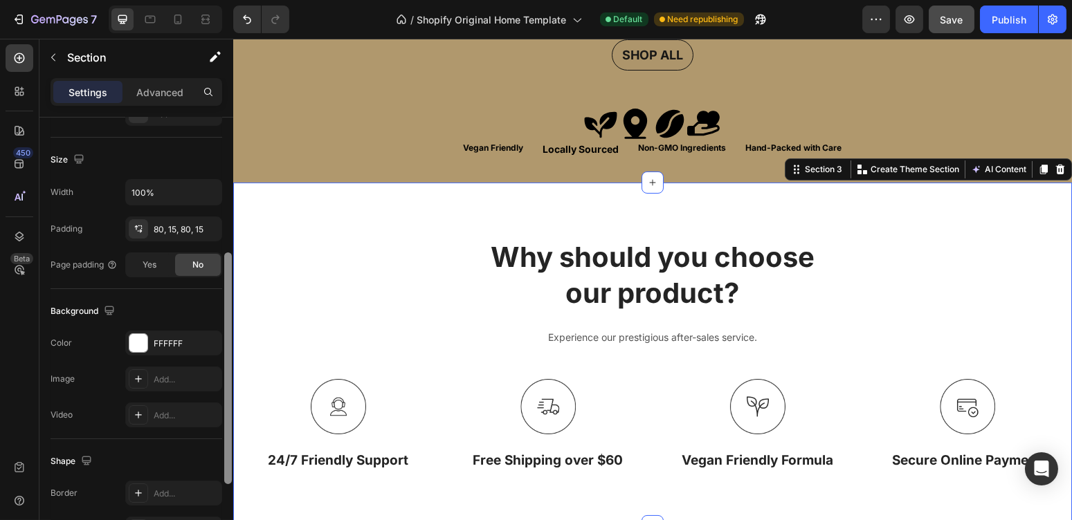
scroll to position [284, 0]
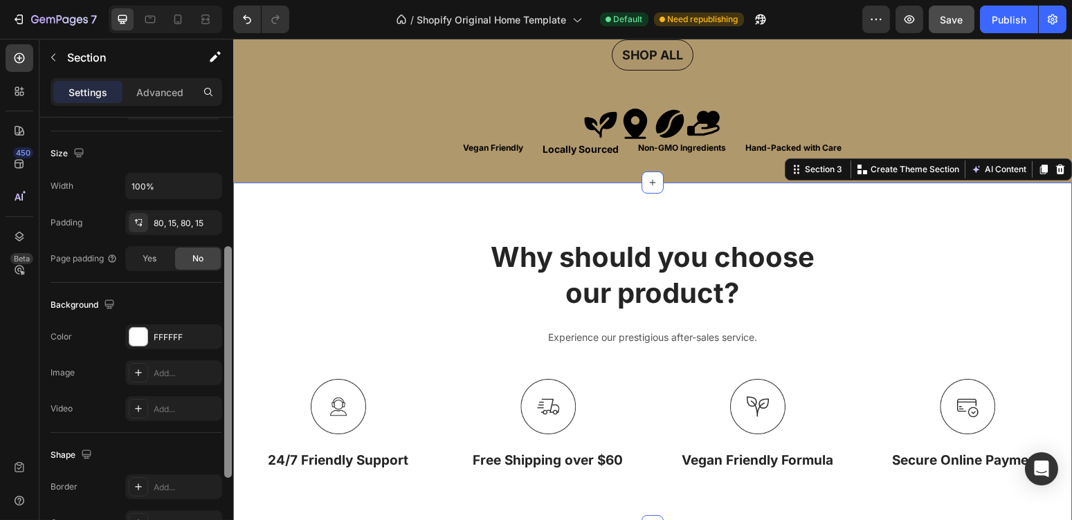
drag, startPoint x: 227, startPoint y: 156, endPoint x: 226, endPoint y: 305, distance: 149.5
click at [226, 305] on div at bounding box center [228, 362] width 8 height 232
click at [179, 331] on div "FFFFFF" at bounding box center [174, 337] width 40 height 12
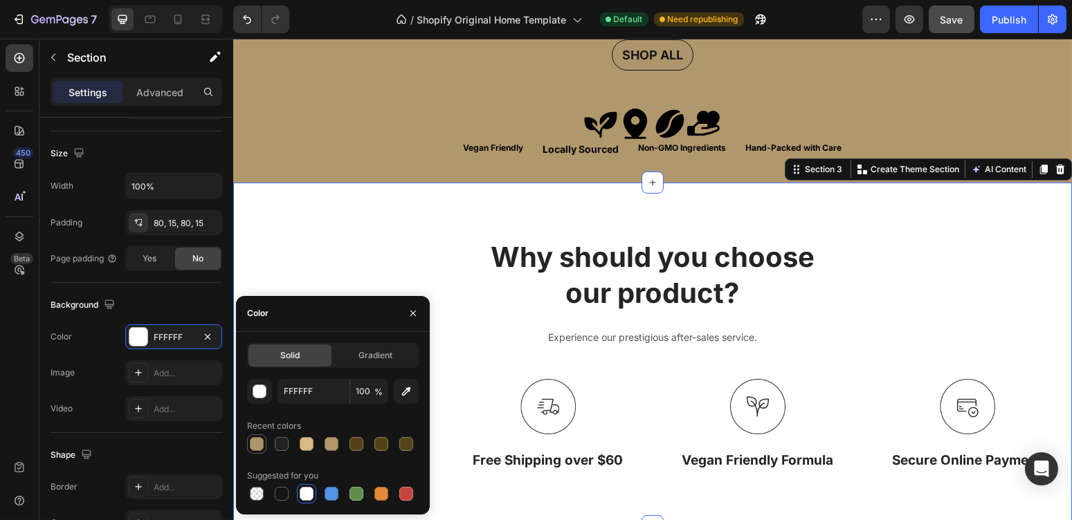
click at [260, 443] on div at bounding box center [257, 444] width 14 height 14
type input "AD956B"
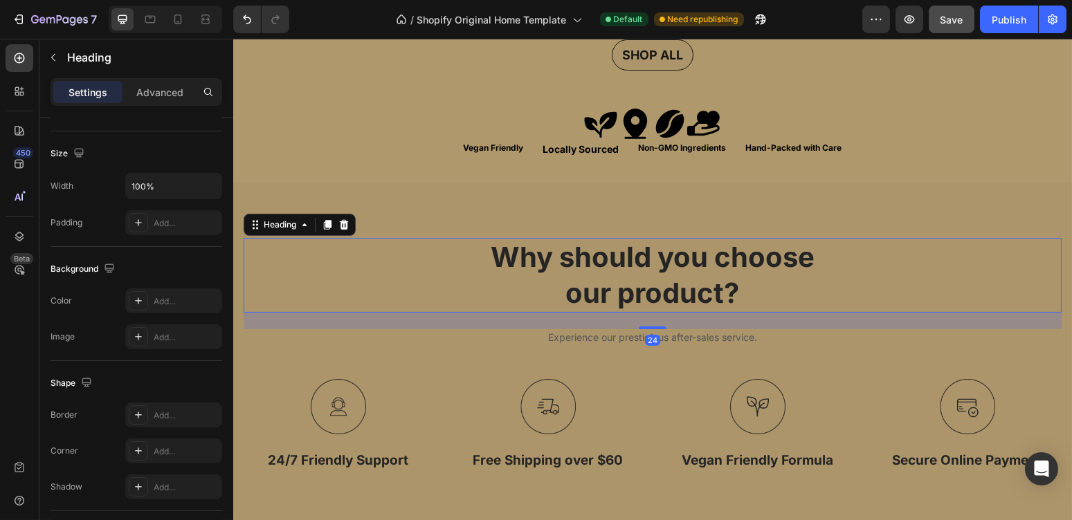
click at [626, 308] on h2 "Why should you choose our product?" at bounding box center [652, 275] width 818 height 75
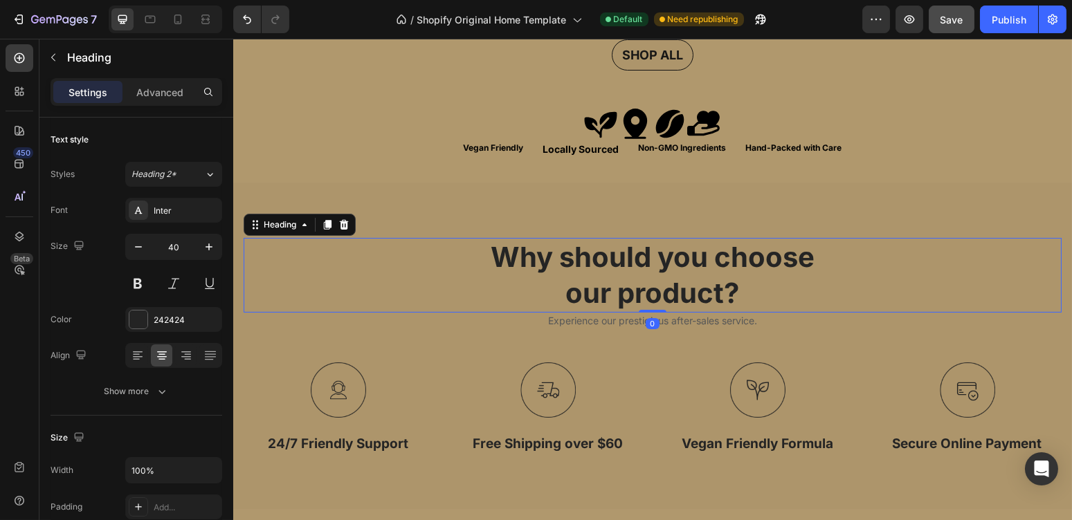
drag, startPoint x: 648, startPoint y: 325, endPoint x: 653, endPoint y: 299, distance: 26.7
click at [653, 299] on div "Why should you choose our product? Heading 0" at bounding box center [652, 275] width 818 height 75
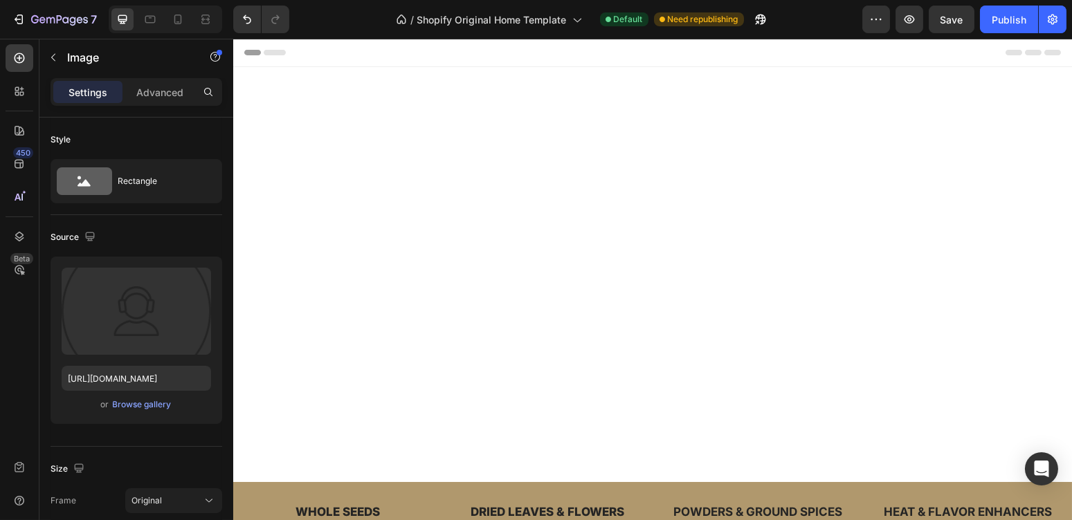
scroll to position [698, 0]
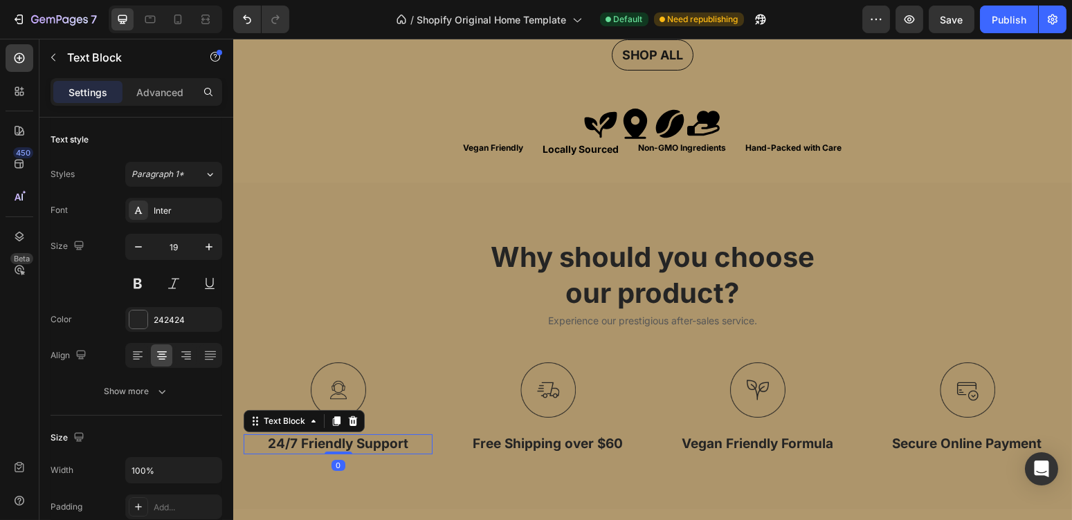
click at [346, 444] on p "24/7 Friendly Support" at bounding box center [337, 444] width 186 height 17
click at [362, 438] on p "24/7 Friendly Support" at bounding box center [337, 444] width 186 height 17
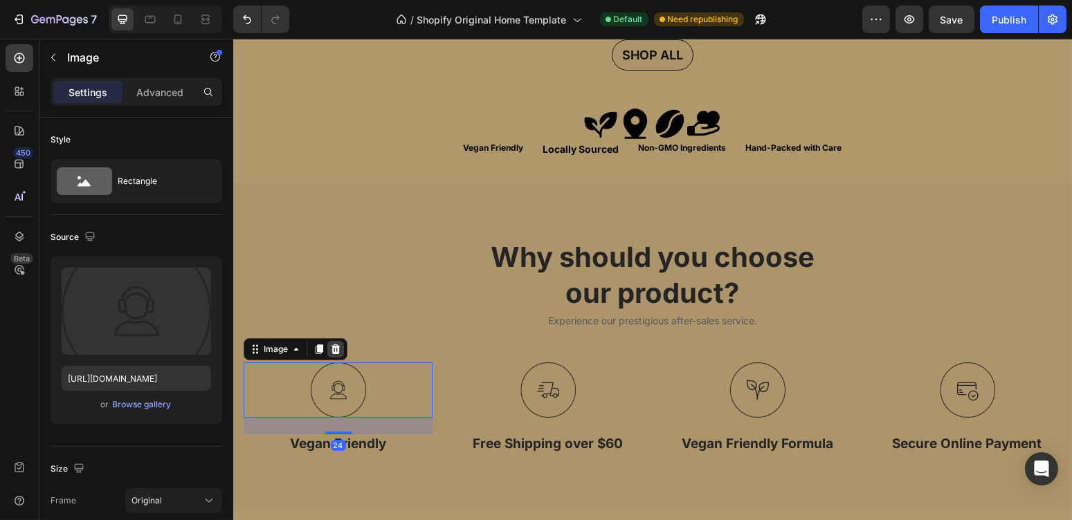
click at [334, 346] on icon at bounding box center [334, 349] width 11 height 11
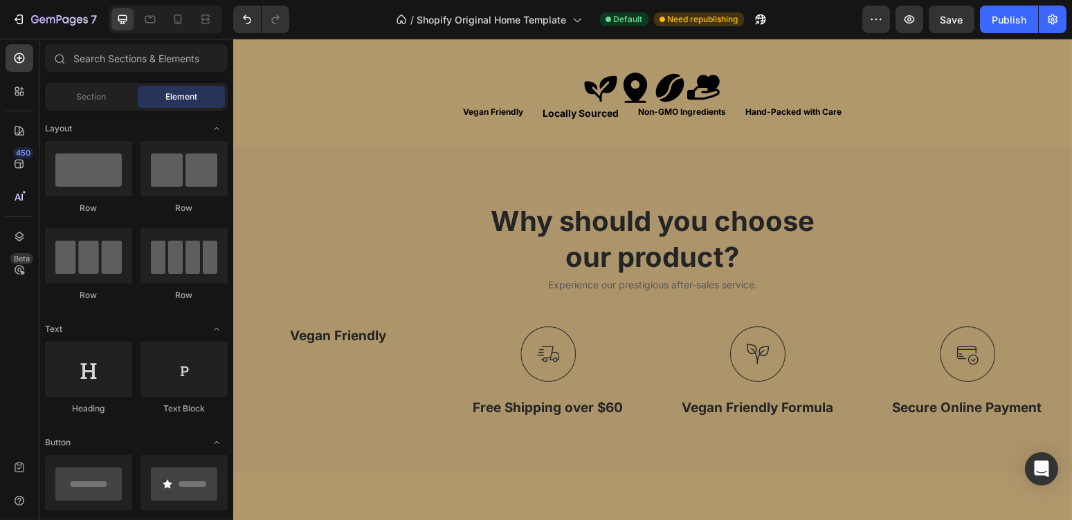
scroll to position [727, 0]
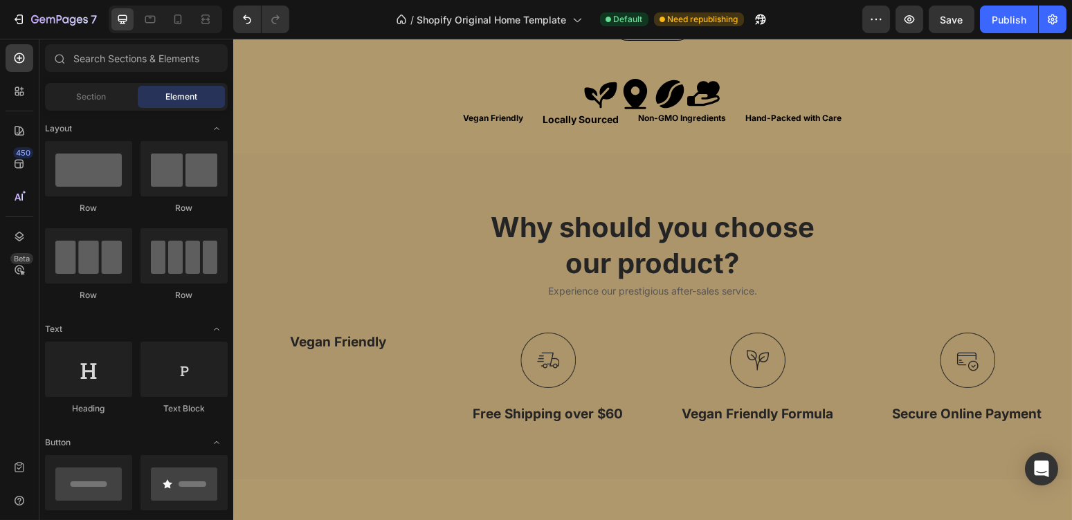
click at [139, 342] on div "Row Row Row Row" at bounding box center [136, 385] width 183 height 86
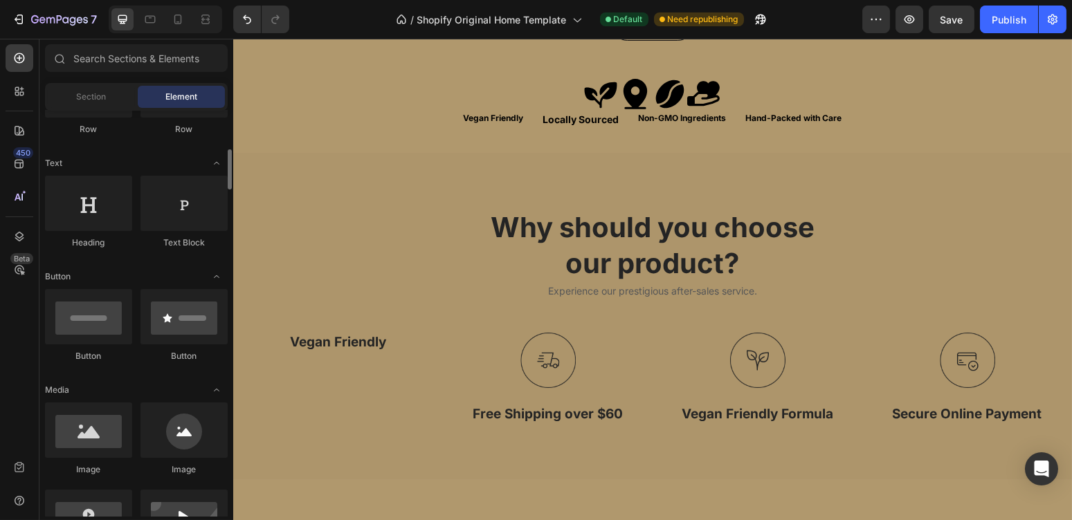
scroll to position [187, 0]
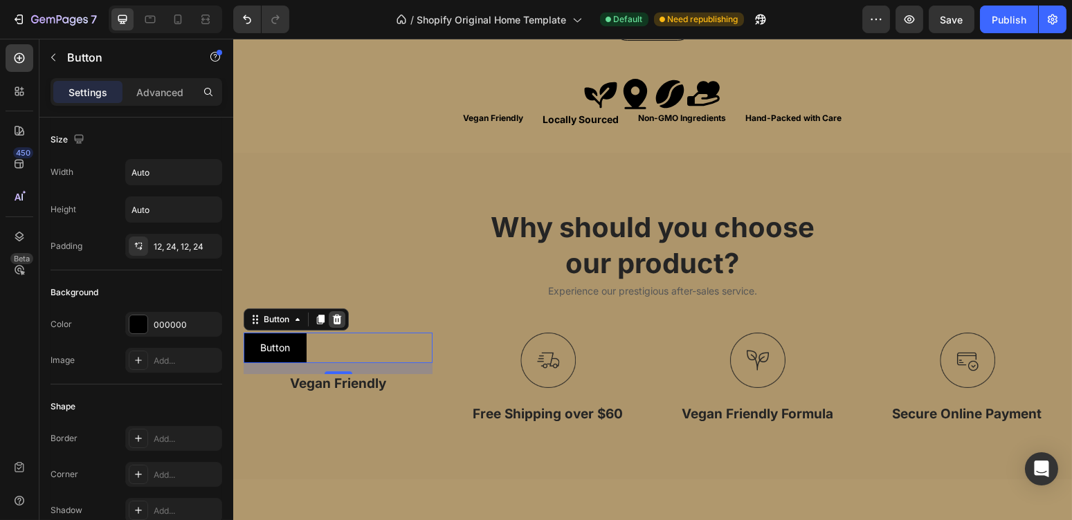
click at [336, 314] on icon at bounding box center [336, 319] width 11 height 11
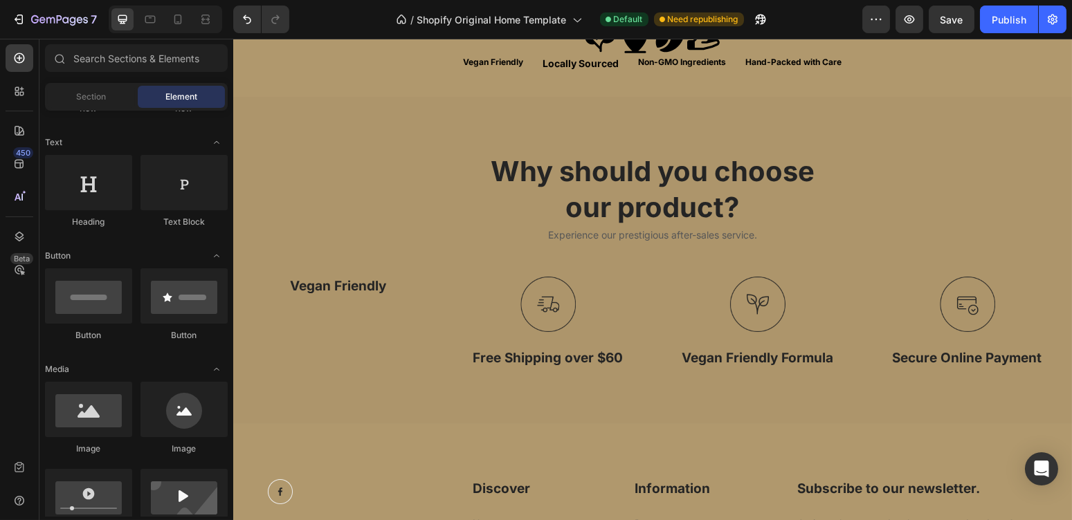
scroll to position [788, 0]
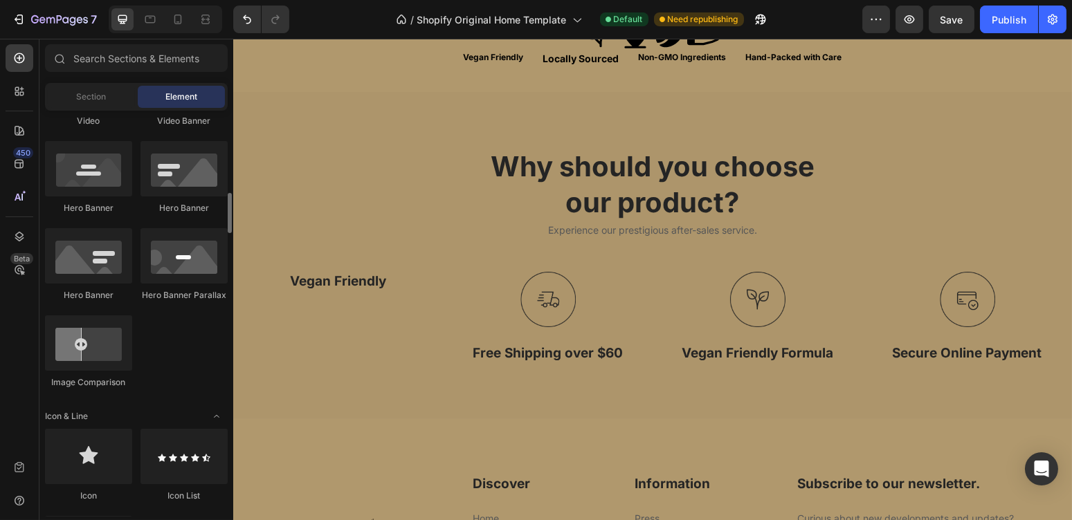
scroll to position [623, 0]
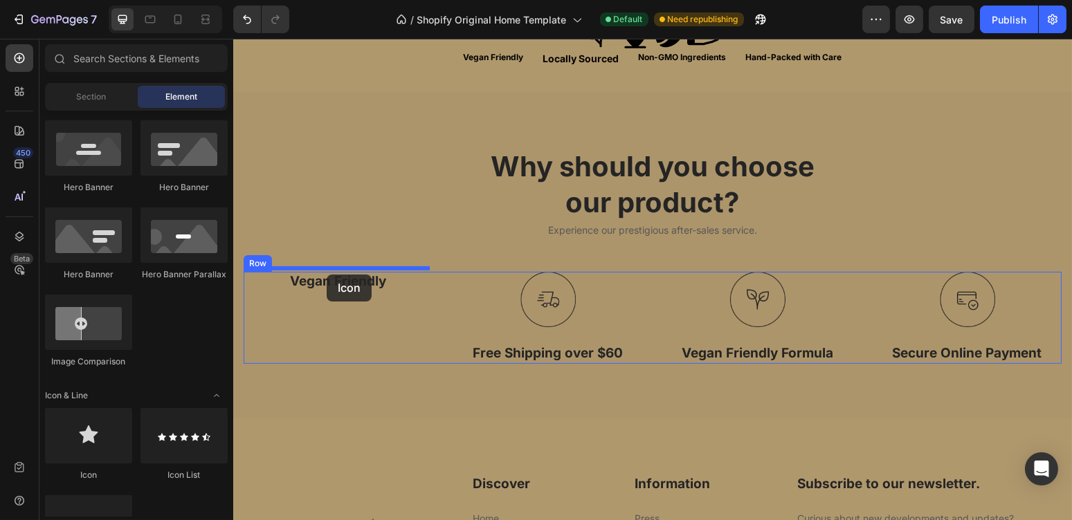
drag, startPoint x: 312, startPoint y: 476, endPoint x: 326, endPoint y: 275, distance: 201.9
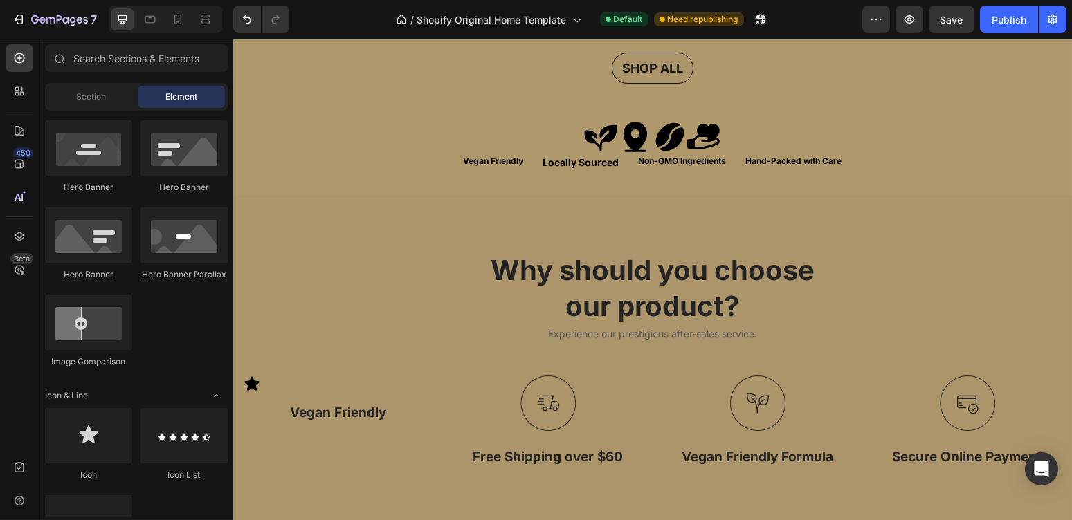
scroll to position [707, 0]
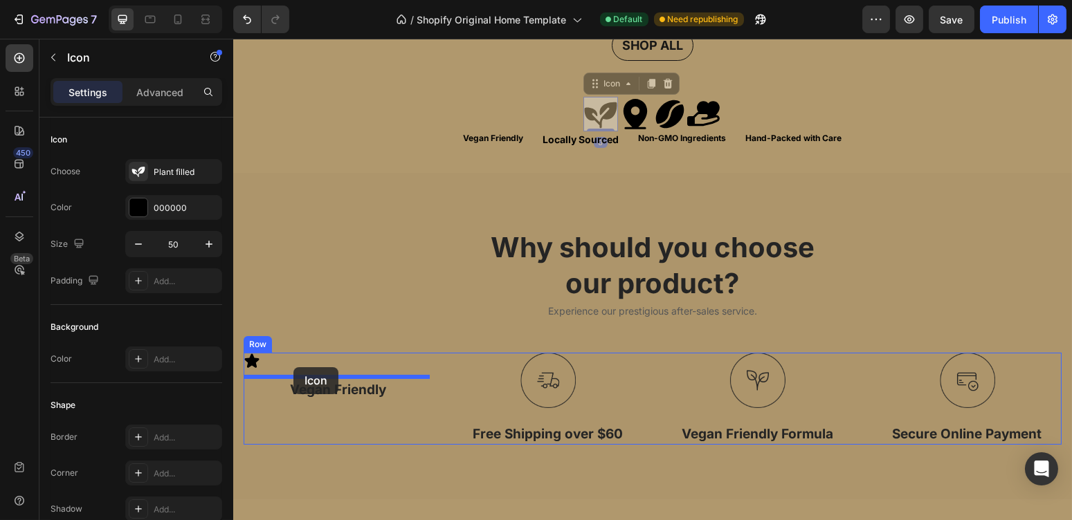
drag, startPoint x: 592, startPoint y: 111, endPoint x: 293, endPoint y: 367, distance: 394.2
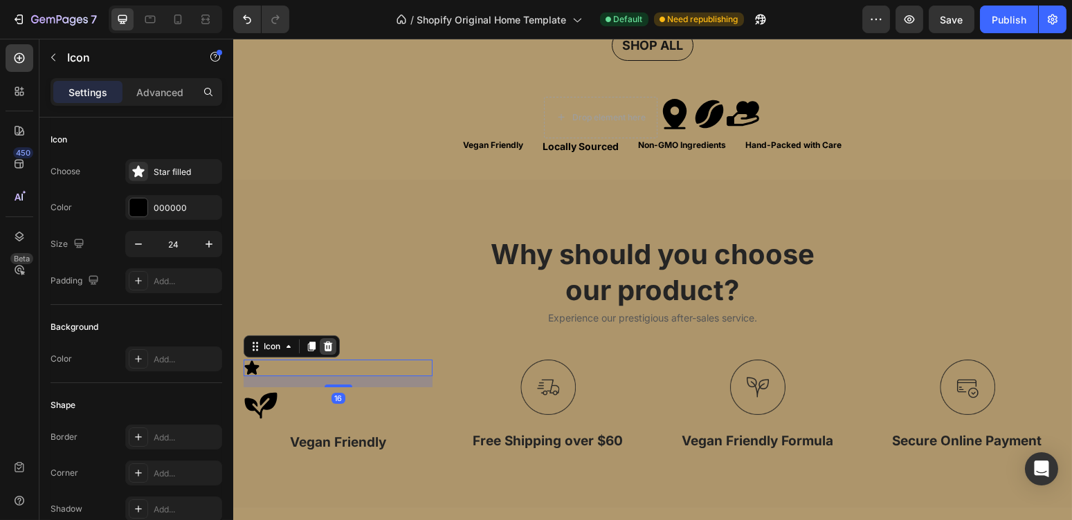
click at [330, 342] on icon at bounding box center [327, 347] width 9 height 10
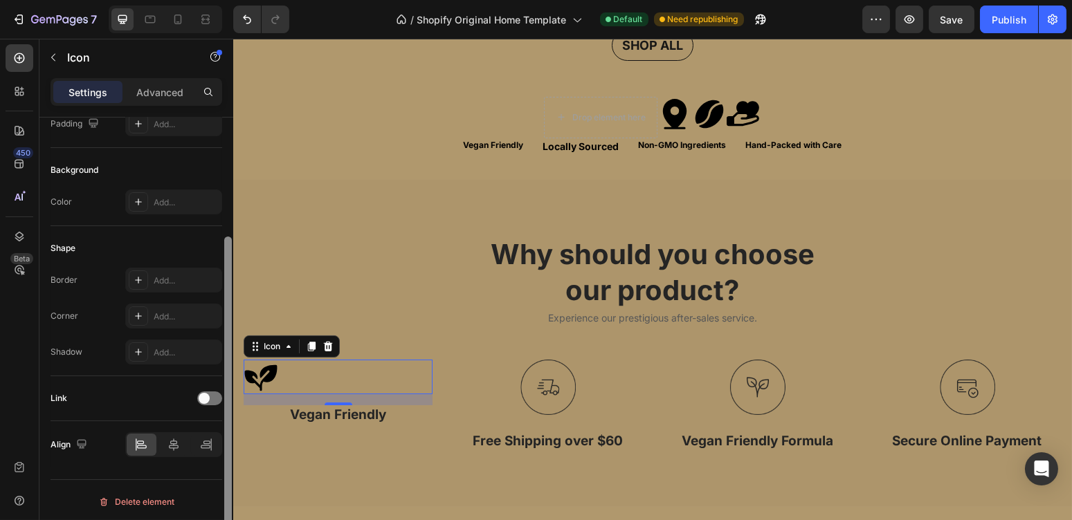
scroll to position [159, 0]
drag, startPoint x: 228, startPoint y: 253, endPoint x: 226, endPoint y: 378, distance: 125.3
click at [226, 378] on div at bounding box center [228, 397] width 8 height 325
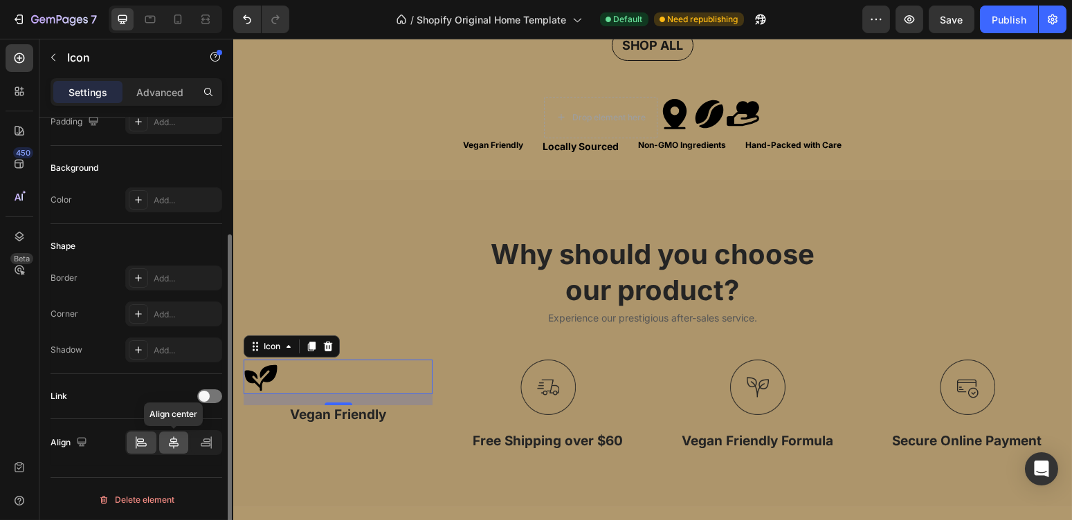
click at [175, 436] on icon at bounding box center [174, 443] width 14 height 14
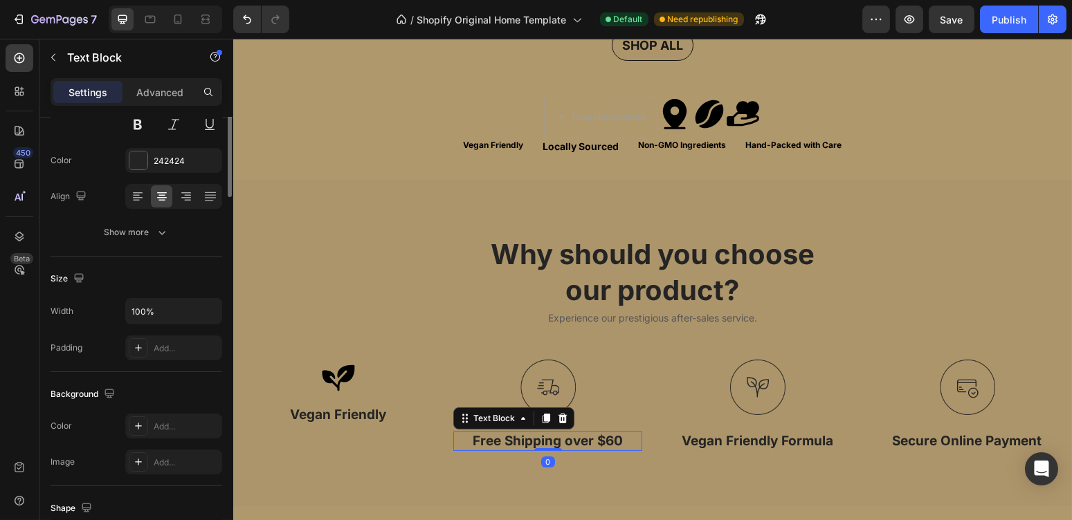
scroll to position [0, 0]
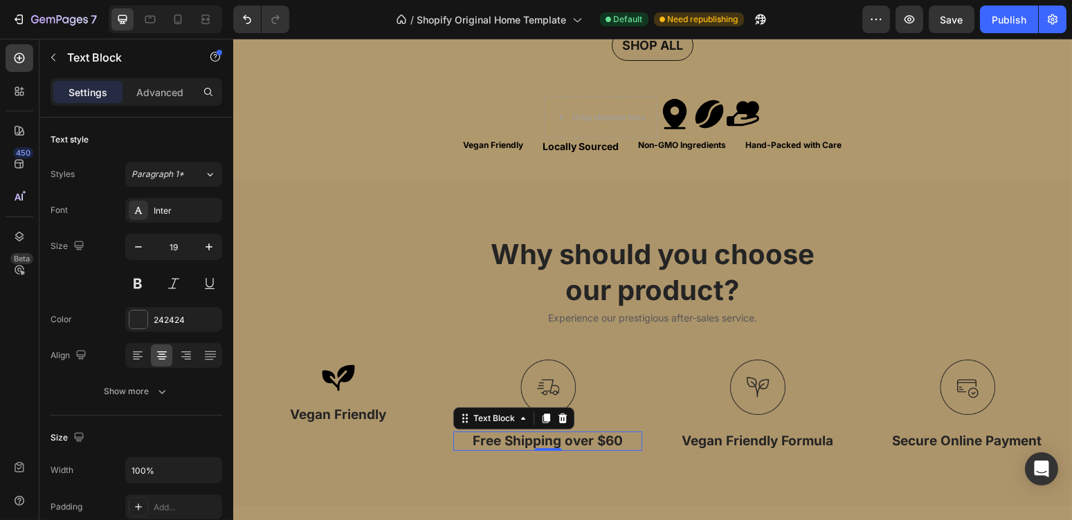
click at [535, 437] on p "Free Shipping over $60" at bounding box center [547, 441] width 186 height 17
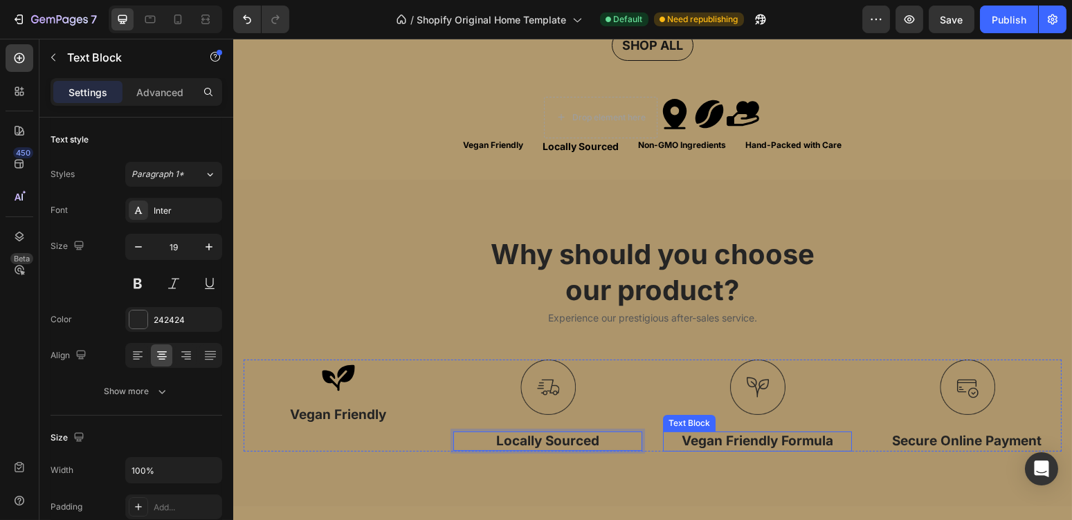
click at [734, 438] on p "Vegan Friendly Formula" at bounding box center [757, 441] width 186 height 17
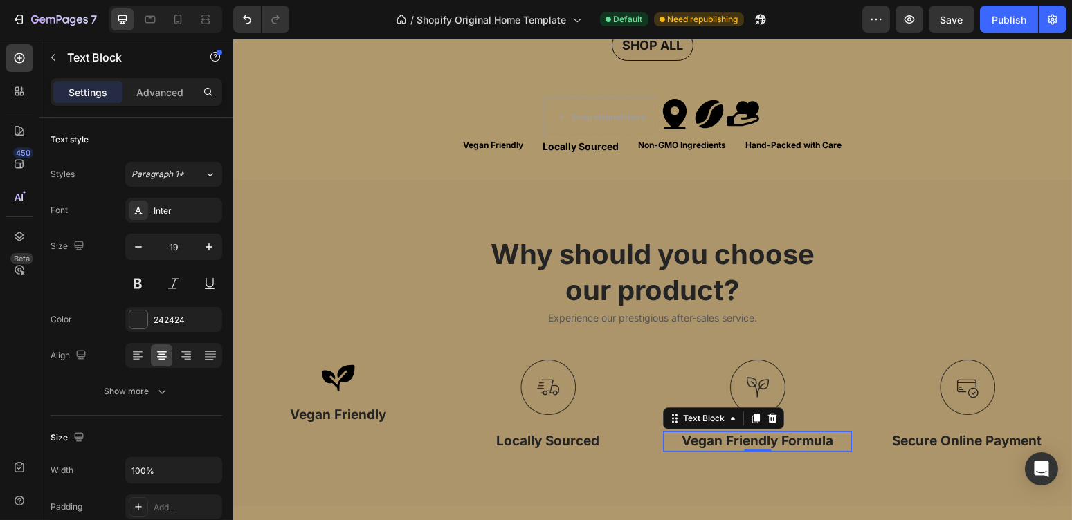
click at [734, 433] on p "Vegan Friendly Formula" at bounding box center [757, 441] width 186 height 17
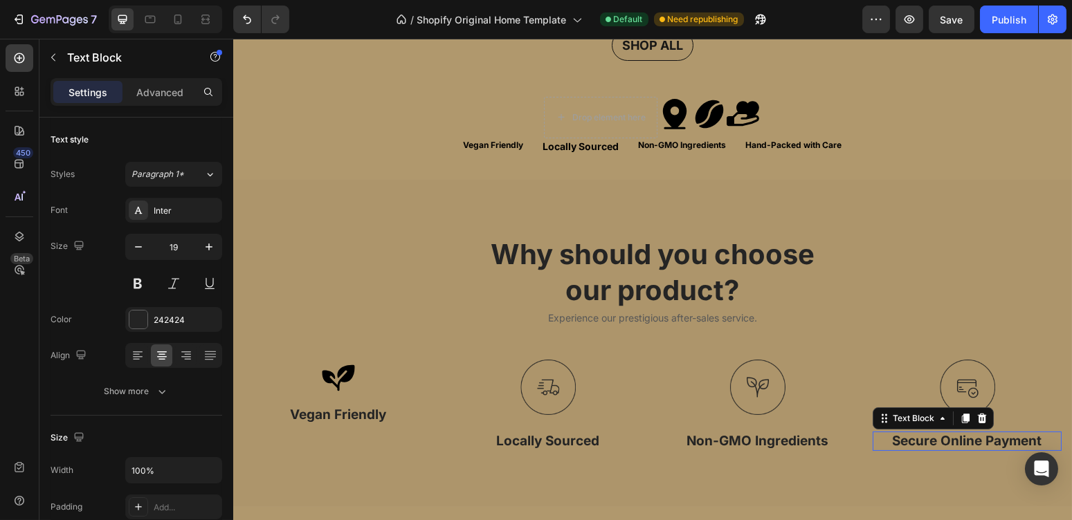
click at [909, 435] on p "Secure Online Payment" at bounding box center [966, 441] width 186 height 17
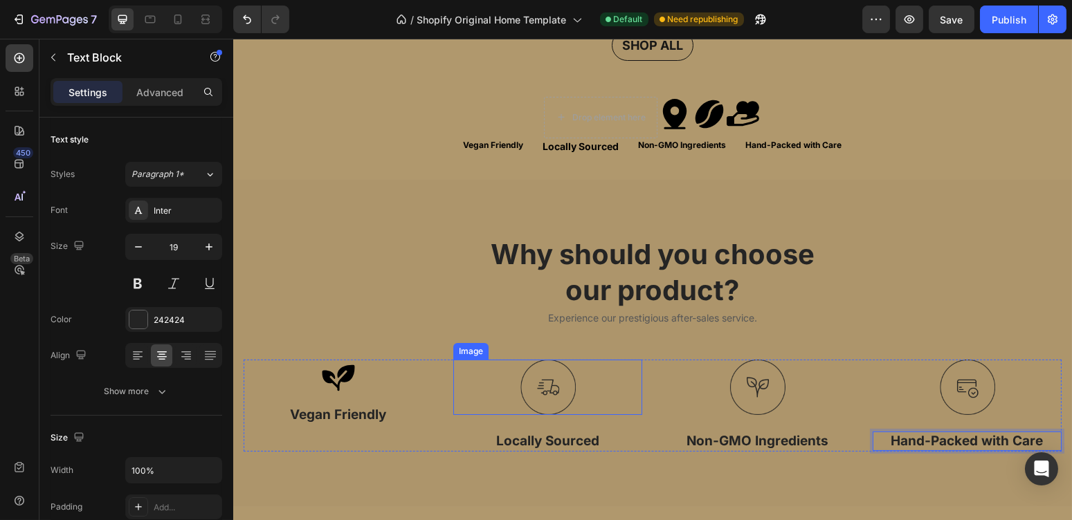
click at [539, 390] on img at bounding box center [547, 387] width 55 height 55
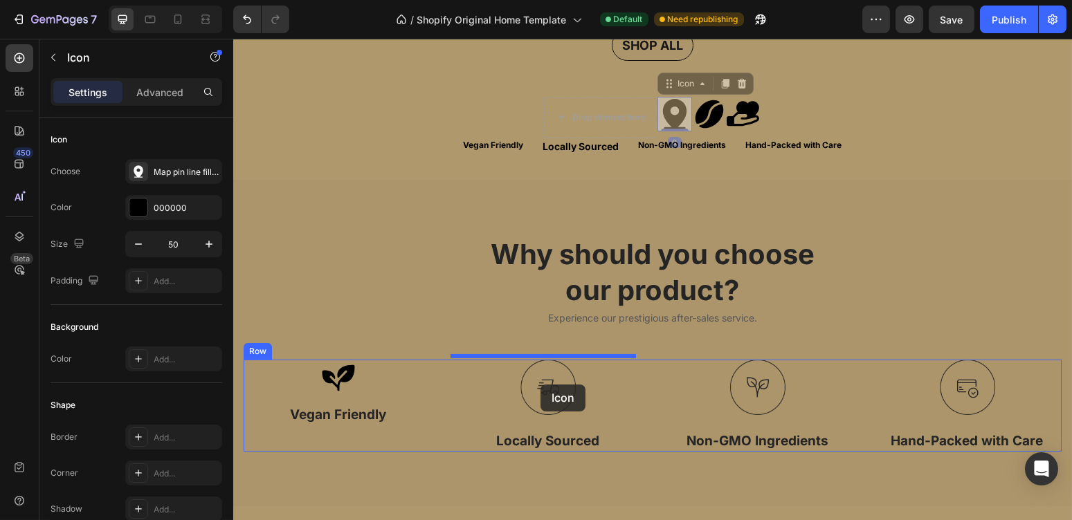
drag, startPoint x: 667, startPoint y: 109, endPoint x: 540, endPoint y: 385, distance: 303.4
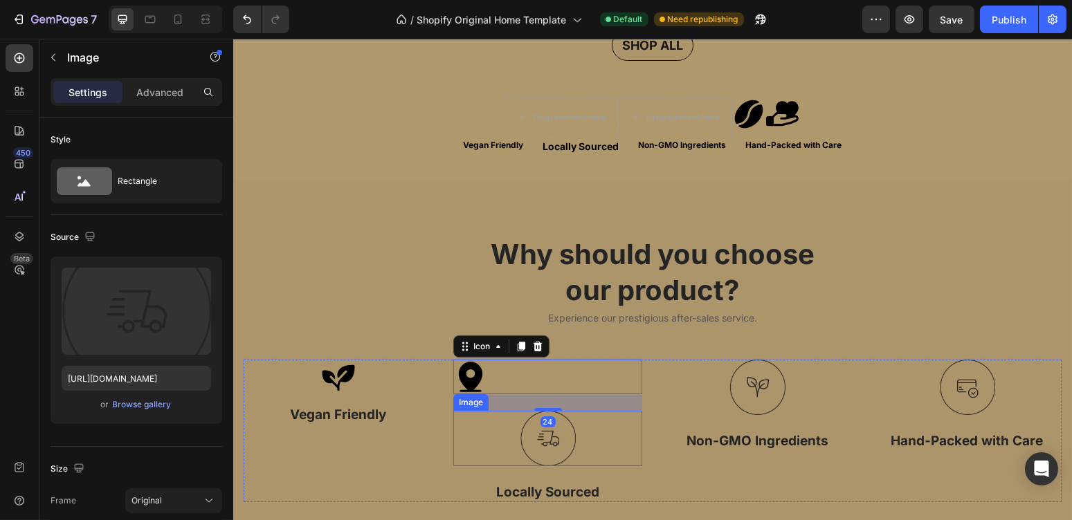
click at [538, 446] on img at bounding box center [547, 438] width 55 height 55
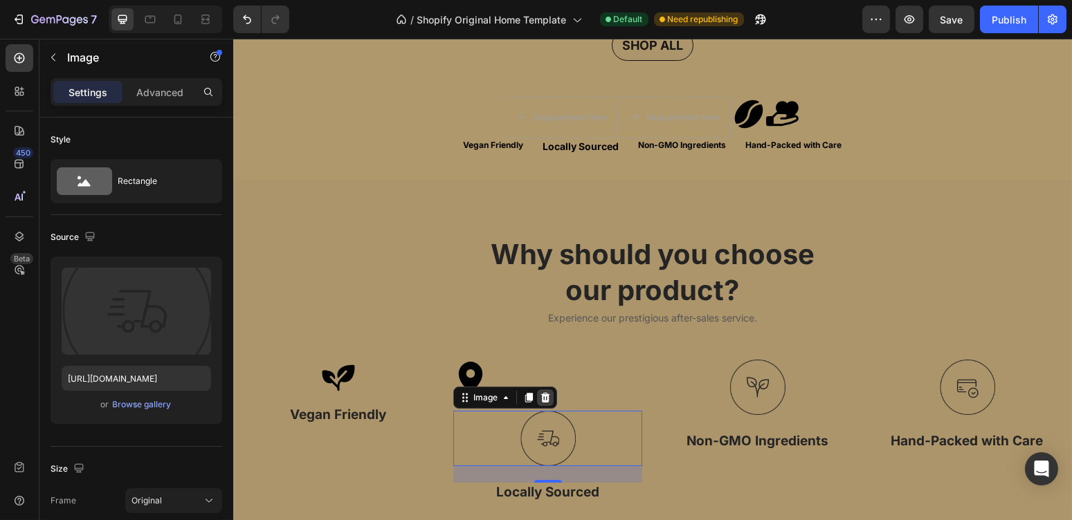
click at [542, 393] on icon at bounding box center [544, 398] width 9 height 10
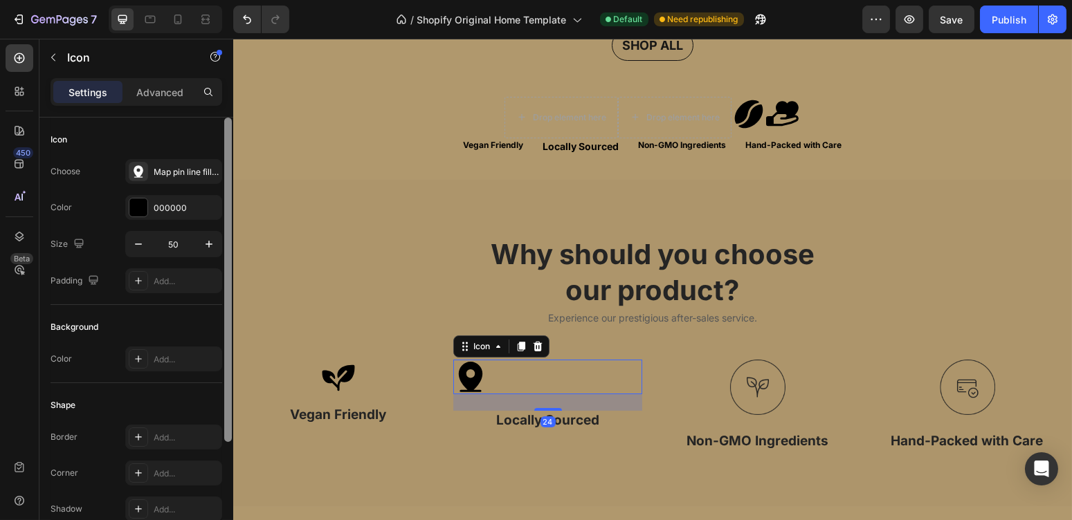
scroll to position [159, 0]
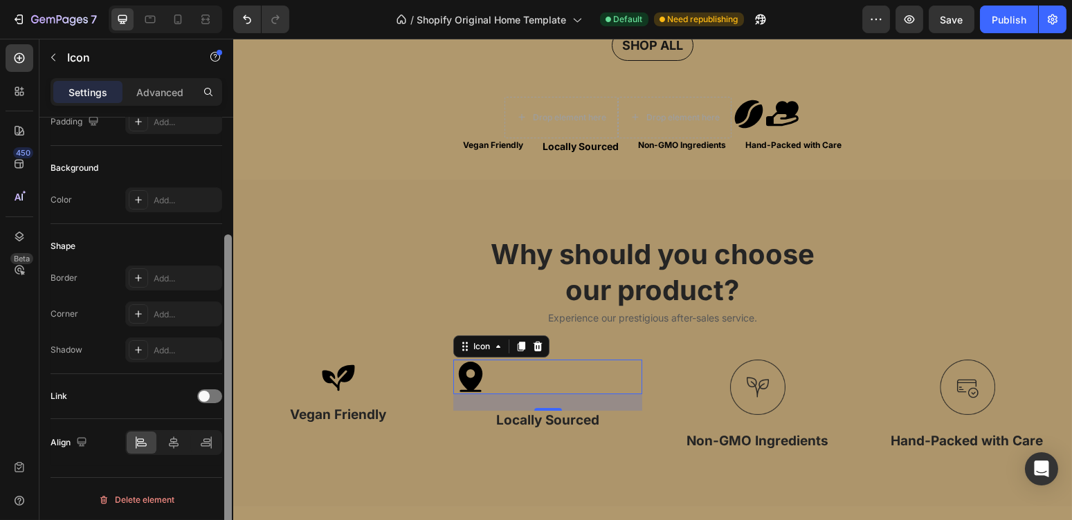
drag, startPoint x: 229, startPoint y: 235, endPoint x: 219, endPoint y: 406, distance: 171.2
click at [219, 406] on div "Icon Choose Map pin line filled Color 000000 Size 50 Padding Add... Background …" at bounding box center [136, 339] width 194 height 442
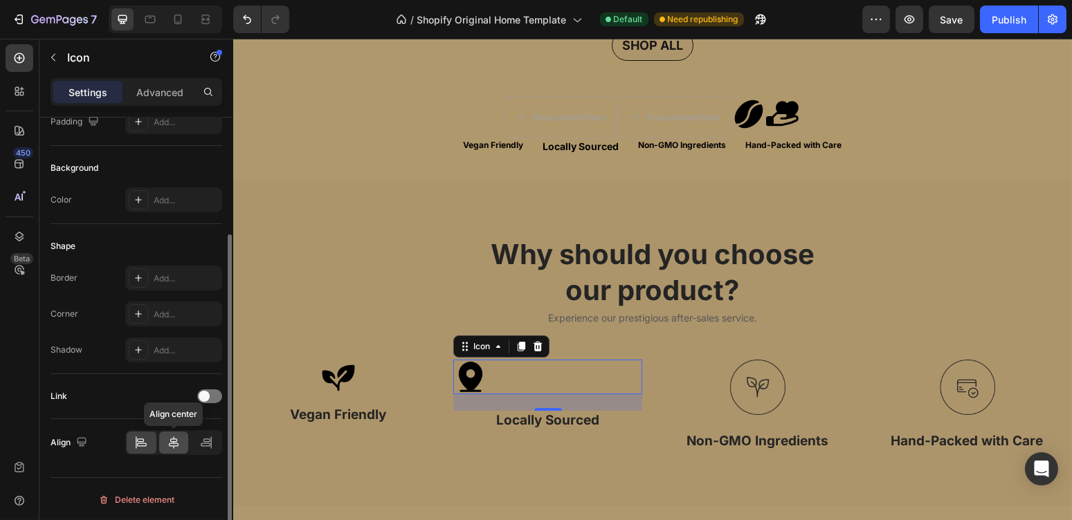
click at [170, 437] on icon at bounding box center [174, 443] width 14 height 14
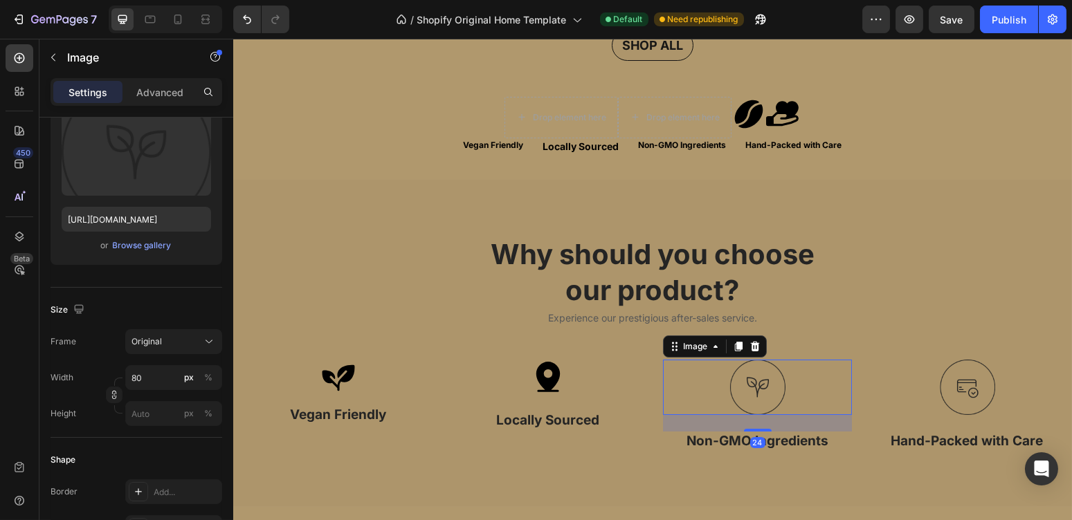
click at [752, 387] on img at bounding box center [756, 387] width 55 height 55
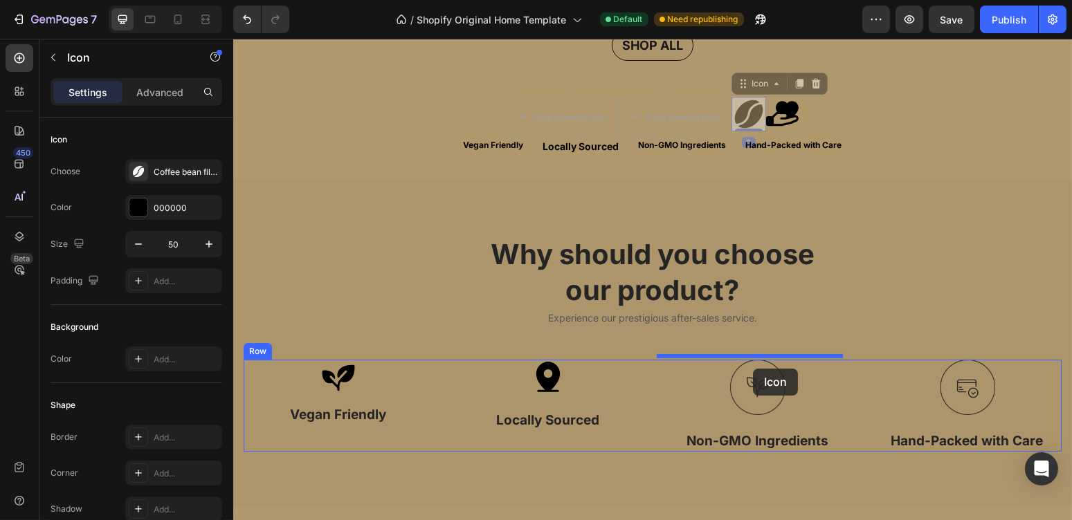
drag, startPoint x: 747, startPoint y: 109, endPoint x: 748, endPoint y: 381, distance: 272.0
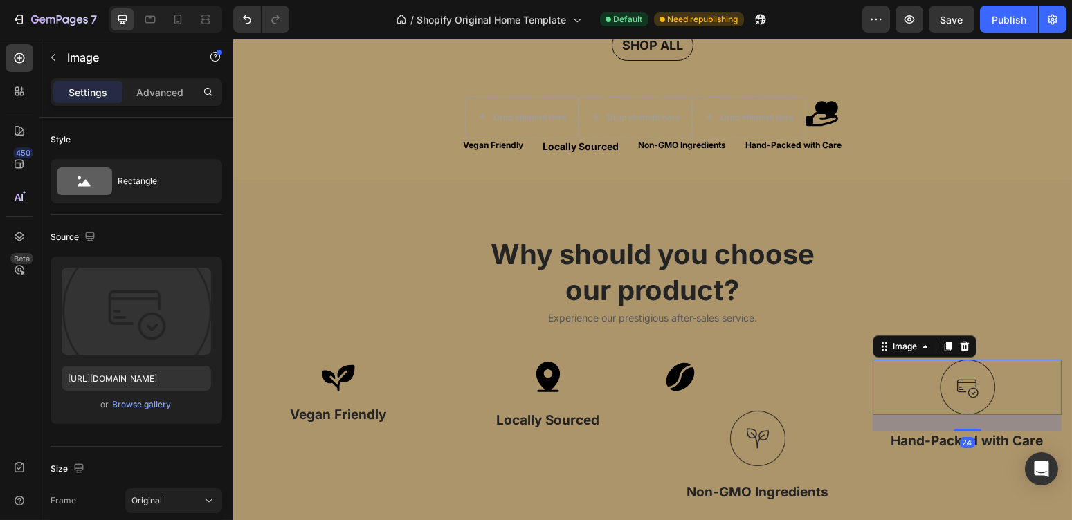
click at [963, 360] on img at bounding box center [966, 387] width 55 height 55
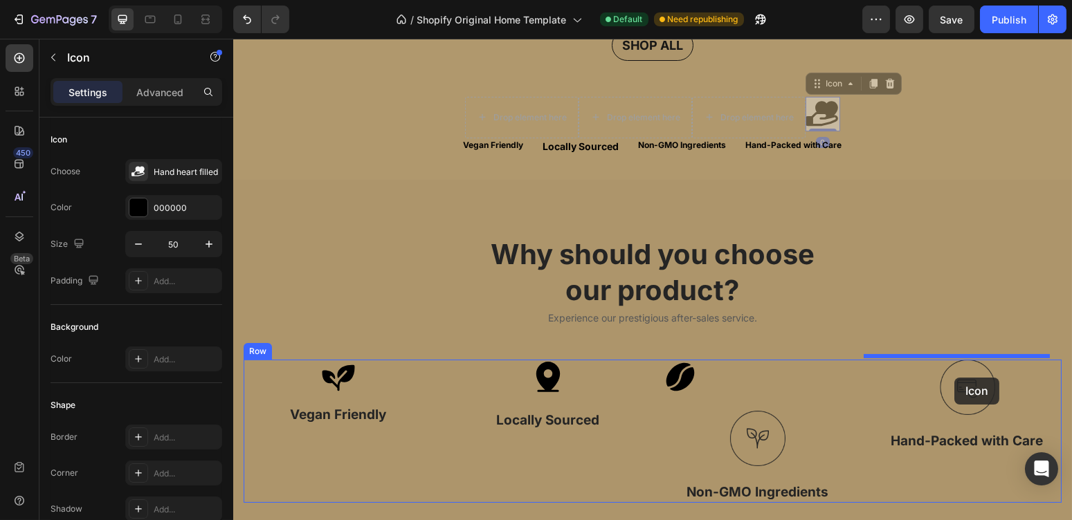
drag, startPoint x: 816, startPoint y: 105, endPoint x: 954, endPoint y: 378, distance: 305.5
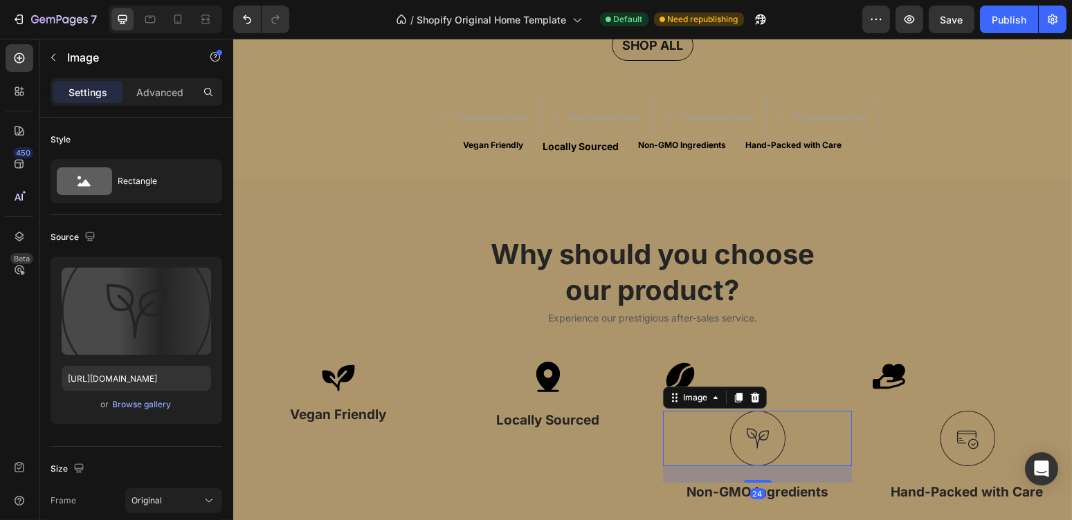
click at [736, 438] on img at bounding box center [756, 438] width 55 height 55
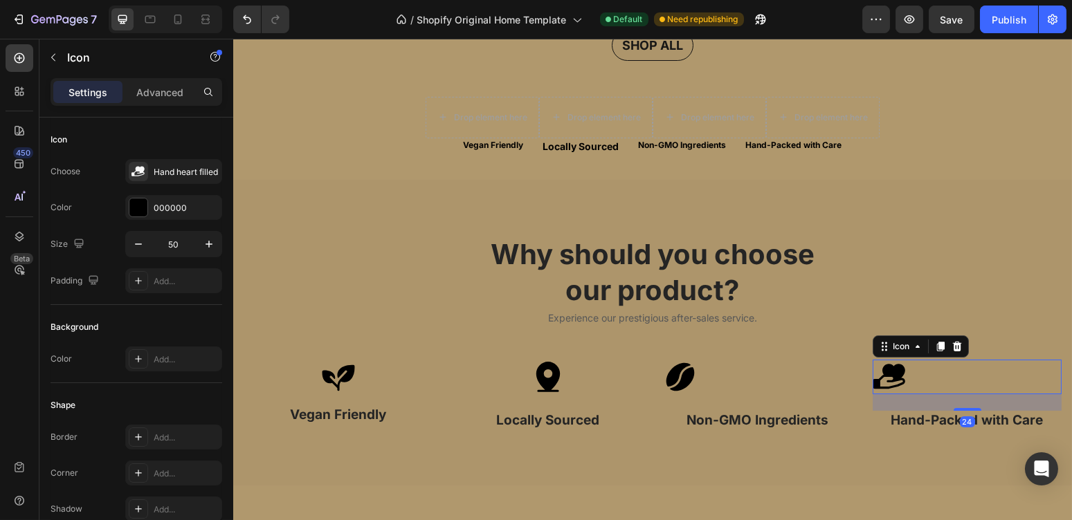
click at [875, 374] on icon at bounding box center [889, 377] width 35 height 35
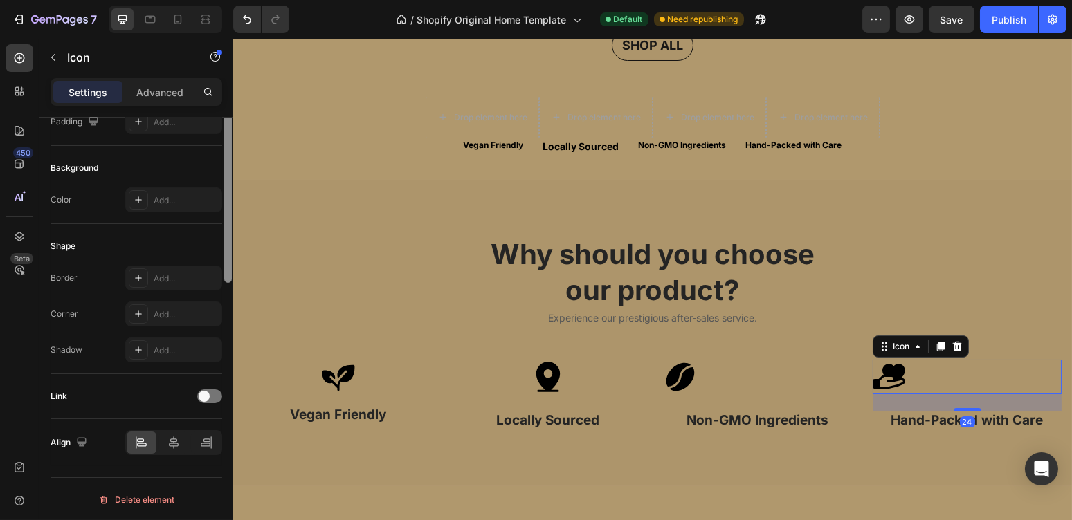
drag, startPoint x: 225, startPoint y: 259, endPoint x: 230, endPoint y: 388, distance: 128.8
click at [230, 283] on div at bounding box center [228, 120] width 8 height 325
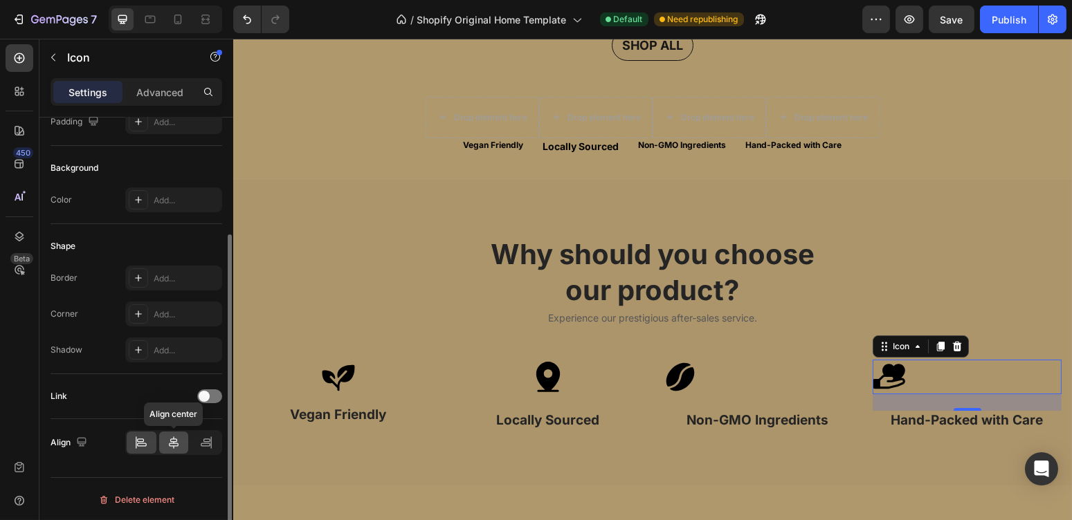
click at [176, 444] on icon at bounding box center [174, 443] width 14 height 14
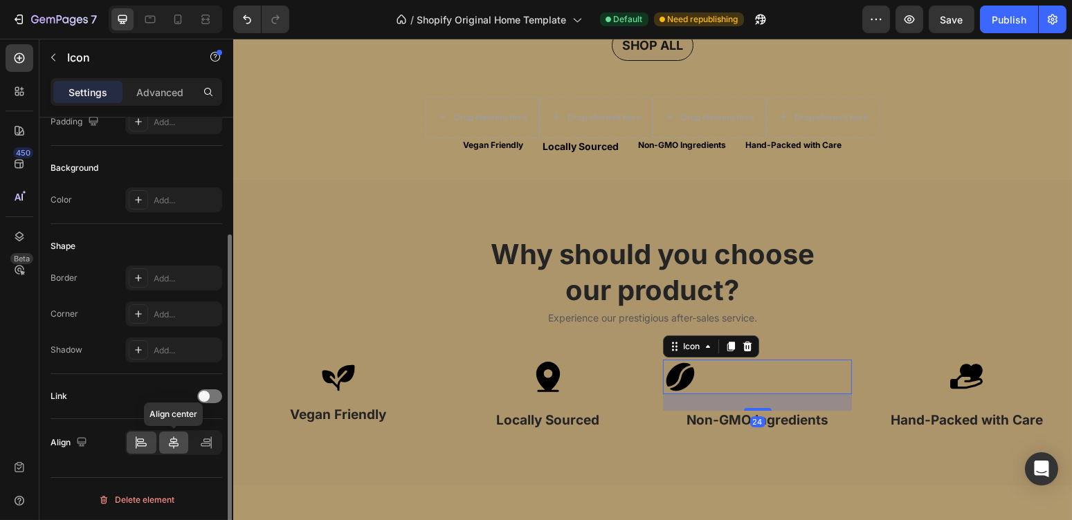
click at [176, 441] on icon at bounding box center [174, 443] width 14 height 14
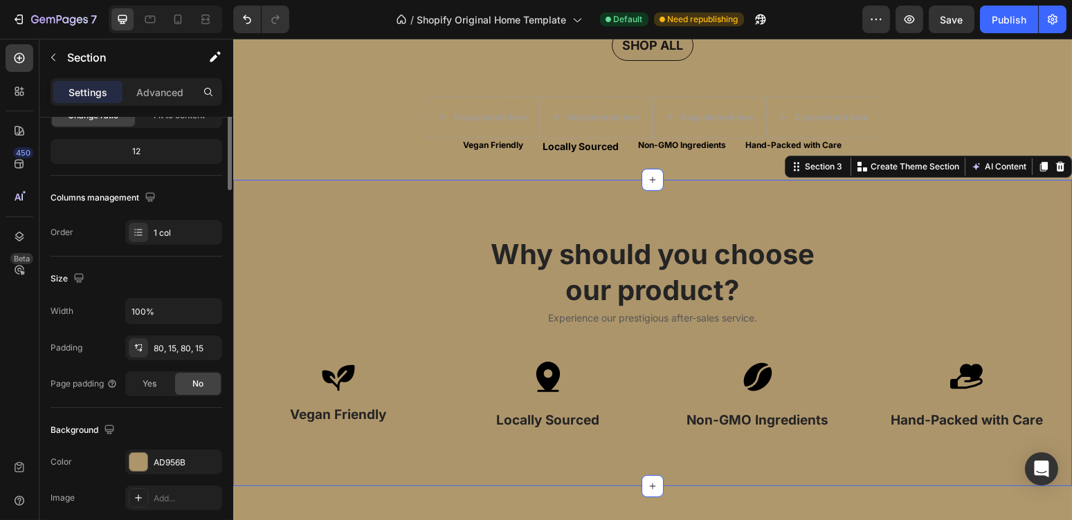
scroll to position [0, 0]
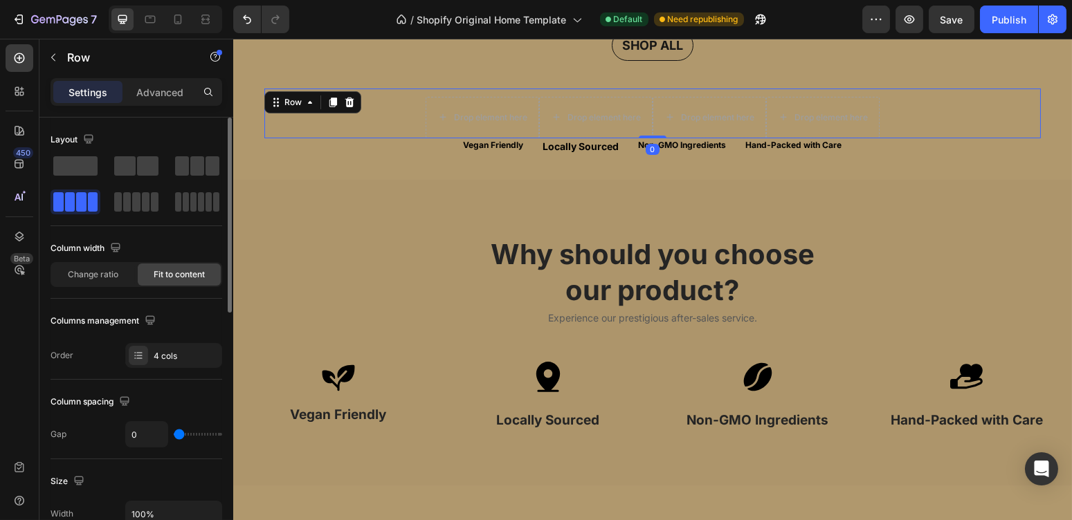
click at [393, 111] on div "Drop element here Drop element here Drop element here Drop element here Row 0" at bounding box center [652, 114] width 776 height 50
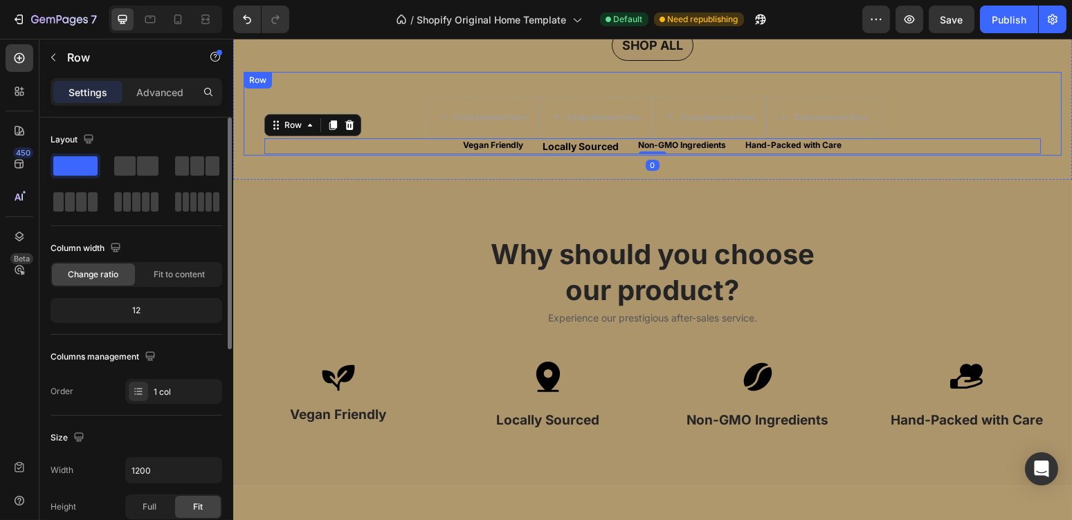
click at [250, 116] on div "Drop element here Drop element here Drop element here Drop element here Row Veg…" at bounding box center [652, 114] width 818 height 84
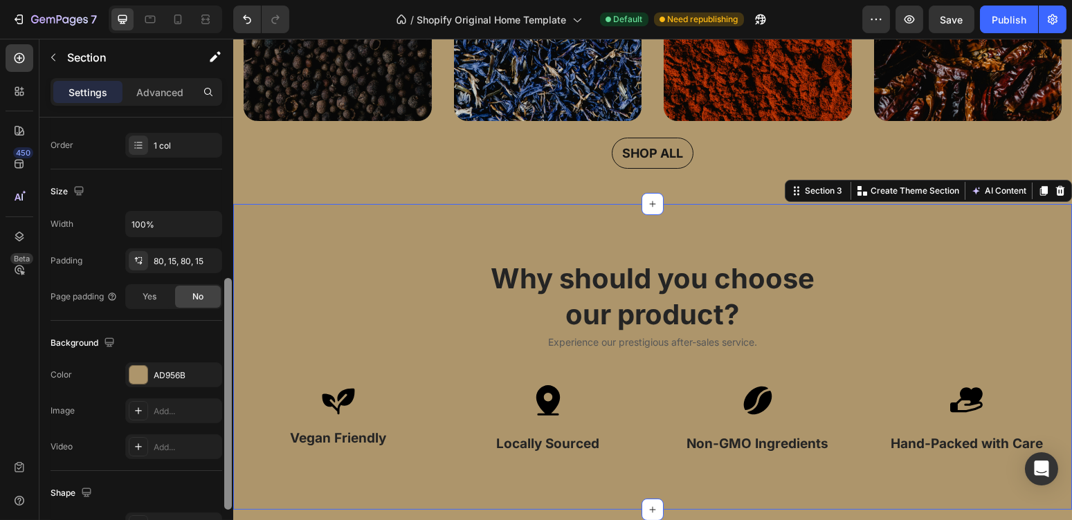
scroll to position [270, 0]
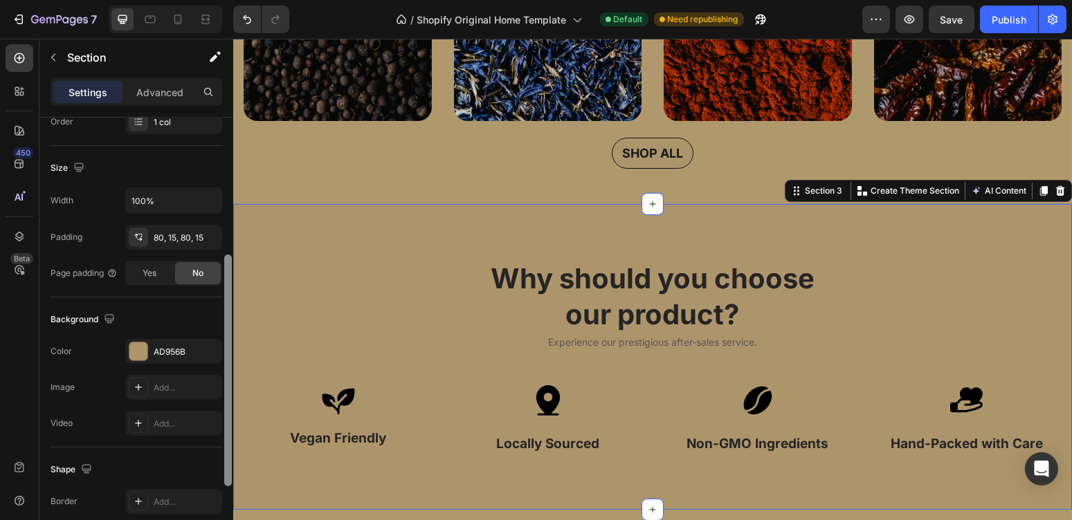
drag, startPoint x: 230, startPoint y: 311, endPoint x: 221, endPoint y: 453, distance: 142.2
click at [221, 453] on div "Layout Column width Change ratio Fit to content 12 Columns management Order 1 c…" at bounding box center [136, 339] width 194 height 442
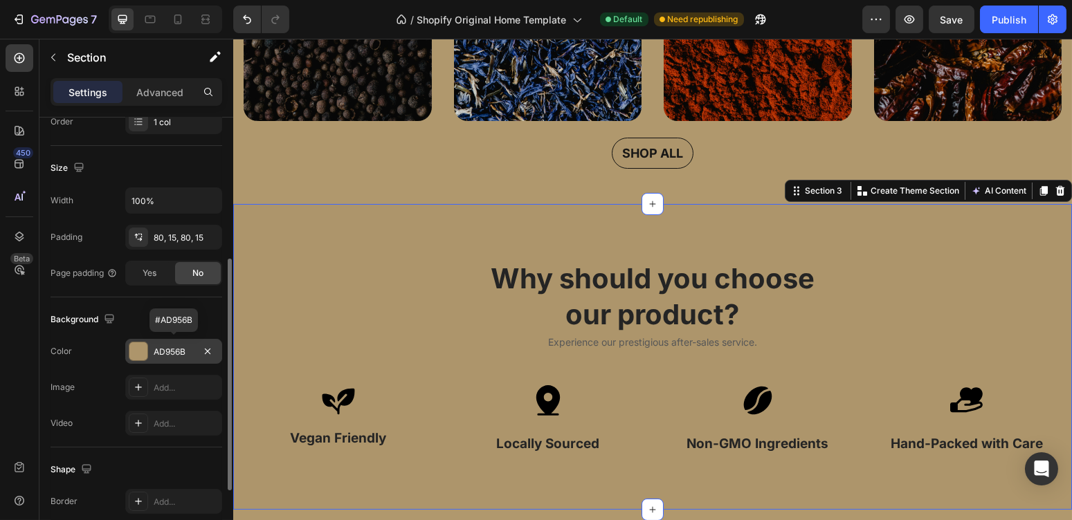
click at [170, 346] on div "AD956B" at bounding box center [174, 352] width 40 height 12
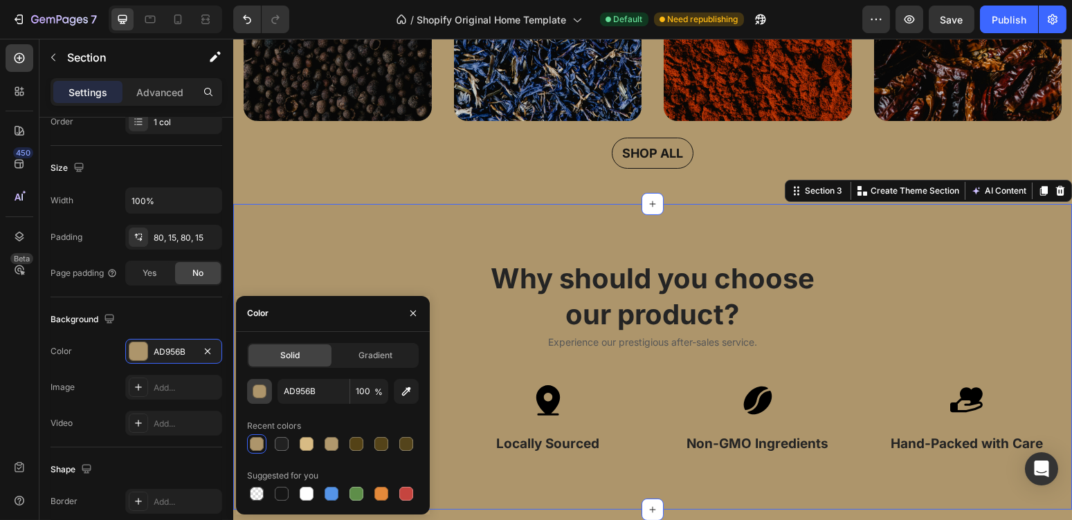
click at [263, 390] on div "button" at bounding box center [260, 392] width 14 height 14
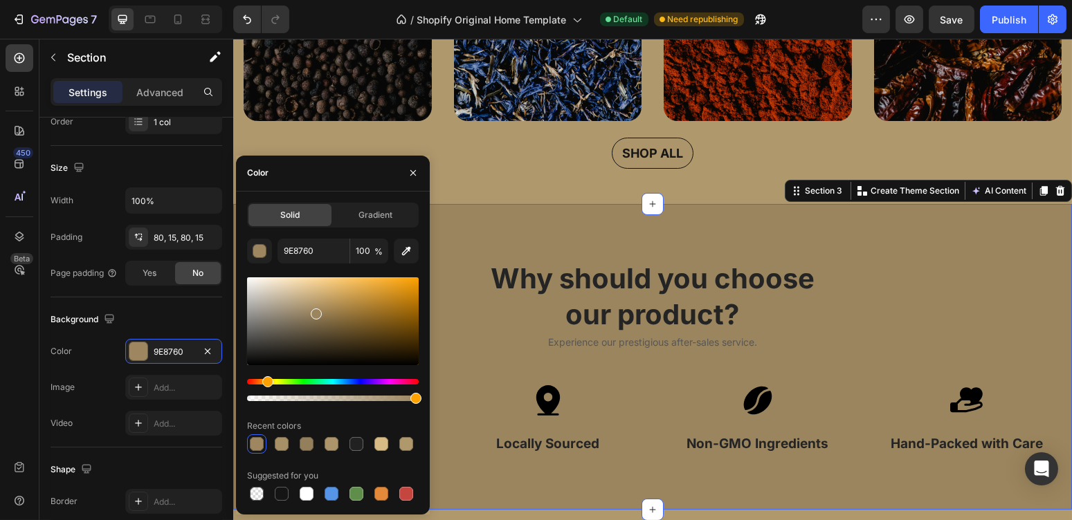
type input "9B855E"
click at [316, 311] on div at bounding box center [316, 314] width 11 height 11
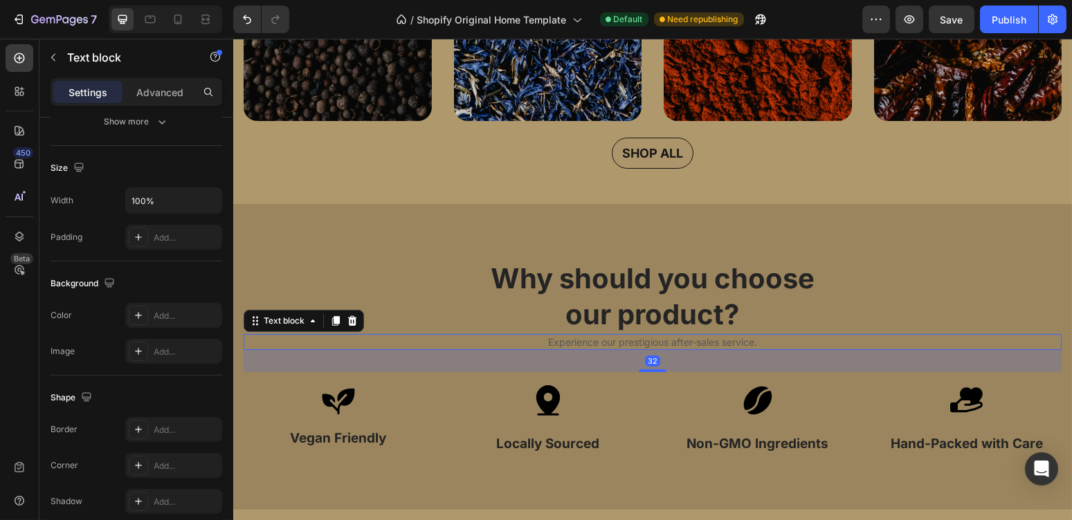
click at [573, 336] on p "Experience our prestigious after-sales service." at bounding box center [651, 343] width 815 height 14
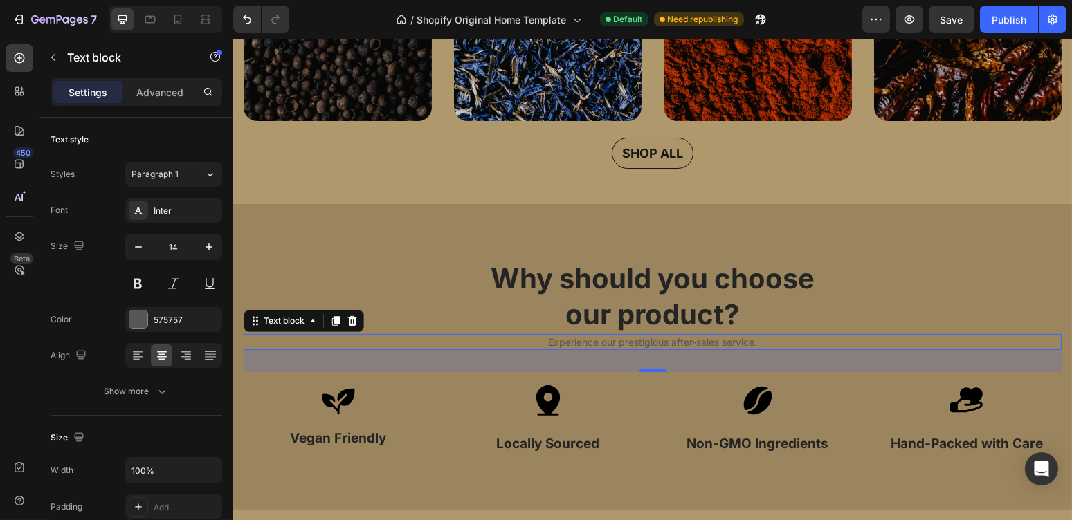
click at [585, 336] on p "Experience our prestigious after-sales service." at bounding box center [651, 343] width 815 height 14
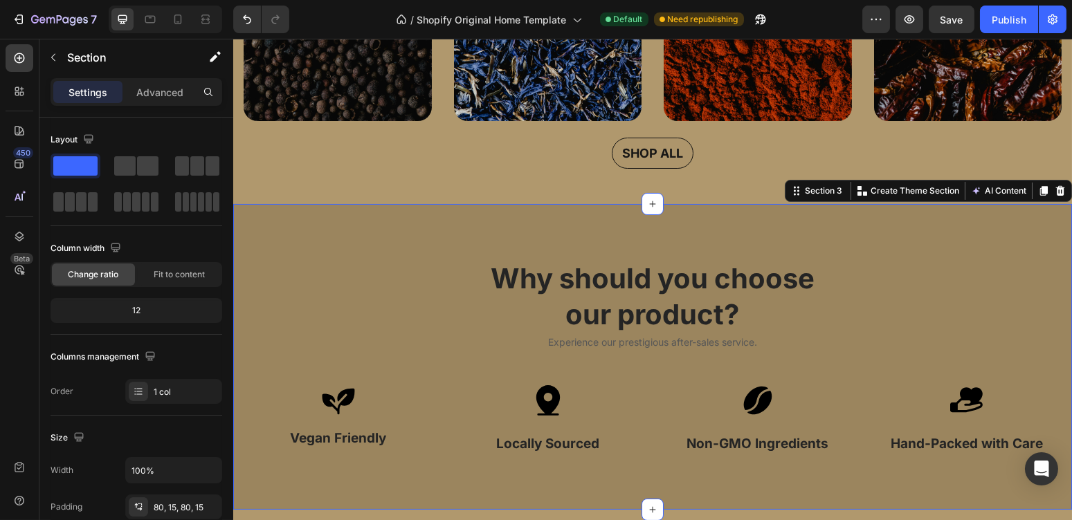
click at [635, 219] on div "Why should you choose our product? Heading Experience our prestigious after-sal…" at bounding box center [652, 357] width 839 height 306
click at [176, 81] on div "Advanced" at bounding box center [159, 92] width 69 height 22
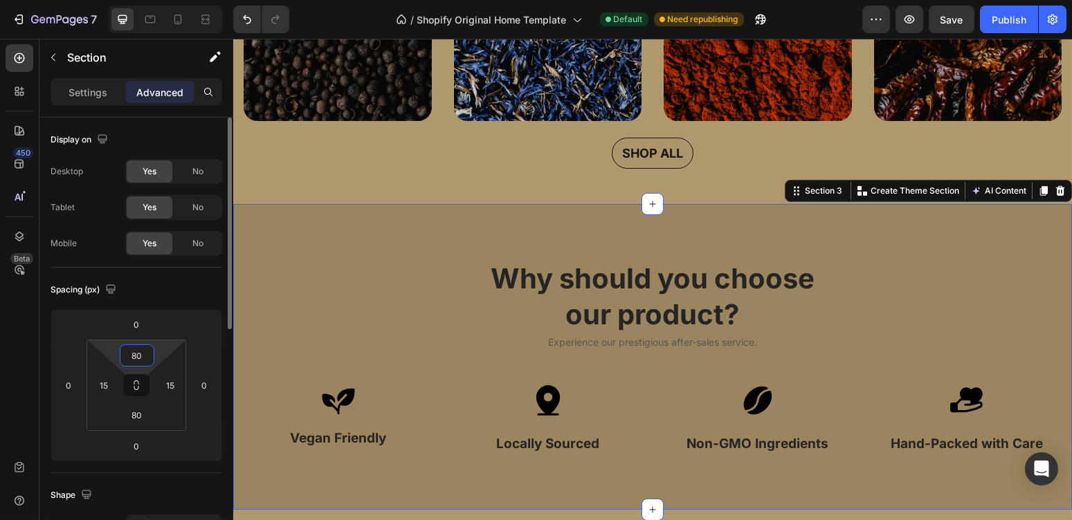
click at [139, 348] on input "80" at bounding box center [137, 355] width 28 height 21
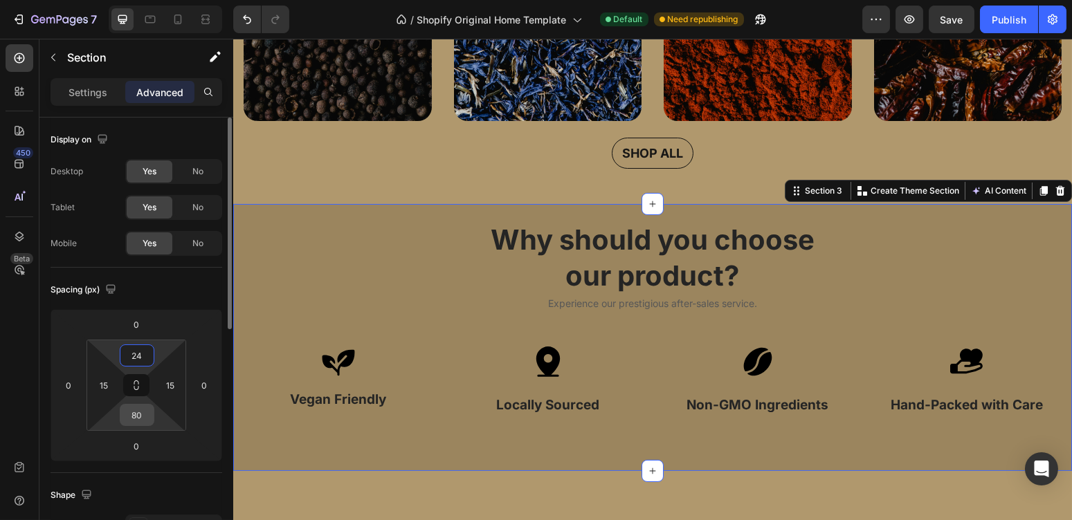
type input "24"
click at [137, 420] on input "80" at bounding box center [137, 415] width 28 height 21
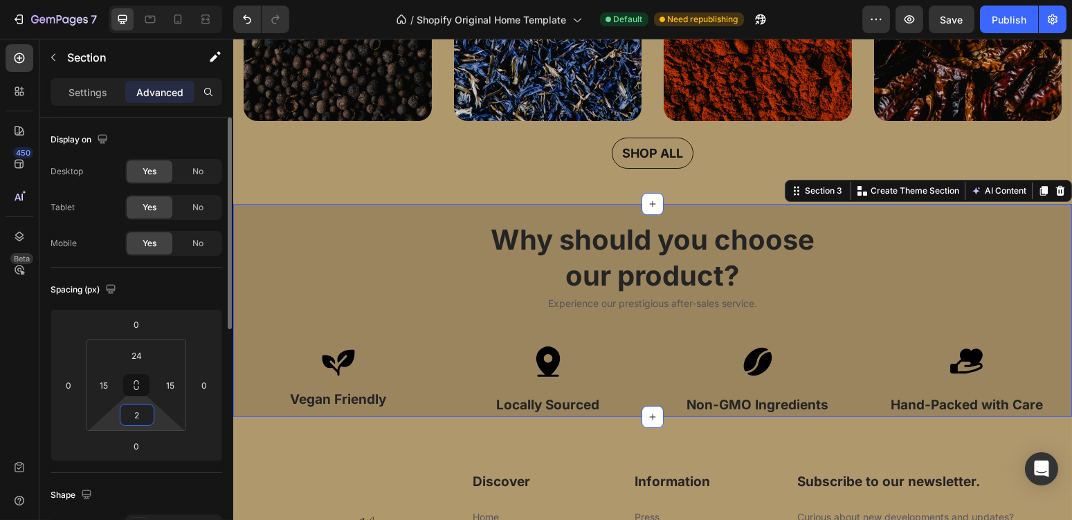
type input "24"
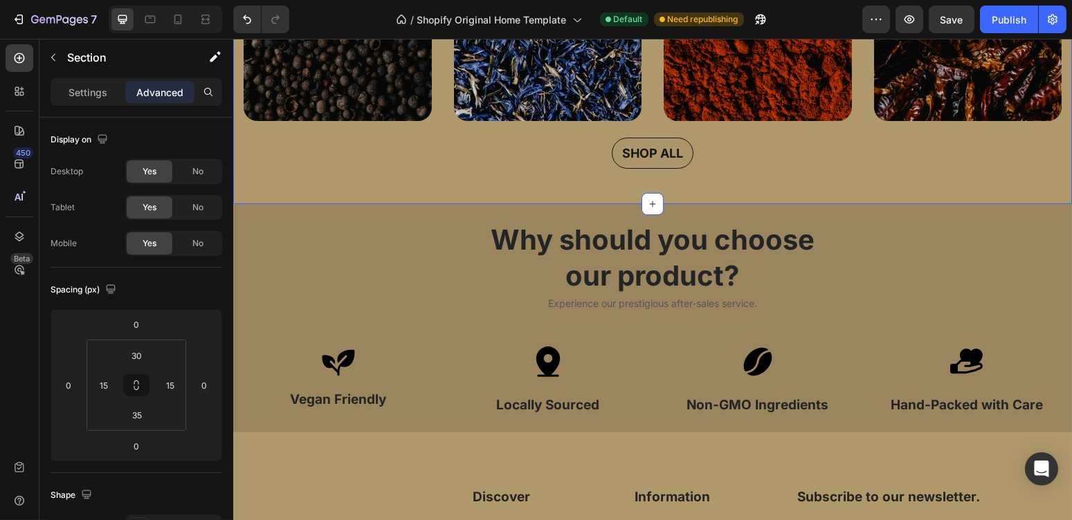
click at [738, 188] on div "Whole Seeds Heading Image Dried Leaves & Flowers Heading Image Powders & Ground…" at bounding box center [652, 43] width 839 height 321
click at [143, 421] on input "35" at bounding box center [137, 415] width 28 height 21
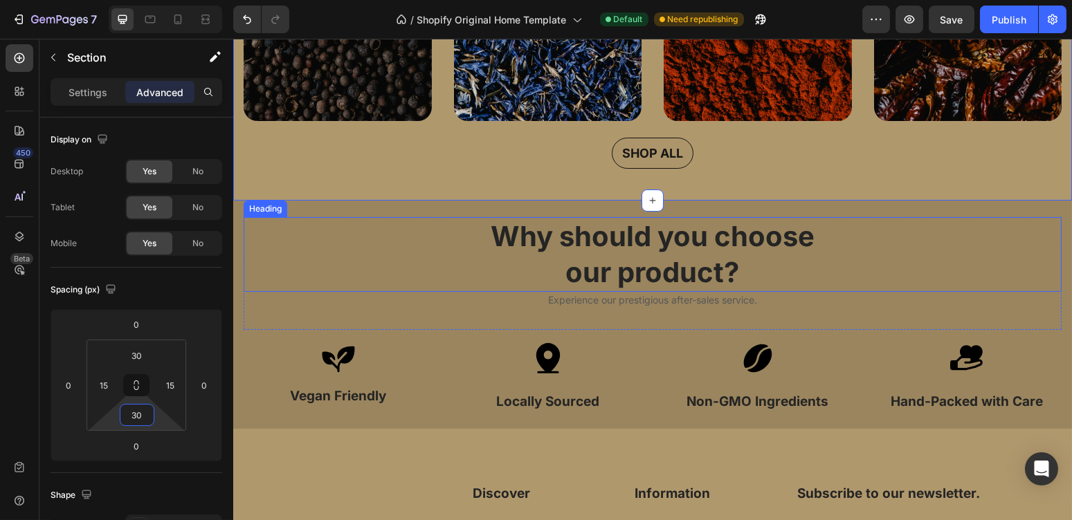
type input "3"
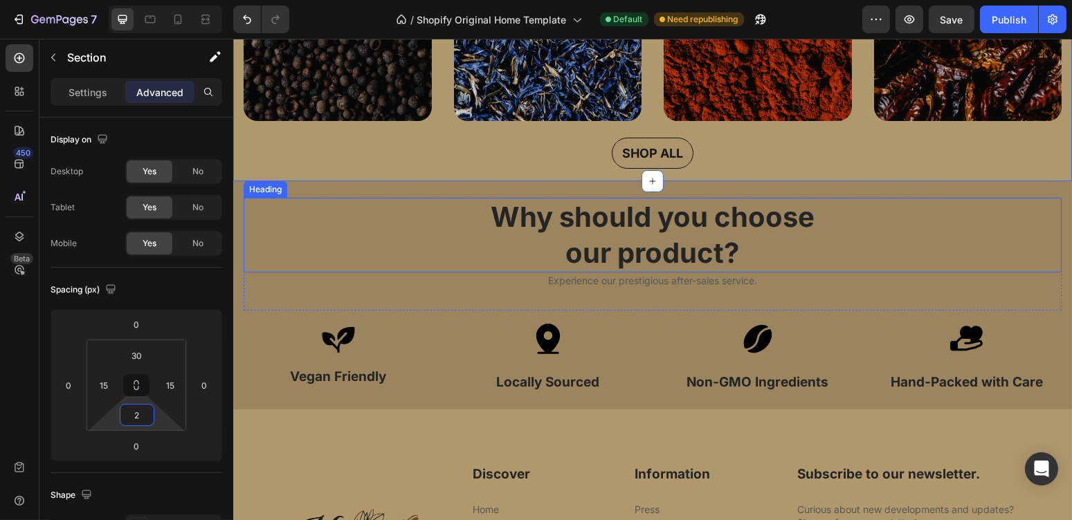
type input "24"
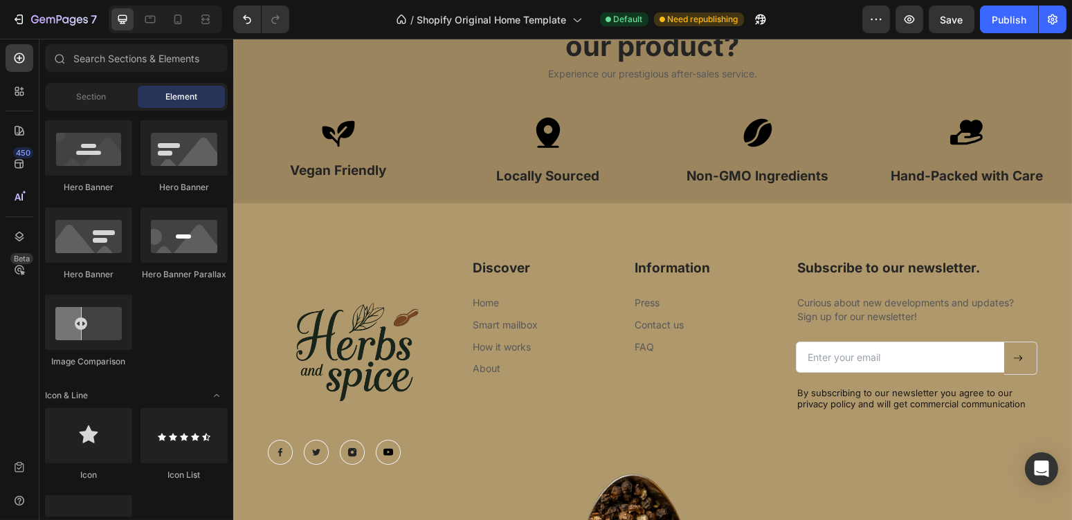
scroll to position [791, 0]
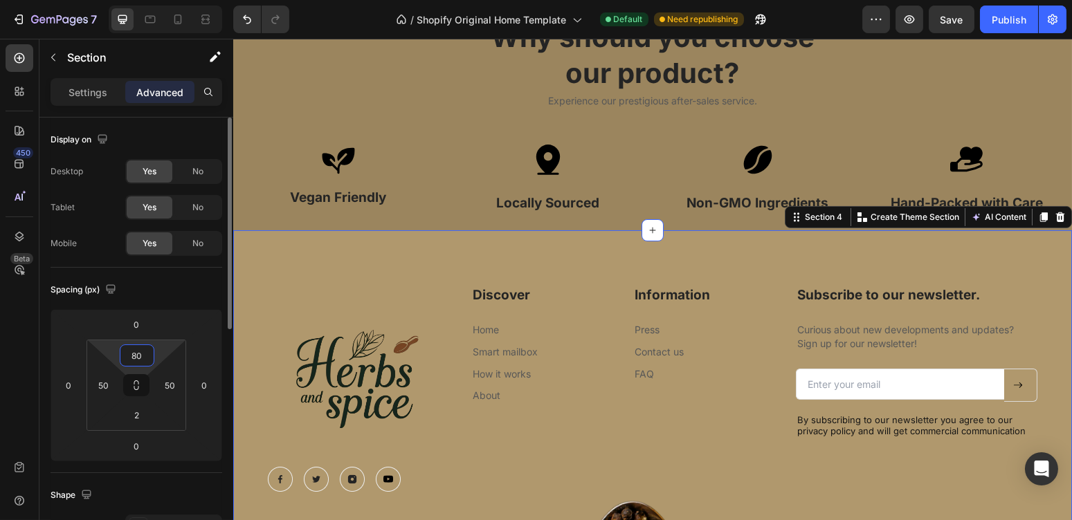
click at [140, 356] on input "80" at bounding box center [137, 355] width 28 height 21
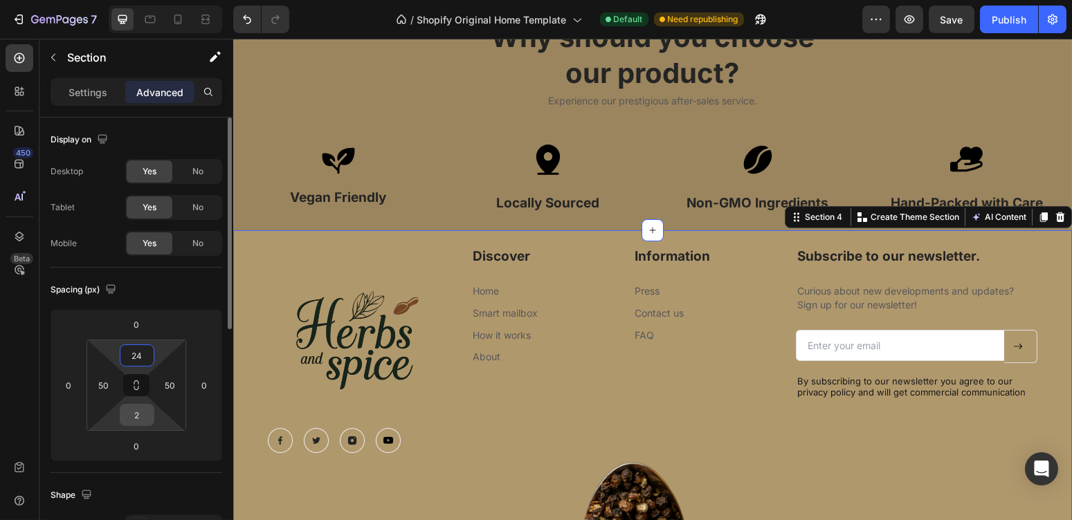
type input "24"
click at [140, 415] on input "2" at bounding box center [137, 415] width 28 height 21
type input "0"
click at [179, 16] on icon at bounding box center [178, 19] width 14 height 14
type input "80"
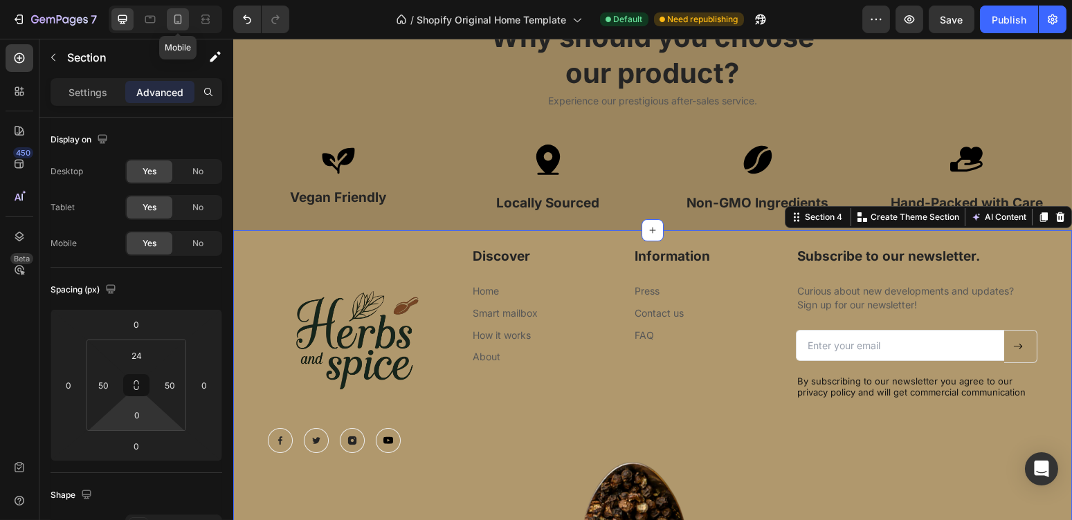
type input "15"
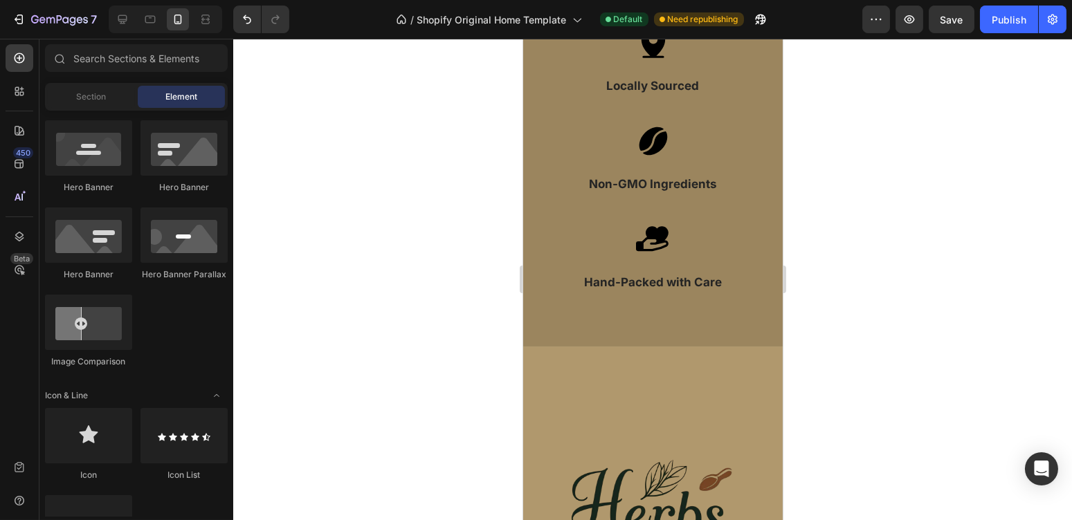
scroll to position [1308, 0]
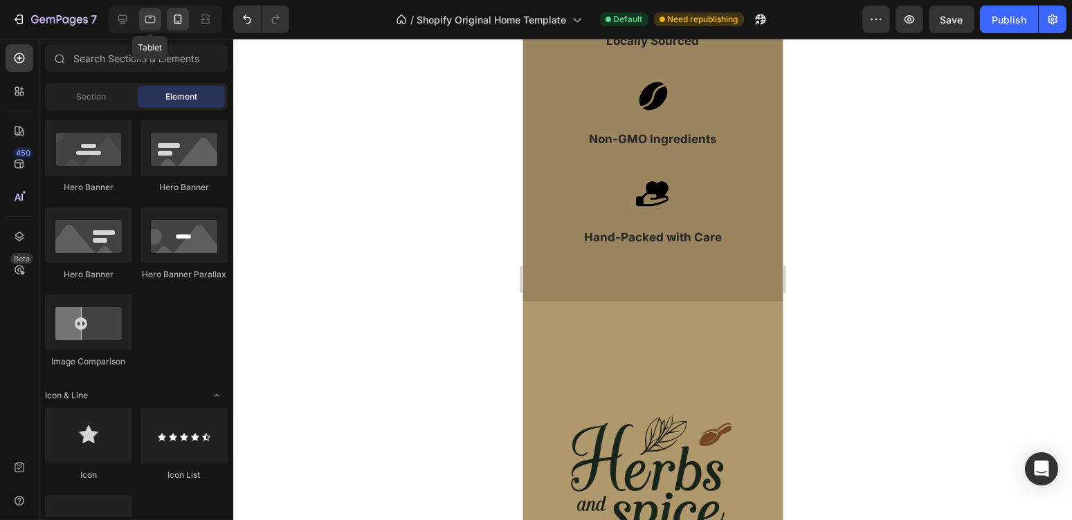
click at [152, 10] on div at bounding box center [150, 19] width 22 height 22
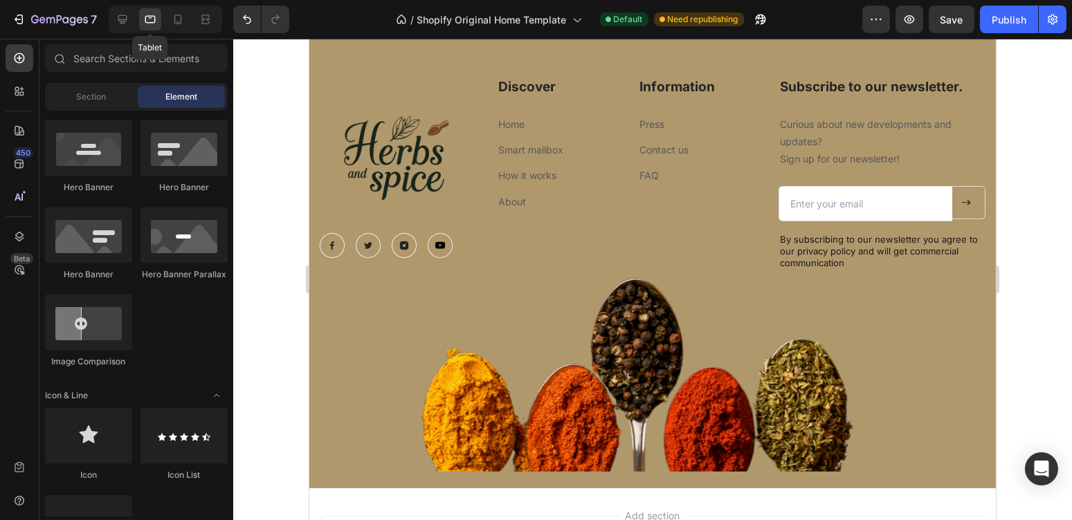
scroll to position [1276, 0]
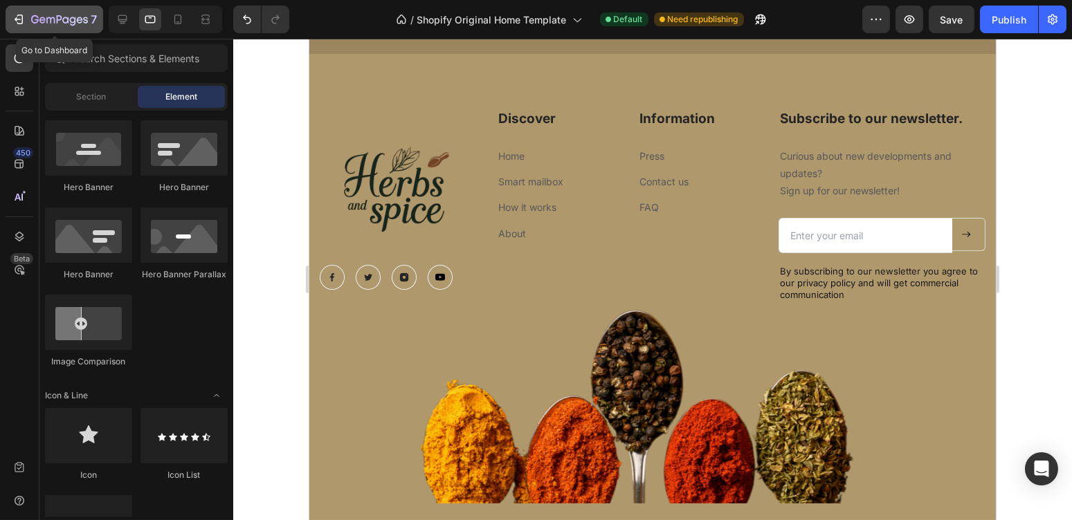
click at [99, 12] on button "7" at bounding box center [55, 20] width 98 height 28
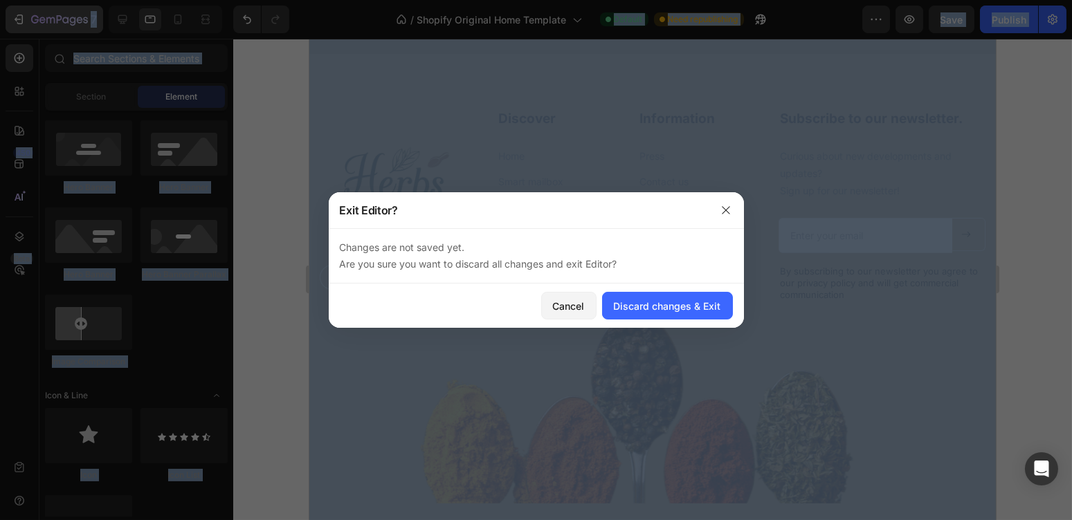
click at [99, 12] on div at bounding box center [536, 260] width 1072 height 520
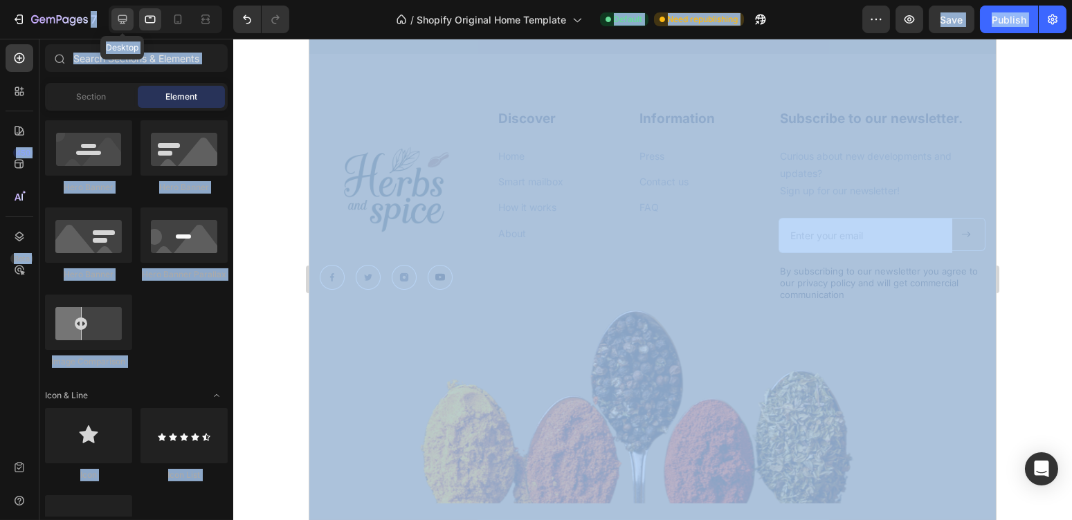
click at [121, 15] on icon at bounding box center [122, 19] width 9 height 9
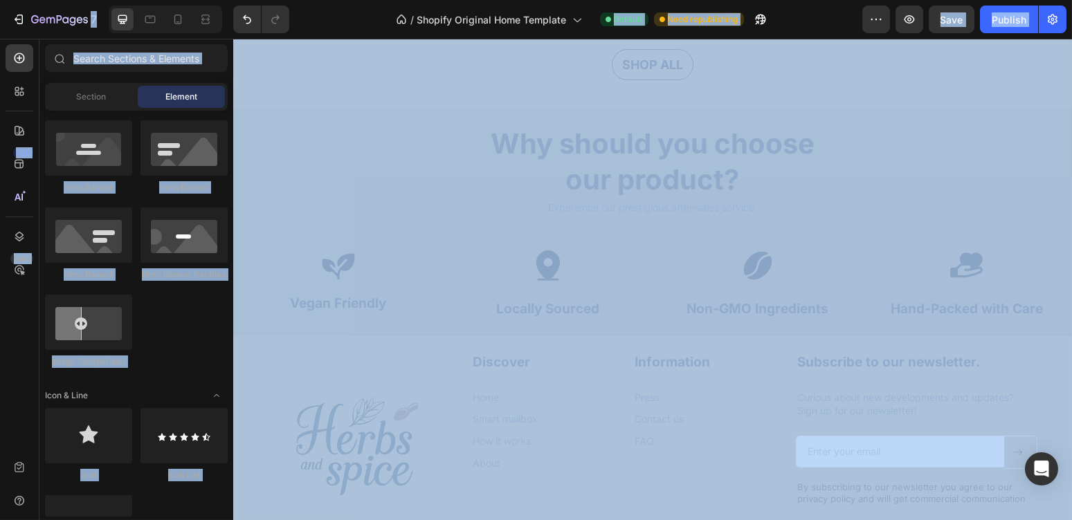
scroll to position [704, 0]
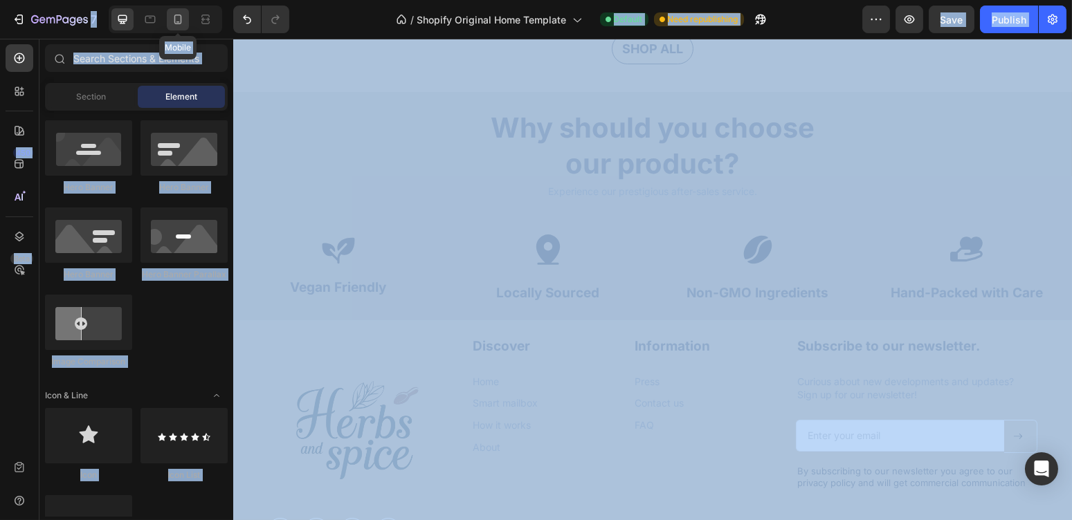
click at [179, 18] on icon at bounding box center [178, 19] width 14 height 14
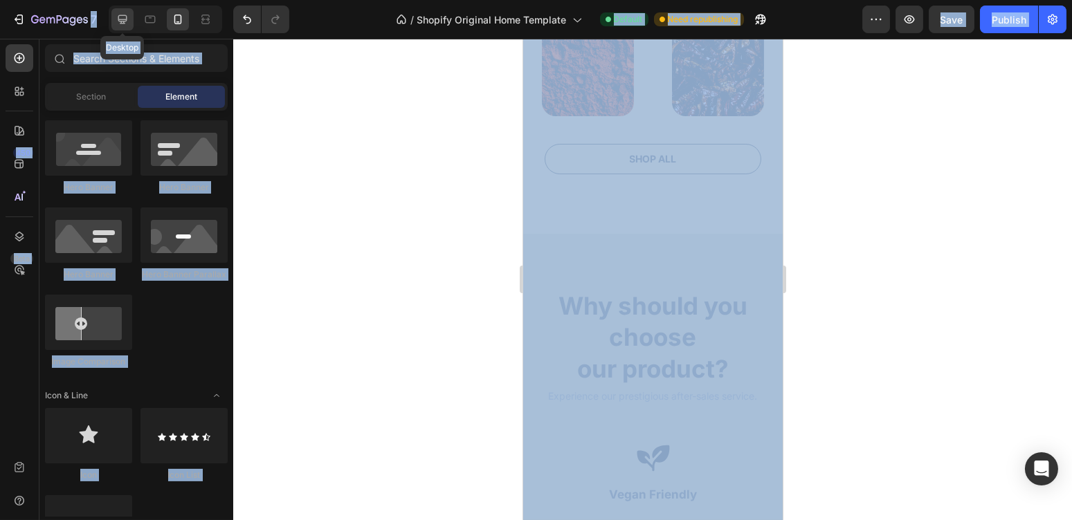
click at [118, 25] on icon at bounding box center [123, 19] width 14 height 14
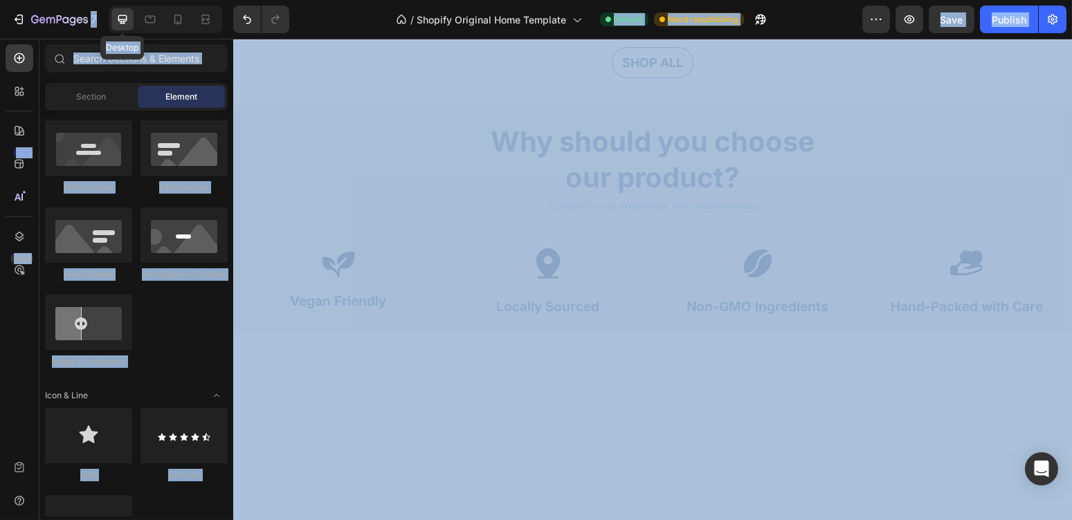
scroll to position [705, 0]
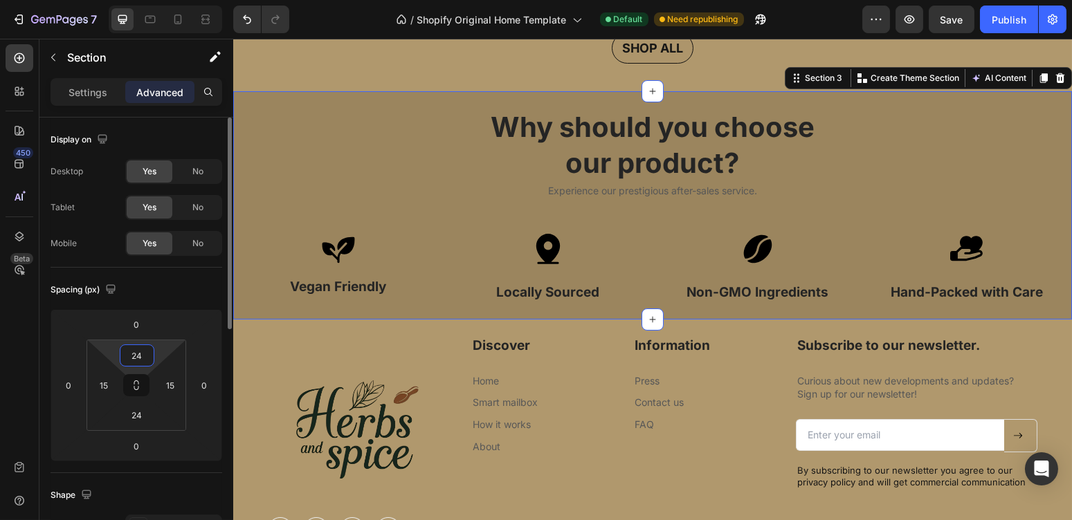
click at [141, 355] on input "24" at bounding box center [137, 355] width 28 height 21
type input "2"
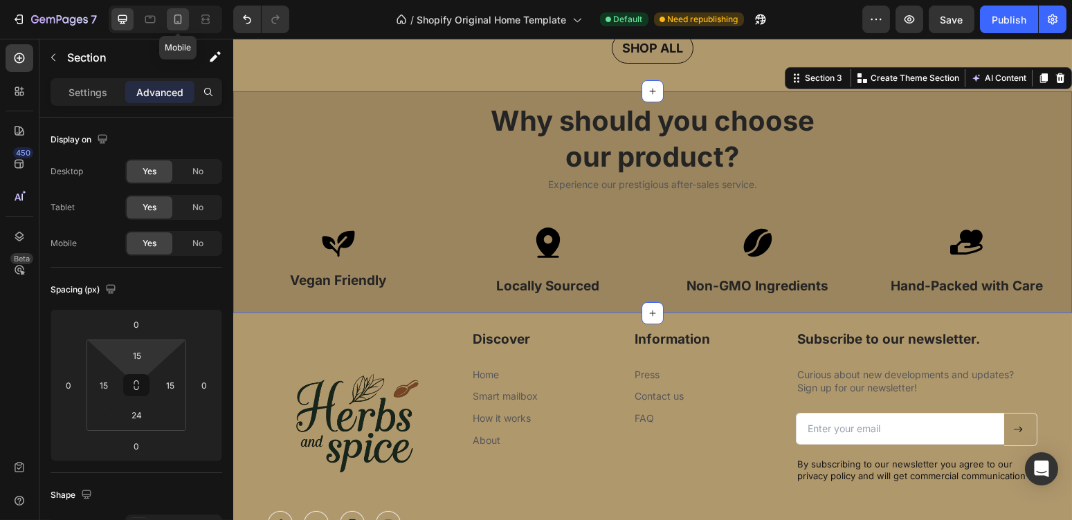
click at [185, 20] on div at bounding box center [178, 19] width 22 height 22
type input "80"
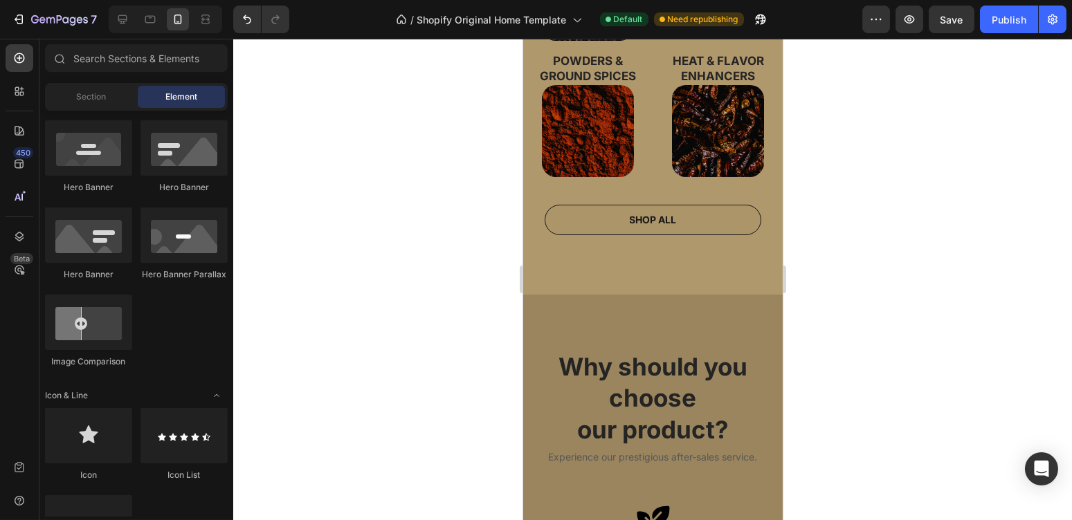
scroll to position [615, 0]
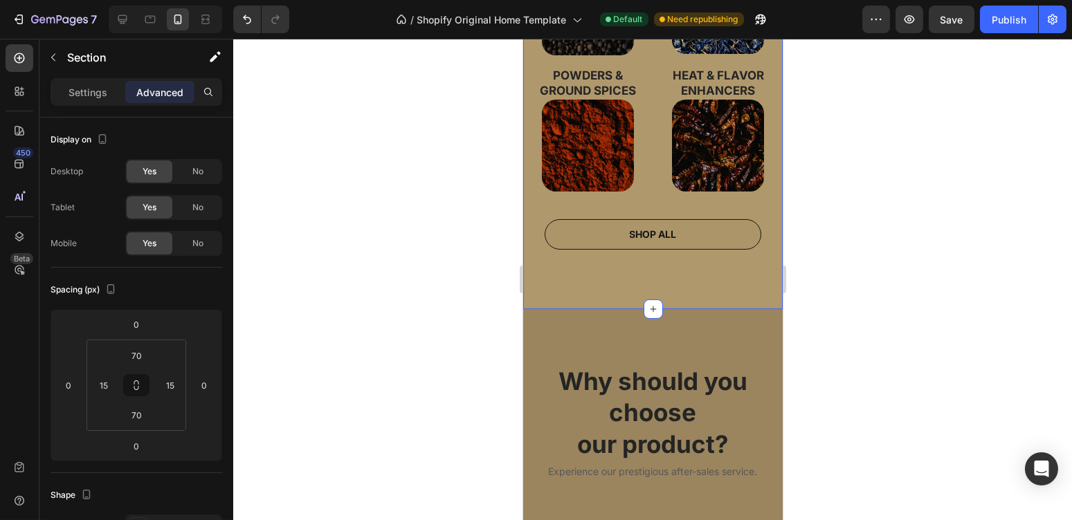
click at [673, 278] on div "Whole Seeds Heading Image Dried Leaves & Flowers Heading Image Powders & Ground…" at bounding box center [652, 89] width 260 height 442
click at [125, 17] on icon at bounding box center [123, 19] width 14 height 14
type input "30"
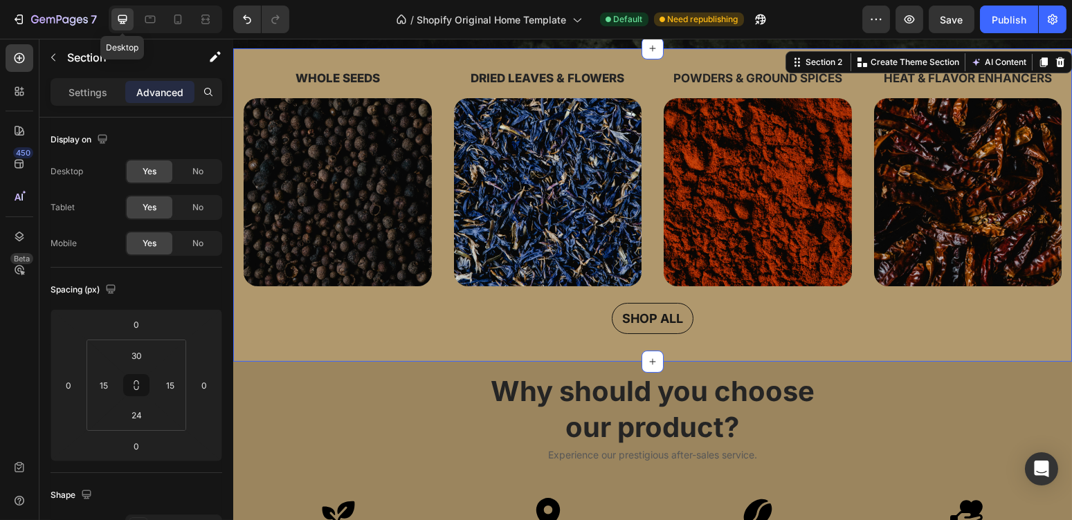
scroll to position [394, 0]
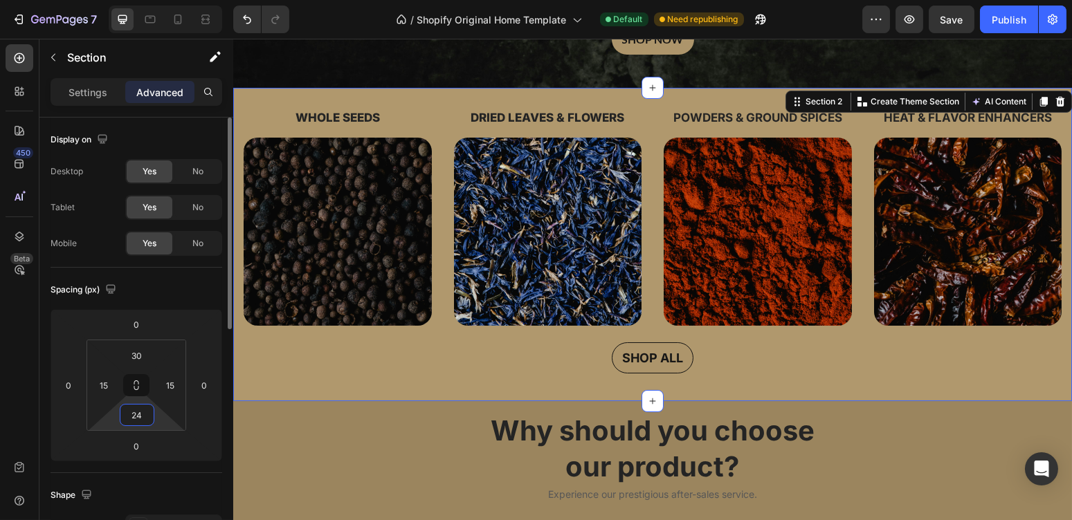
click at [139, 414] on input "24" at bounding box center [137, 415] width 28 height 21
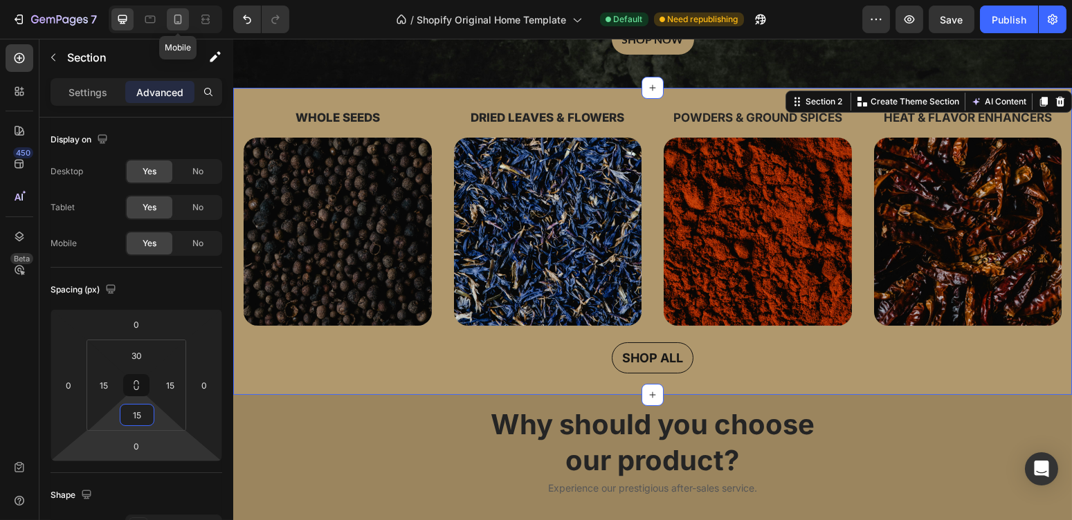
type input "15"
click at [176, 13] on icon at bounding box center [178, 19] width 14 height 14
type input "70"
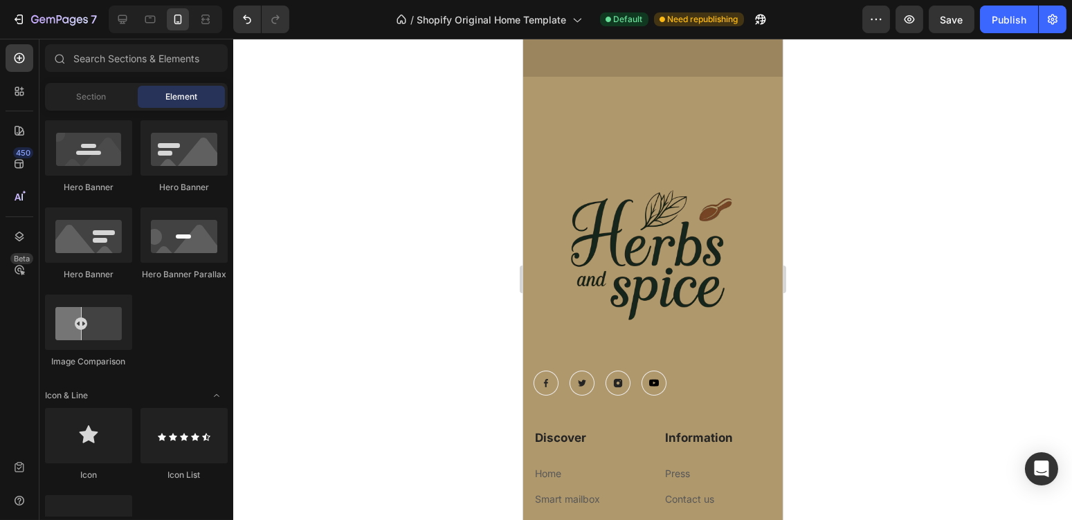
scroll to position [1552, 0]
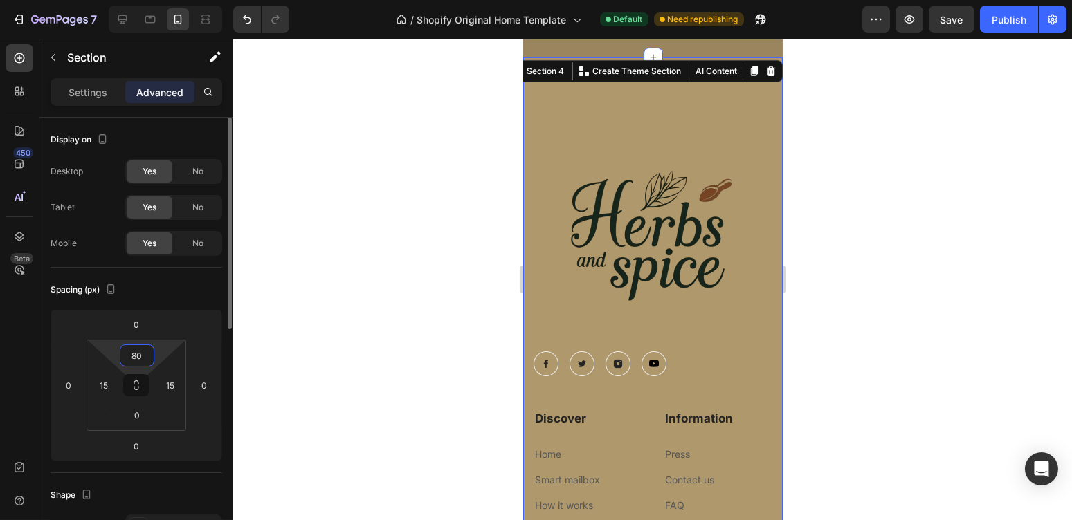
click at [142, 356] on input "80" at bounding box center [137, 355] width 28 height 21
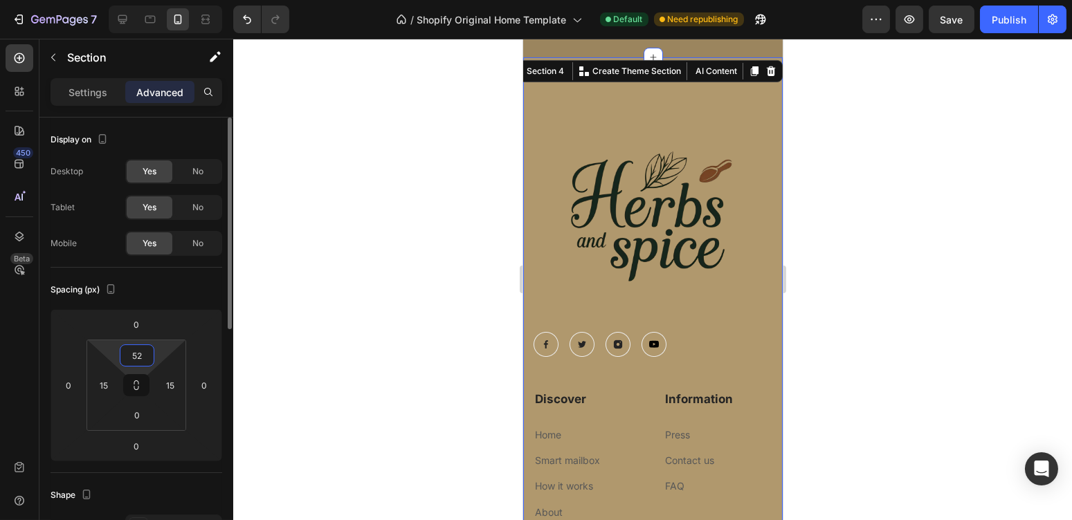
type input "5"
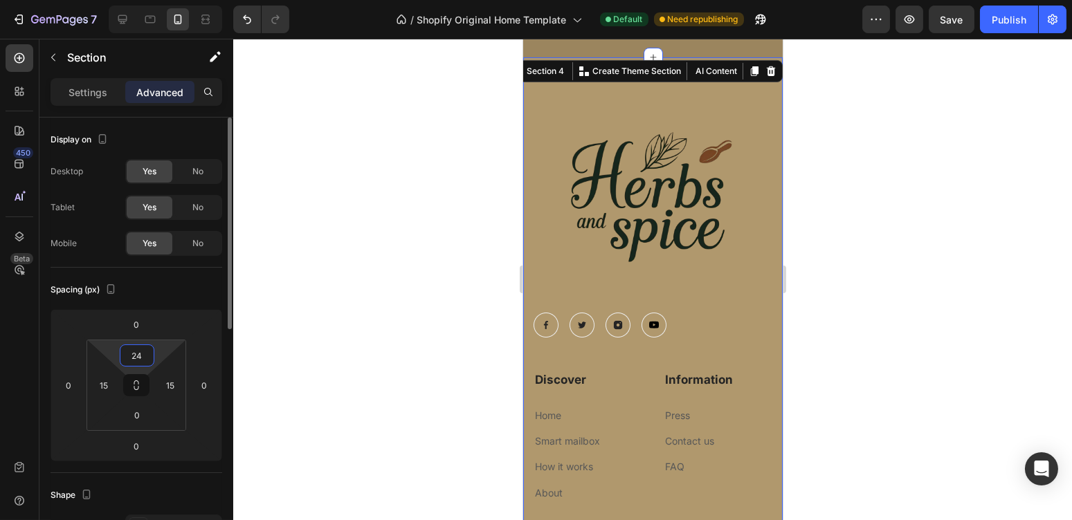
type input "2"
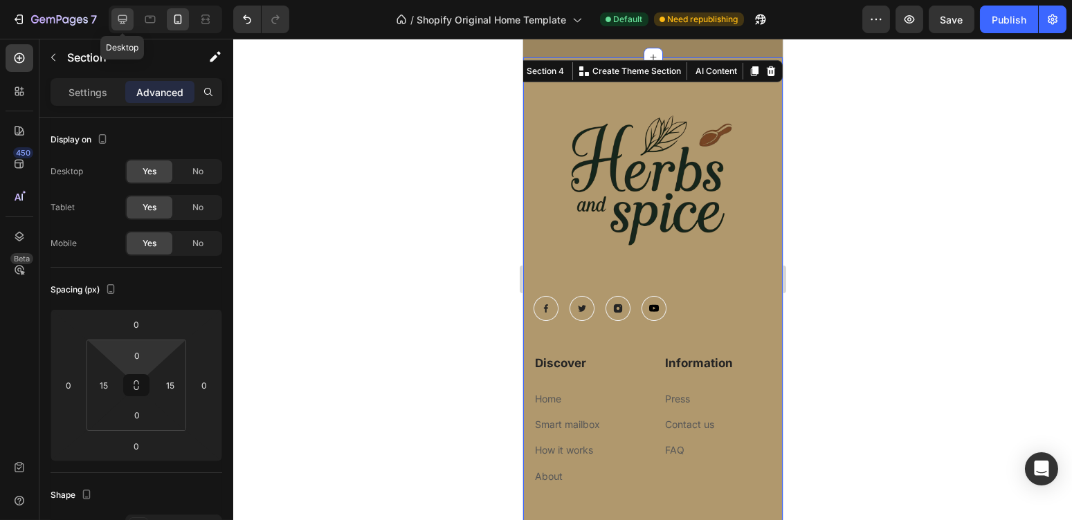
click at [126, 16] on icon at bounding box center [122, 19] width 9 height 9
type input "24"
type input "50"
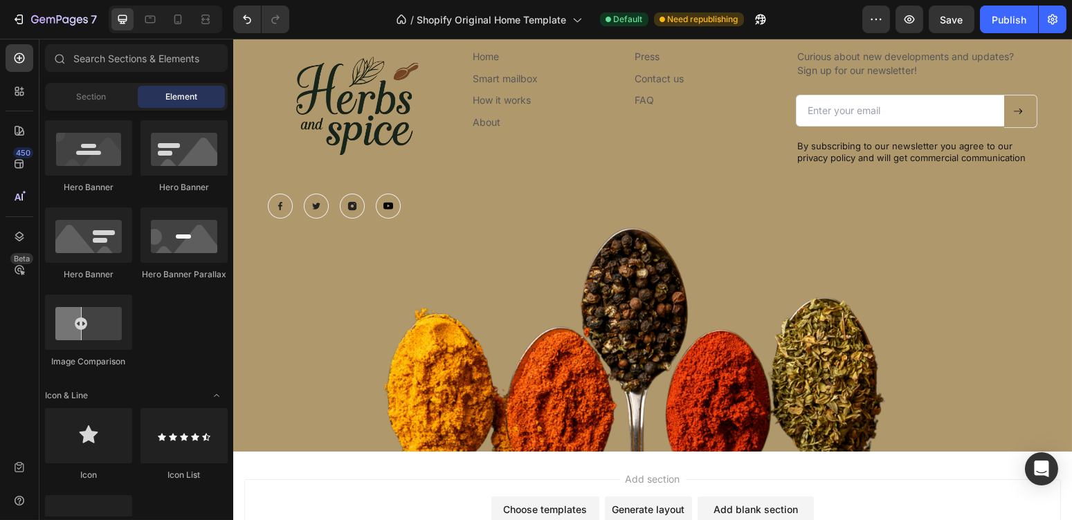
scroll to position [1103, 0]
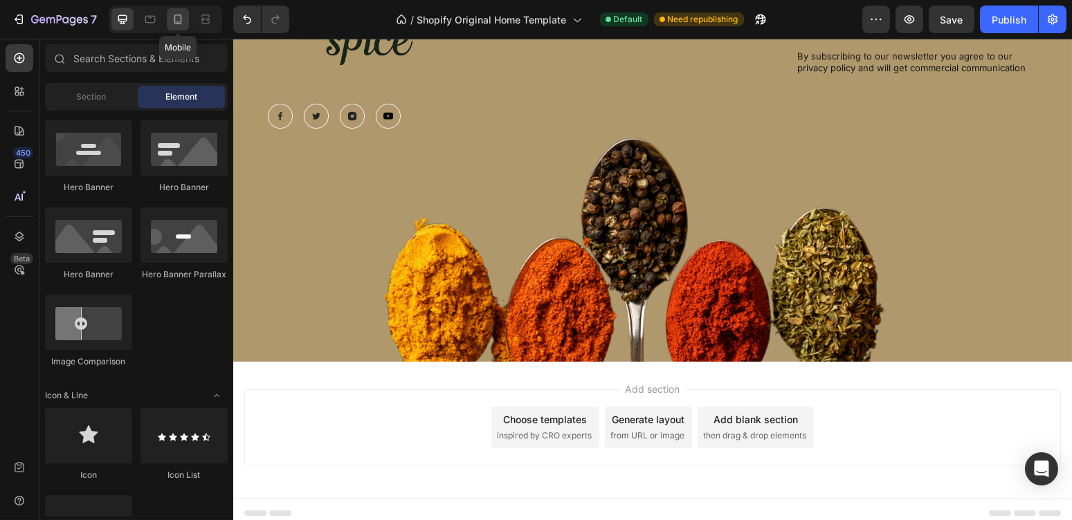
click at [183, 21] on icon at bounding box center [178, 19] width 14 height 14
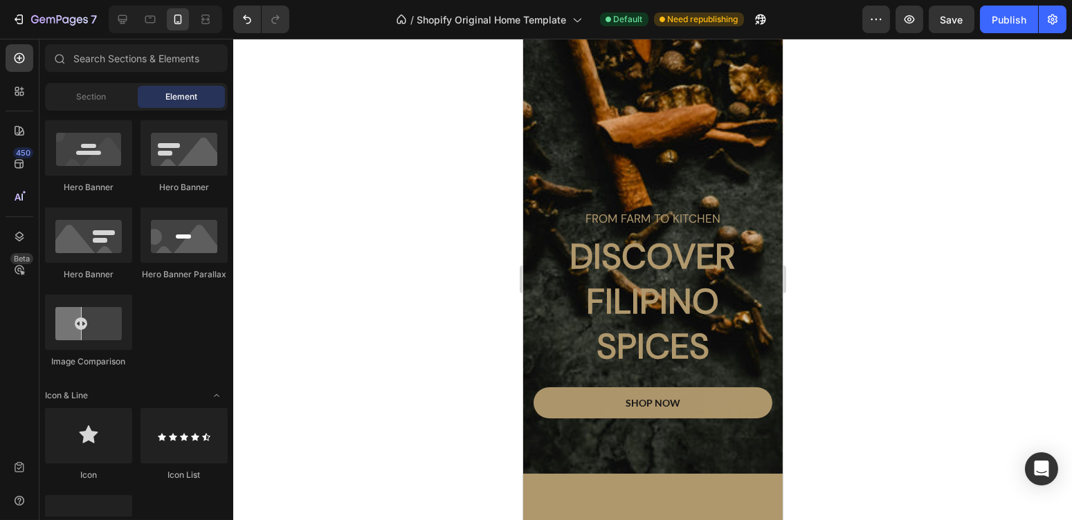
scroll to position [86, 0]
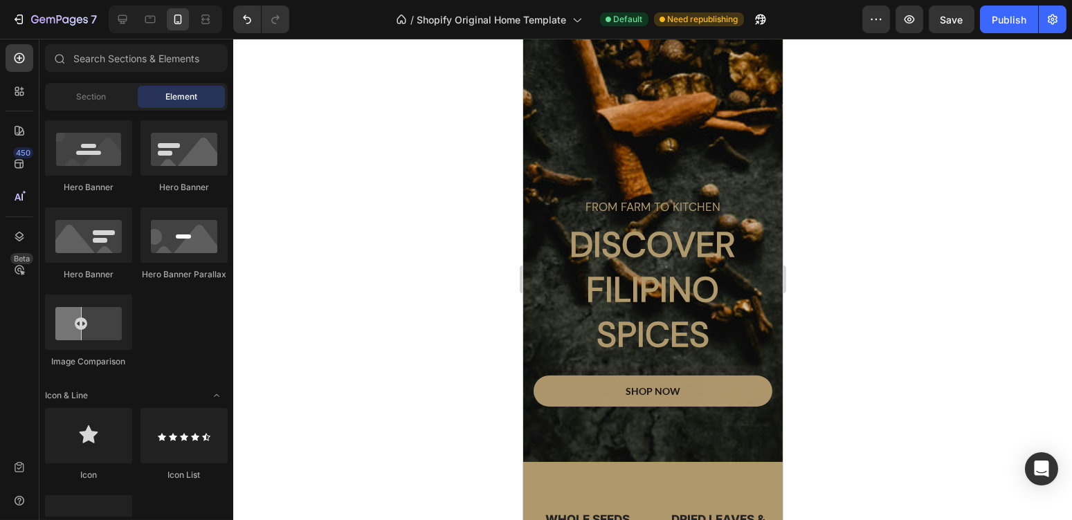
drag, startPoint x: 772, startPoint y: 302, endPoint x: 1311, endPoint y: 164, distance: 556.6
click at [145, 24] on icon at bounding box center [150, 19] width 14 height 14
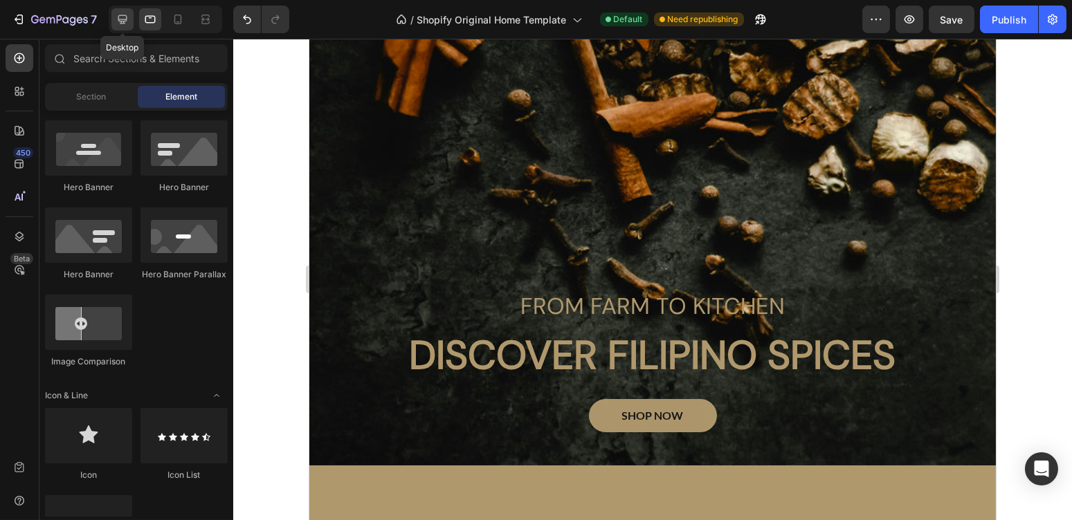
click at [118, 17] on icon at bounding box center [122, 19] width 9 height 9
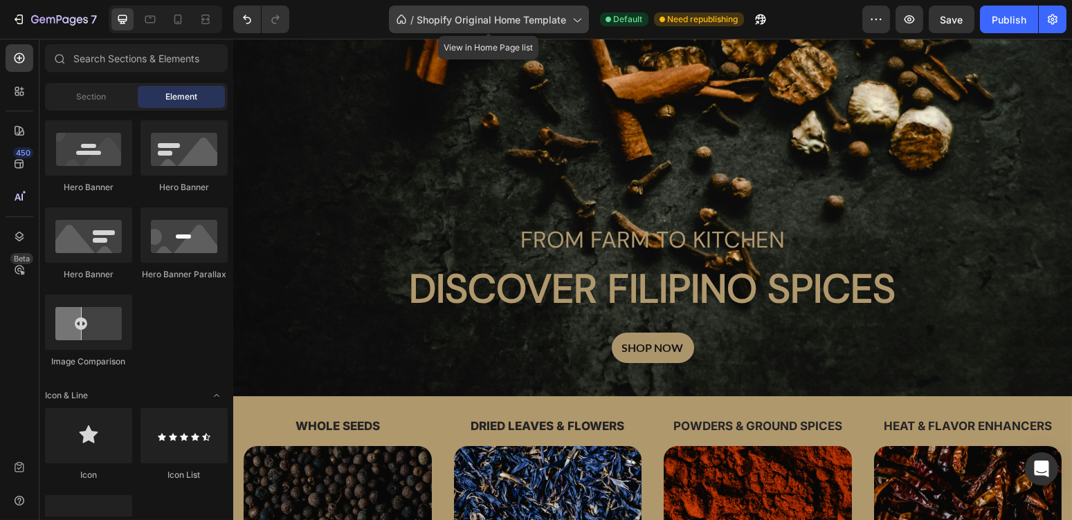
click at [552, 10] on div "/ Shopify Original Home Template" at bounding box center [489, 20] width 200 height 28
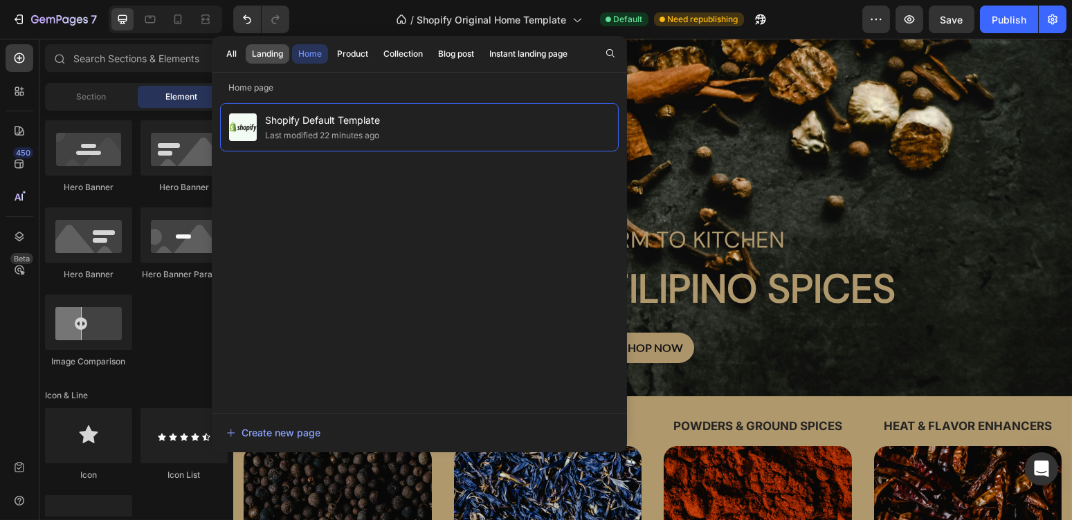
click at [271, 51] on div "Landing" at bounding box center [267, 54] width 31 height 12
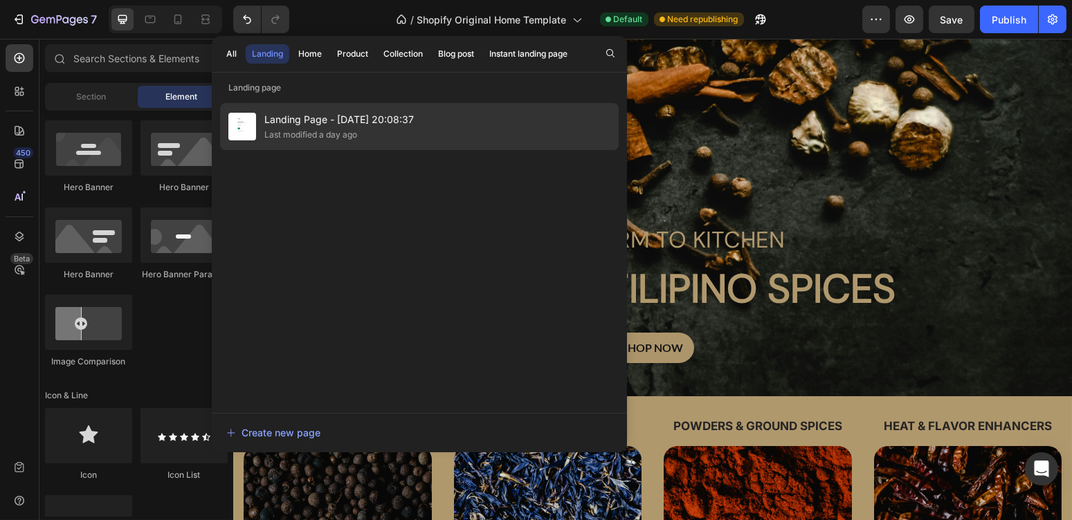
click at [353, 125] on span "Landing Page - [DATE] 20:08:37" at bounding box center [338, 119] width 149 height 17
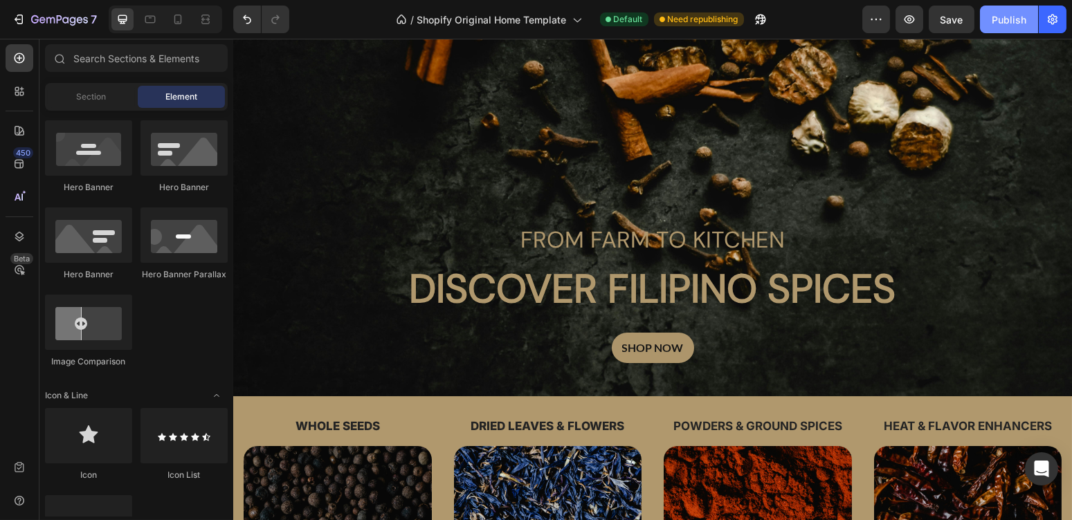
click at [994, 17] on div "Publish" at bounding box center [1009, 19] width 35 height 15
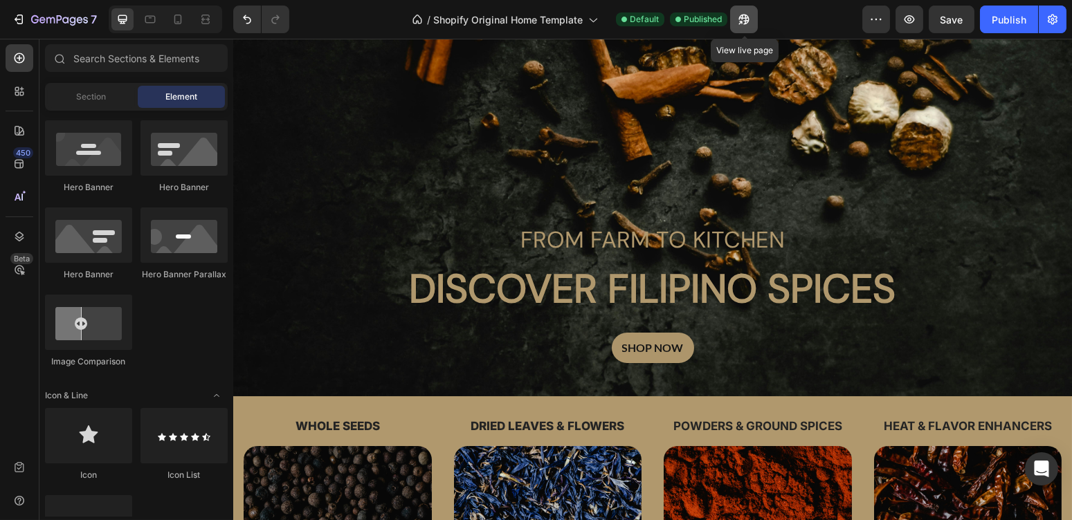
click at [740, 26] on button "button" at bounding box center [744, 20] width 28 height 28
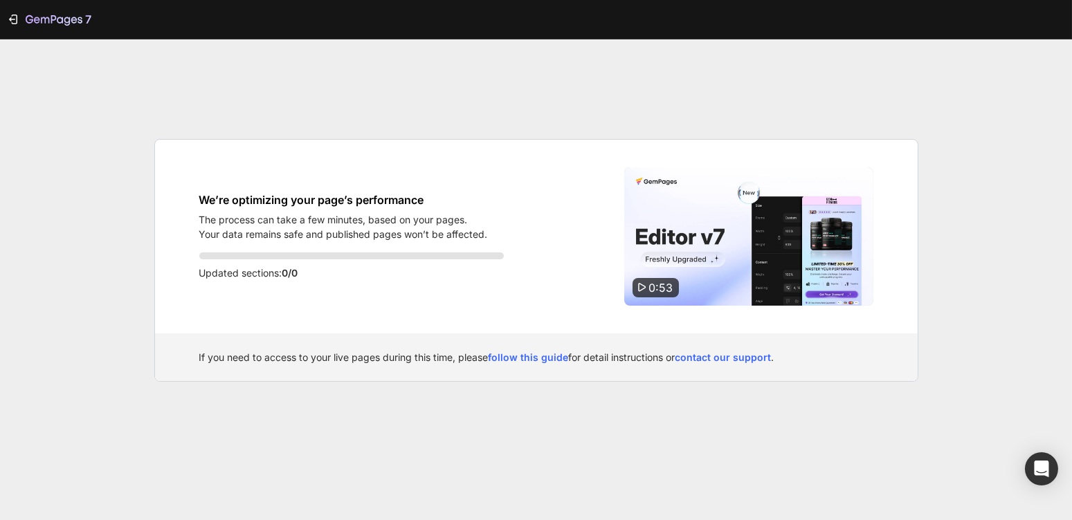
click at [174, 22] on div "7" at bounding box center [536, 19] width 1072 height 39
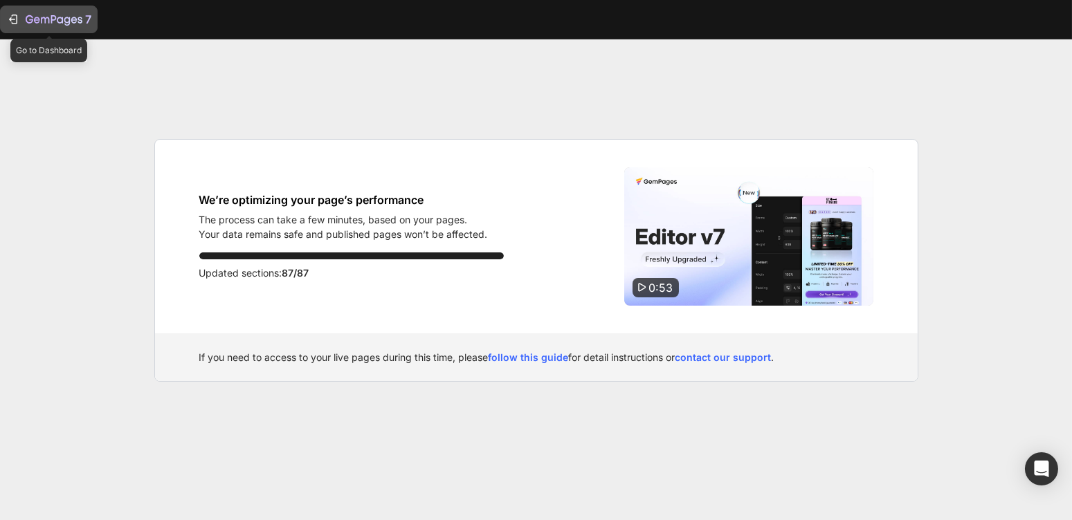
click at [45, 15] on icon "button" at bounding box center [54, 21] width 57 height 12
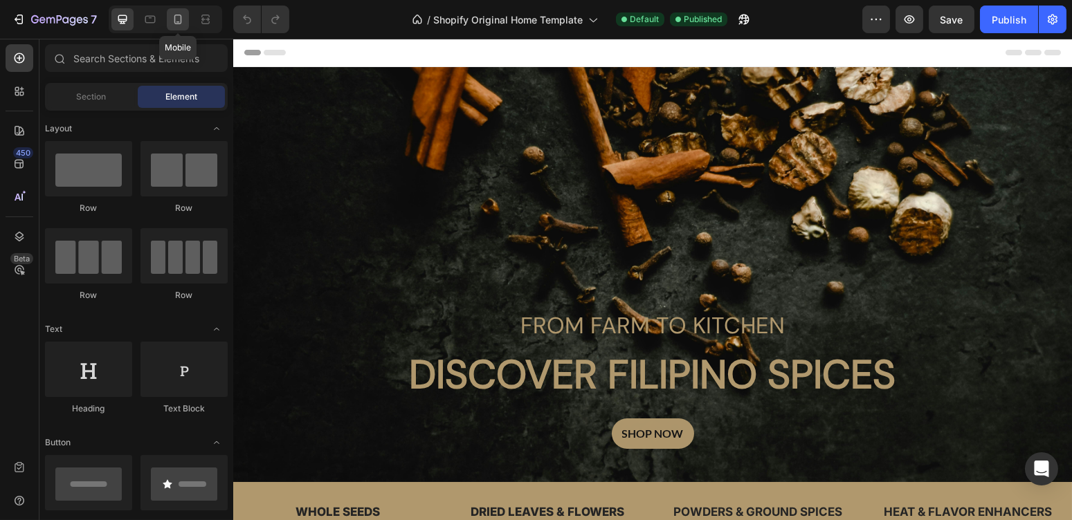
click at [184, 14] on icon at bounding box center [178, 19] width 14 height 14
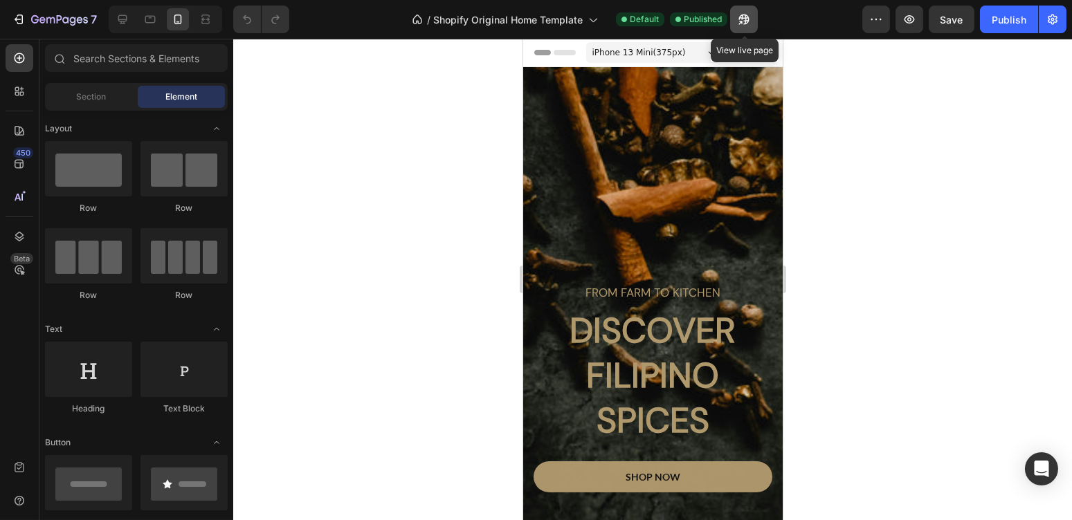
click at [743, 21] on icon "button" at bounding box center [740, 22] width 3 height 3
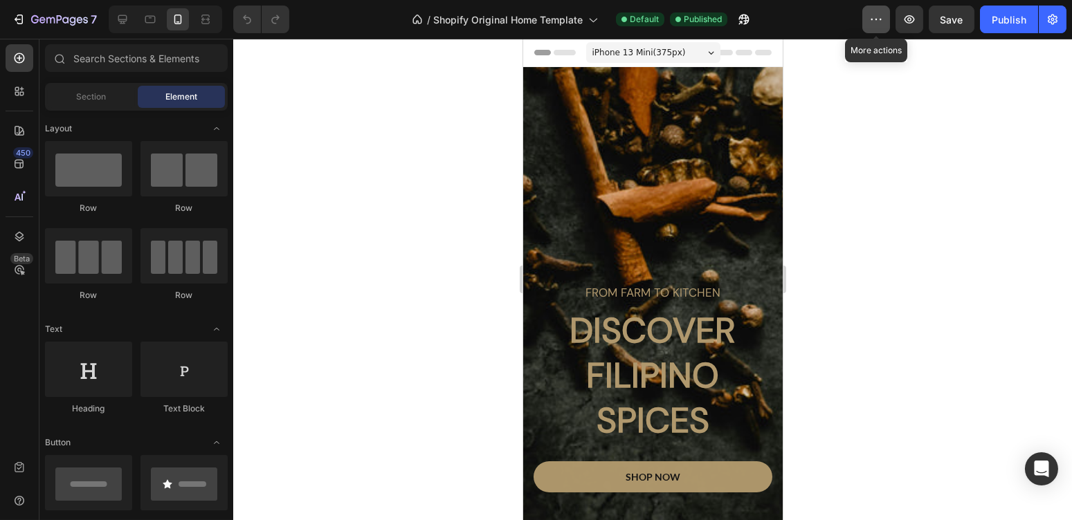
click at [884, 26] on button "button" at bounding box center [876, 20] width 28 height 28
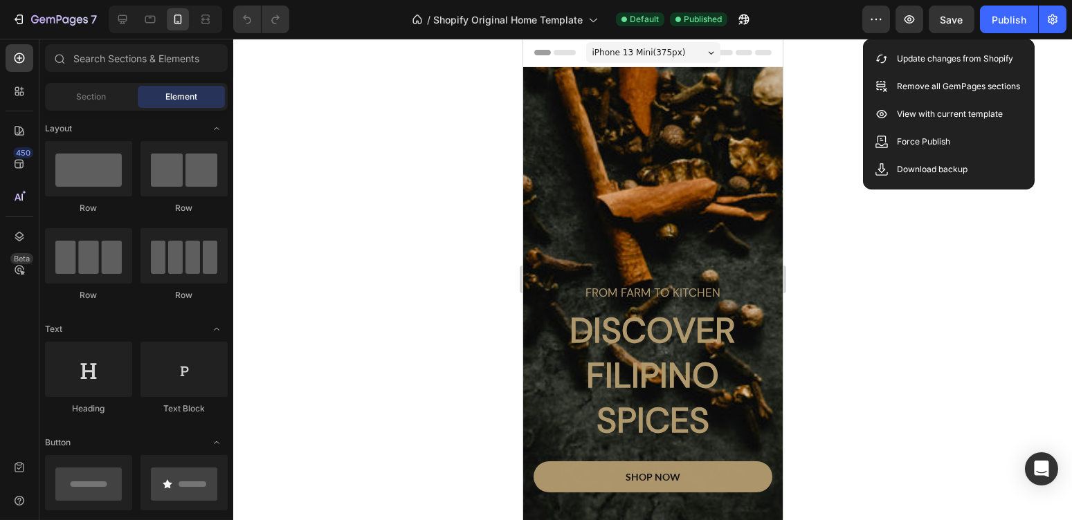
click at [830, 87] on div at bounding box center [652, 280] width 839 height 482
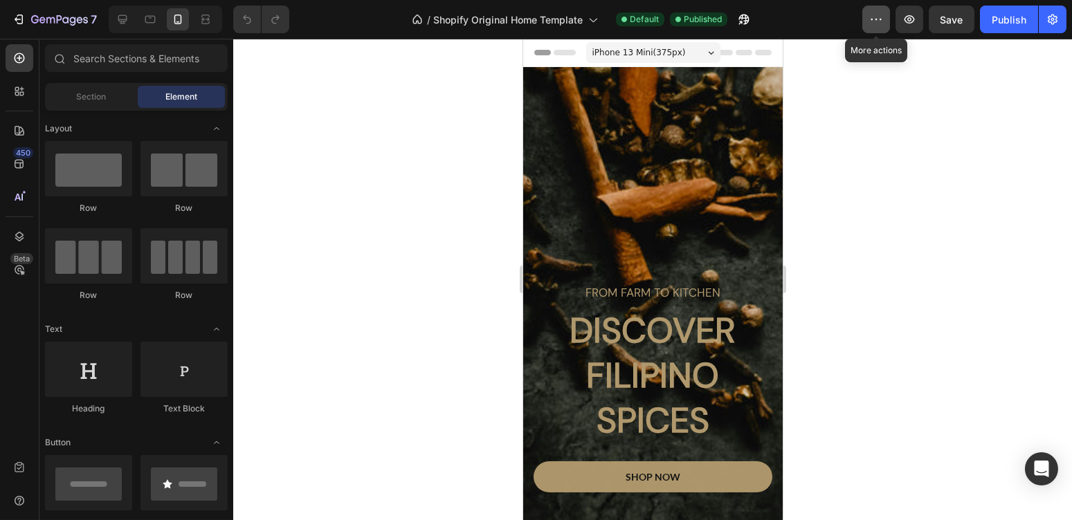
click at [877, 11] on button "button" at bounding box center [876, 20] width 28 height 28
click at [904, 20] on icon "button" at bounding box center [909, 19] width 14 height 14
click at [12, 409] on div "450 Beta" at bounding box center [20, 249] width 28 height 410
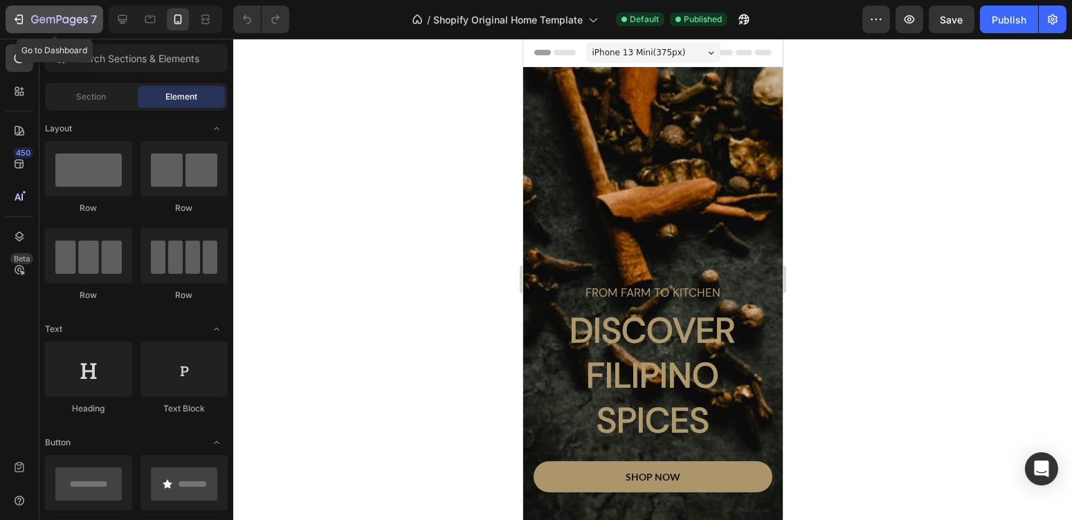
click at [26, 13] on div "7" at bounding box center [54, 19] width 85 height 17
